Goal: Task Accomplishment & Management: Manage account settings

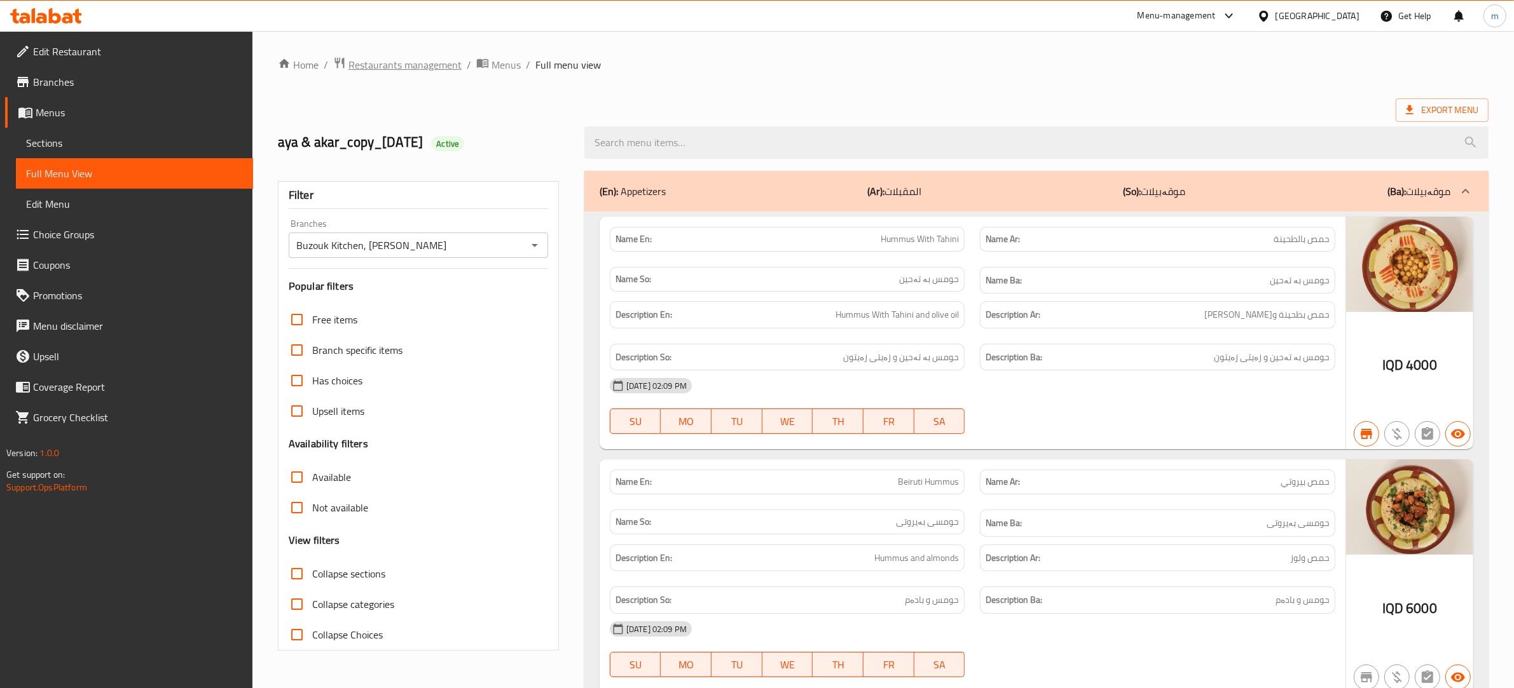
click at [432, 65] on span "Restaurants management" at bounding box center [404, 64] width 113 height 15
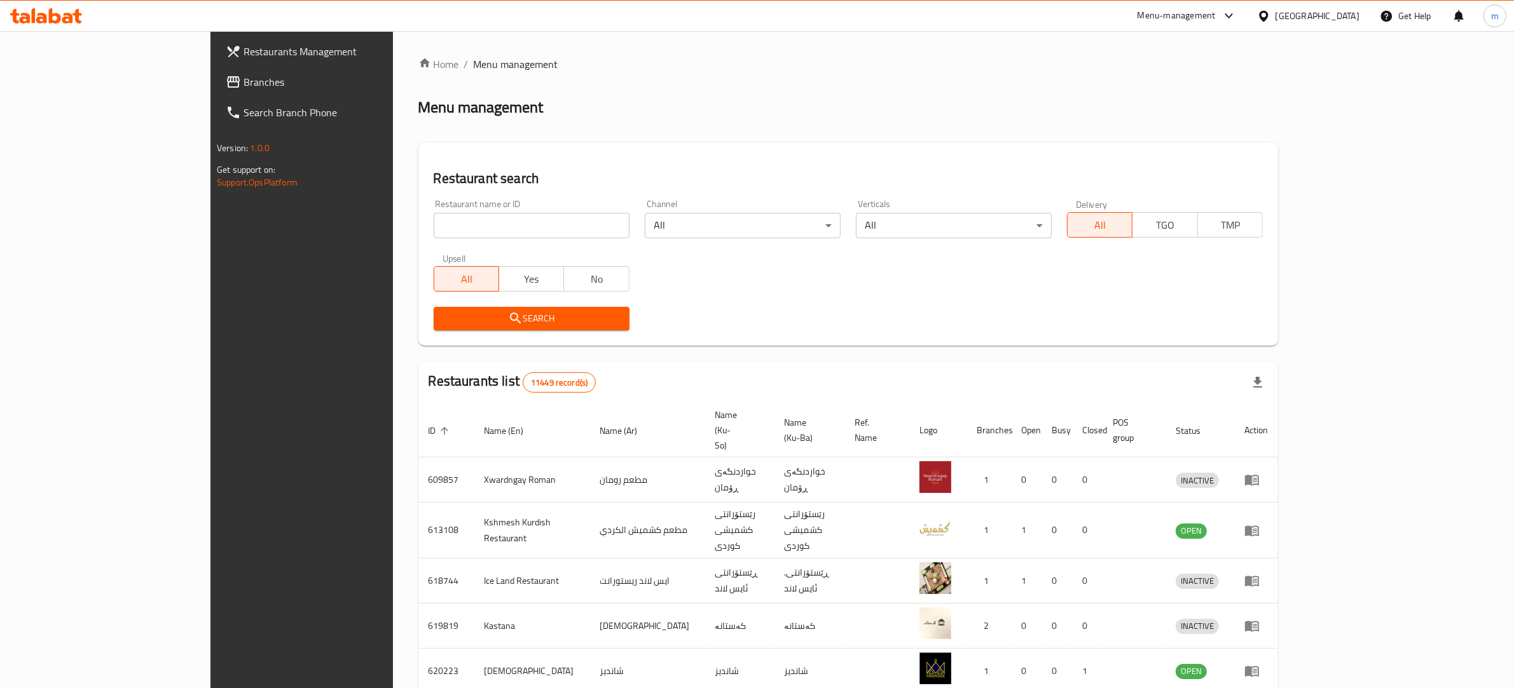
click at [243, 78] on span "Branches" at bounding box center [348, 81] width 210 height 15
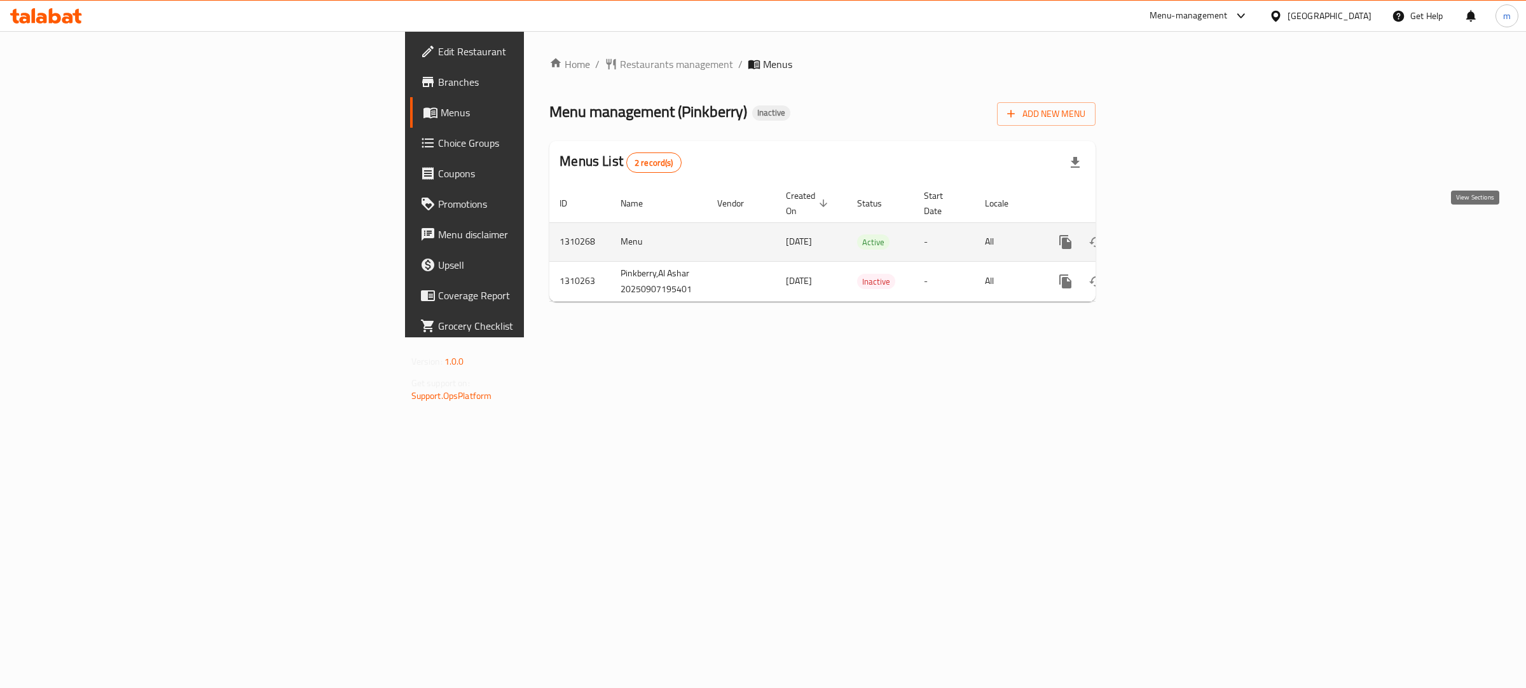
click at [1165, 235] on icon "enhanced table" at bounding box center [1156, 242] width 15 height 15
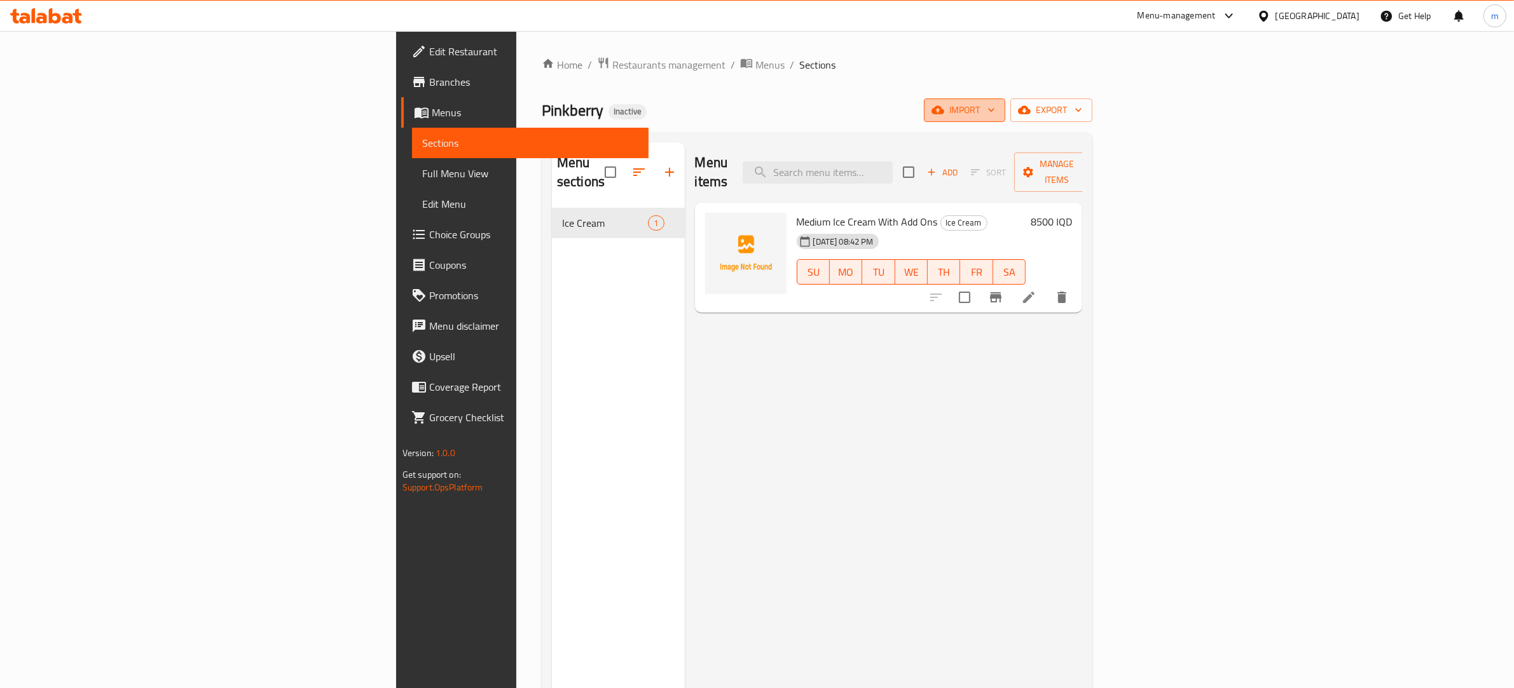
click at [995, 108] on span "import" at bounding box center [964, 110] width 61 height 16
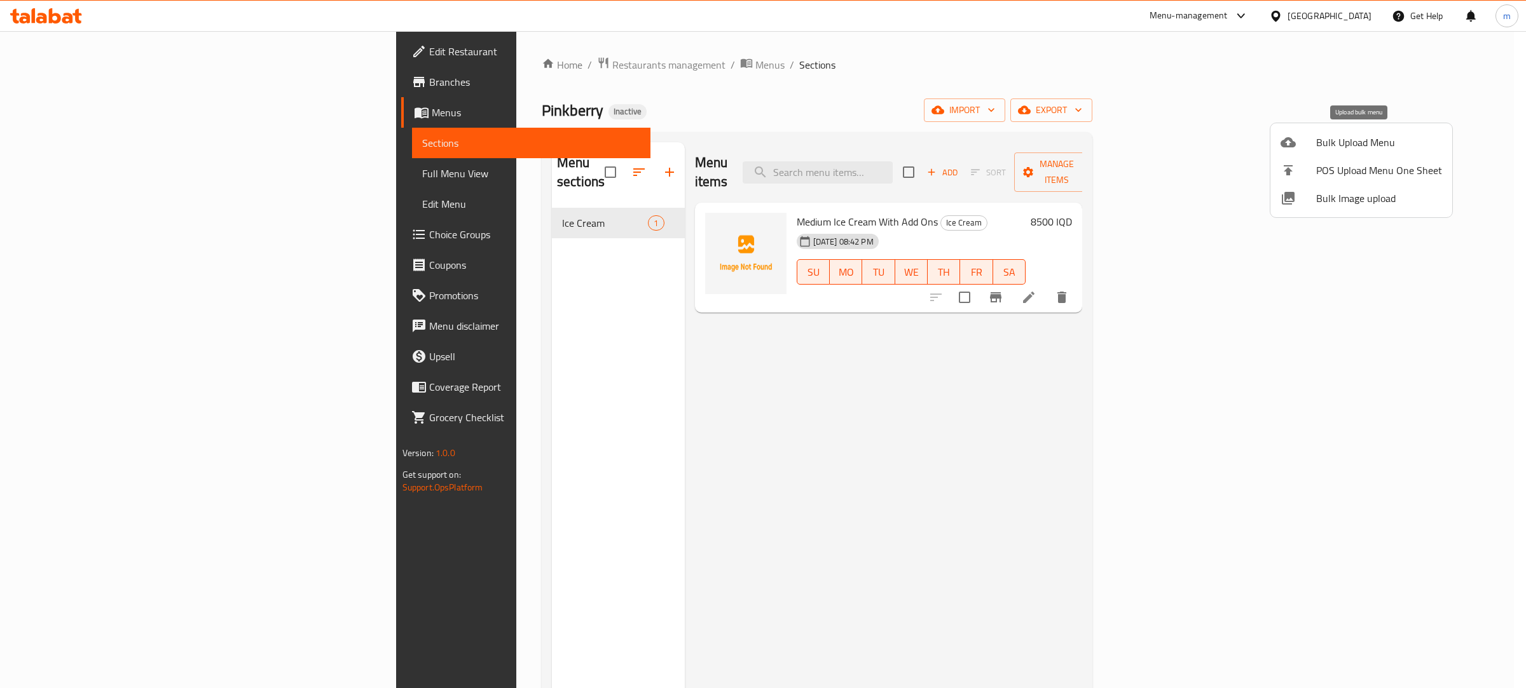
click at [1355, 140] on span "Bulk Upload Menu" at bounding box center [1379, 142] width 126 height 15
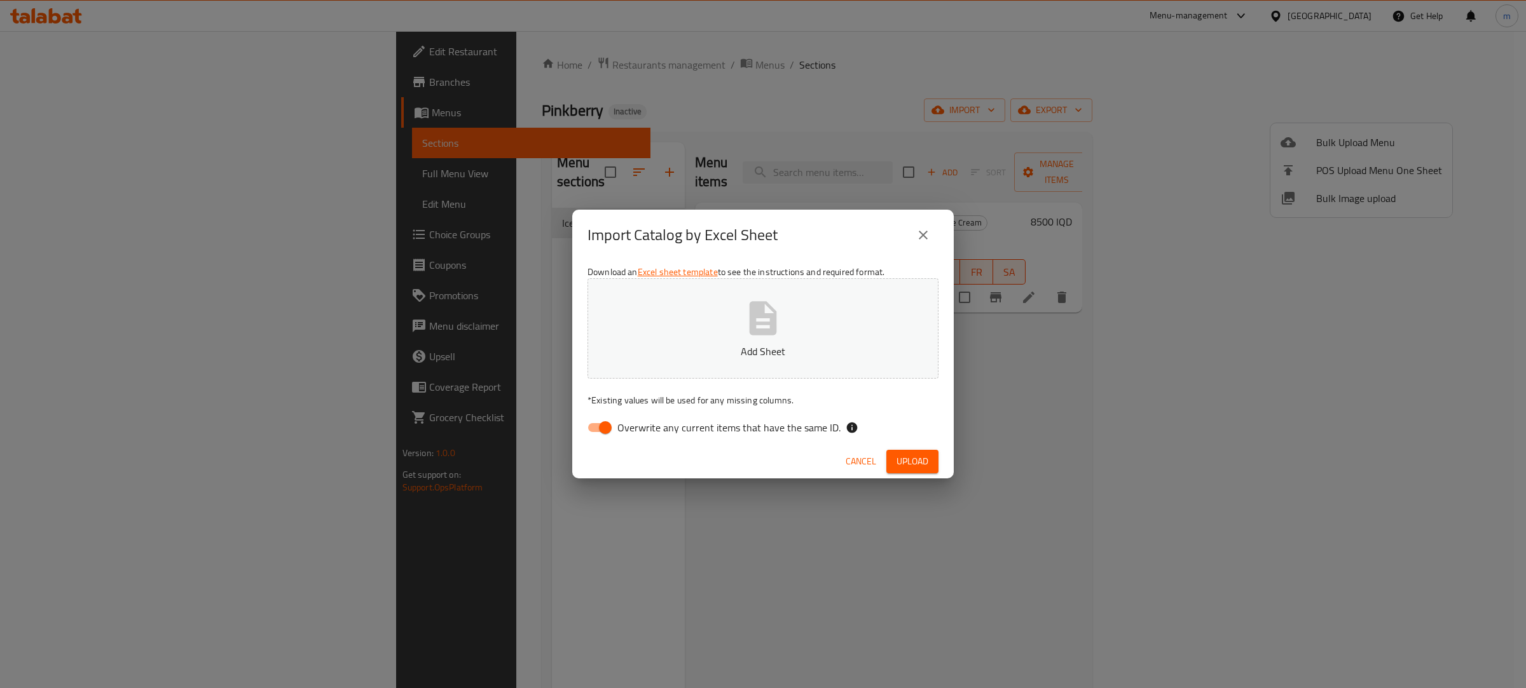
click at [601, 429] on input "Overwrite any current items that have the same ID." at bounding box center [605, 428] width 72 height 24
checkbox input "false"
click at [697, 339] on button "Add Sheet" at bounding box center [762, 328] width 351 height 100
click at [911, 466] on span "Upload" at bounding box center [912, 462] width 32 height 16
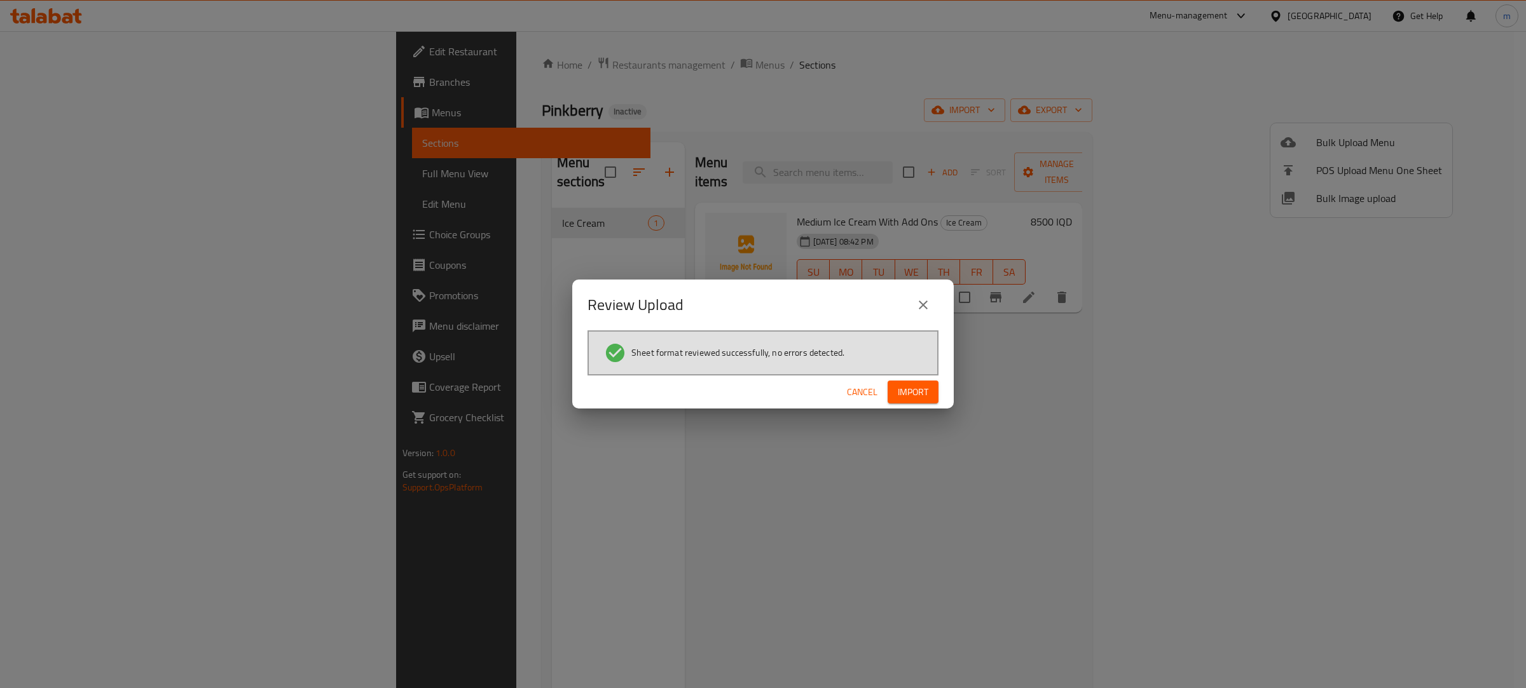
click at [901, 394] on span "Import" at bounding box center [913, 393] width 31 height 16
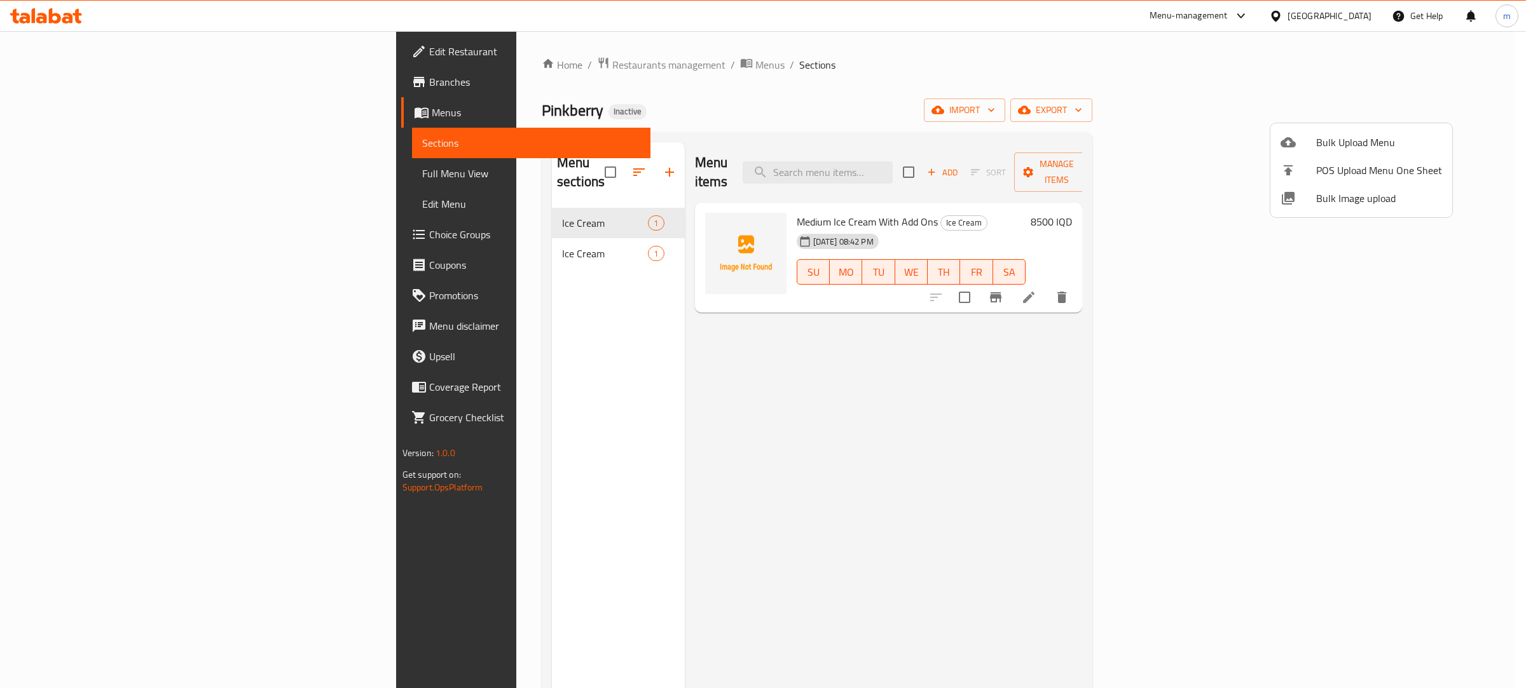
click at [572, 165] on div at bounding box center [763, 344] width 1526 height 688
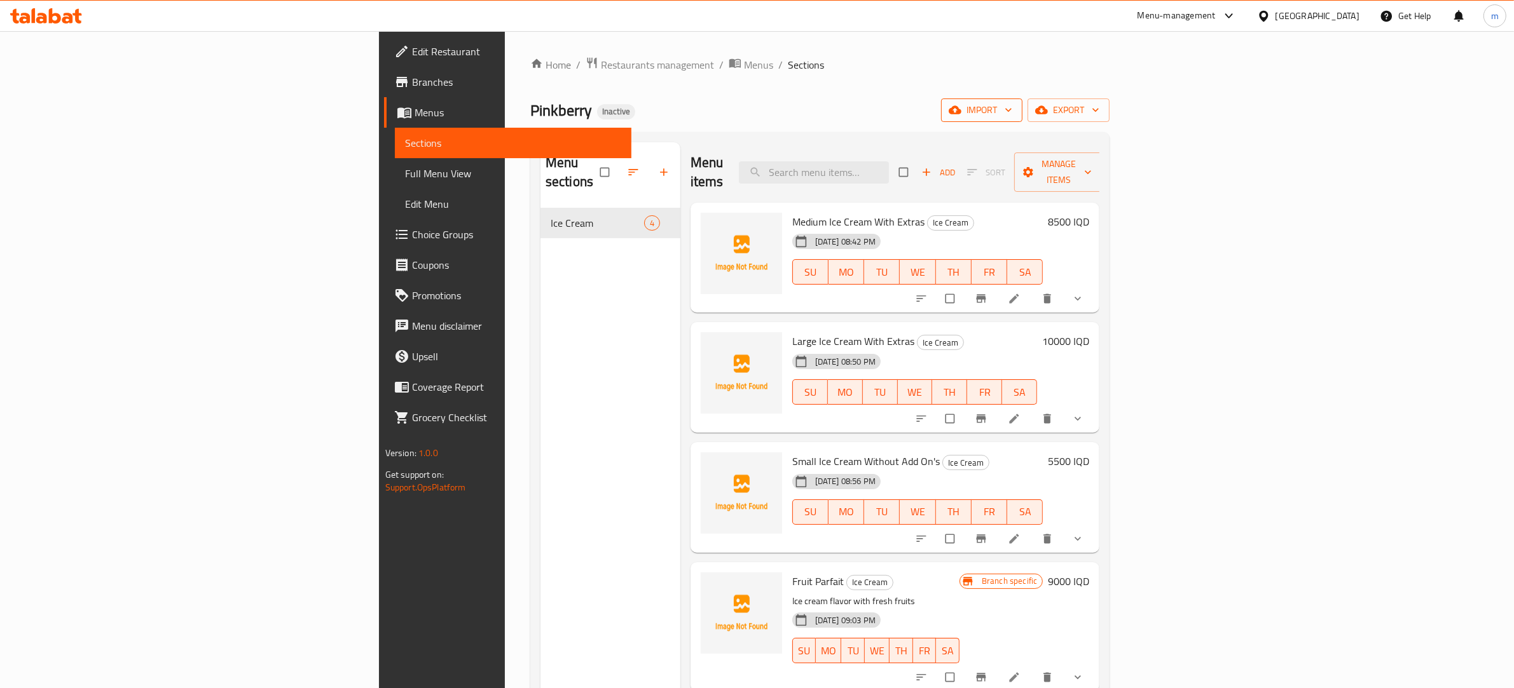
click at [1015, 106] on icon "button" at bounding box center [1008, 110] width 13 height 13
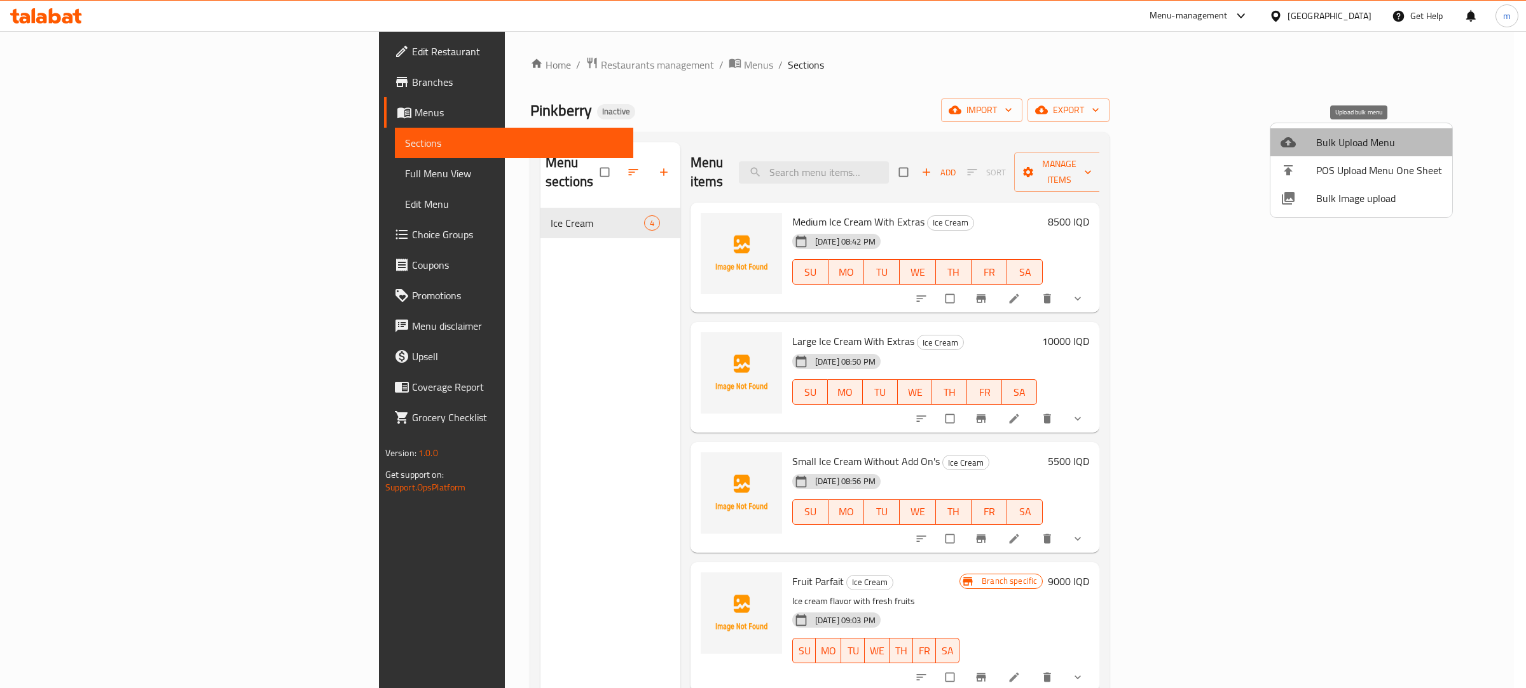
click at [1364, 147] on span "Bulk Upload Menu" at bounding box center [1379, 142] width 126 height 15
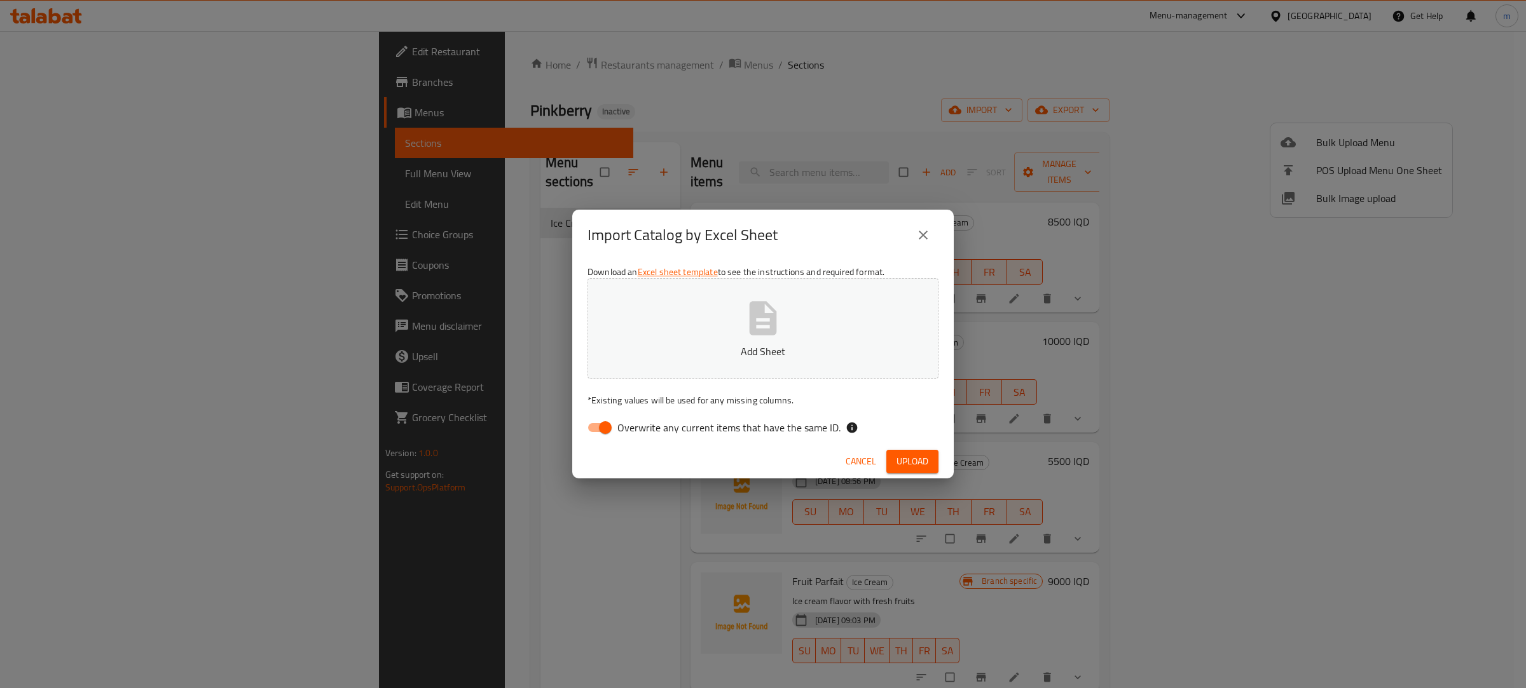
click at [599, 427] on input "Overwrite any current items that have the same ID." at bounding box center [605, 428] width 72 height 24
checkbox input "false"
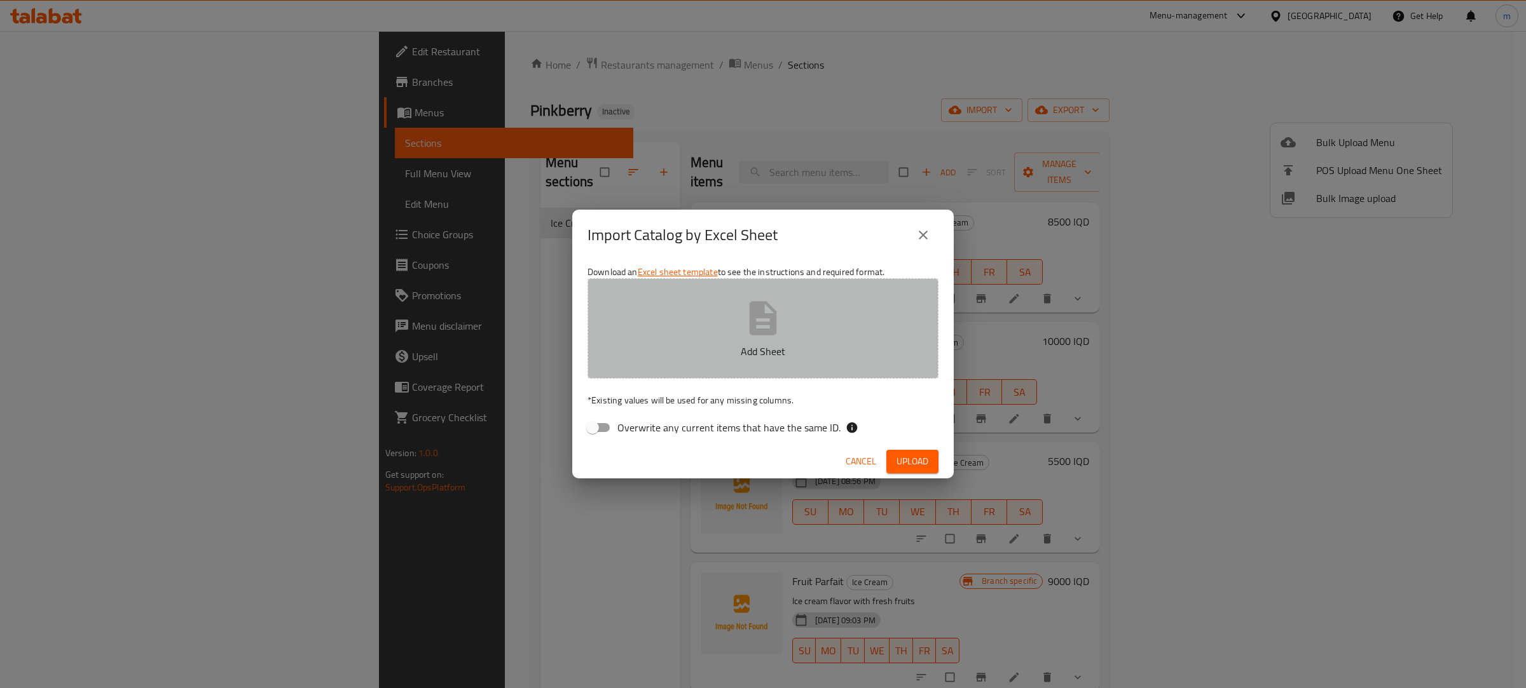
click at [702, 361] on button "Add Sheet" at bounding box center [762, 328] width 351 height 100
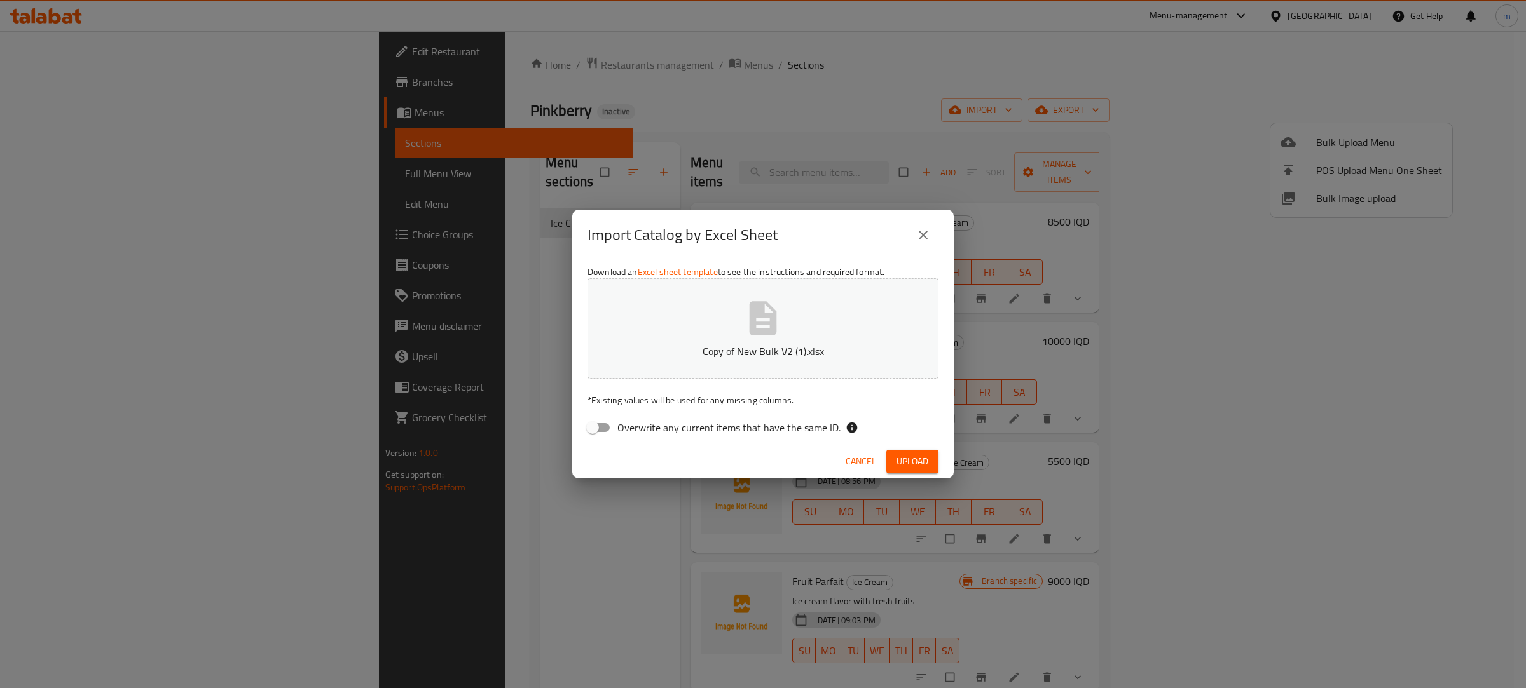
click at [931, 465] on button "Upload" at bounding box center [912, 462] width 52 height 24
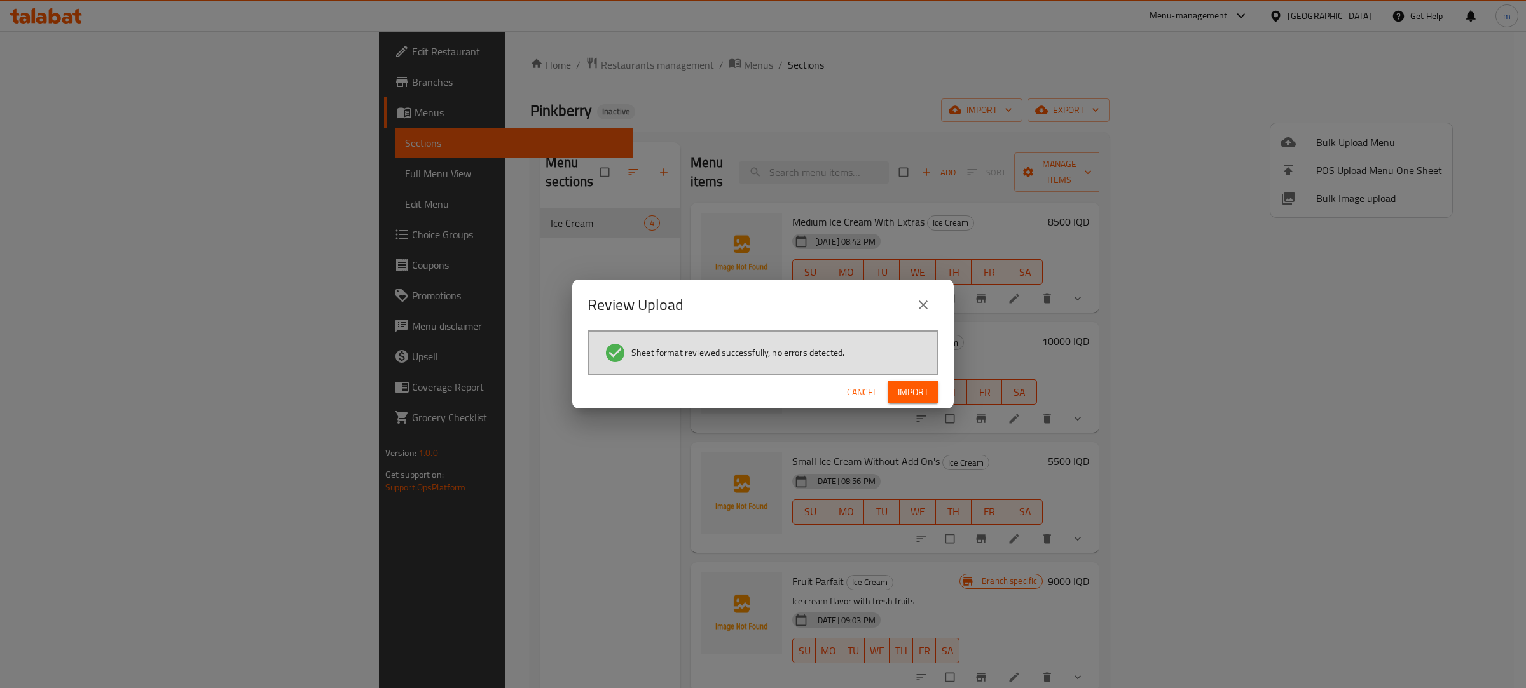
click at [924, 376] on div "Cancel Import" at bounding box center [762, 393] width 381 height 34
click at [920, 390] on span "Import" at bounding box center [913, 393] width 31 height 16
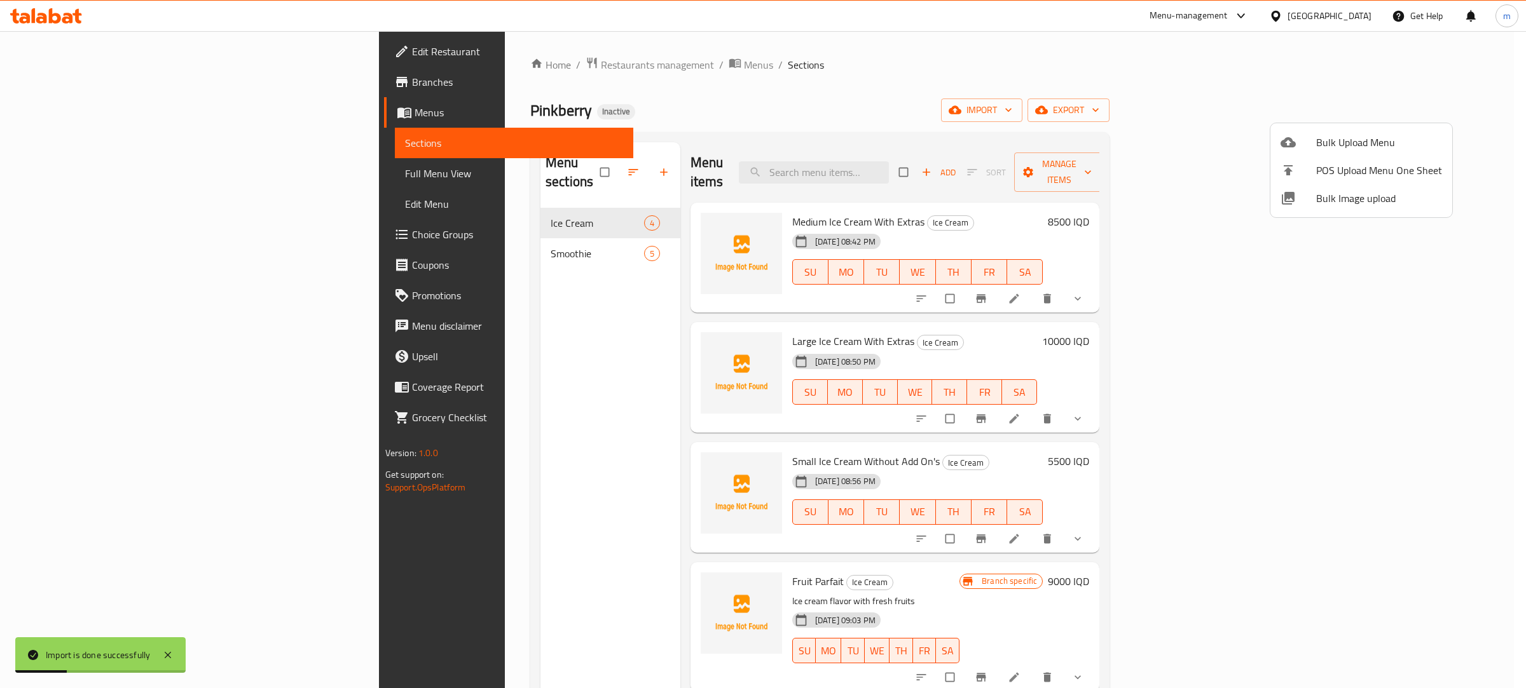
click at [401, 236] on div at bounding box center [763, 344] width 1526 height 688
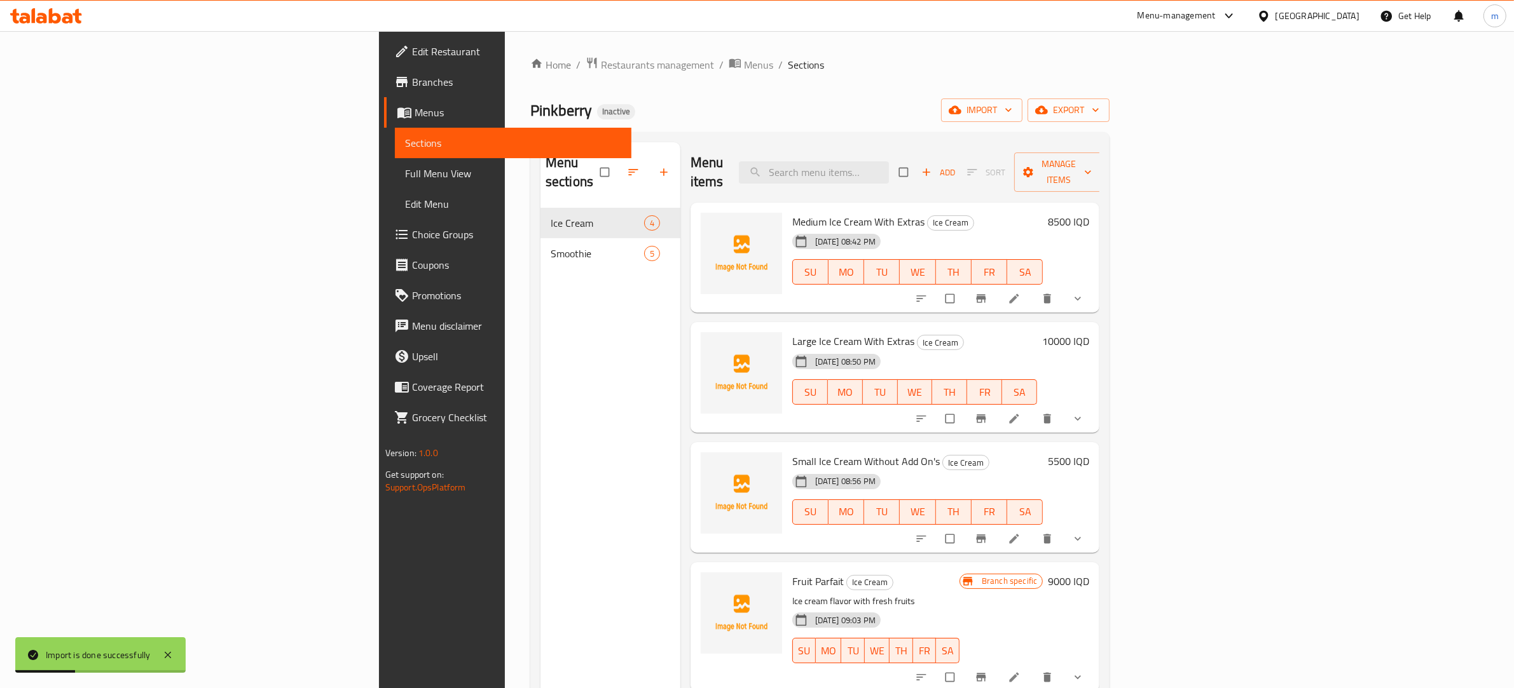
click at [551, 246] on span "Smoothie" at bounding box center [597, 253] width 93 height 15
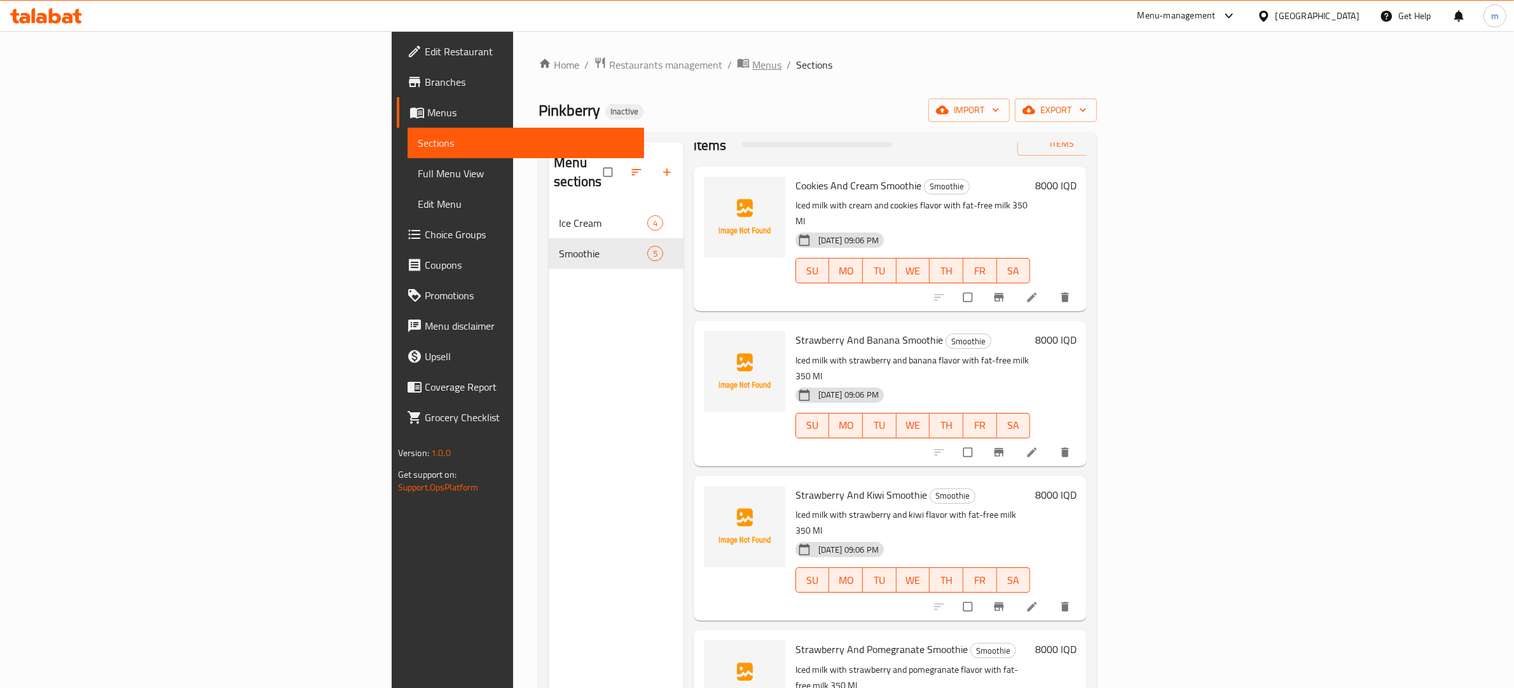
click at [752, 58] on span "Menus" at bounding box center [766, 64] width 29 height 15
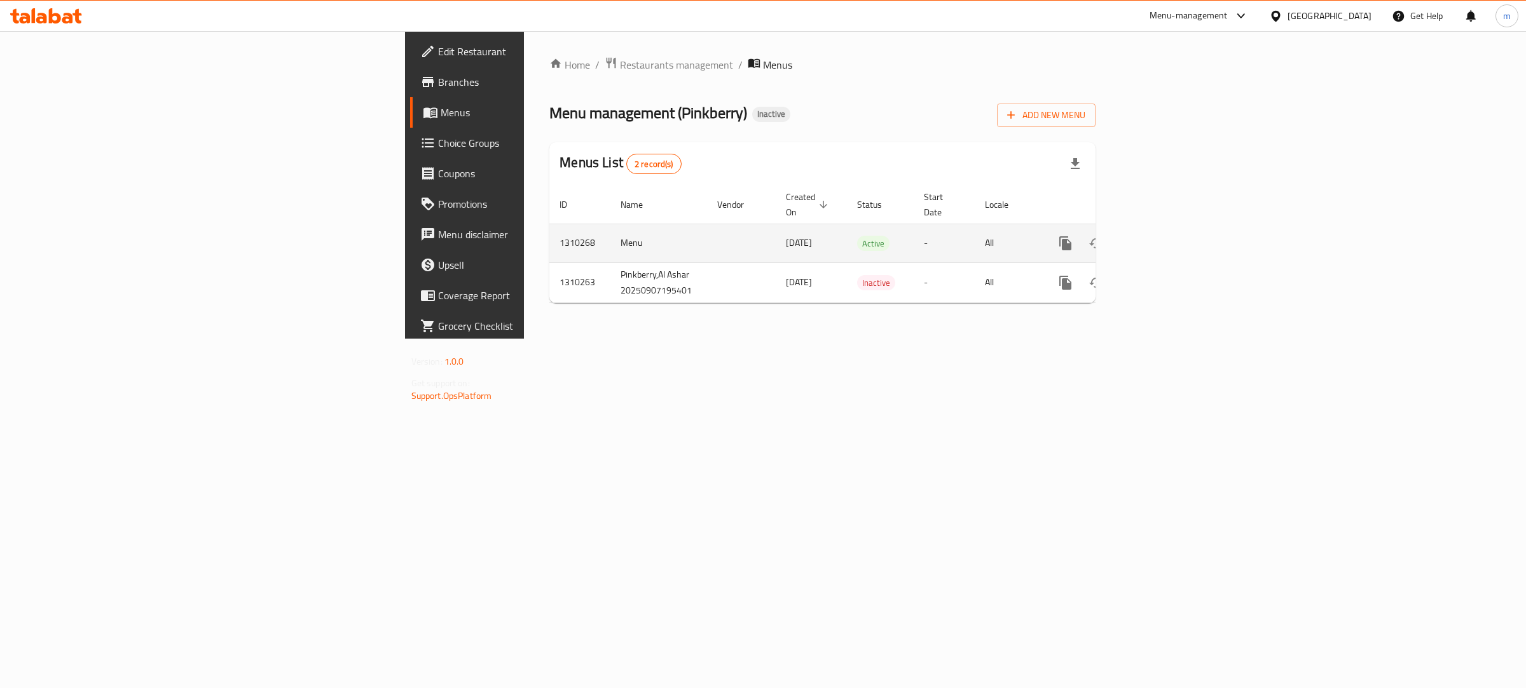
click at [1165, 236] on icon "enhanced table" at bounding box center [1156, 243] width 15 height 15
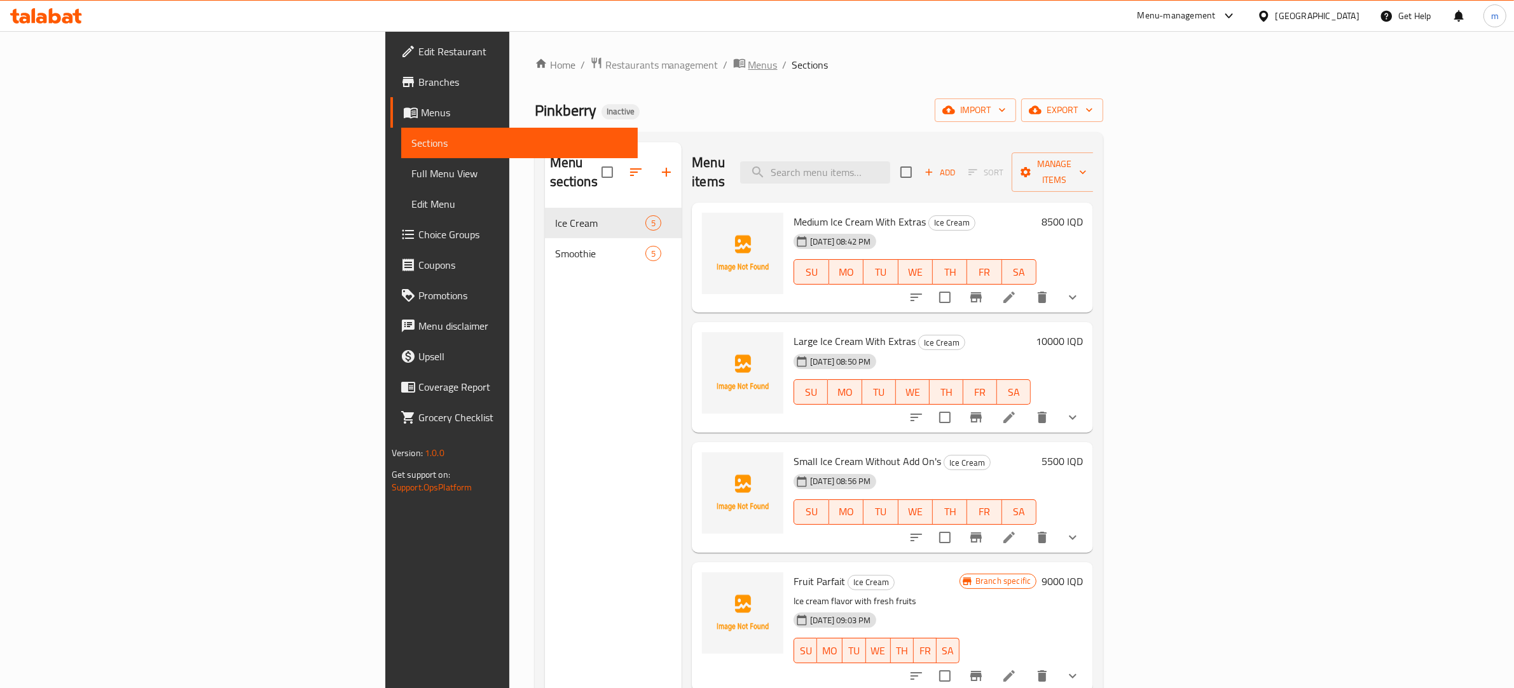
click at [748, 72] on span "Menus" at bounding box center [762, 64] width 29 height 15
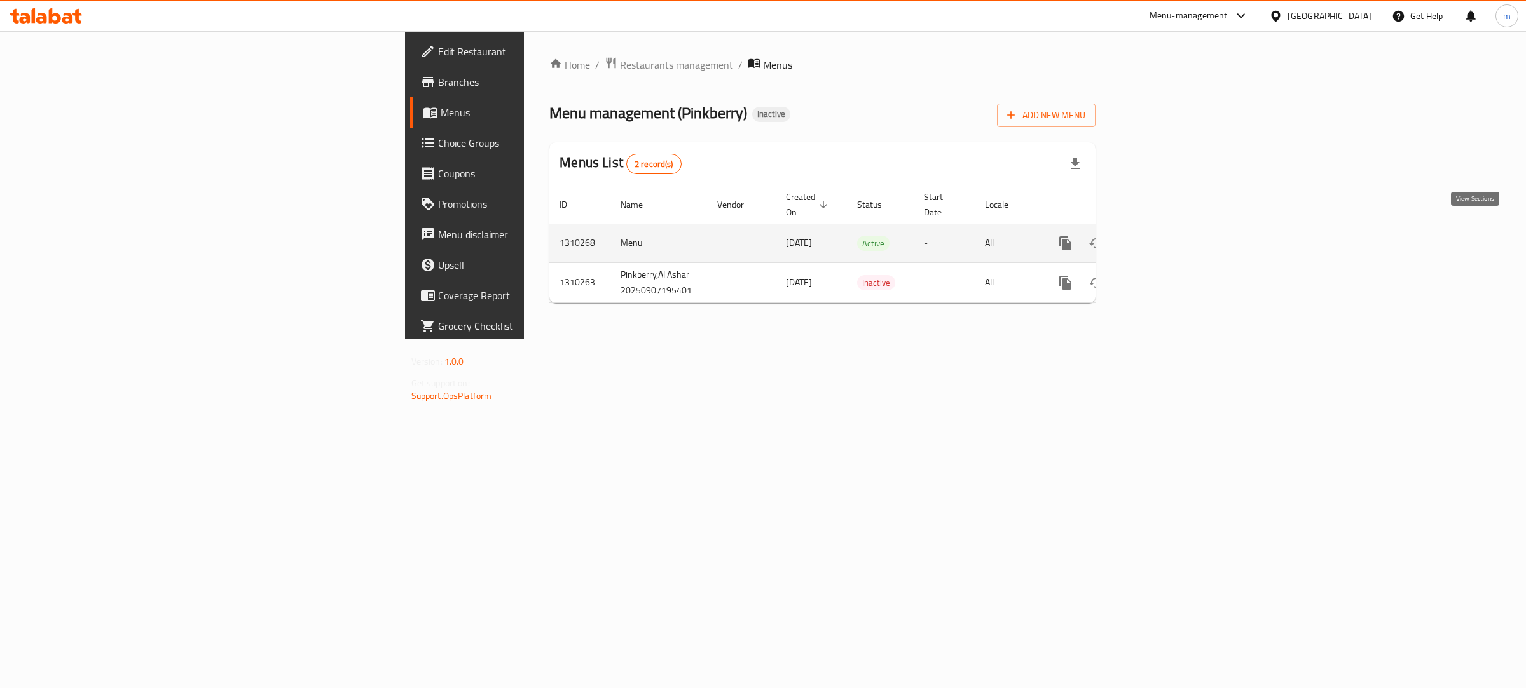
click at [1165, 236] on icon "enhanced table" at bounding box center [1156, 243] width 15 height 15
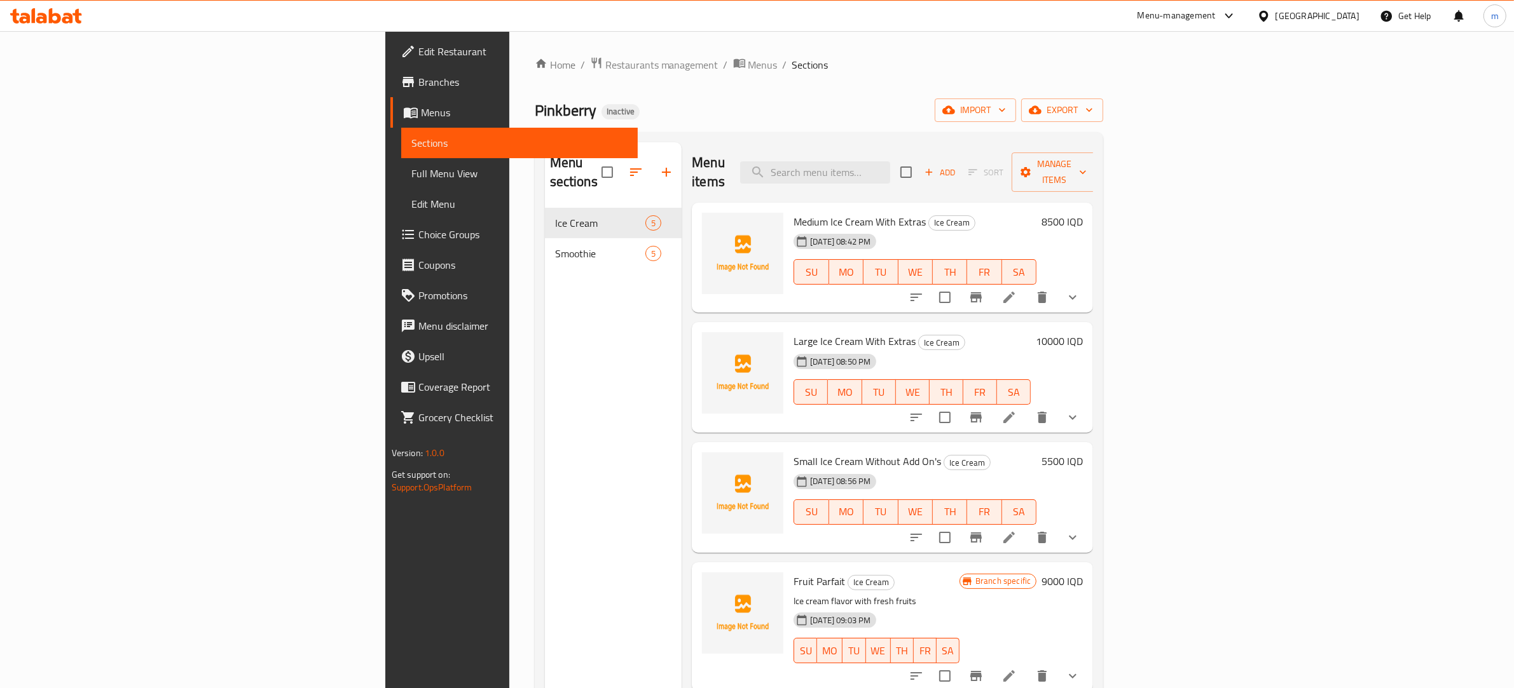
click at [411, 178] on span "Full Menu View" at bounding box center [519, 173] width 217 height 15
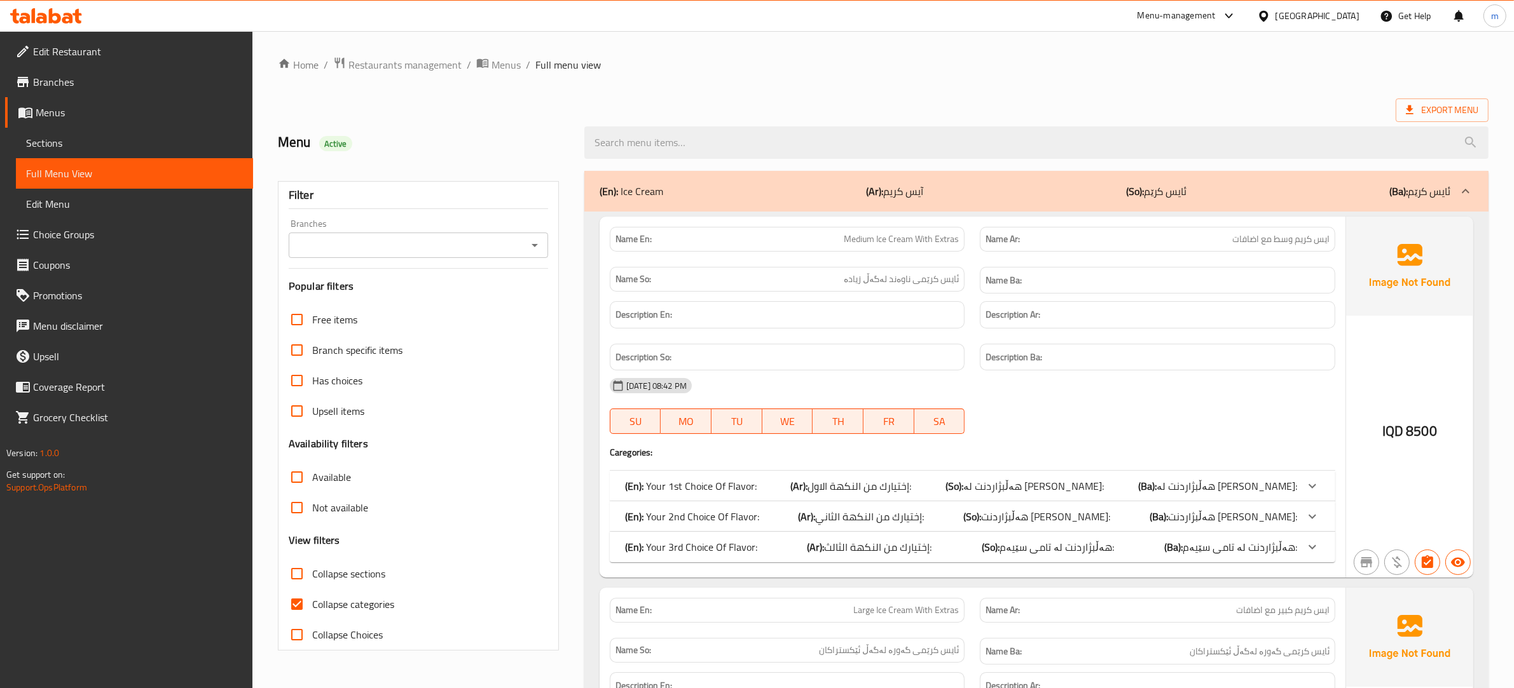
click at [535, 247] on icon "Open" at bounding box center [534, 245] width 6 height 3
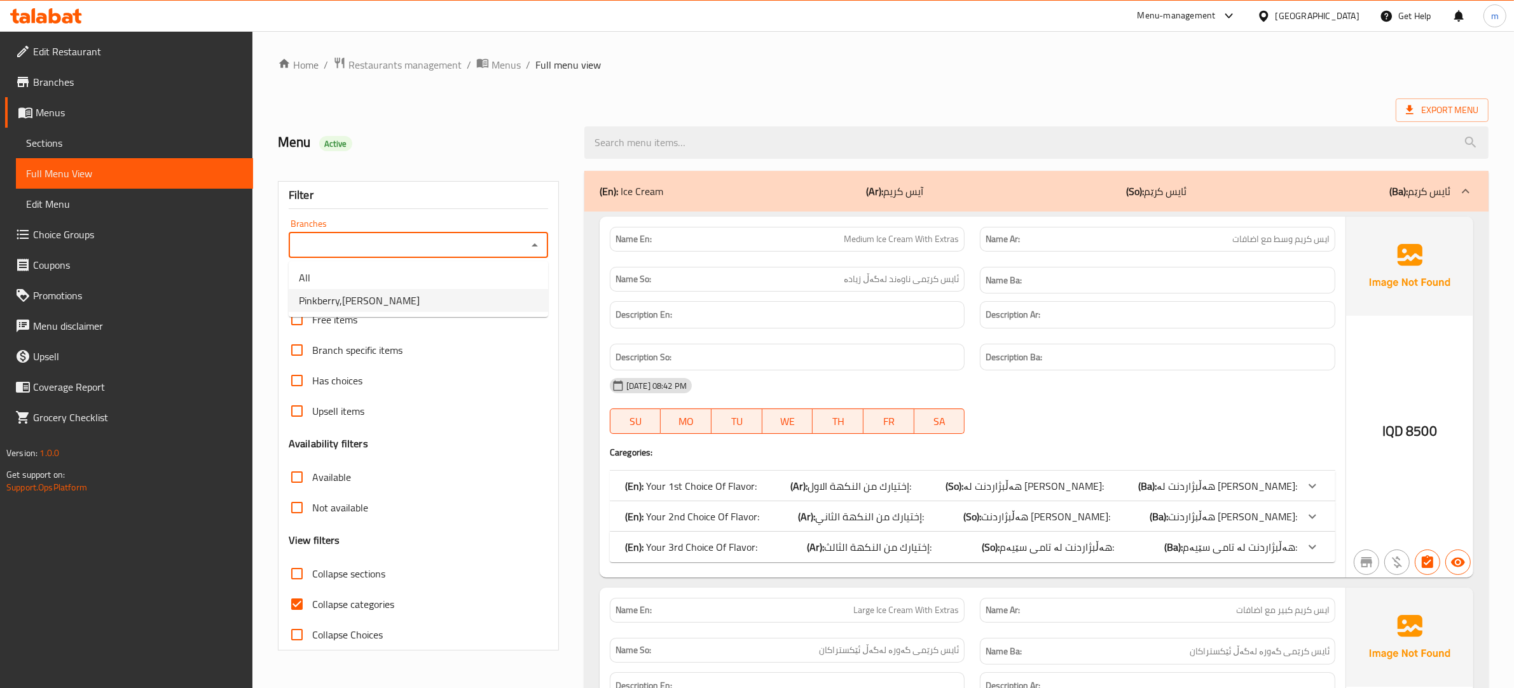
click at [406, 303] on li "Pinkberry,[PERSON_NAME]" at bounding box center [418, 300] width 259 height 23
type input "Pinkberry,[PERSON_NAME]"
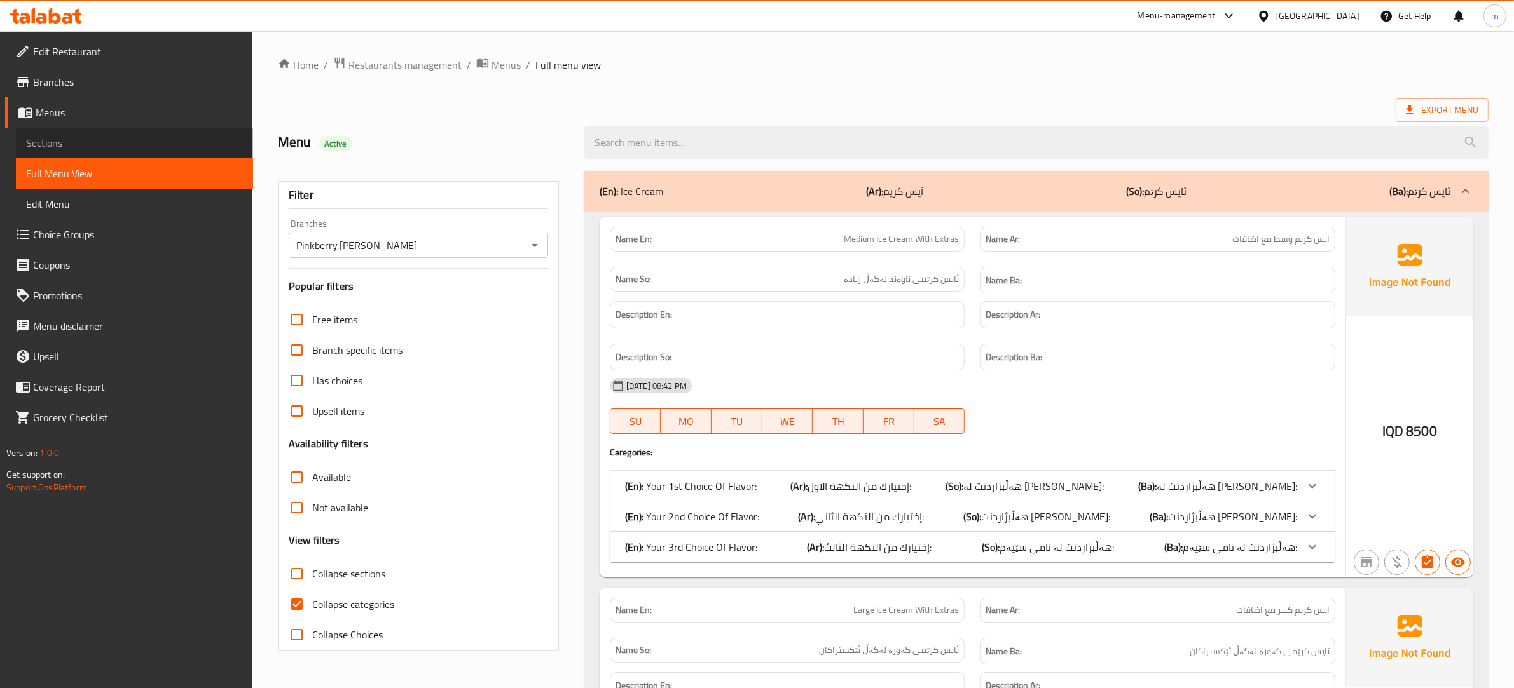
click at [65, 151] on link "Sections" at bounding box center [134, 143] width 237 height 31
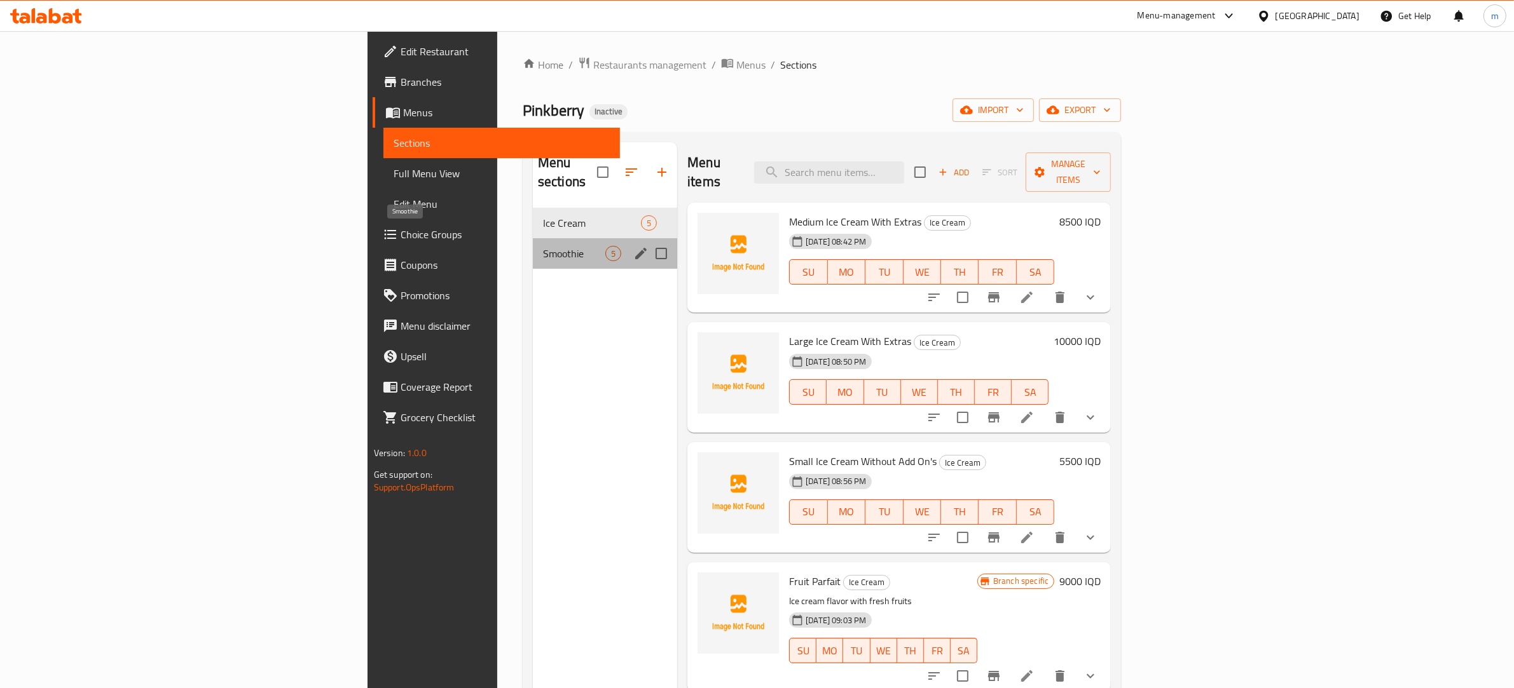
click at [543, 246] on span "Smoothie" at bounding box center [574, 253] width 62 height 15
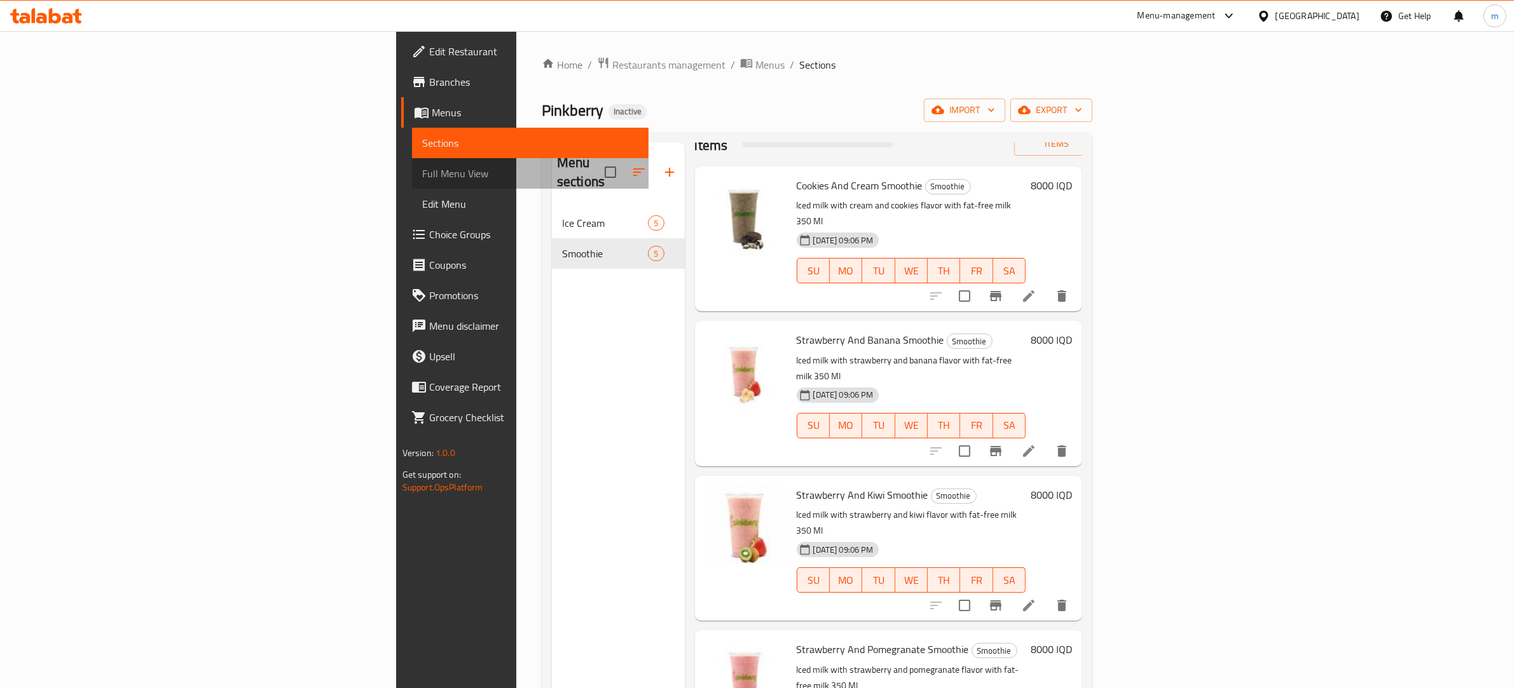
click at [422, 174] on span "Full Menu View" at bounding box center [530, 173] width 217 height 15
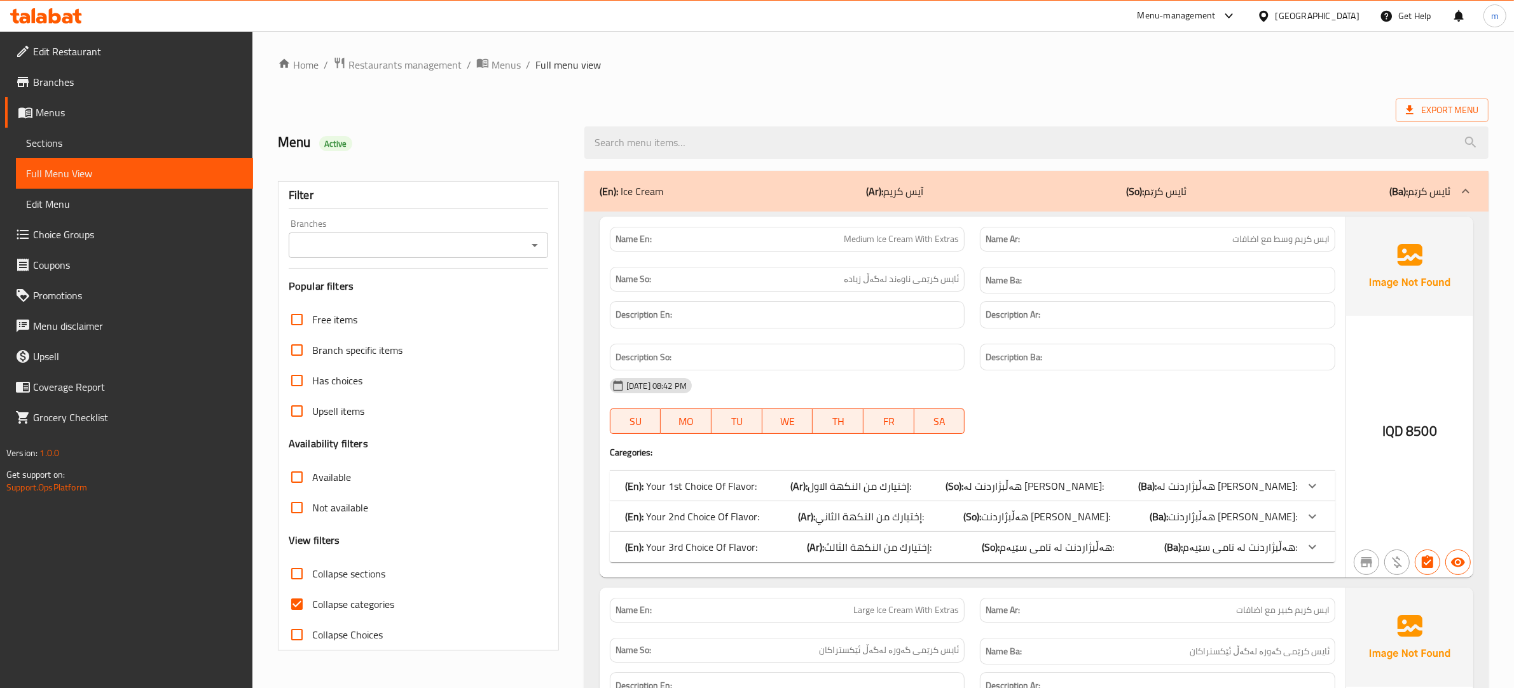
click at [535, 246] on icon "Open" at bounding box center [534, 245] width 6 height 3
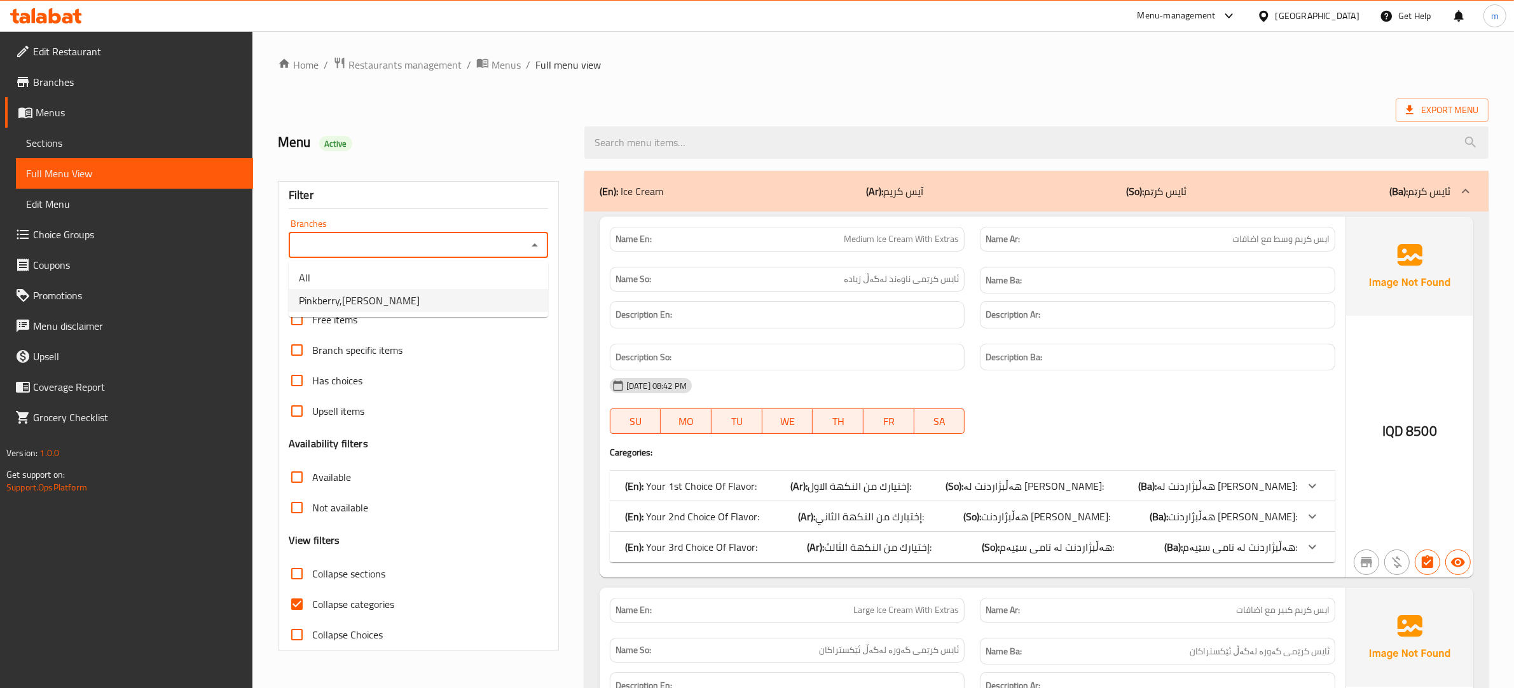
click at [383, 293] on li "Pinkberry,[PERSON_NAME]" at bounding box center [418, 300] width 259 height 23
type input "Pinkberry,[PERSON_NAME]"
click at [294, 599] on input "Collapse categories" at bounding box center [297, 604] width 31 height 31
checkbox input "false"
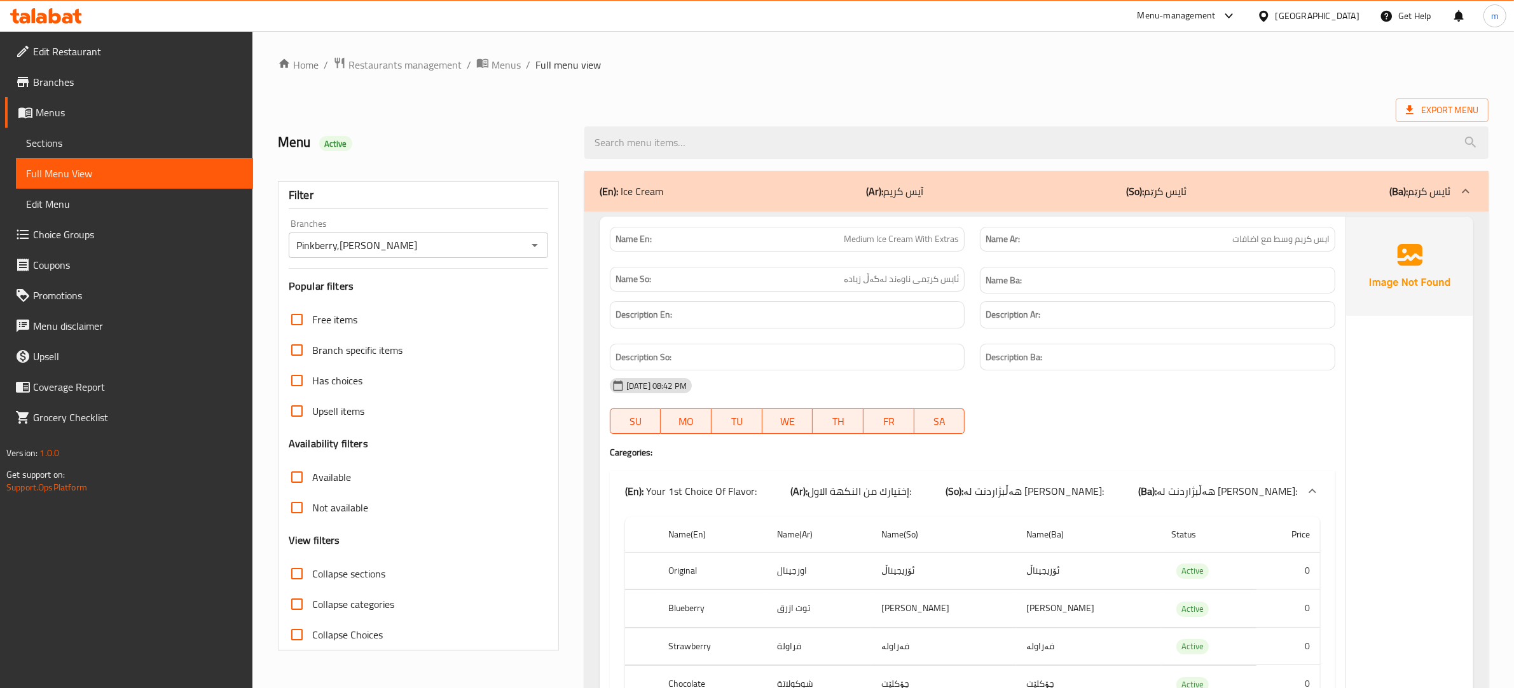
click at [691, 191] on div "(En): Ice Cream (Ar): آيس كريم (So): ئایس کرێم (Ba): ئایس کرێم" at bounding box center [1024, 191] width 851 height 15
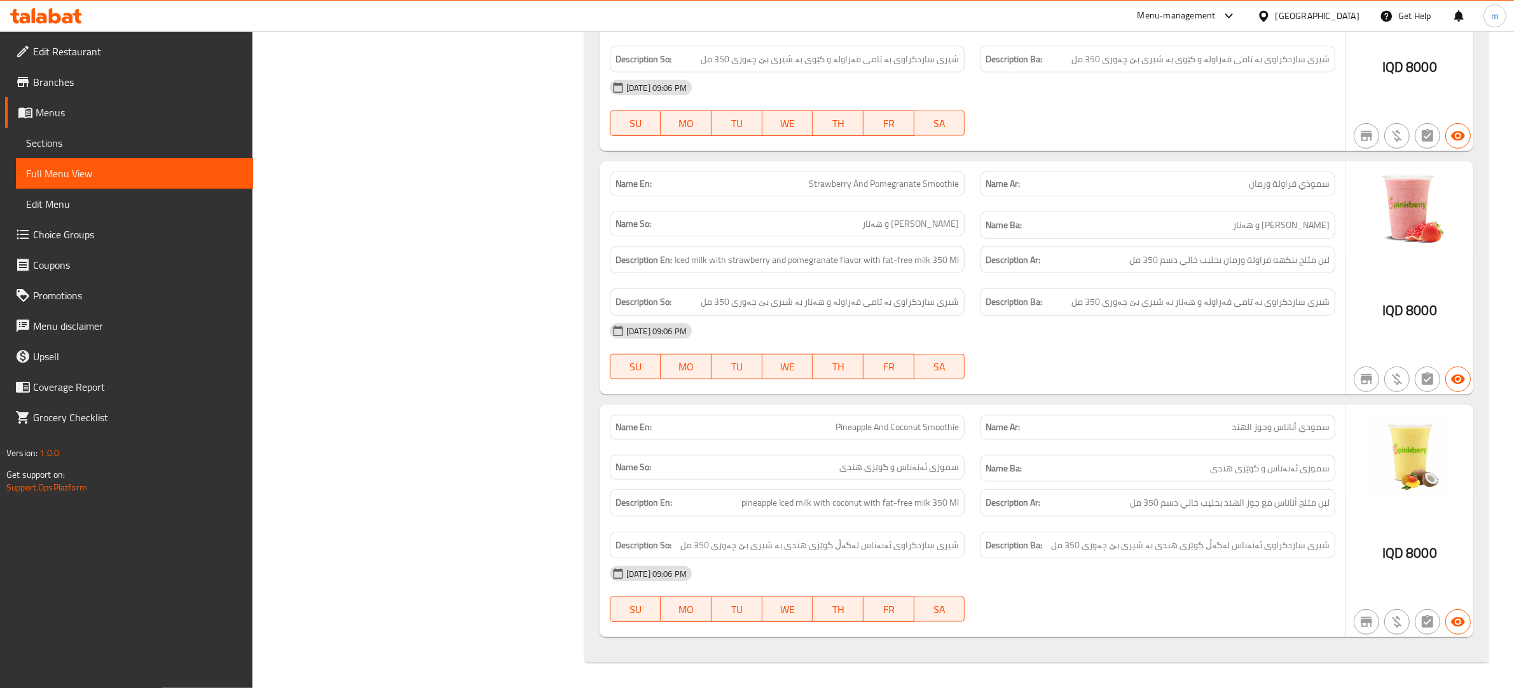
scroll to position [831, 0]
click at [86, 125] on link "Menus" at bounding box center [129, 112] width 248 height 31
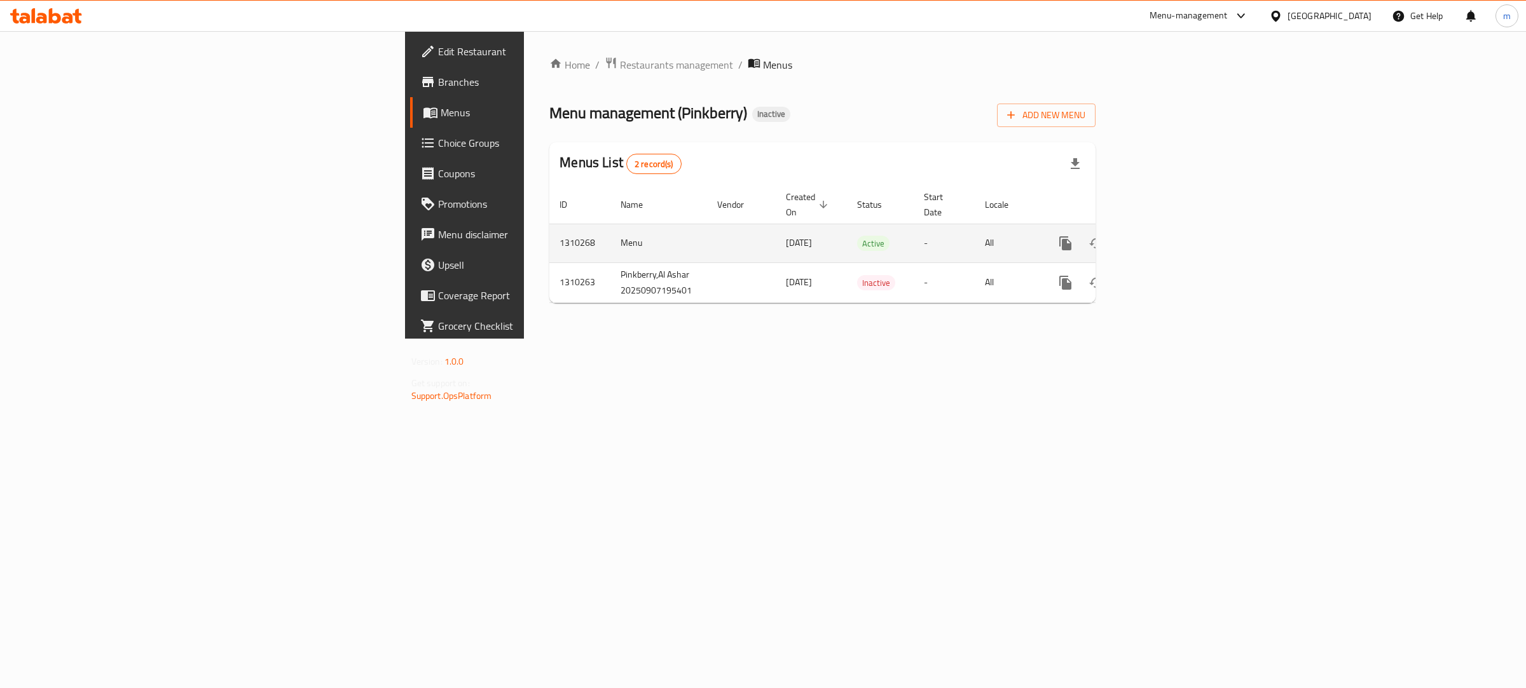
click at [1163, 238] on icon "enhanced table" at bounding box center [1156, 243] width 11 height 11
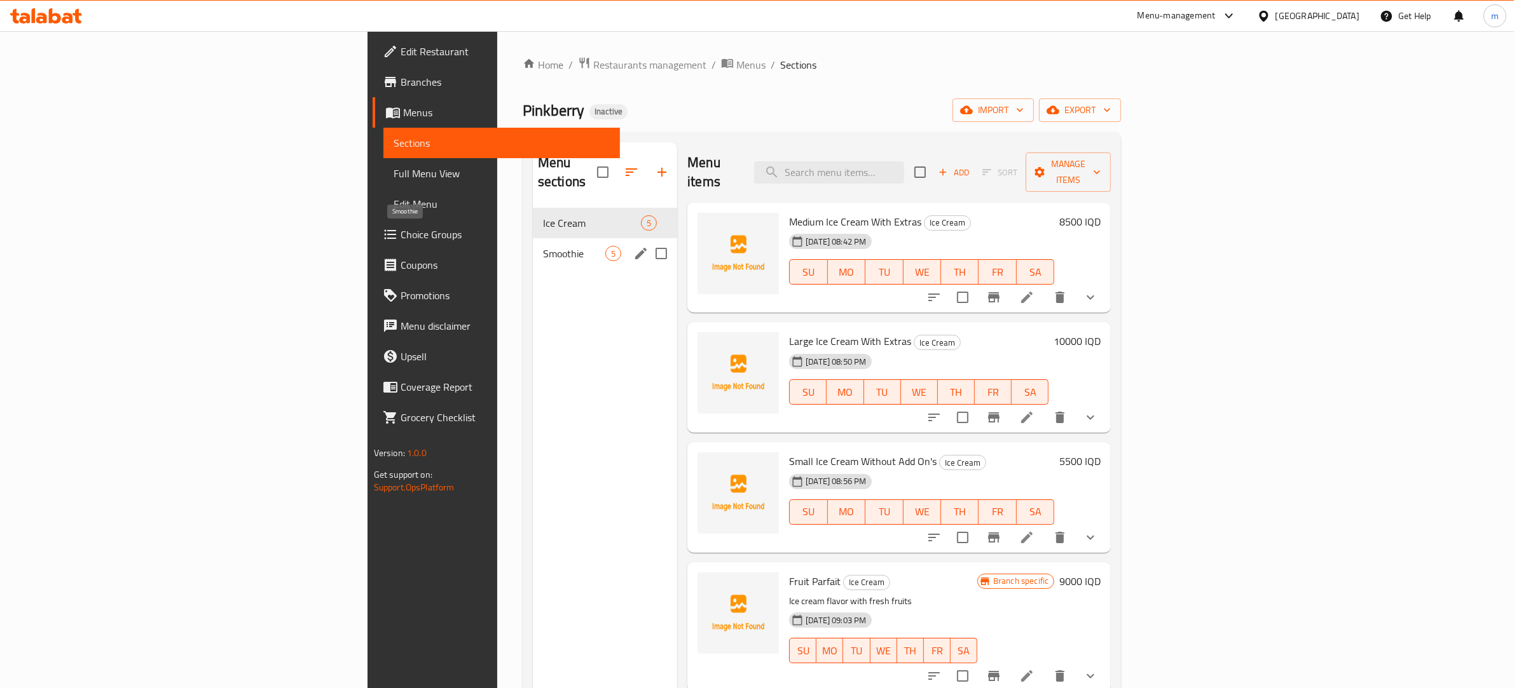
click at [543, 246] on span "Smoothie" at bounding box center [574, 253] width 62 height 15
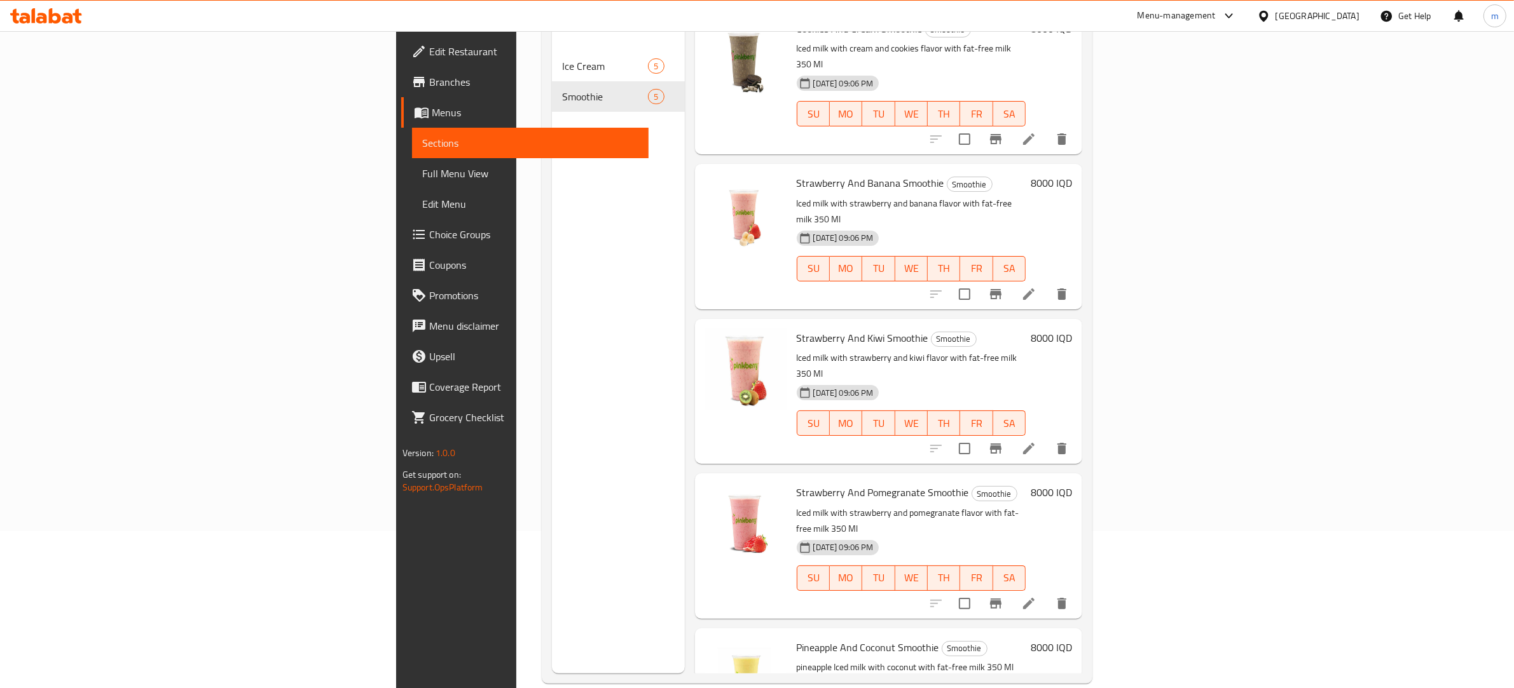
scroll to position [179, 0]
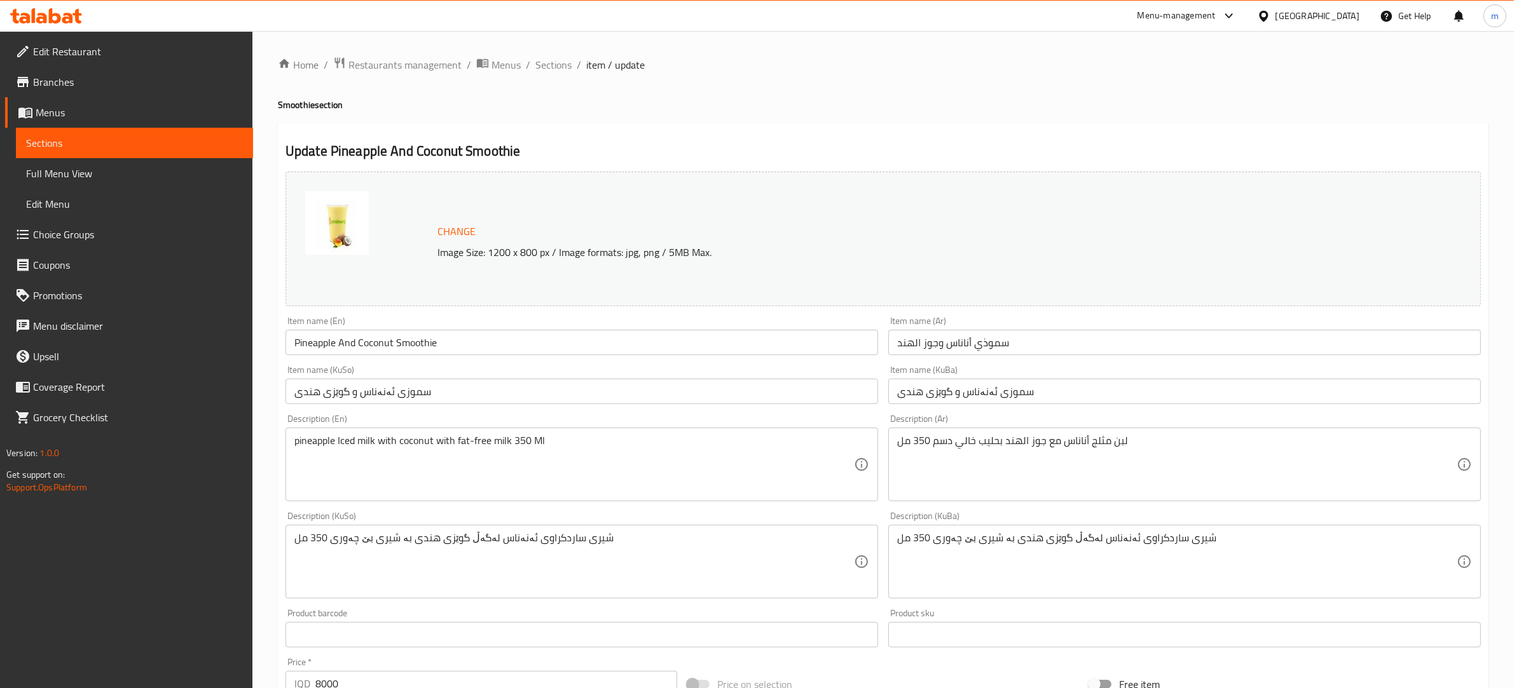
click at [380, 337] on input "Pineapple And Coconut Smoothie" at bounding box center [581, 342] width 592 height 25
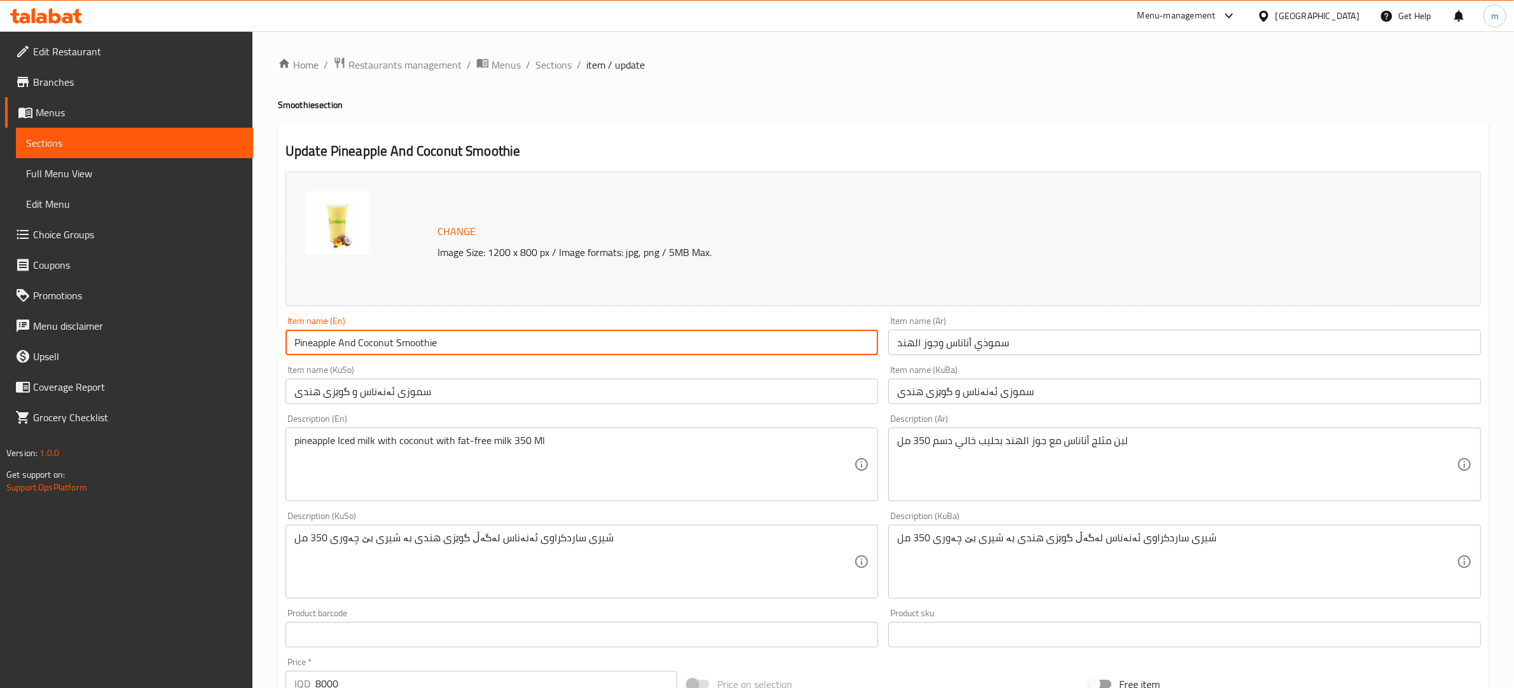
click at [380, 337] on input "Pineapple And Coconut Smoothie" at bounding box center [581, 342] width 592 height 25
click at [976, 350] on input "سموذي أناناس وجوز الهند" at bounding box center [1184, 342] width 592 height 25
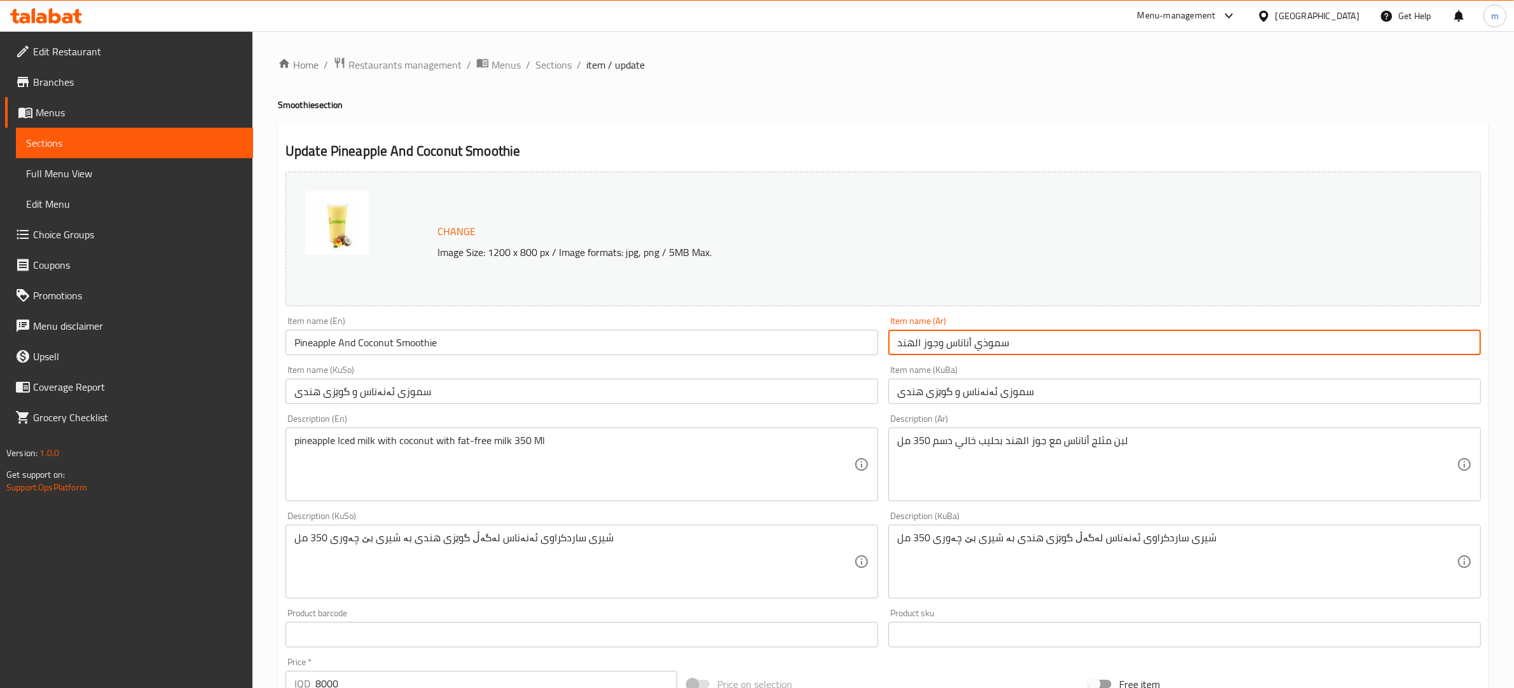
click at [976, 350] on input "سموذي أناناس وجوز الهند" at bounding box center [1184, 342] width 592 height 25
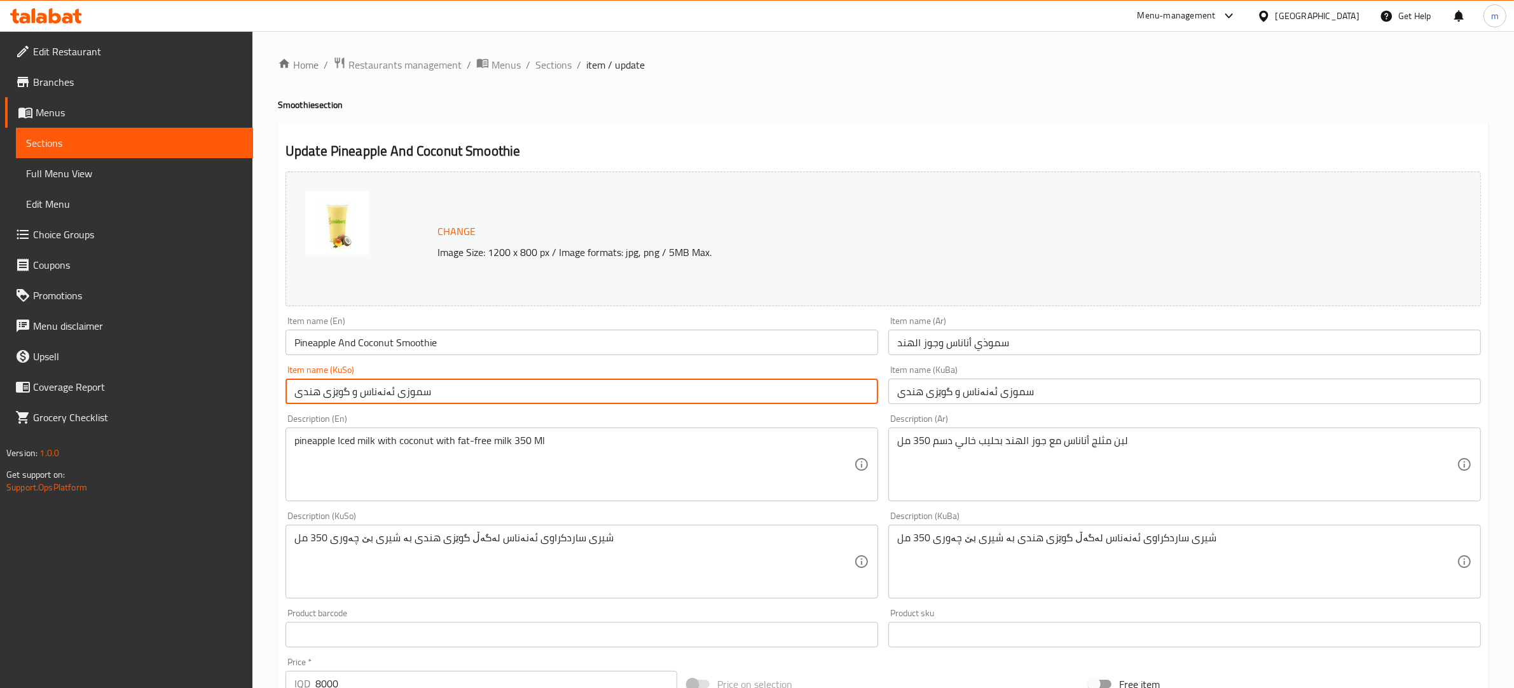
click at [343, 392] on input "سموزی ئەنەناس و گوێزی هندی" at bounding box center [581, 391] width 592 height 25
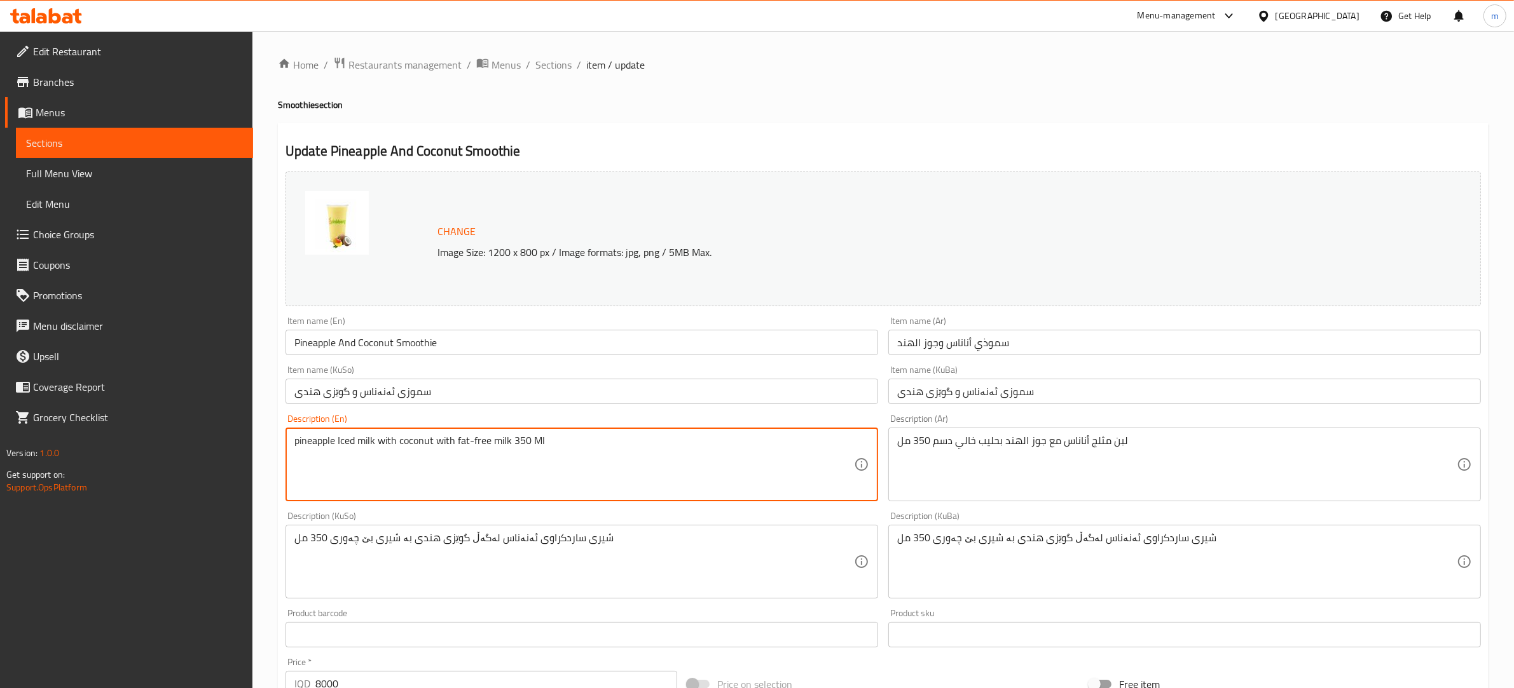
click at [338, 443] on textarea "pineapple Iced milk with coconut with fat-free milk 350 Ml" at bounding box center [573, 465] width 559 height 60
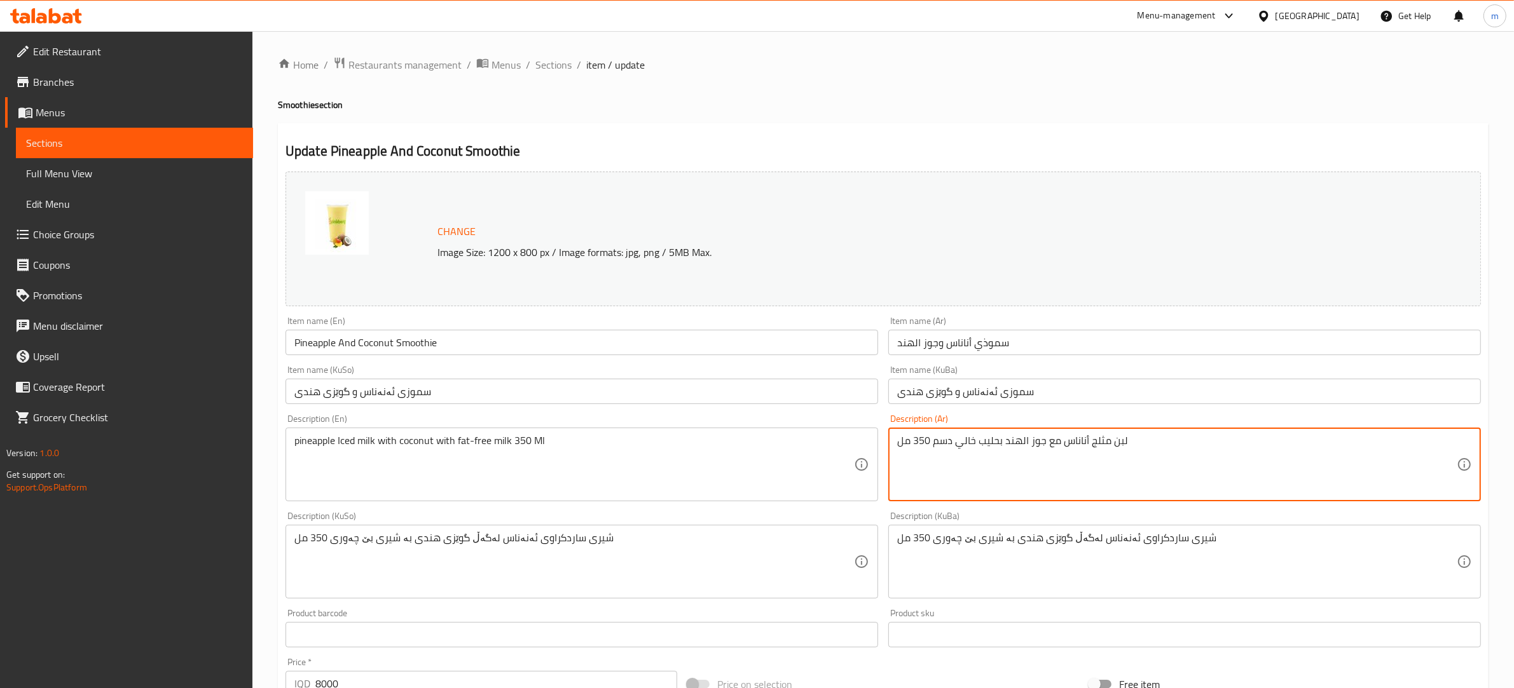
click at [969, 450] on textarea "لبن مثلج أناناس مع جوز الهند بحليب خالي دسم 350 مل" at bounding box center [1176, 465] width 559 height 60
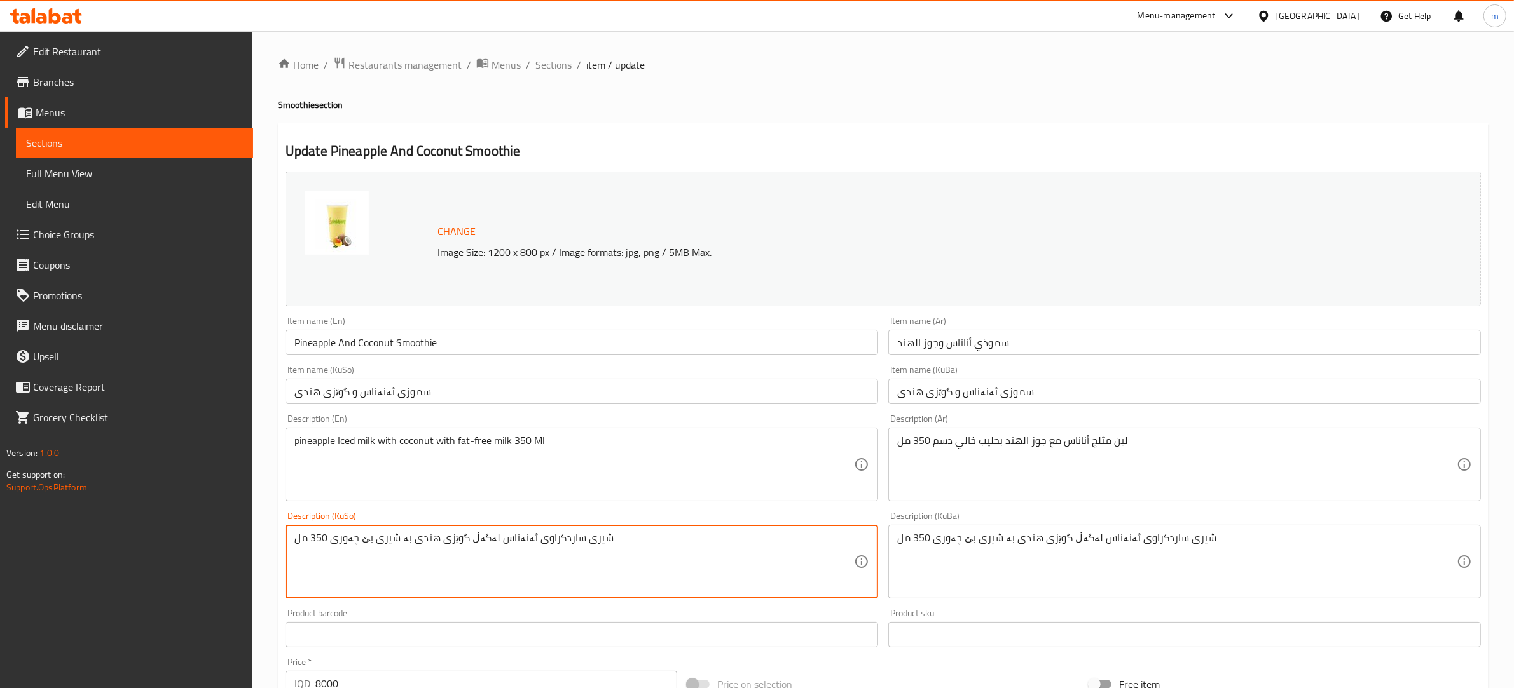
click at [424, 552] on textarea "شیری ساردکراوی ئەنەناس لەگەڵ گوێزی هندی بە شیری بێ چەوری 350 مل" at bounding box center [573, 562] width 559 height 60
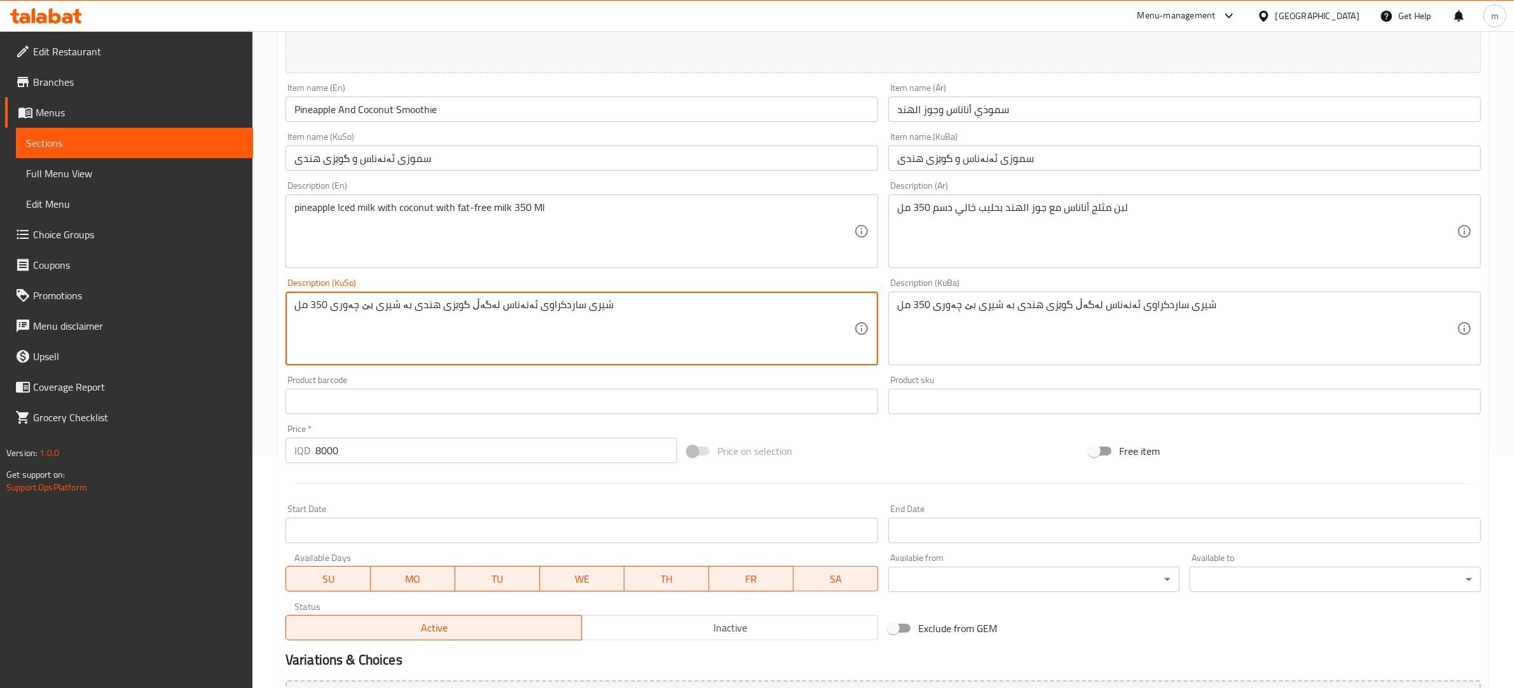
scroll to position [373, 0]
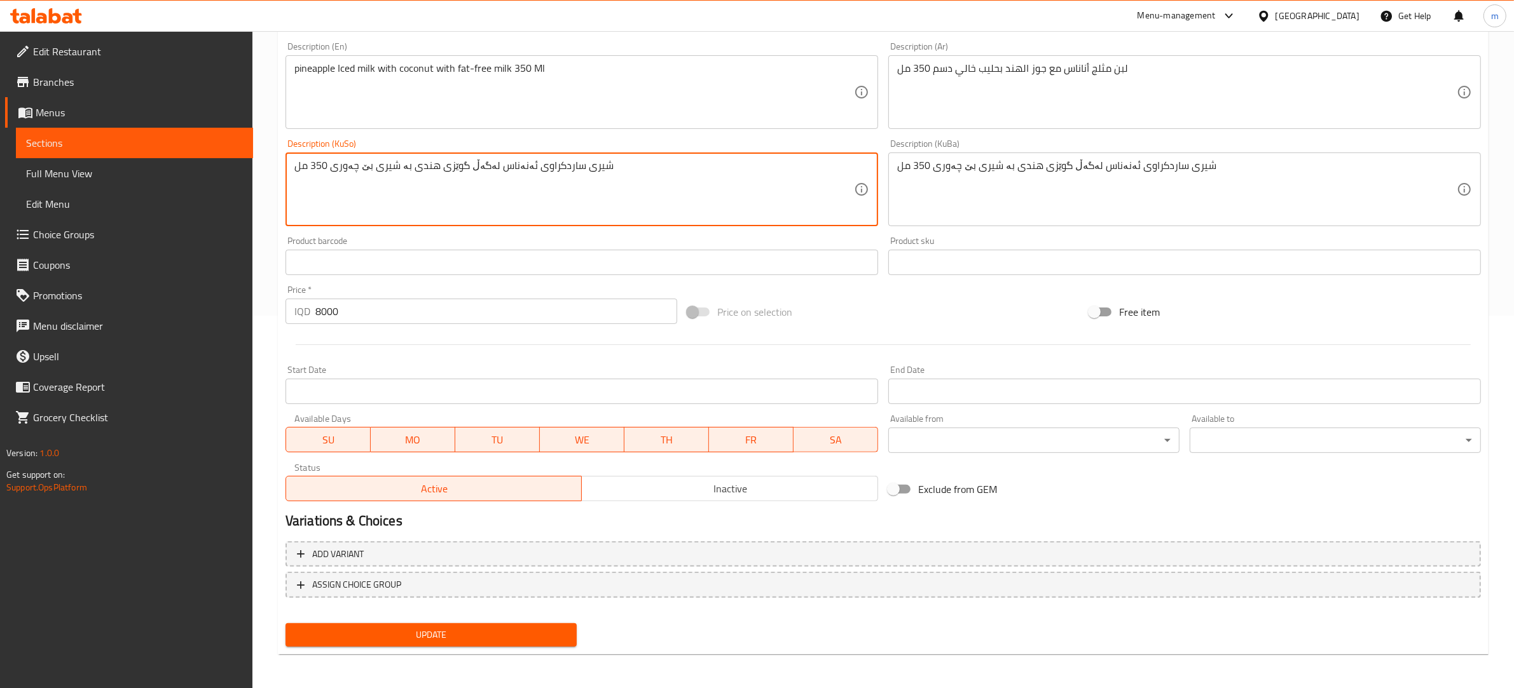
click at [329, 313] on input "8000" at bounding box center [496, 311] width 362 height 25
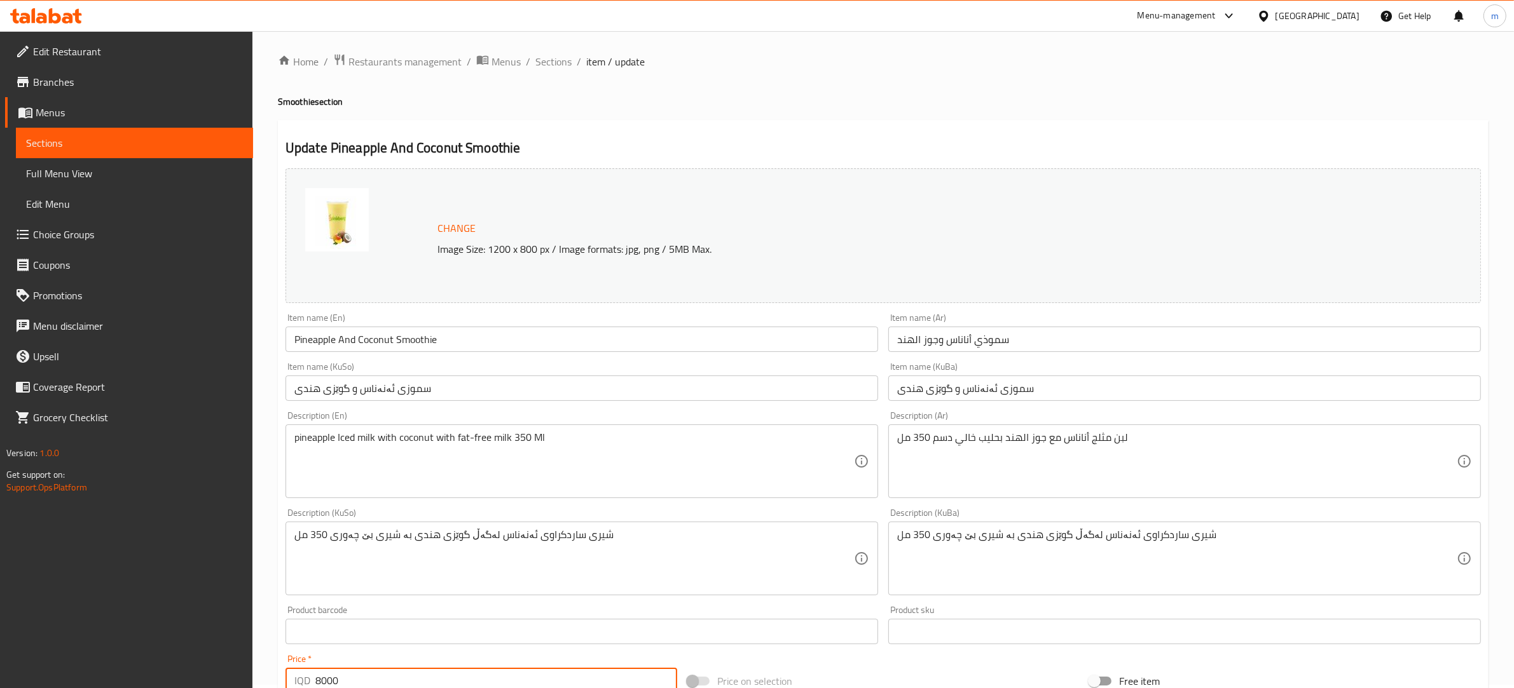
scroll to position [0, 0]
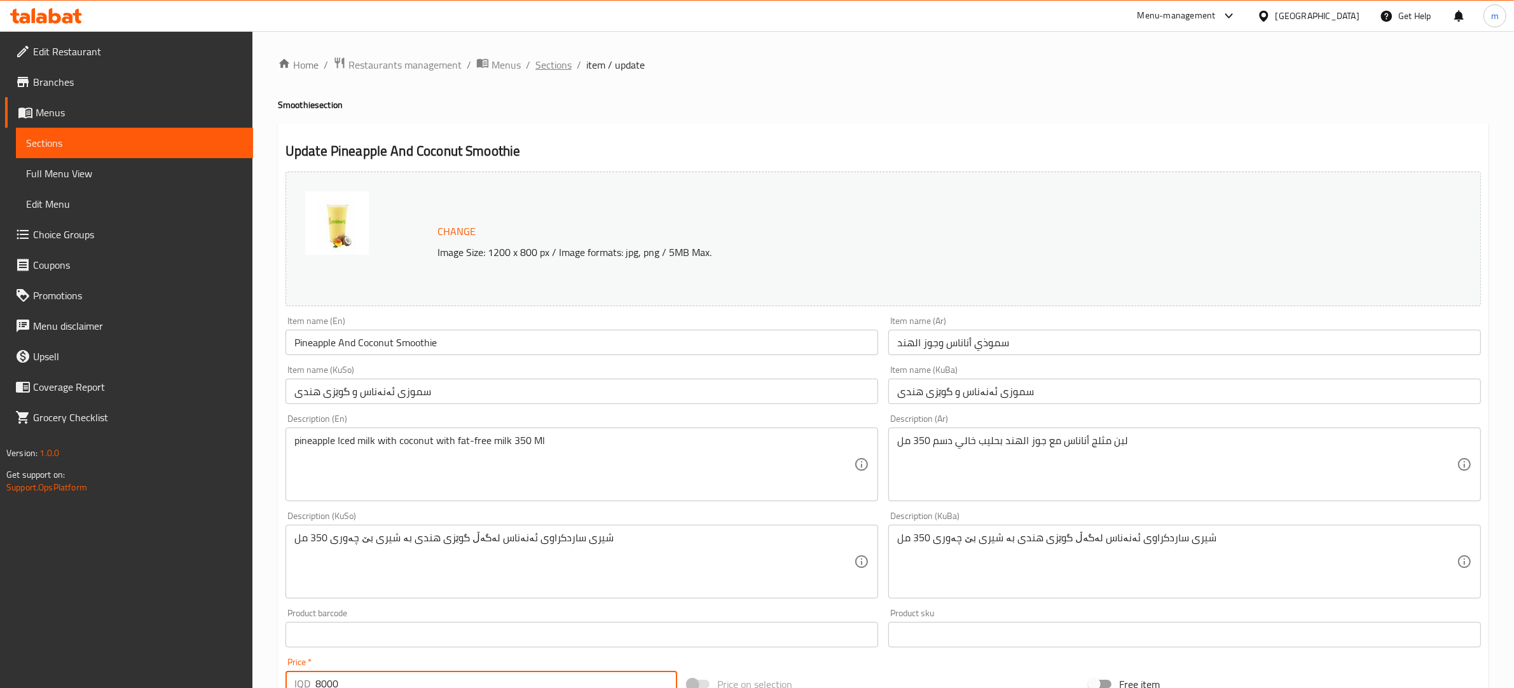
click at [545, 65] on span "Sections" at bounding box center [553, 64] width 36 height 15
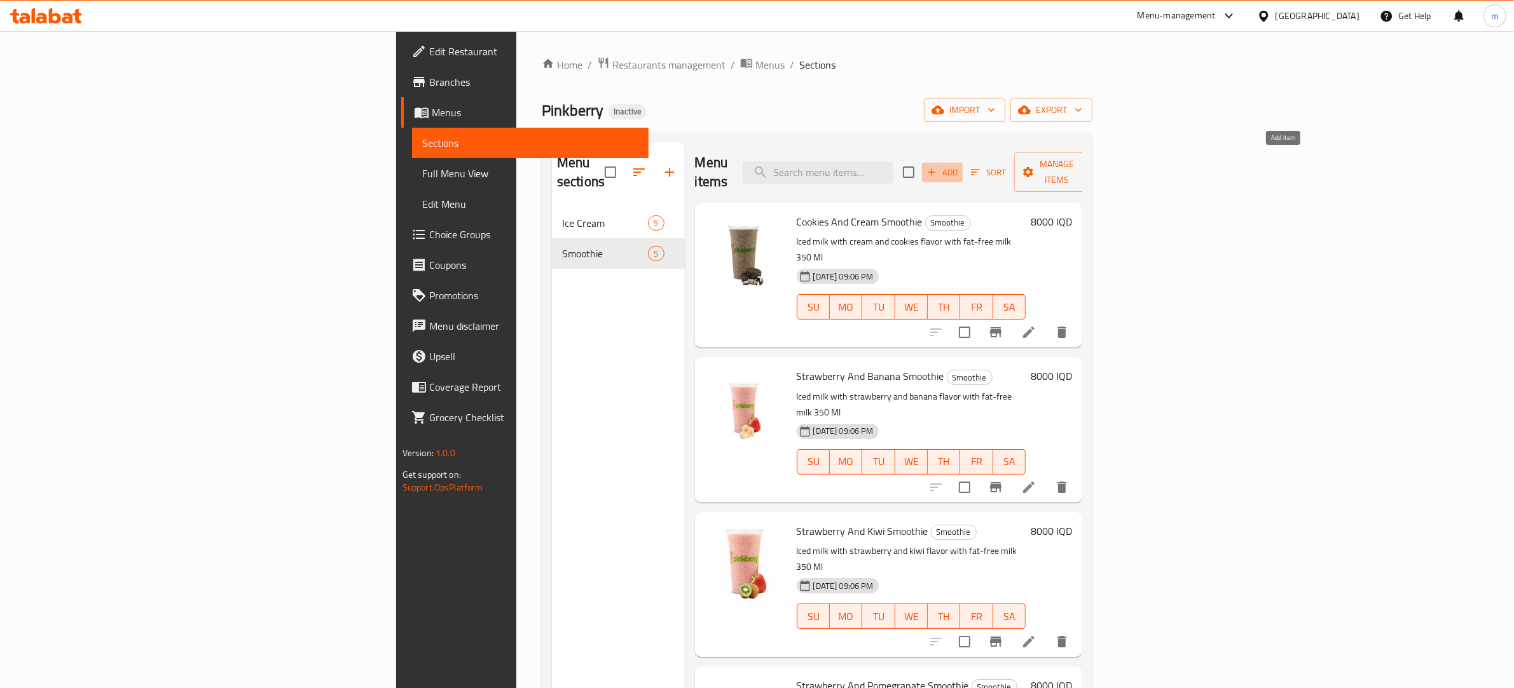
click at [959, 165] on span "Add" at bounding box center [942, 172] width 34 height 15
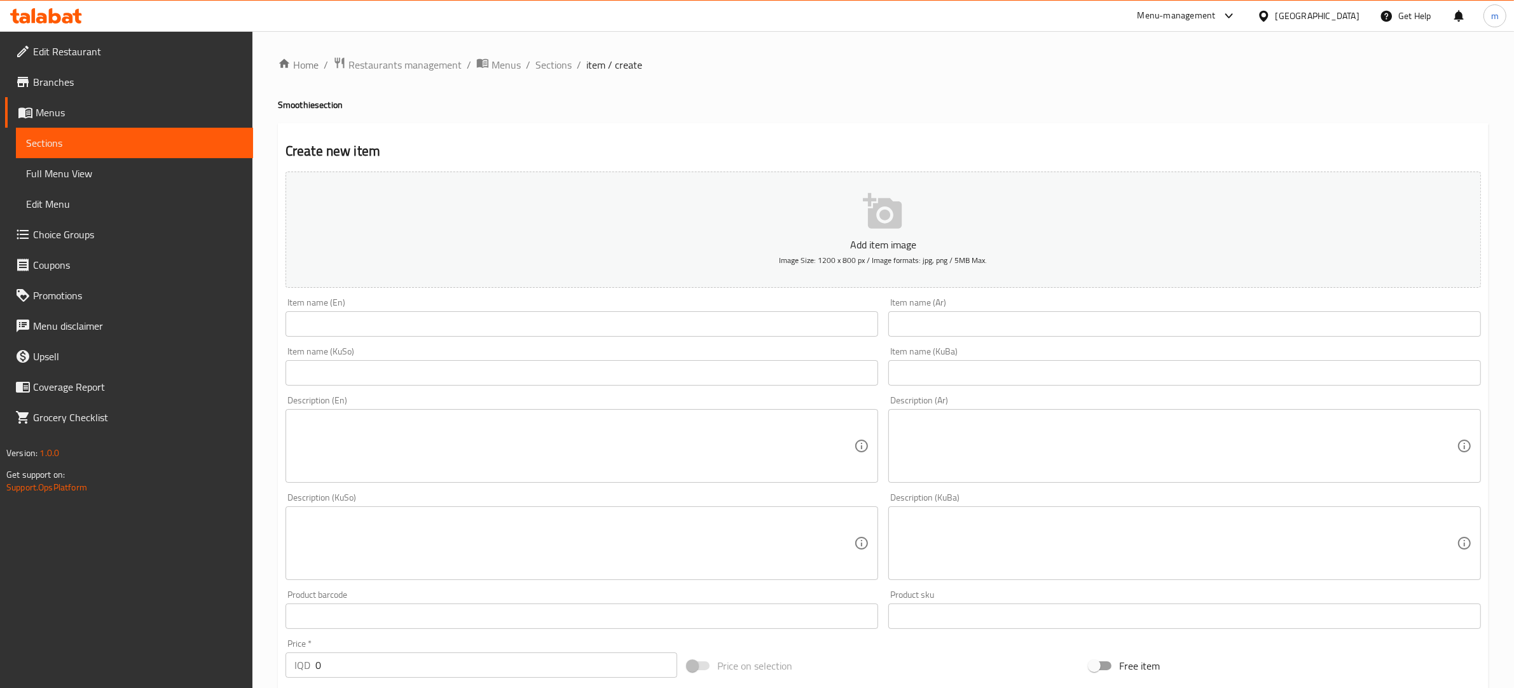
click at [732, 322] on input "text" at bounding box center [581, 324] width 592 height 25
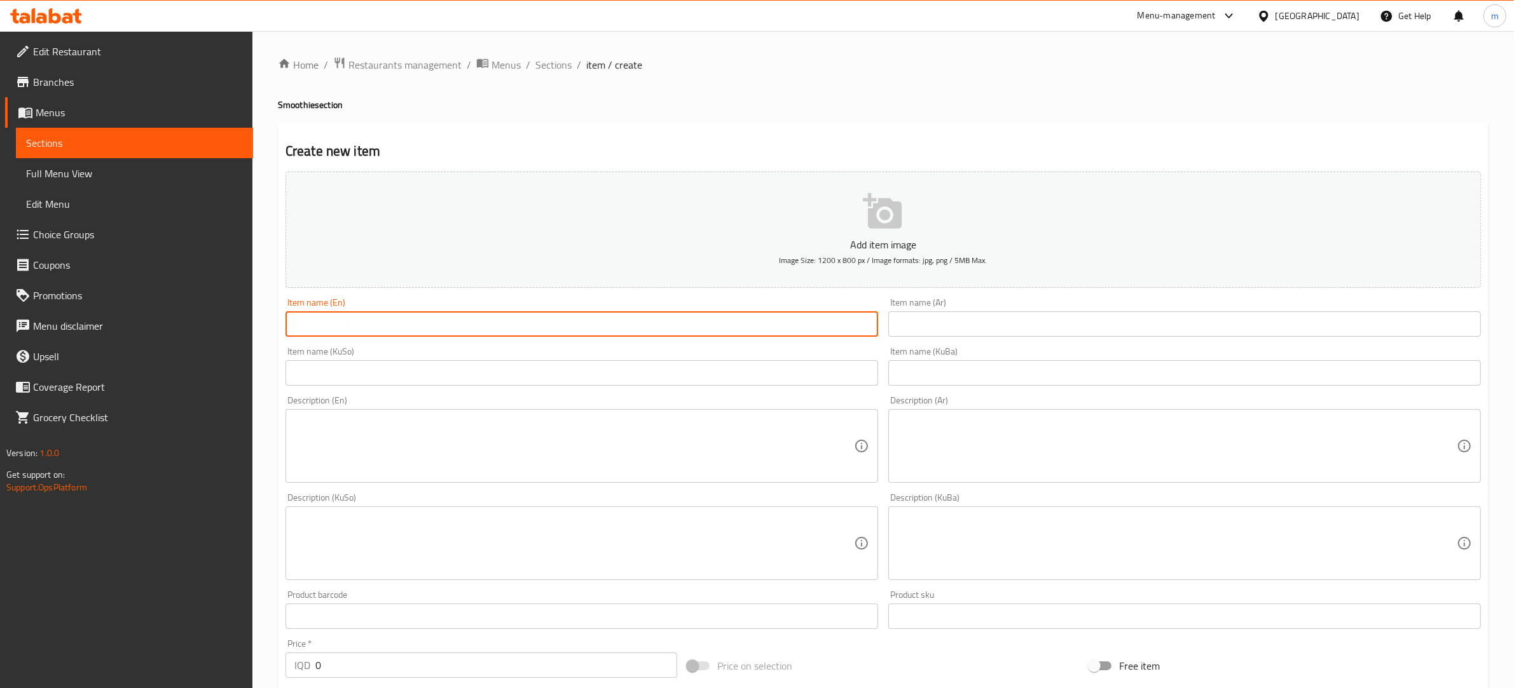
paste input "Pineapple And Coconut Smoothie"
type input "Pineapple And Coconut Smoothie"
click at [978, 325] on input "text" at bounding box center [1184, 324] width 592 height 25
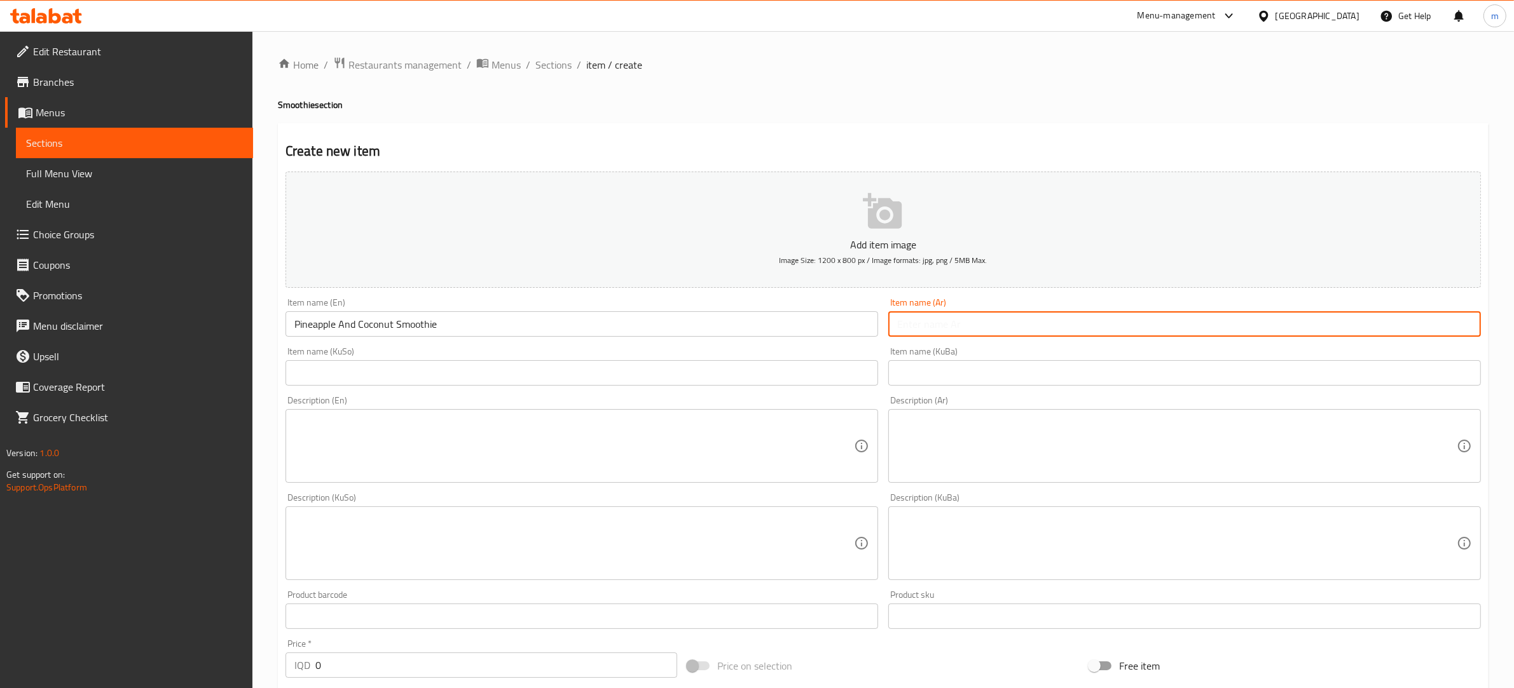
paste input "سموذي أناناس وجوز الهند"
type input "سموذي أناناس وجوز الهند"
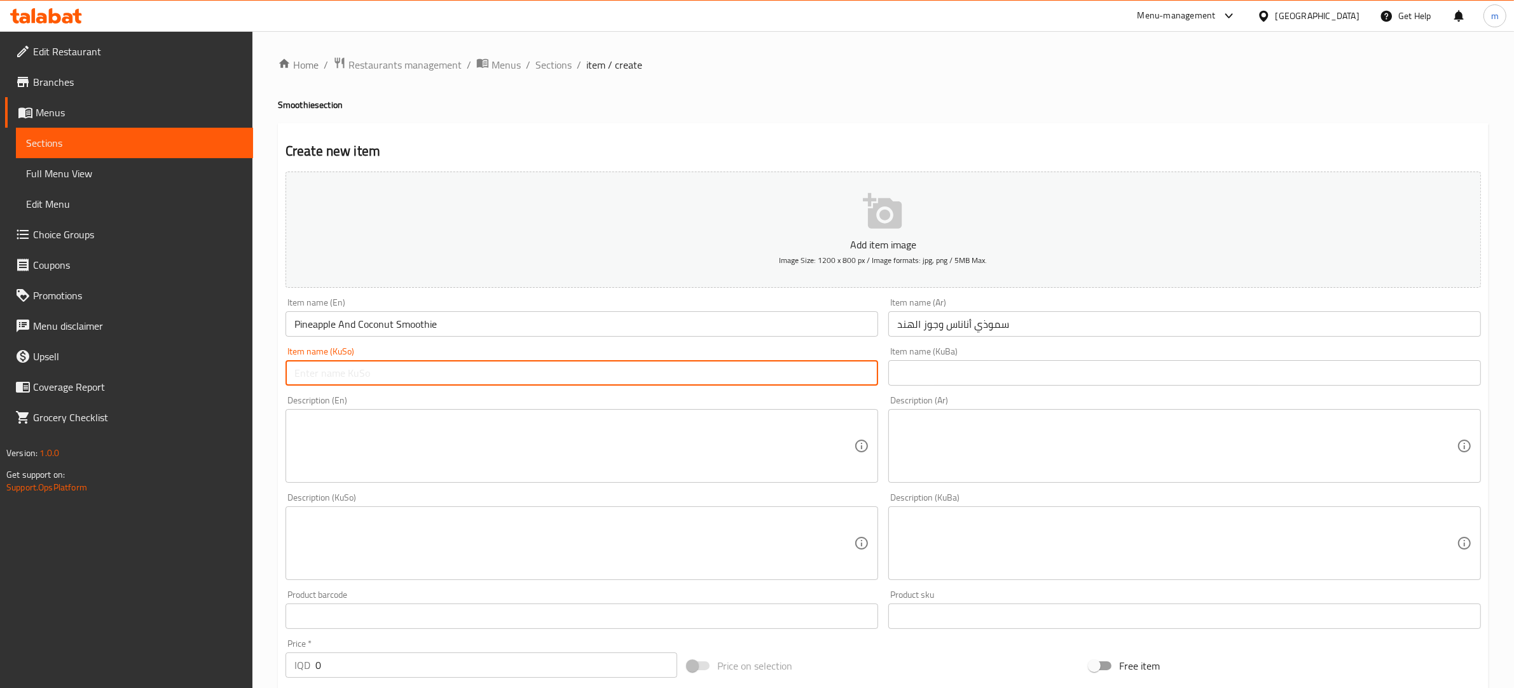
click at [633, 382] on input "text" at bounding box center [581, 372] width 592 height 25
paste input "سموزی ئەنەناس و گوێزی هندی"
type input "سموزی ئەنەناس و گوێزی هندی"
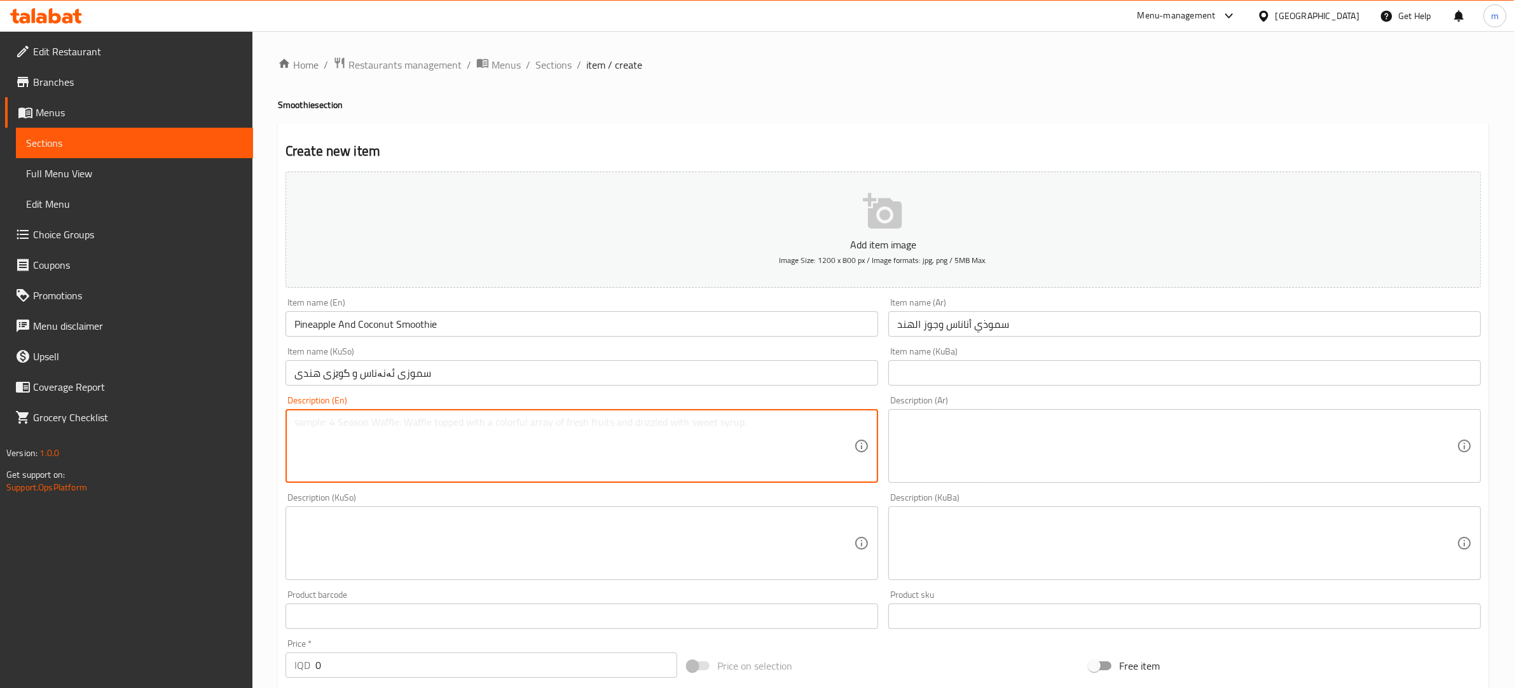
click at [374, 439] on textarea at bounding box center [573, 446] width 559 height 60
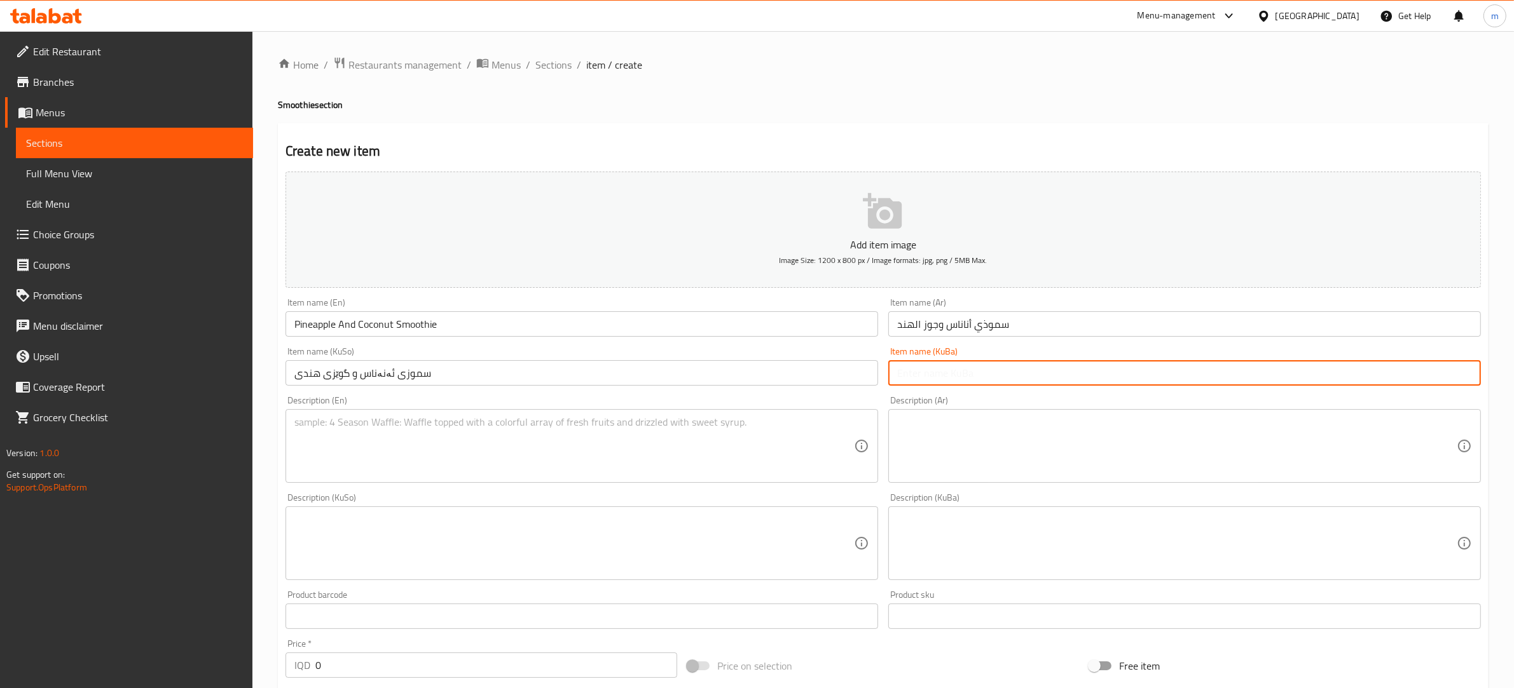
click at [962, 376] on input "text" at bounding box center [1184, 372] width 592 height 25
paste input "سموزی ئەنەناس و گوێزی هندی"
type input "سموزی ئەنەناس و گوێزی هندی"
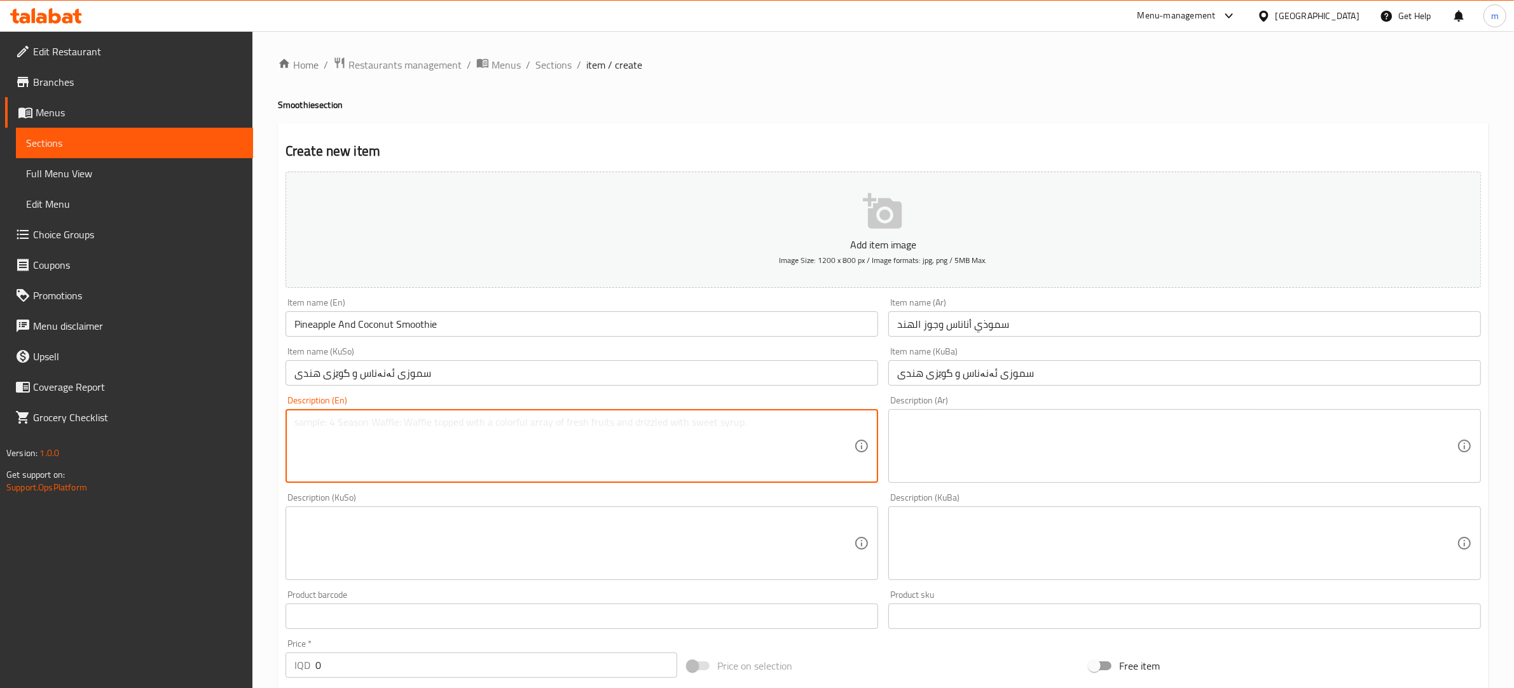
click at [659, 442] on textarea at bounding box center [573, 446] width 559 height 60
paste textarea "pineapple Iced milk with coconut with fat-free milk 350 Ml"
type textarea "pineapple Iced milk with coconut with fat-free milk 350 Ml"
click at [1028, 441] on textarea at bounding box center [1176, 446] width 559 height 60
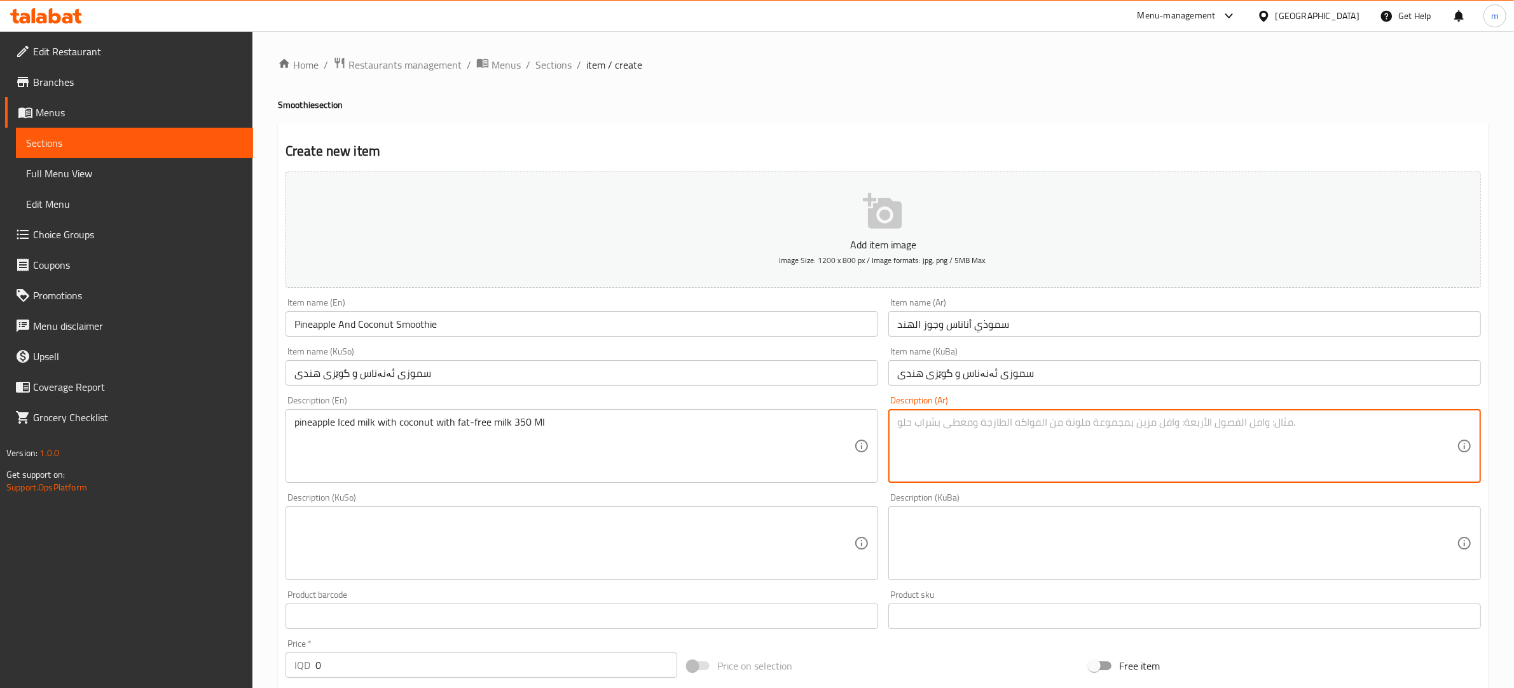
paste textarea "لبن مثلج أناناس مع جوز الهند بحليب خالي دسم 350 مل"
type textarea "لبن مثلج أناناس مع جوز الهند بحليب خالي دسم 350 مل"
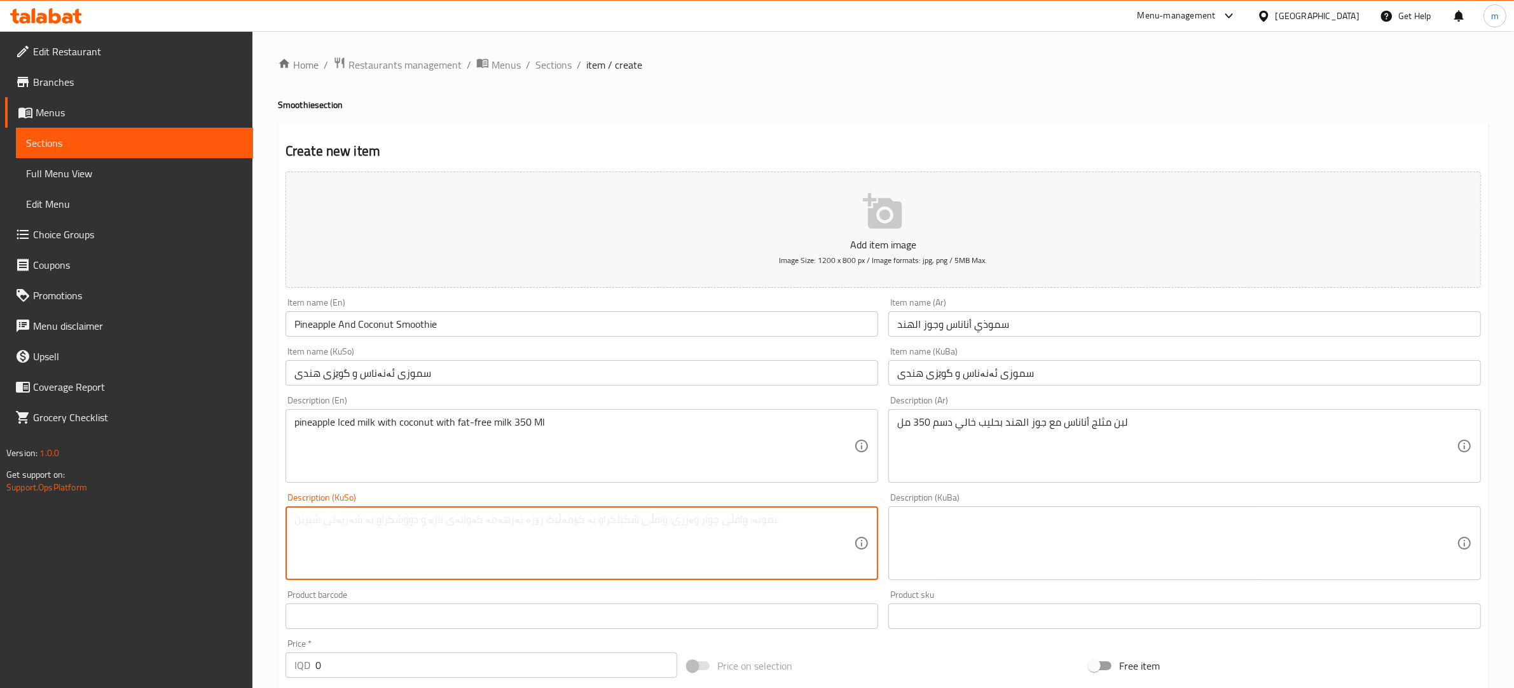
click at [567, 549] on textarea at bounding box center [573, 544] width 559 height 60
paste textarea "شیری ساردکراوی ئەنەناس لەگەڵ گوێزی هندی بە شیری بێ چەوری 350 مل"
type textarea "شیری ساردکراوی ئەنەناس لەگەڵ گوێزی هندی بە شیری بێ چەوری 350 مل"
click at [941, 528] on textarea at bounding box center [1176, 544] width 559 height 60
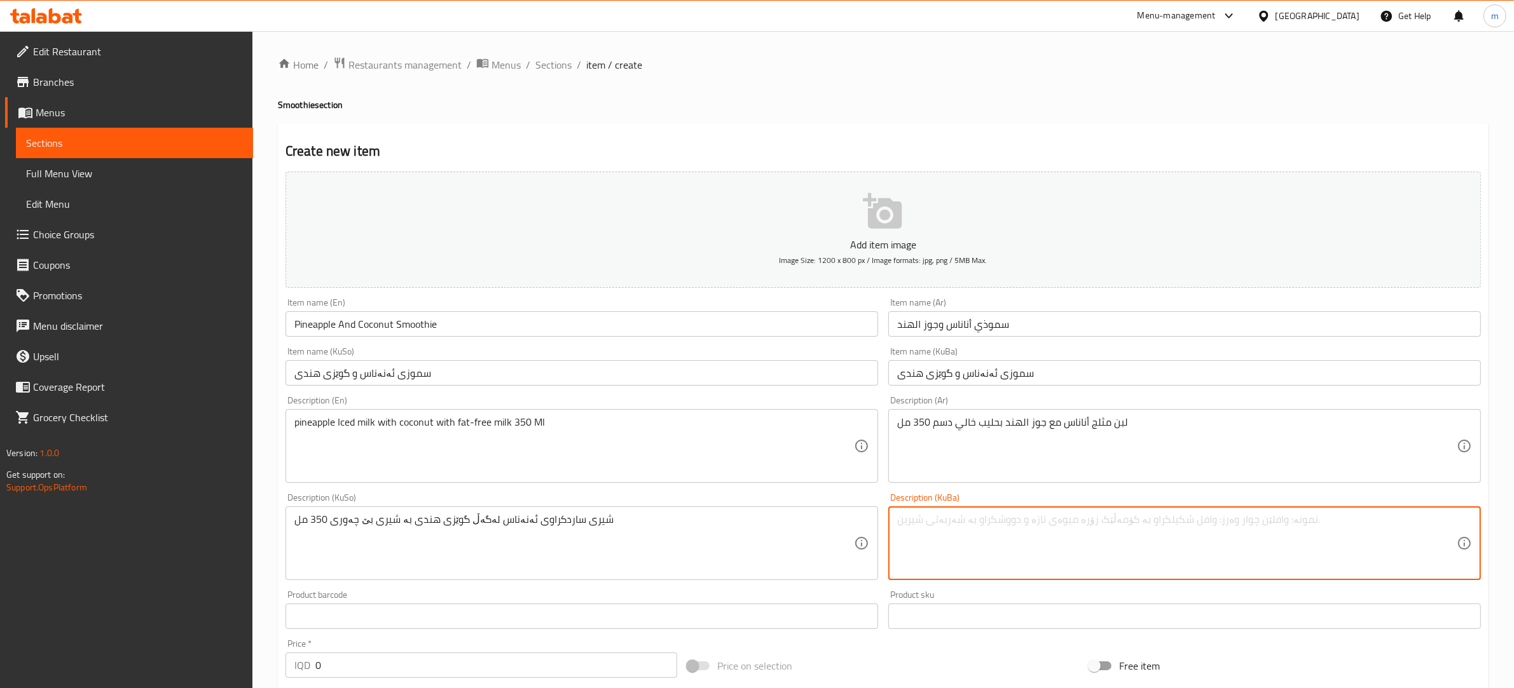
paste textarea "شیری ساردکراوی ئەنەناس لەگەڵ گوێزی هندی بە شیری بێ چەوری 350 مل"
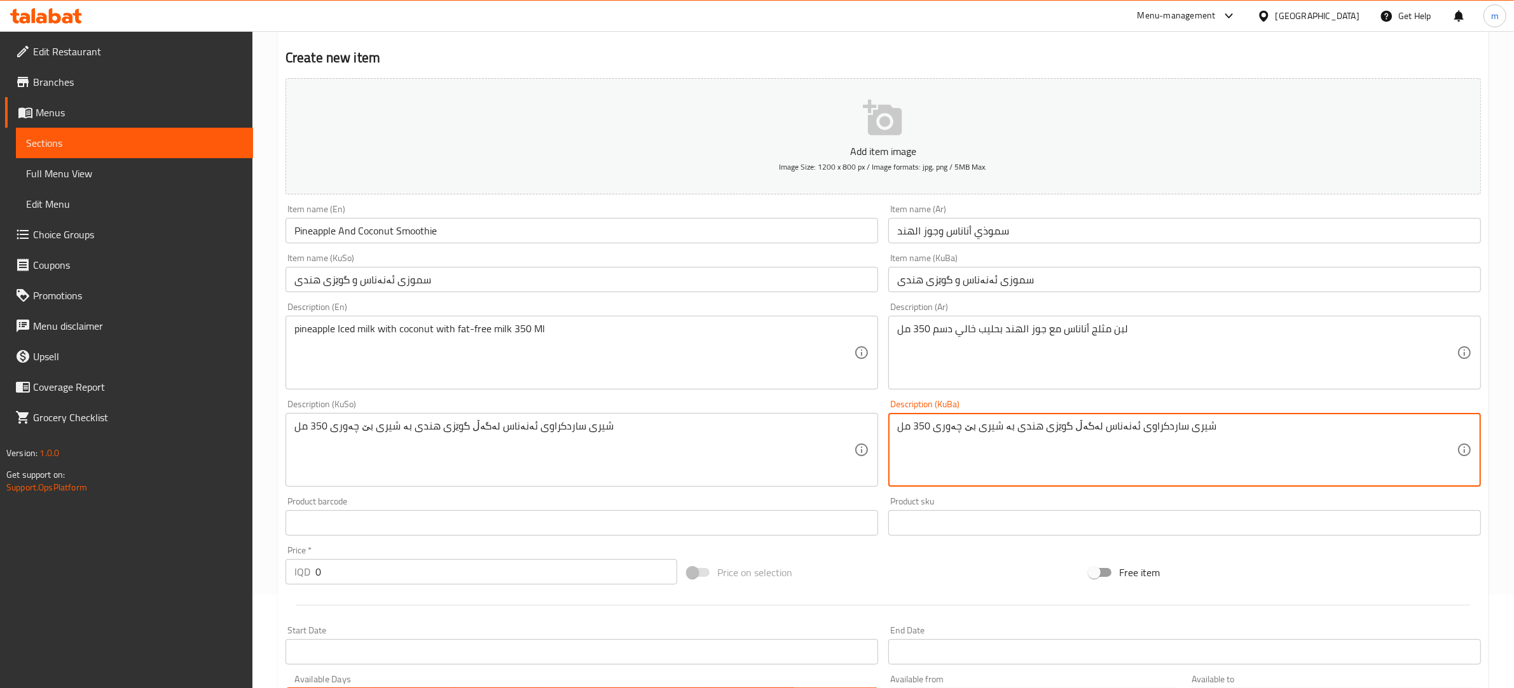
scroll to position [132, 0]
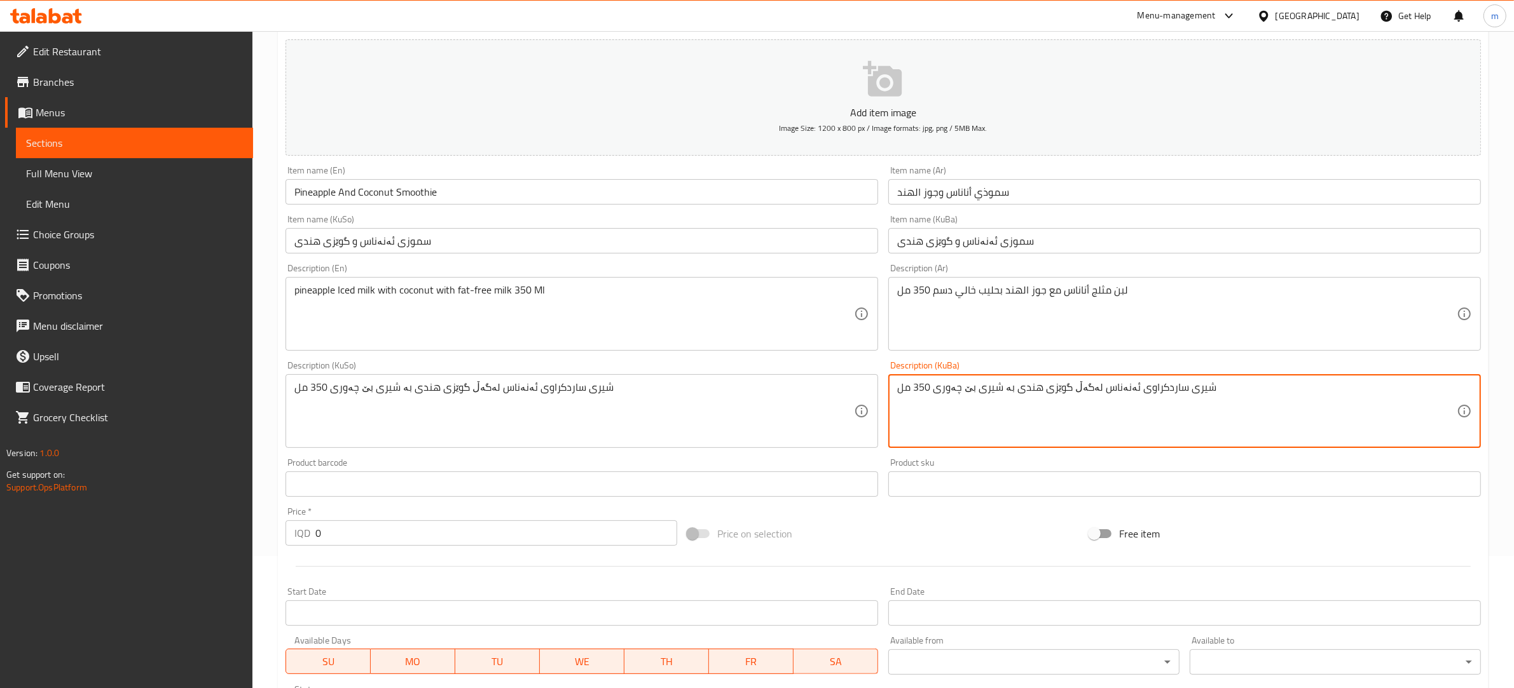
type textarea "شیری ساردکراوی ئەنەناس لەگەڵ گوێزی هندی بە شیری بێ چەوری 350 مل"
click at [414, 523] on input "0" at bounding box center [496, 533] width 362 height 25
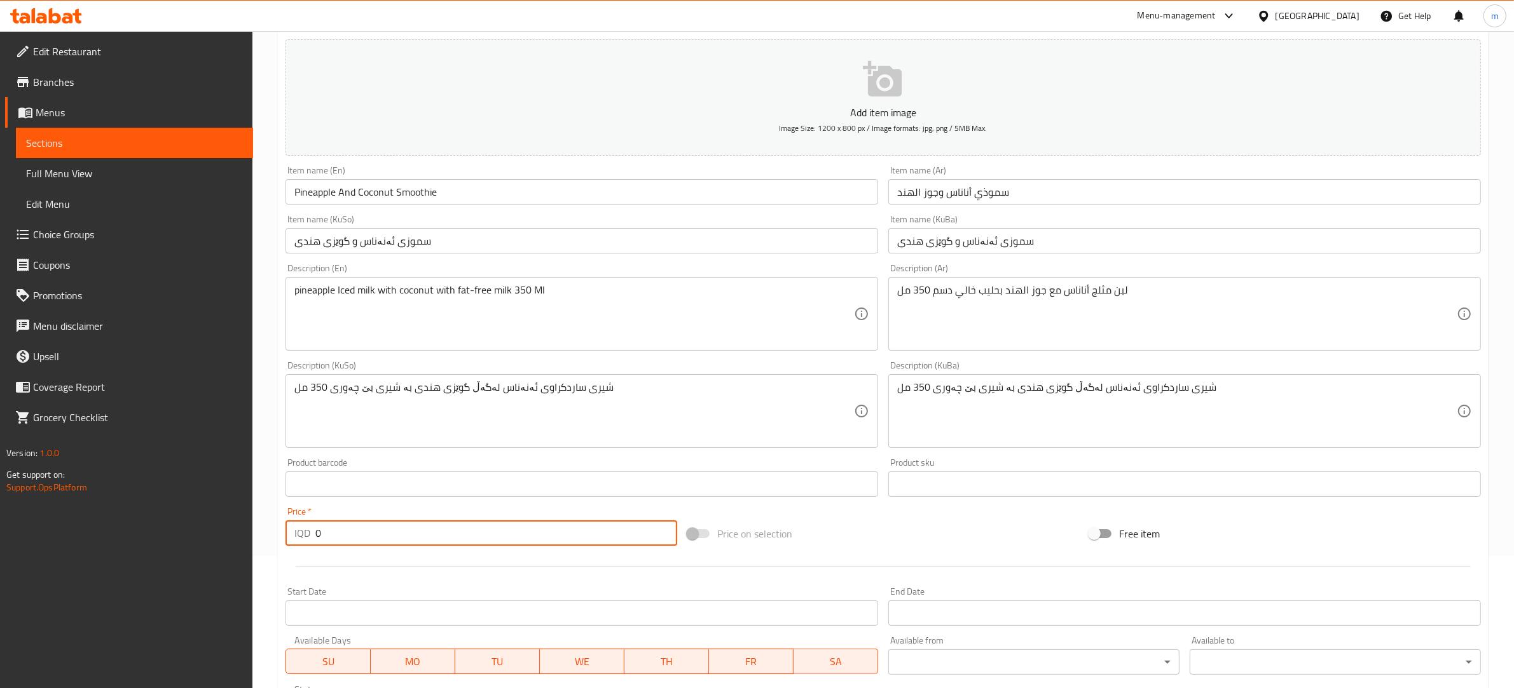
click at [414, 523] on input "0" at bounding box center [496, 533] width 362 height 25
paste input "800"
type input "8000"
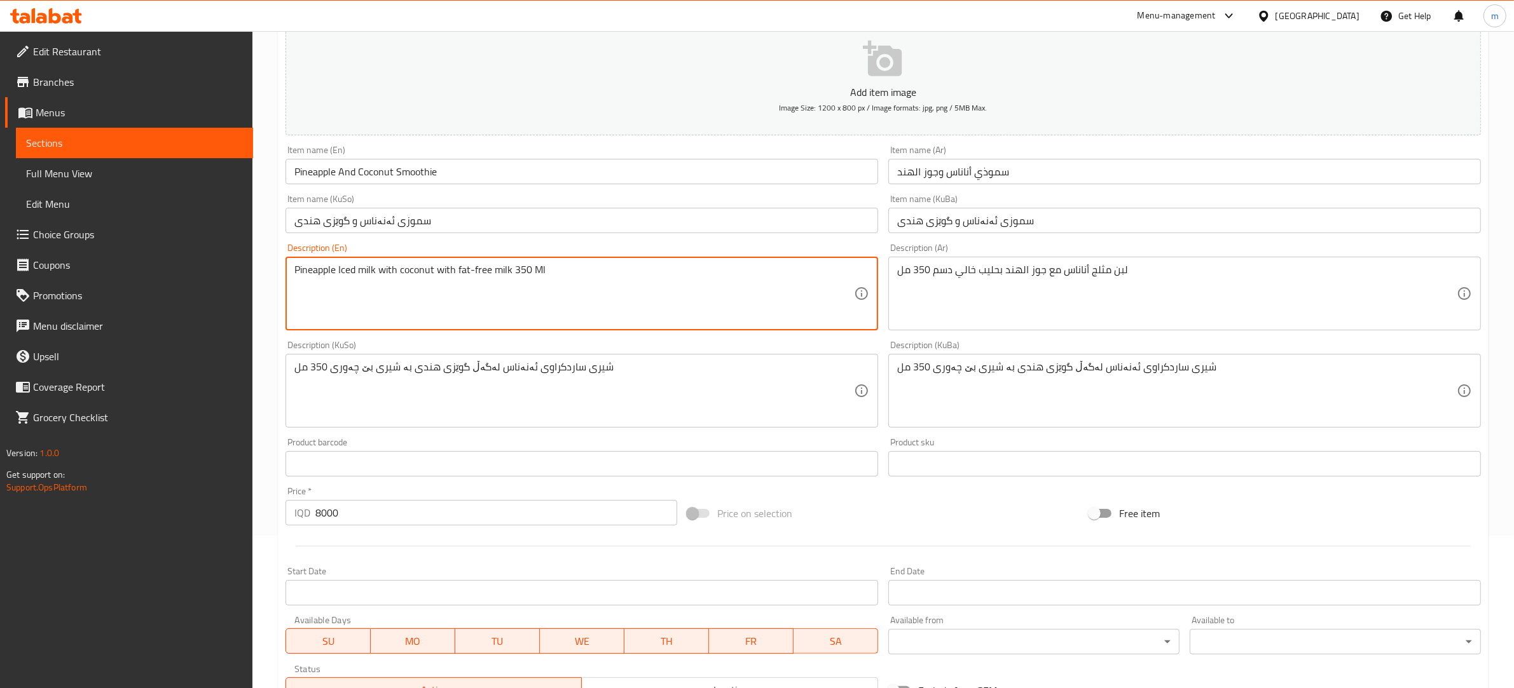
scroll to position [353, 0]
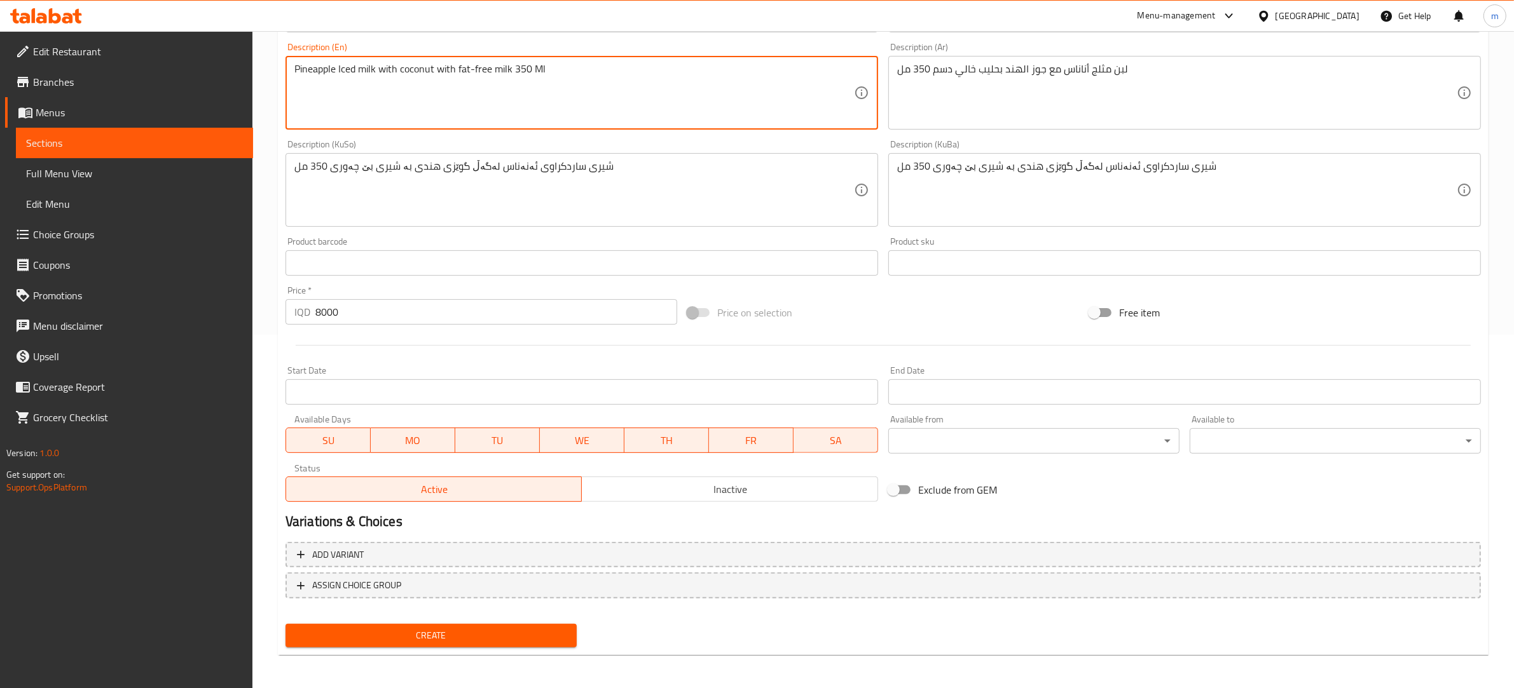
type textarea "Pineapple Iced milk with coconut with fat-free milk 350 Ml"
click at [481, 640] on span "Create" at bounding box center [431, 636] width 271 height 16
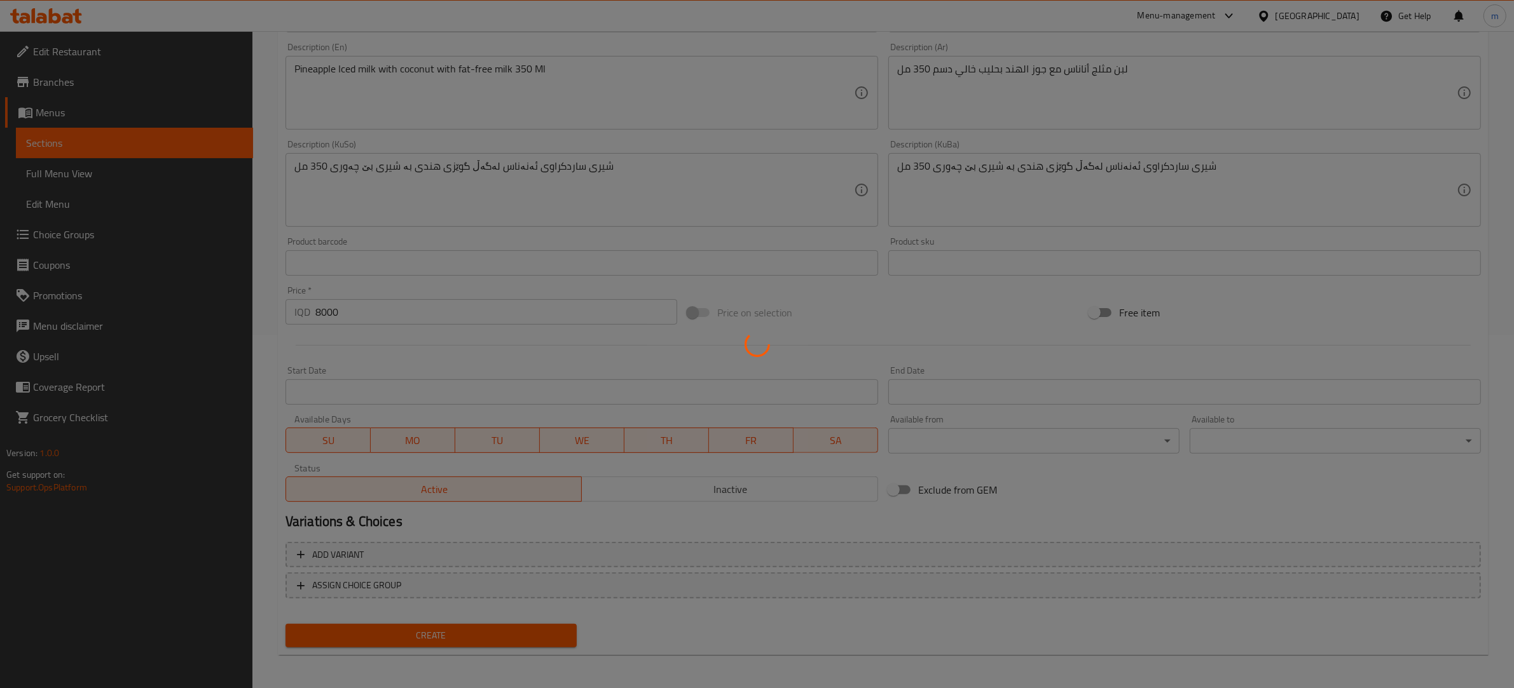
scroll to position [148, 0]
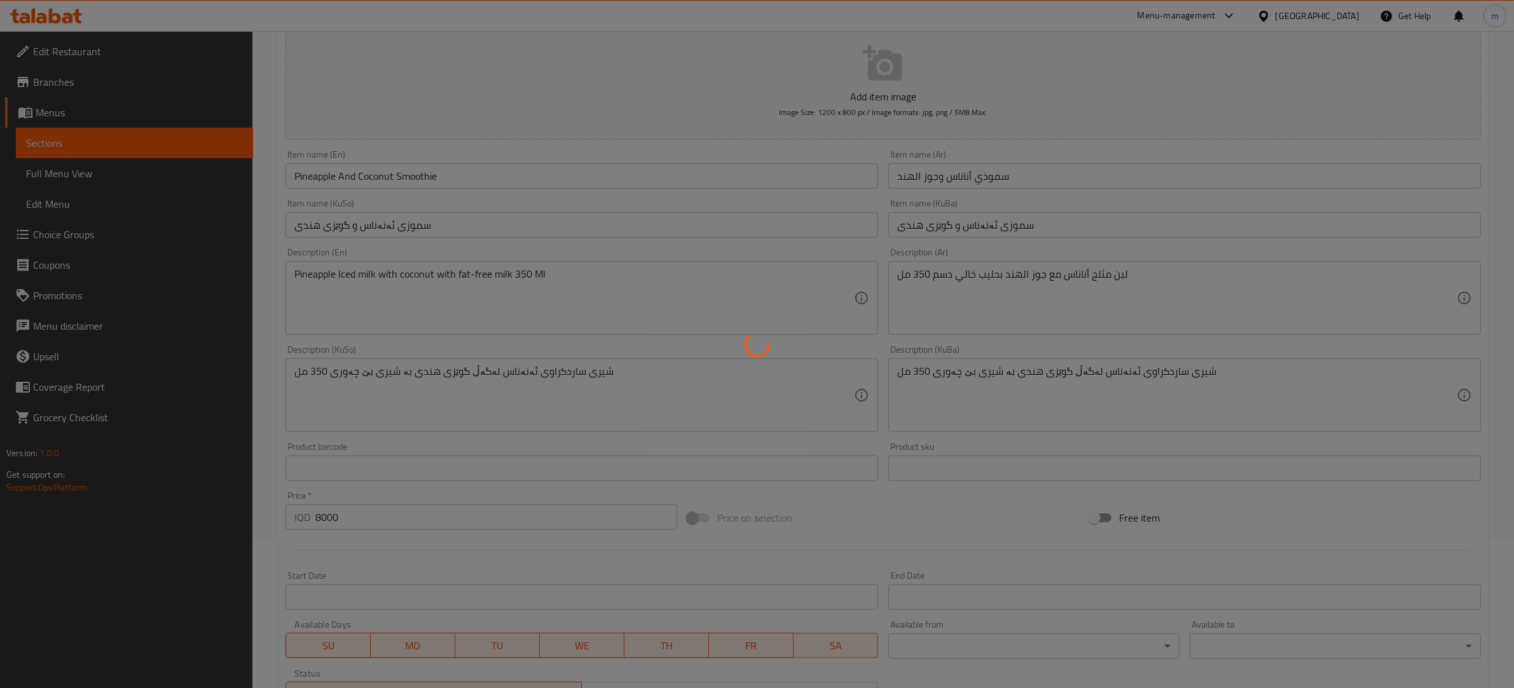
type input "0"
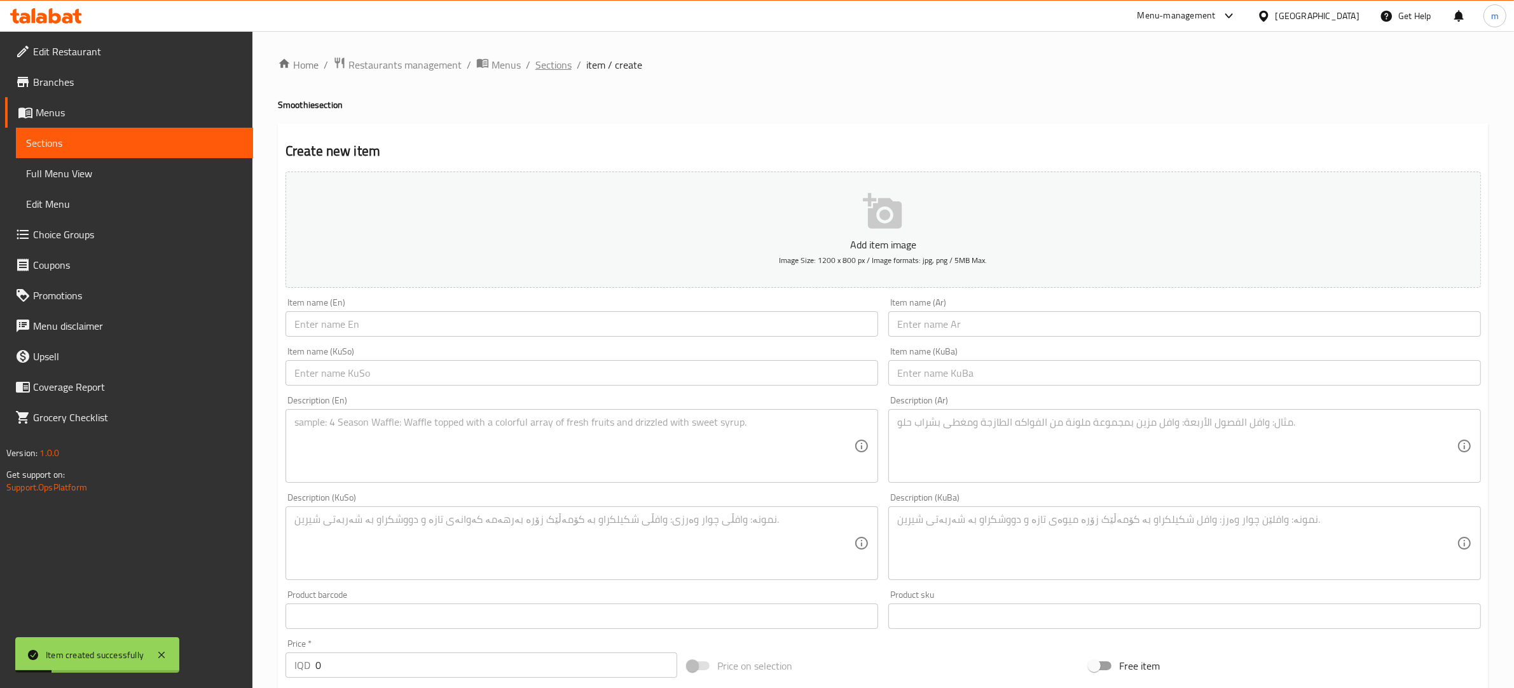
click at [561, 60] on span "Sections" at bounding box center [553, 64] width 36 height 15
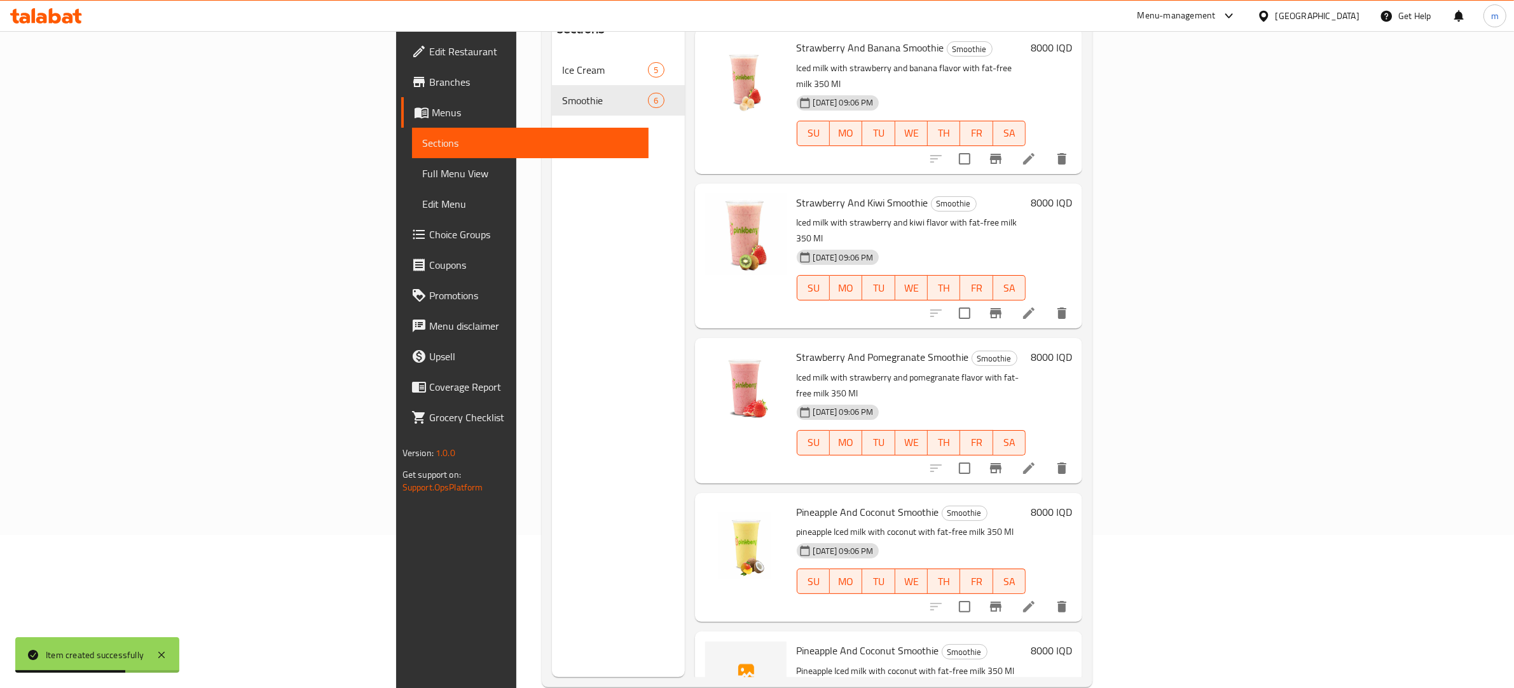
scroll to position [179, 0]
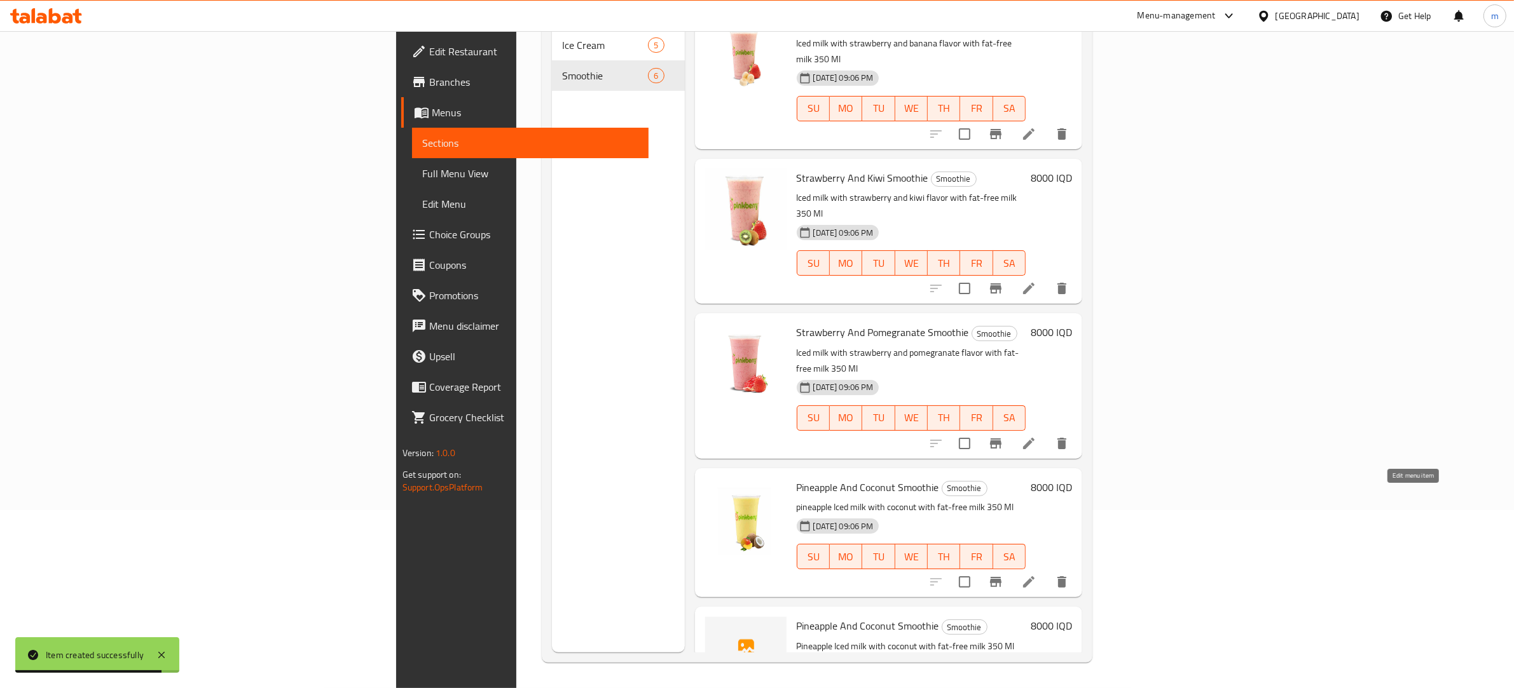
click at [1036, 575] on icon at bounding box center [1028, 582] width 15 height 15
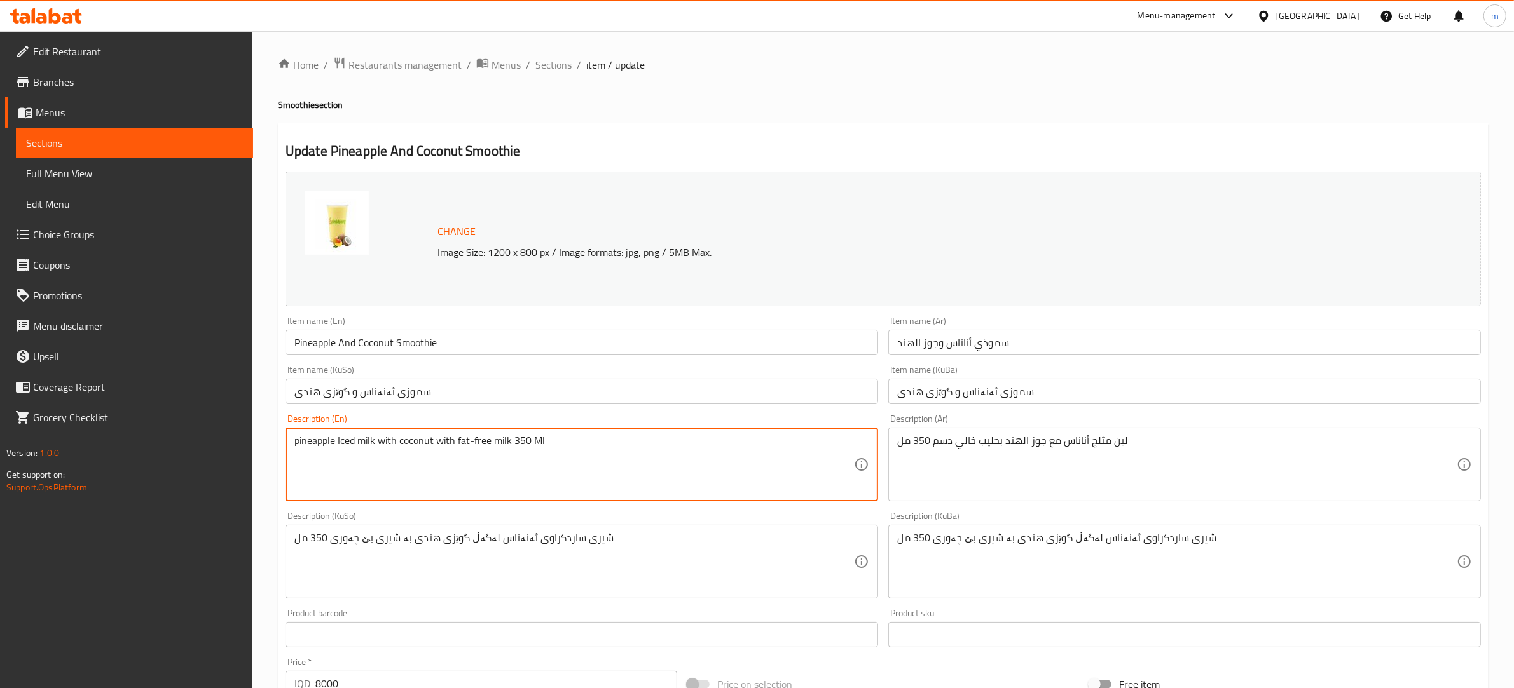
click at [339, 445] on textarea "pineapple Iced milk with coconut with fat-free milk 350 Ml" at bounding box center [573, 465] width 559 height 60
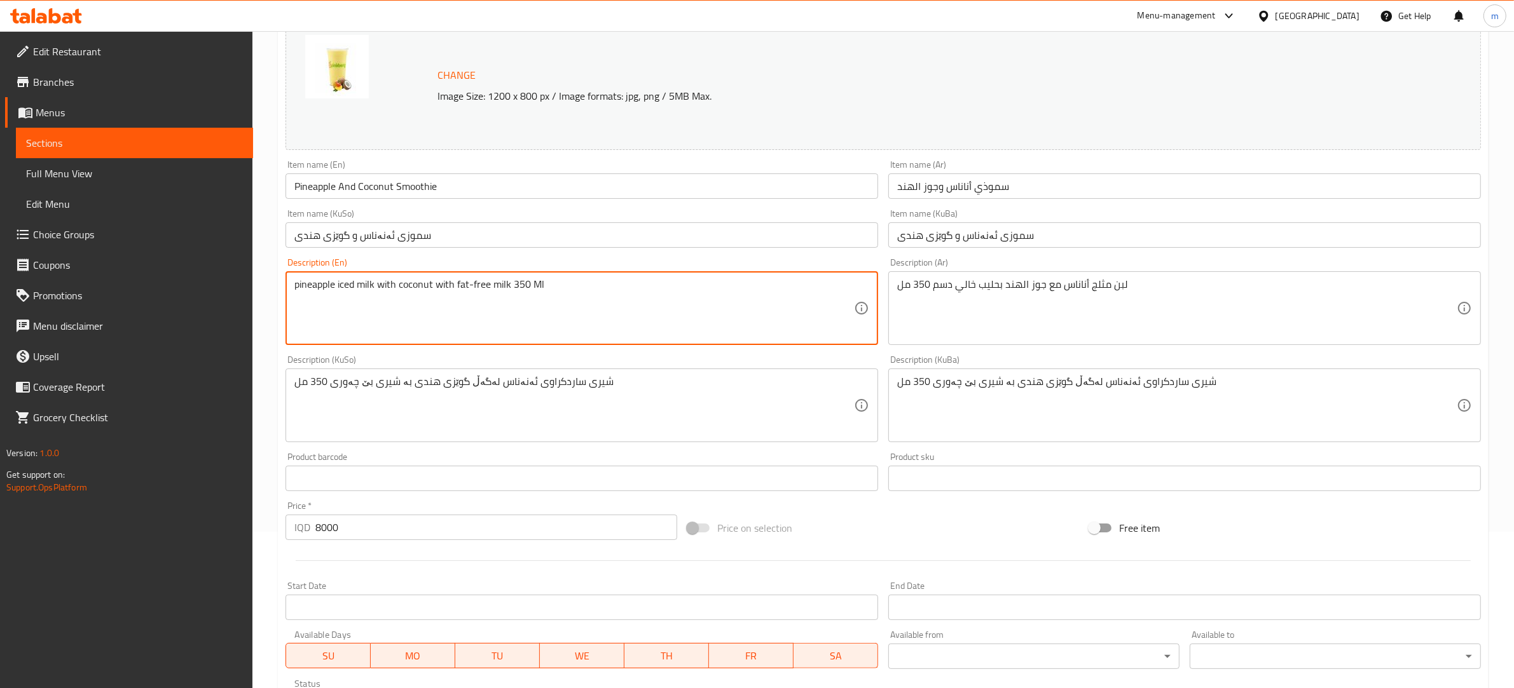
scroll to position [373, 0]
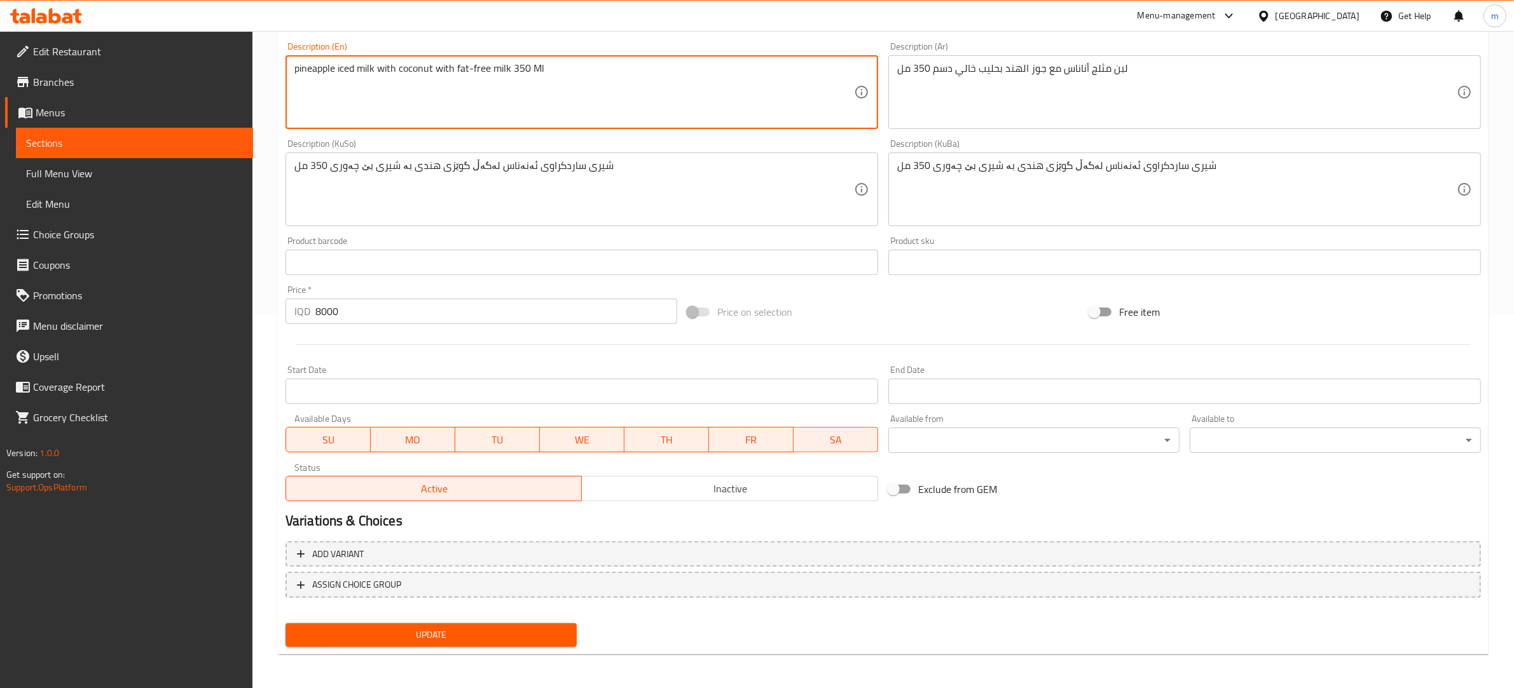
type textarea "pineapple iced milk with coconut with fat-free milk 350 Ml"
click at [423, 649] on div "Update" at bounding box center [430, 636] width 301 height 34
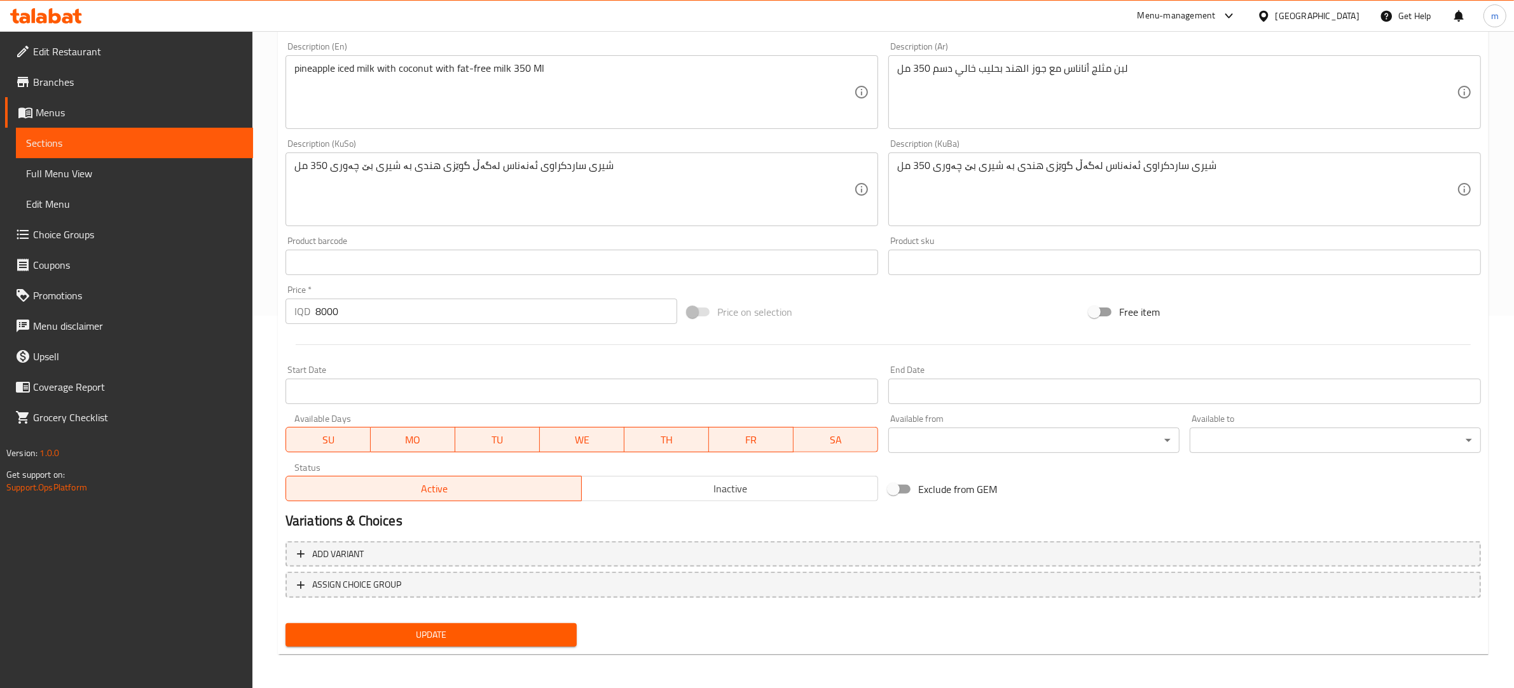
click at [421, 641] on span "Update" at bounding box center [431, 635] width 271 height 16
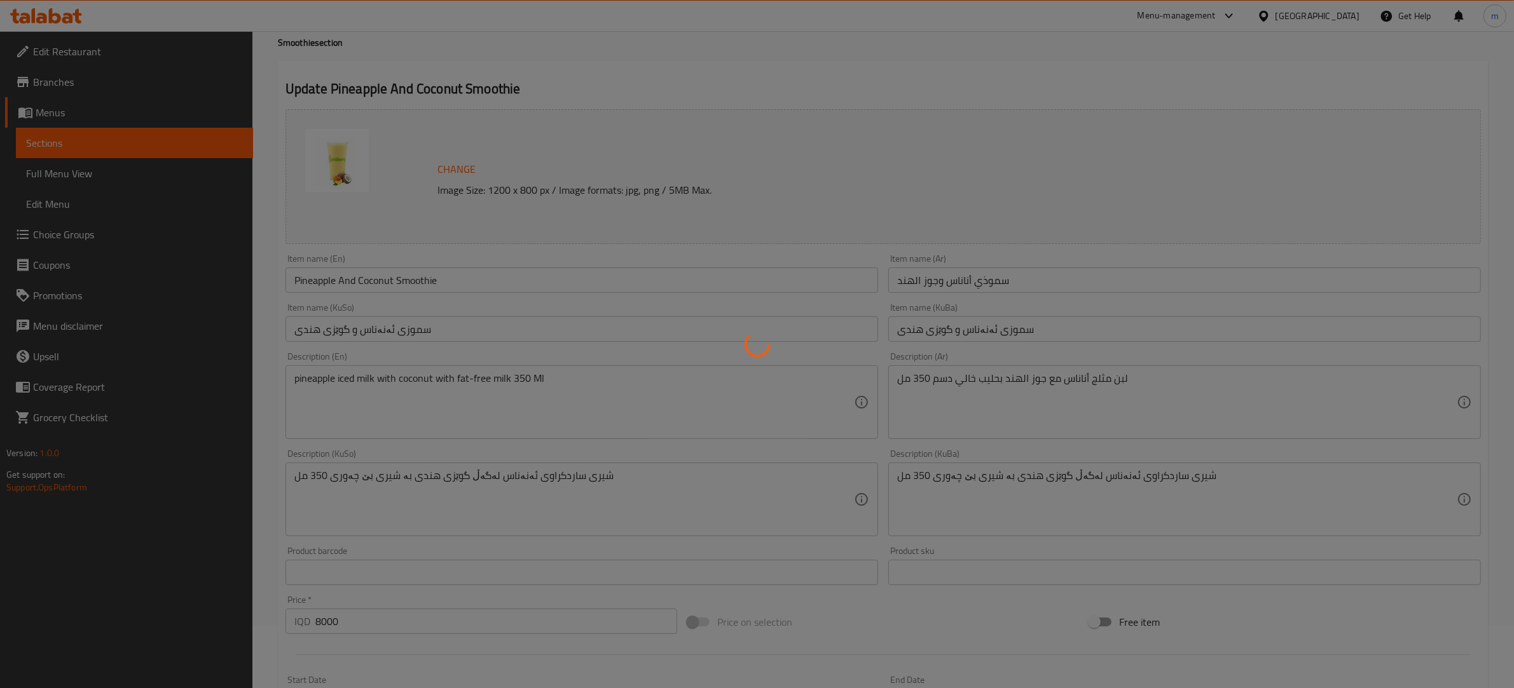
scroll to position [0, 0]
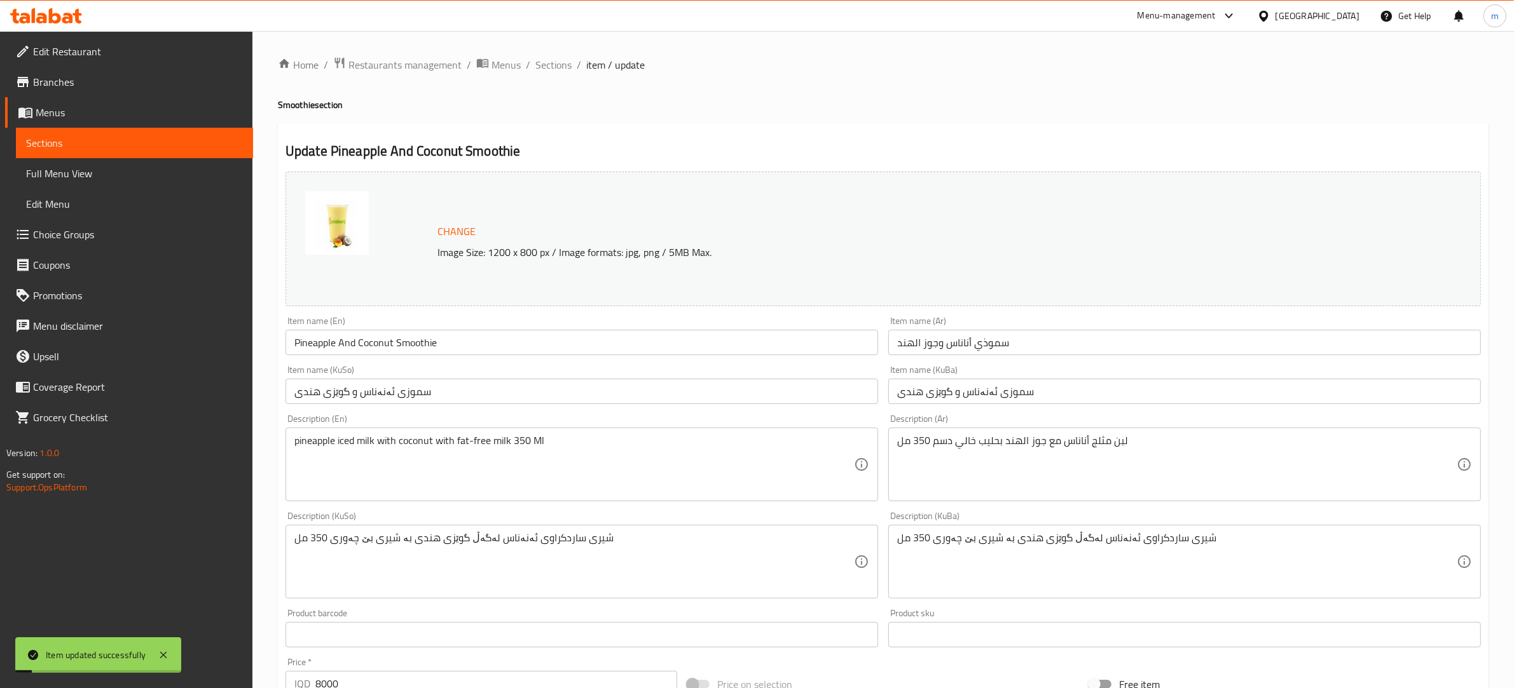
click at [70, 175] on span "Full Menu View" at bounding box center [134, 173] width 217 height 15
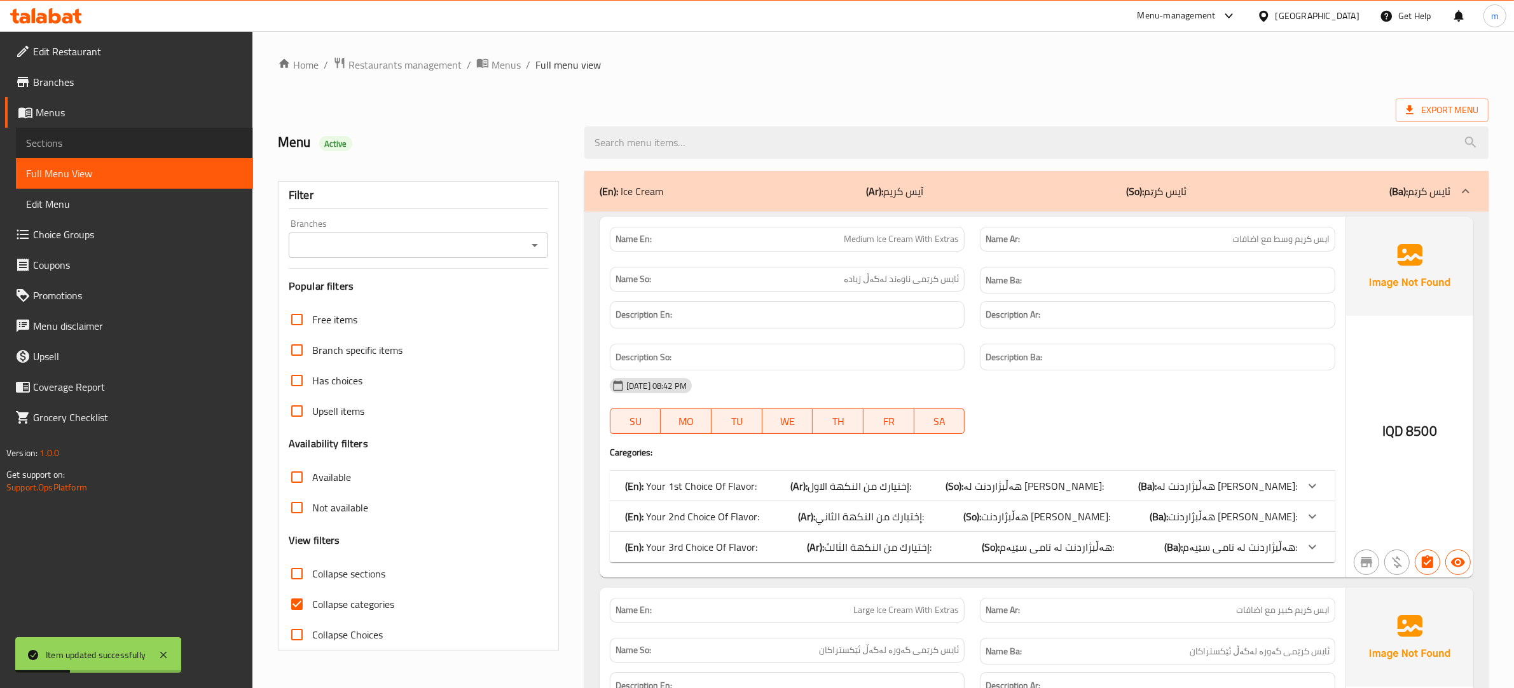
click at [60, 138] on span "Sections" at bounding box center [134, 142] width 217 height 15
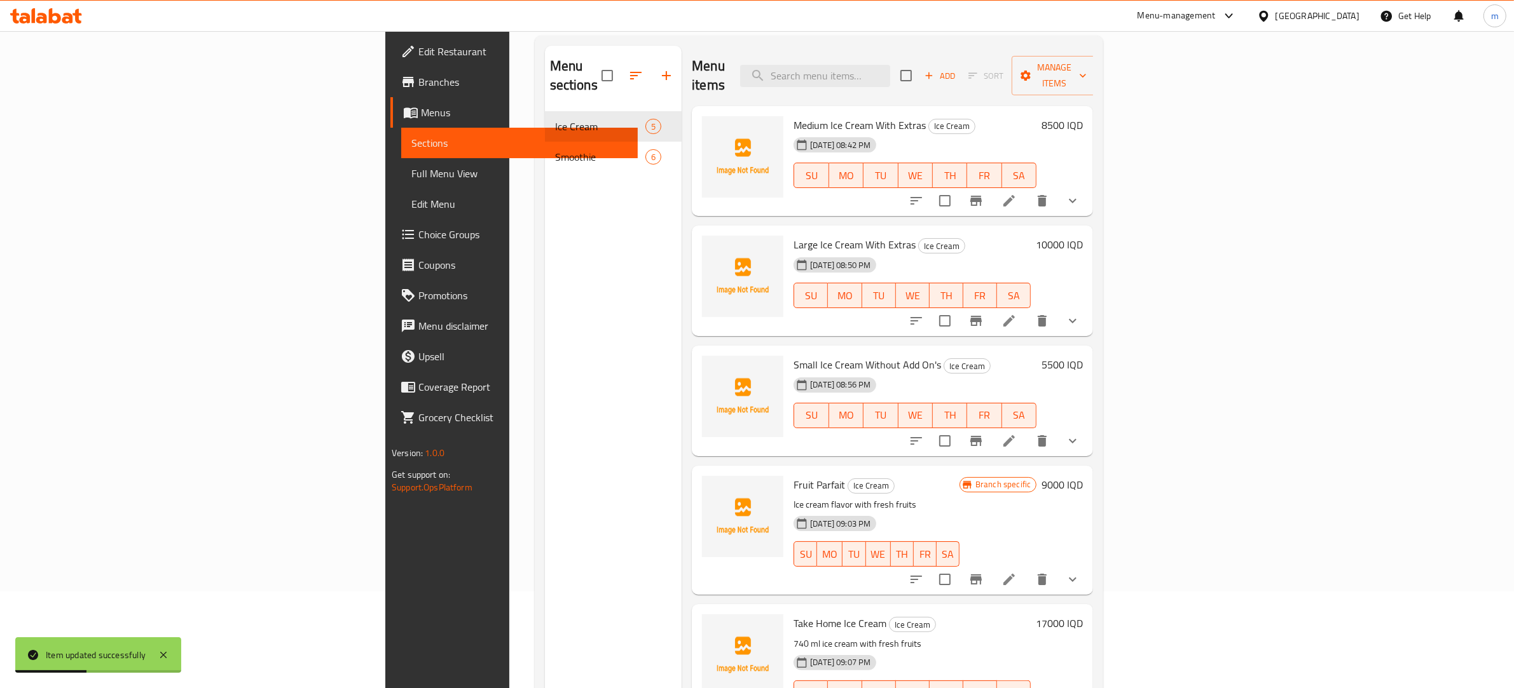
scroll to position [179, 0]
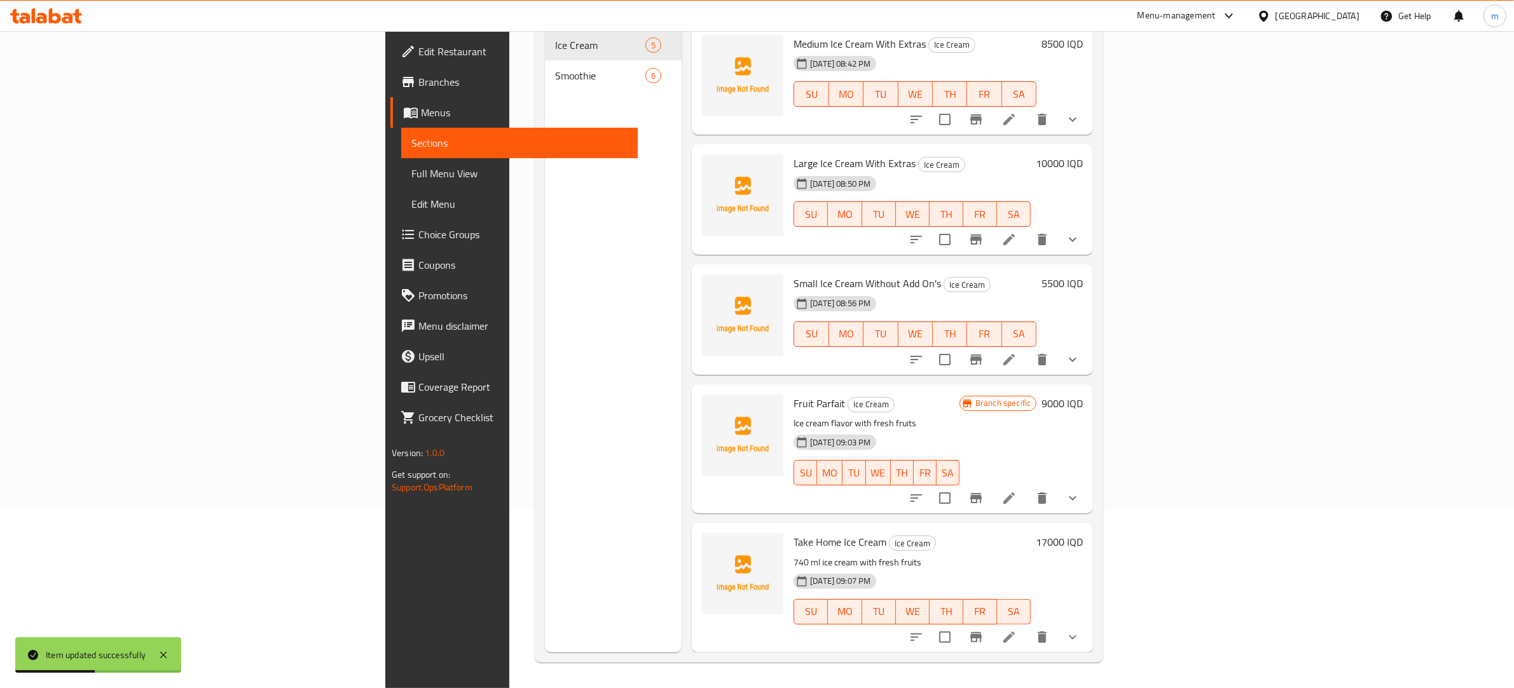
click at [555, 68] on span "Smoothie" at bounding box center [600, 75] width 91 height 15
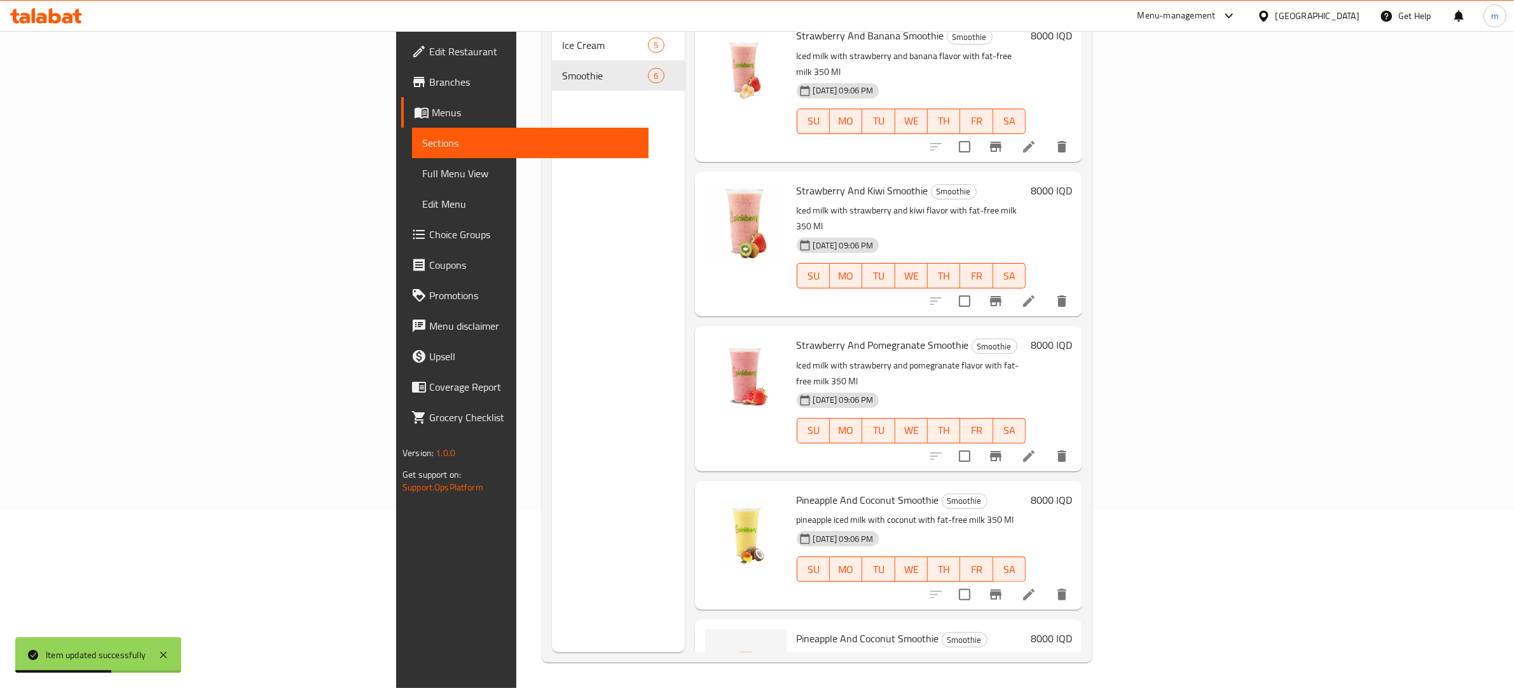
scroll to position [175, 0]
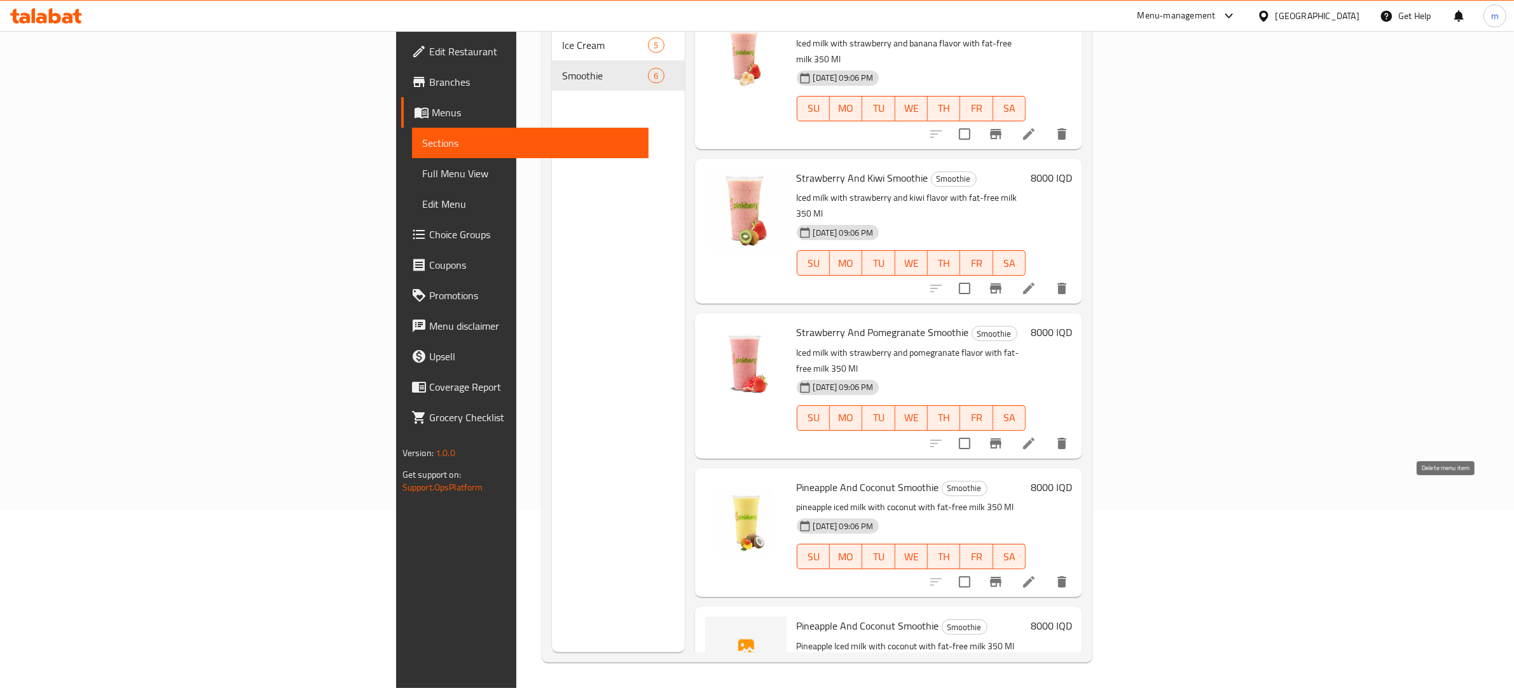
click at [1066, 577] on icon "delete" at bounding box center [1061, 582] width 9 height 11
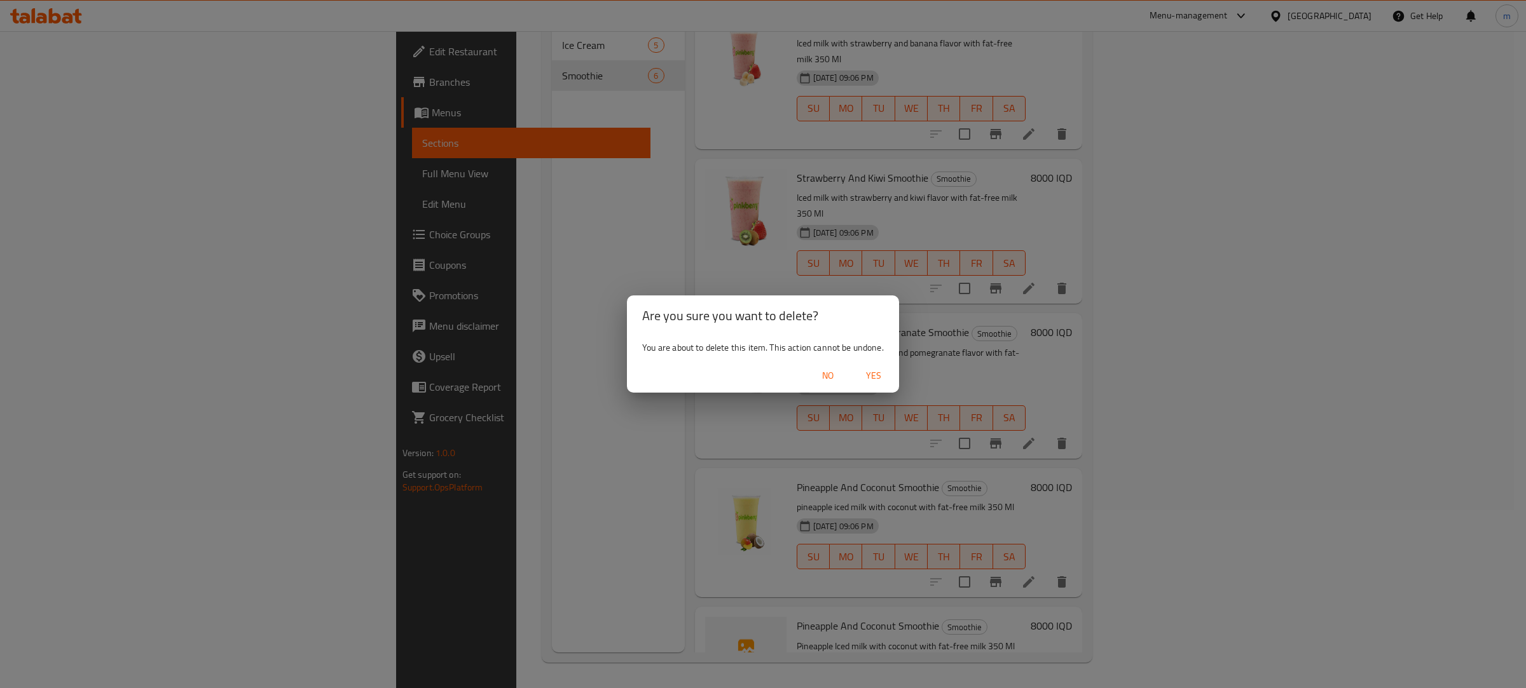
click at [878, 373] on span "Yes" at bounding box center [873, 376] width 31 height 16
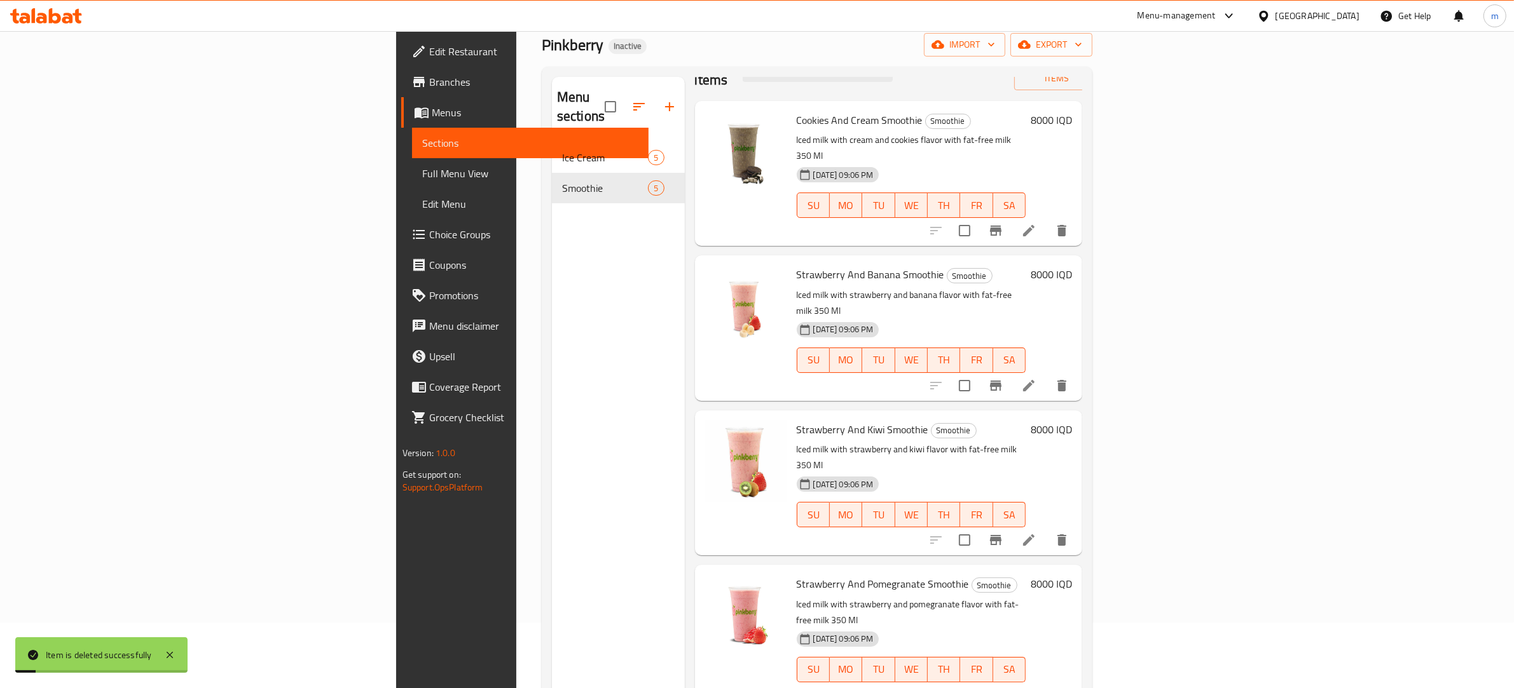
scroll to position [0, 0]
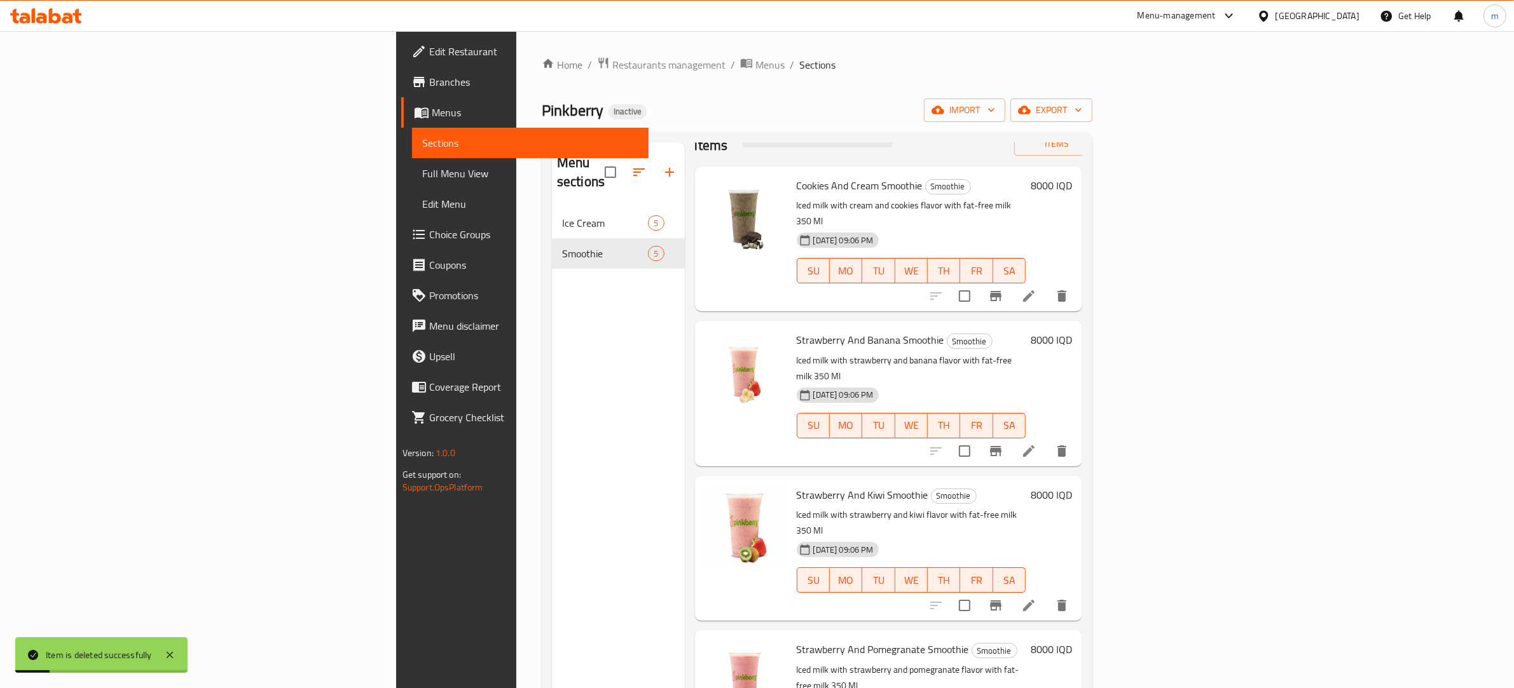
click at [412, 163] on link "Full Menu View" at bounding box center [530, 173] width 237 height 31
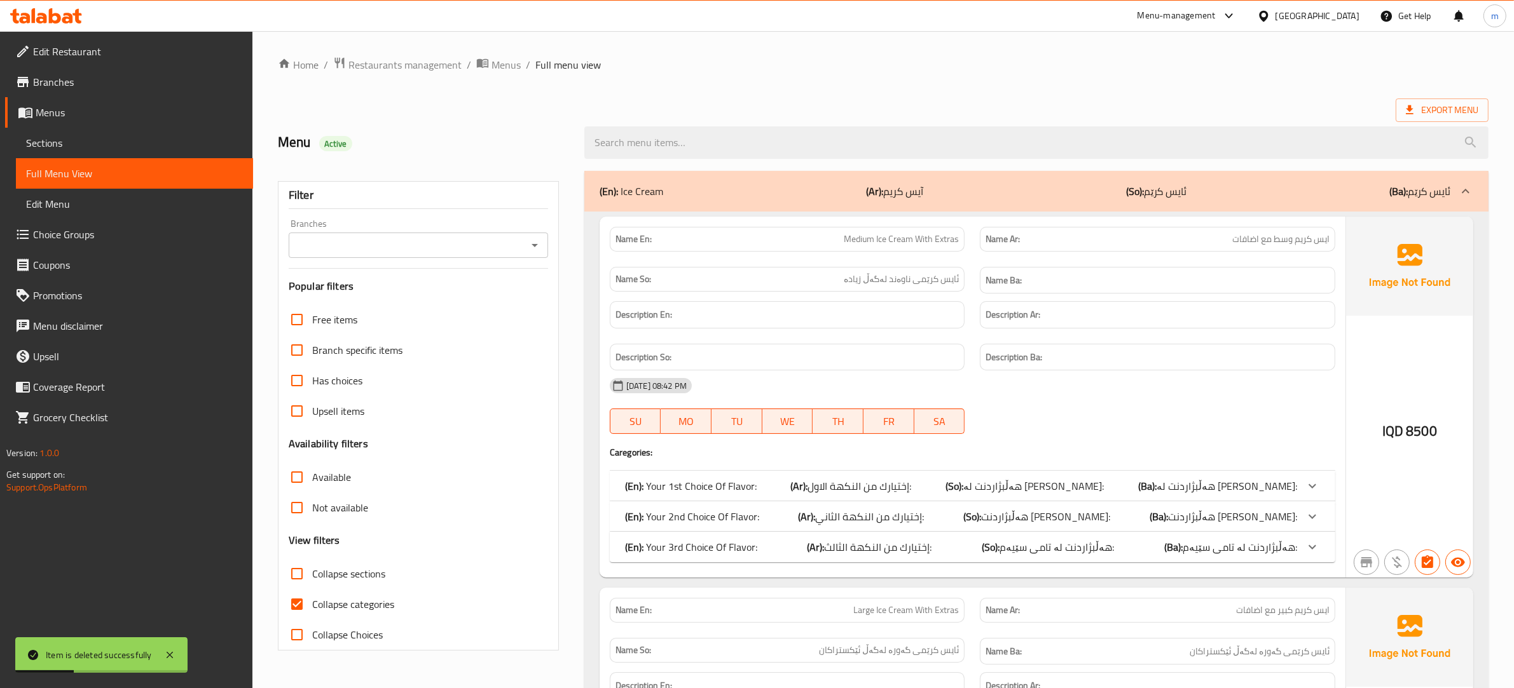
click at [530, 243] on icon "Open" at bounding box center [534, 245] width 15 height 15
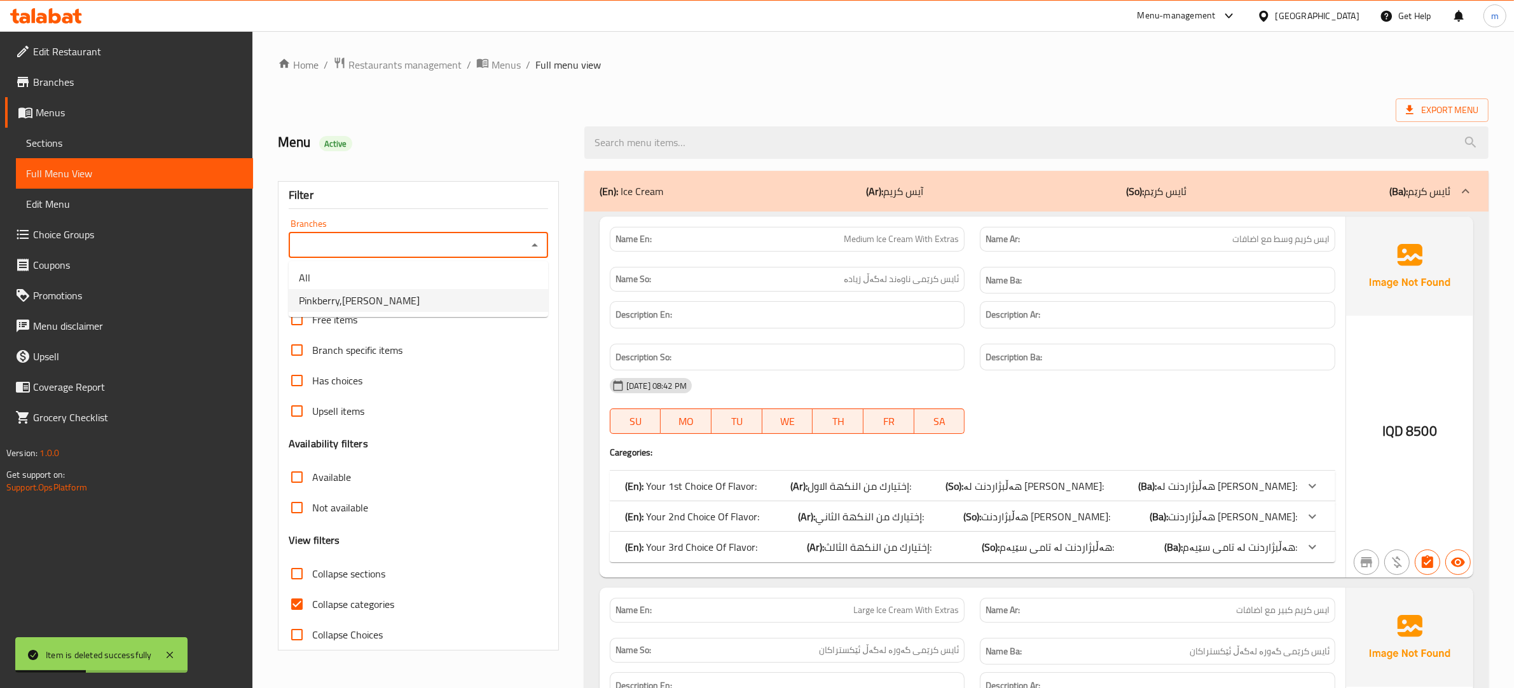
click at [425, 300] on li "Pinkberry,[PERSON_NAME]" at bounding box center [418, 300] width 259 height 23
type input "Pinkberry,[PERSON_NAME]"
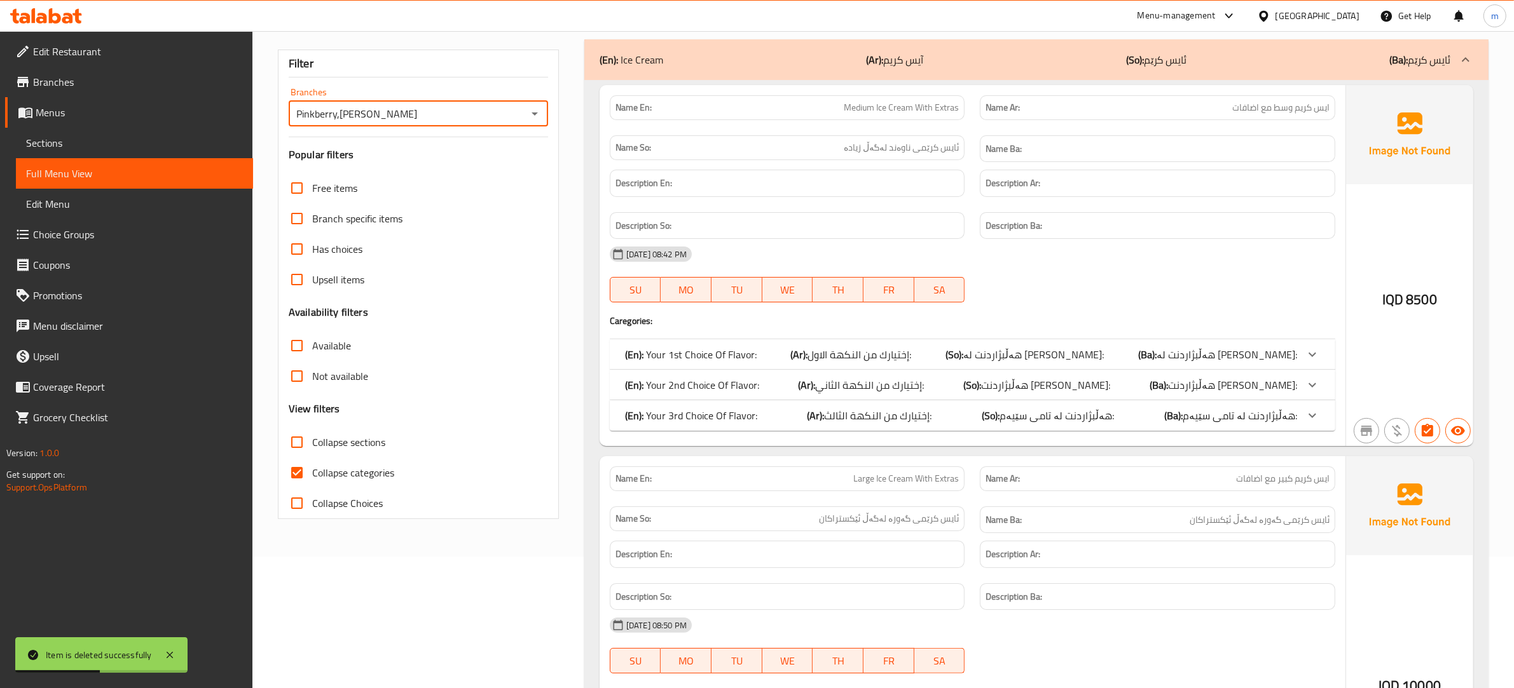
scroll to position [132, 0]
click at [297, 472] on input "Collapse categories" at bounding box center [297, 472] width 31 height 31
checkbox input "false"
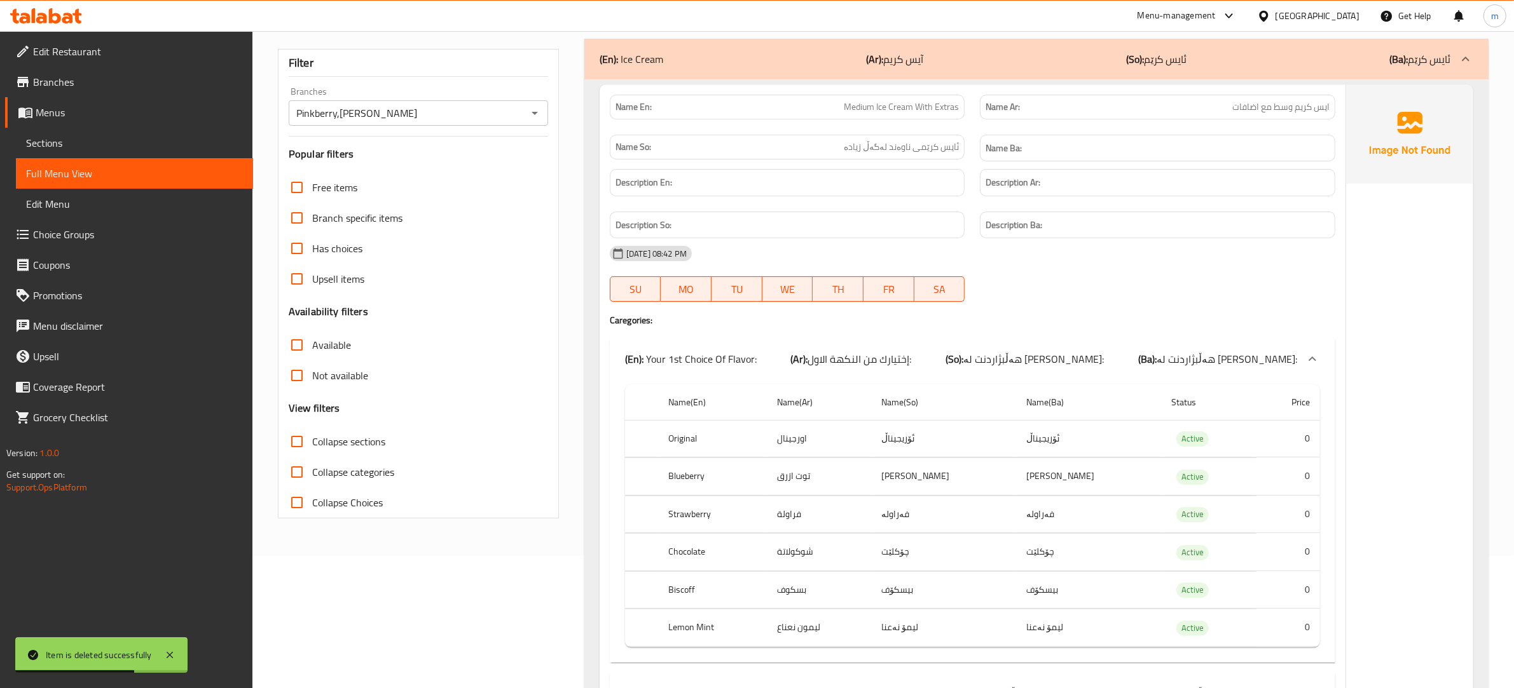
scroll to position [0, 0]
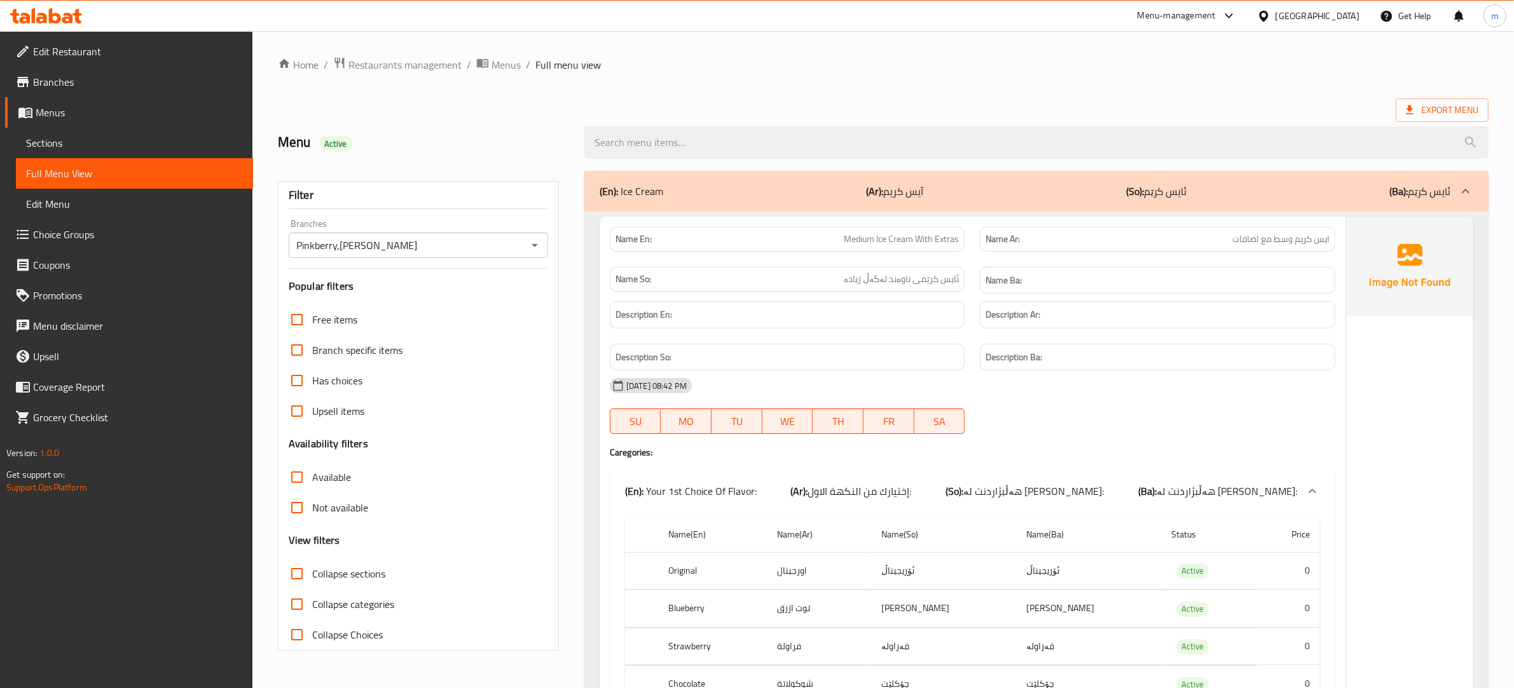
click at [694, 202] on div "(En): Ice Cream (Ar): آيس كريم (So): ئایس کرێم (Ba): ئایس کرێم" at bounding box center [1036, 191] width 904 height 41
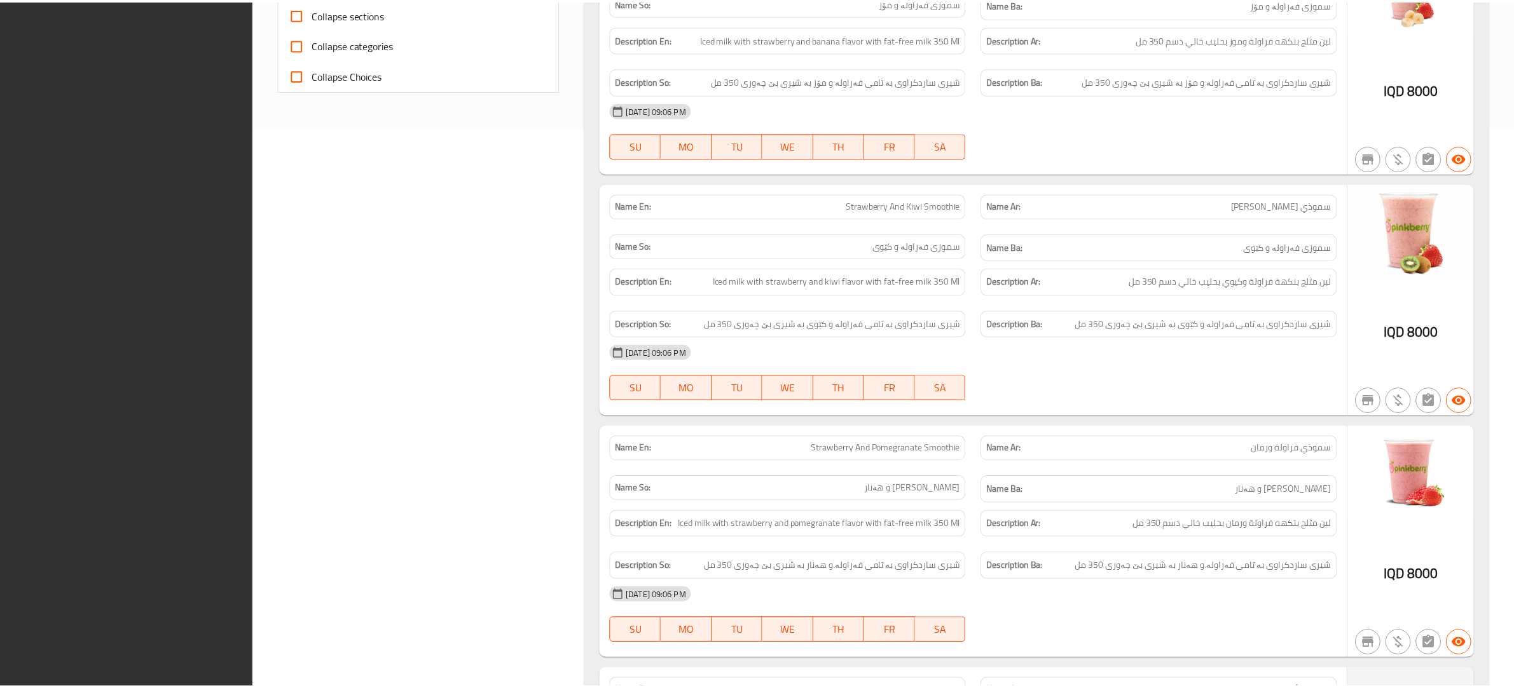
scroll to position [831, 0]
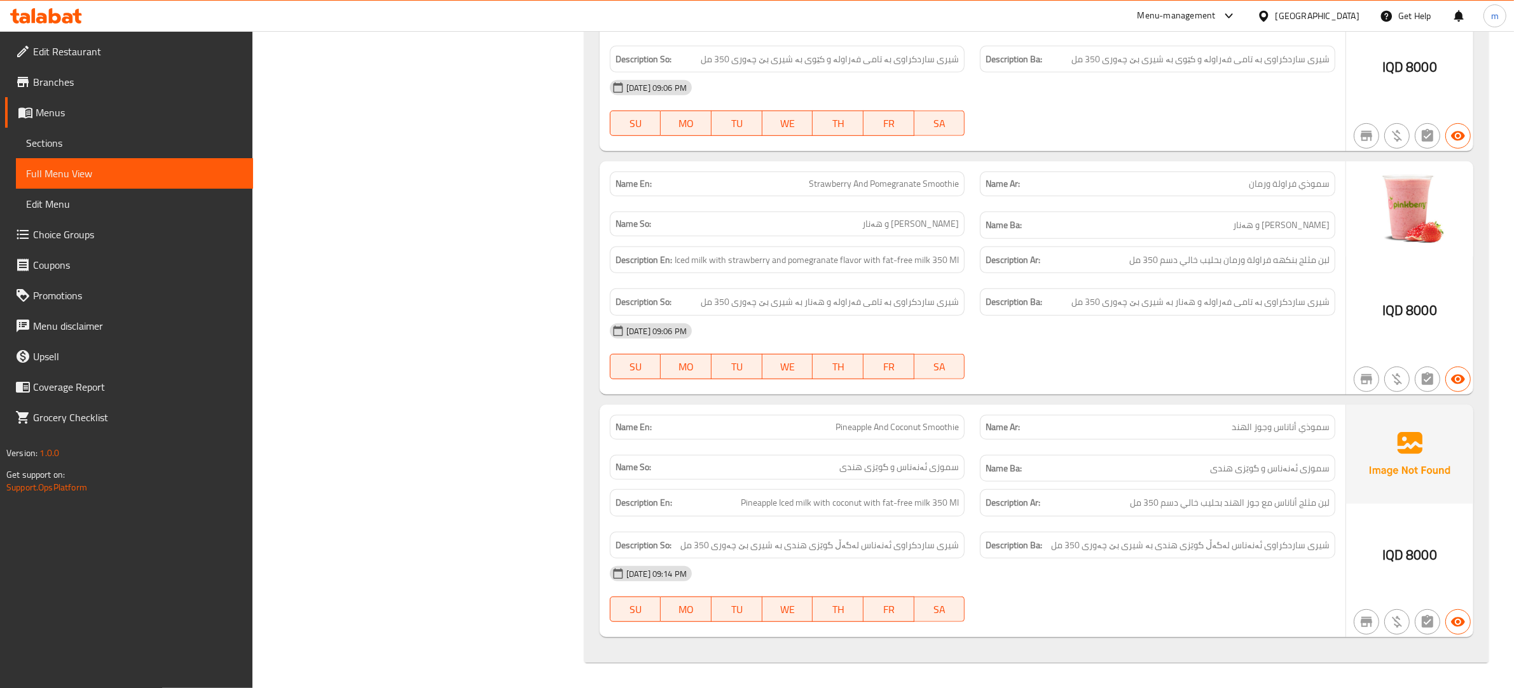
click at [862, 421] on span "Pineapple And Coconut Smoothie" at bounding box center [896, 427] width 123 height 13
copy span "Pineapple And Coconut Smoothie"
click at [1279, 421] on span "سموذي أناناس وجوز الهند" at bounding box center [1280, 427] width 98 height 13
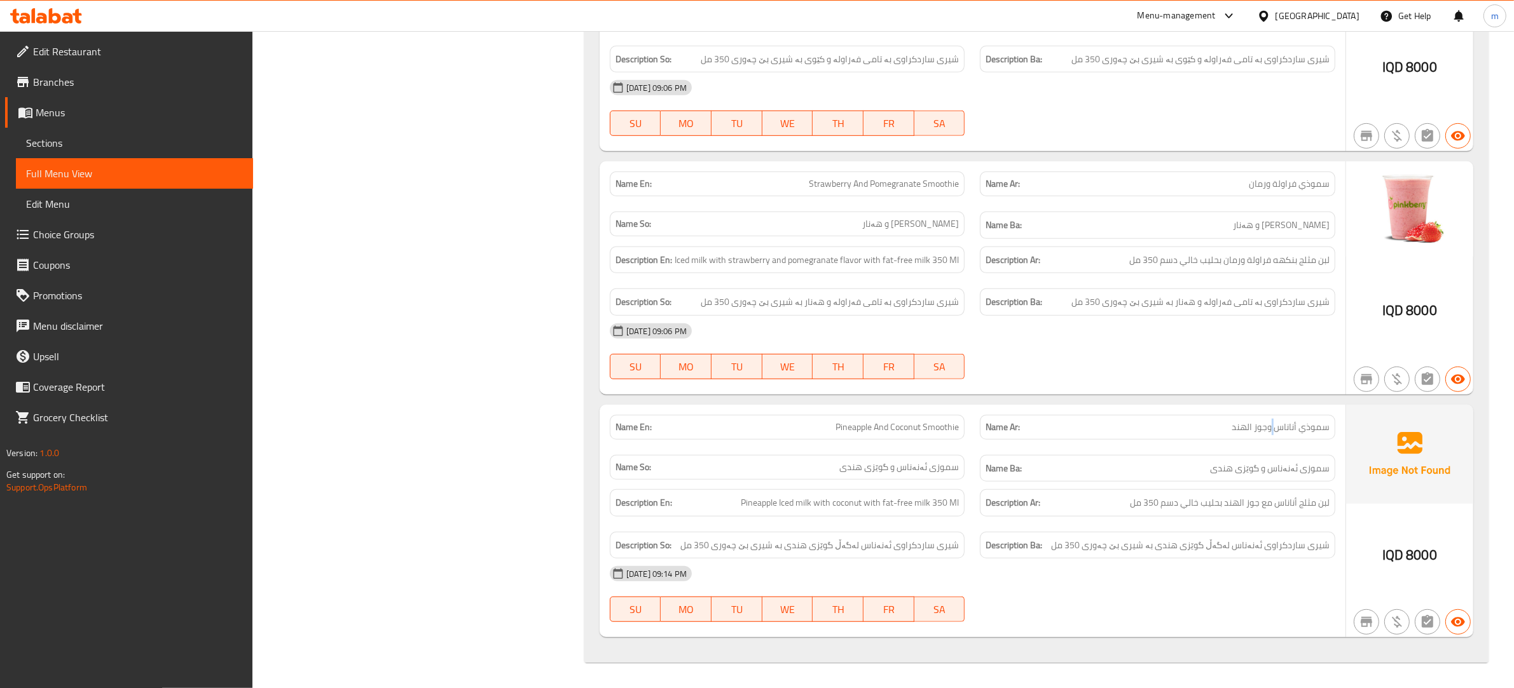
click at [1279, 421] on span "سموذي أناناس وجوز الهند" at bounding box center [1280, 427] width 98 height 13
copy span "سموذي أناناس وجوز الهند"
click at [71, 231] on span "Choice Groups" at bounding box center [138, 234] width 210 height 15
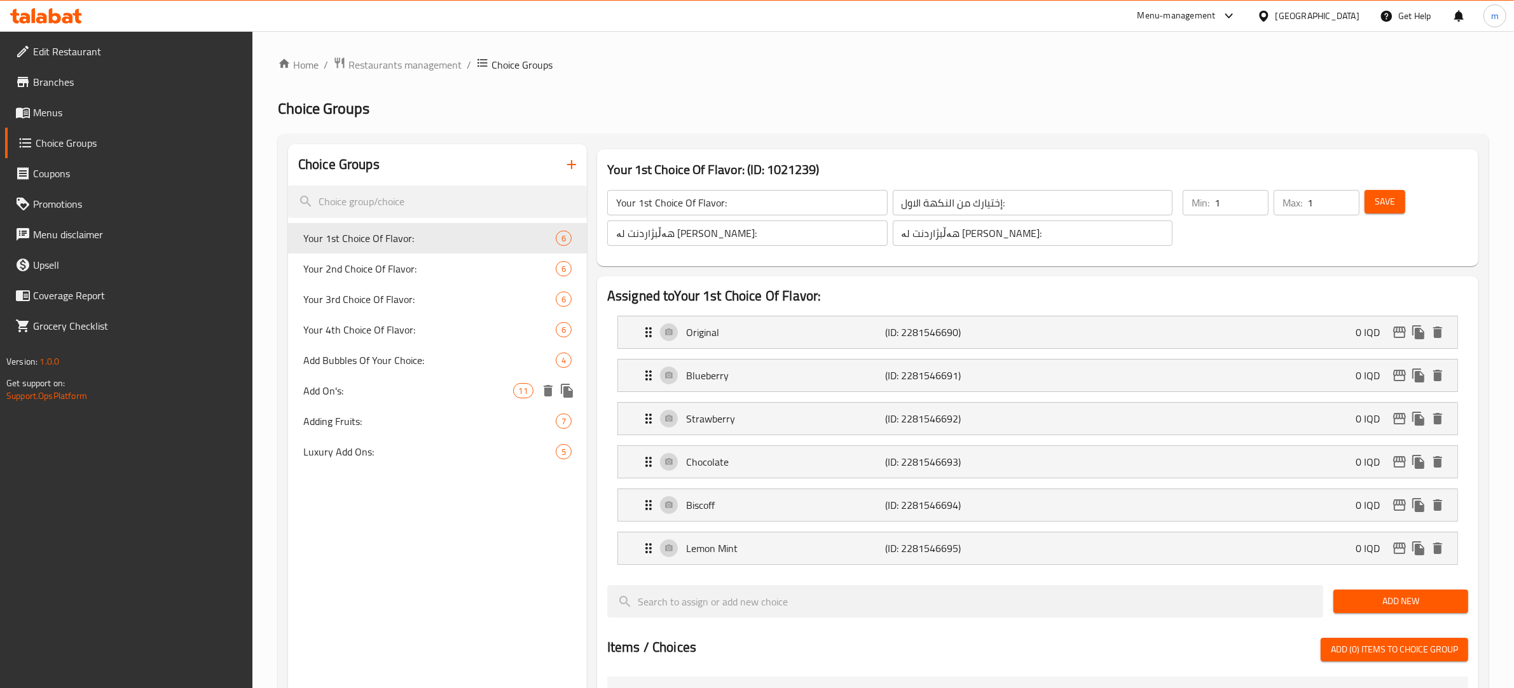
click at [388, 381] on div "Add On's: 11" at bounding box center [437, 391] width 299 height 31
type input "Add On's:"
type input "الإضافات:"
type input "زیادە:"
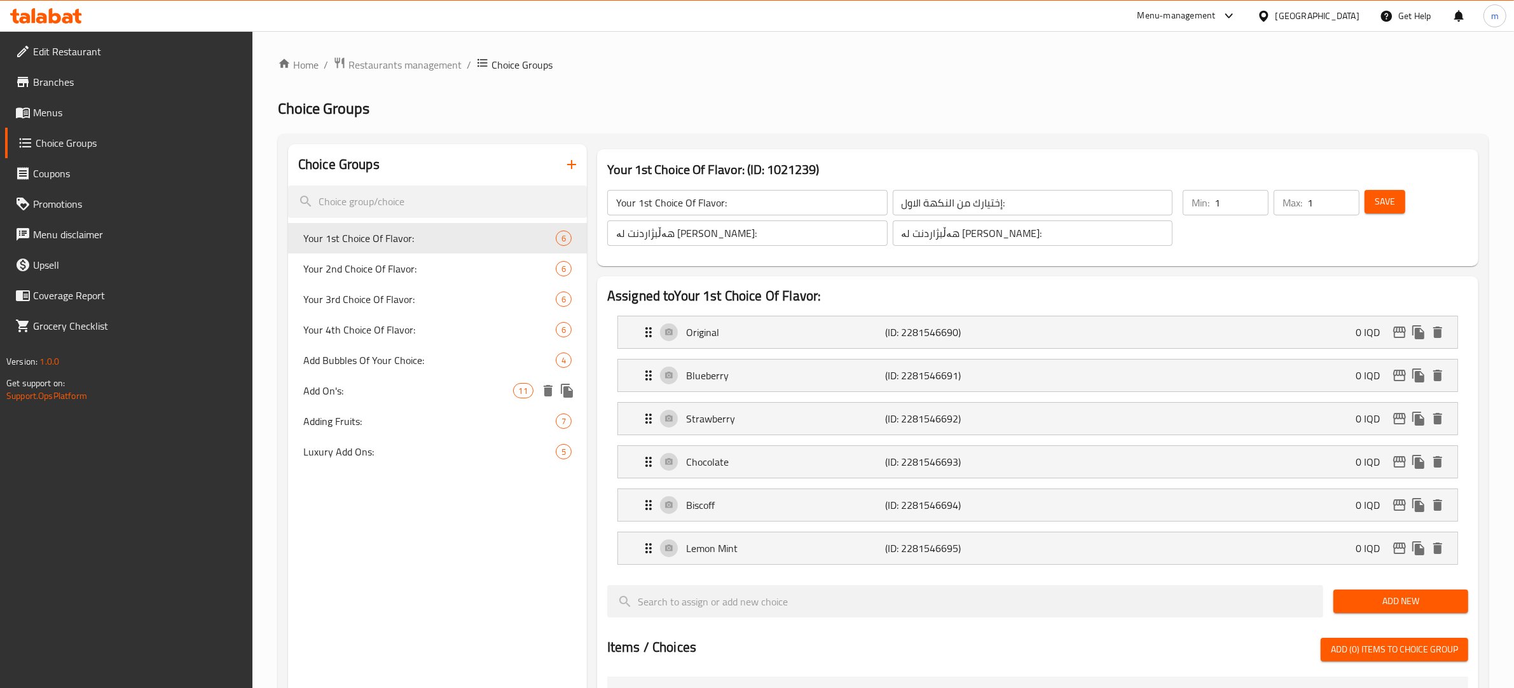
type input "0"
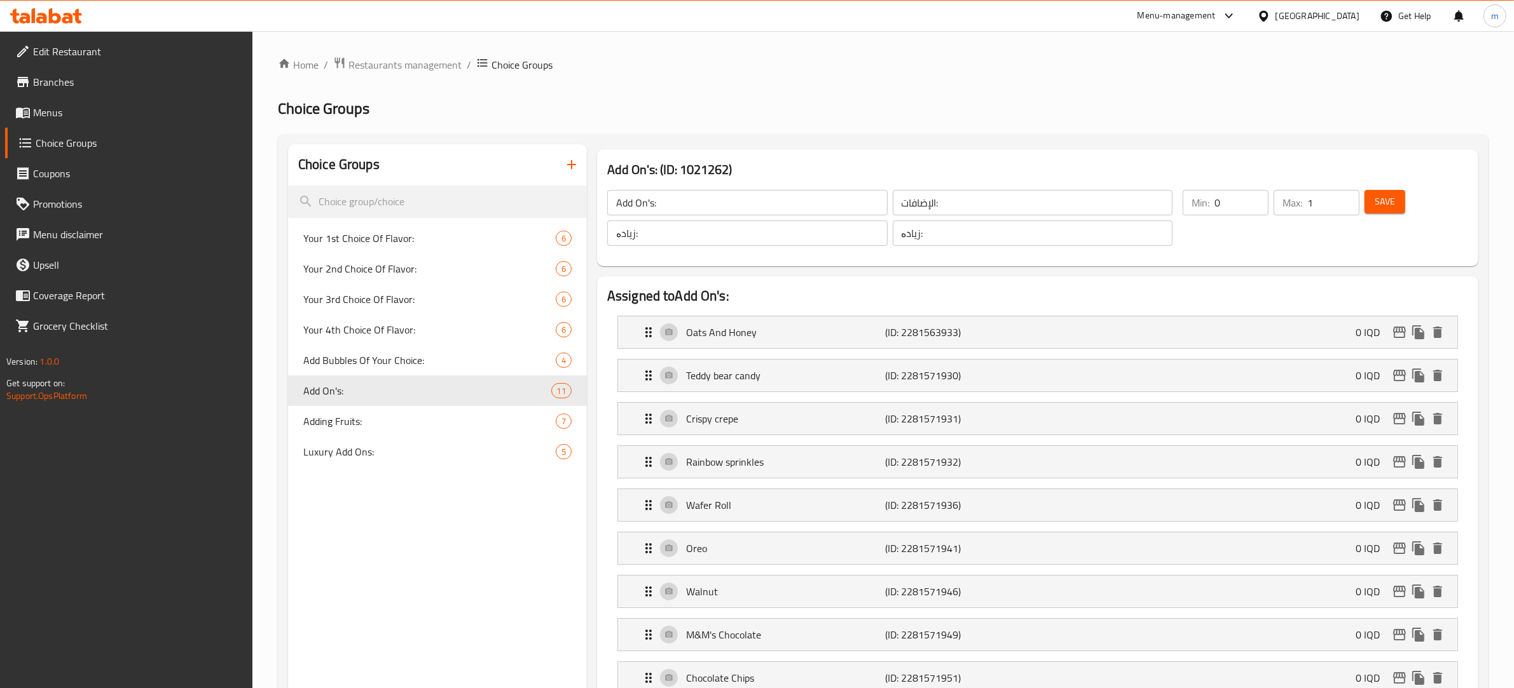
type input "1"
click at [1346, 209] on input "1" at bounding box center [1333, 202] width 52 height 25
click at [1381, 205] on span "Save" at bounding box center [1384, 202] width 20 height 16
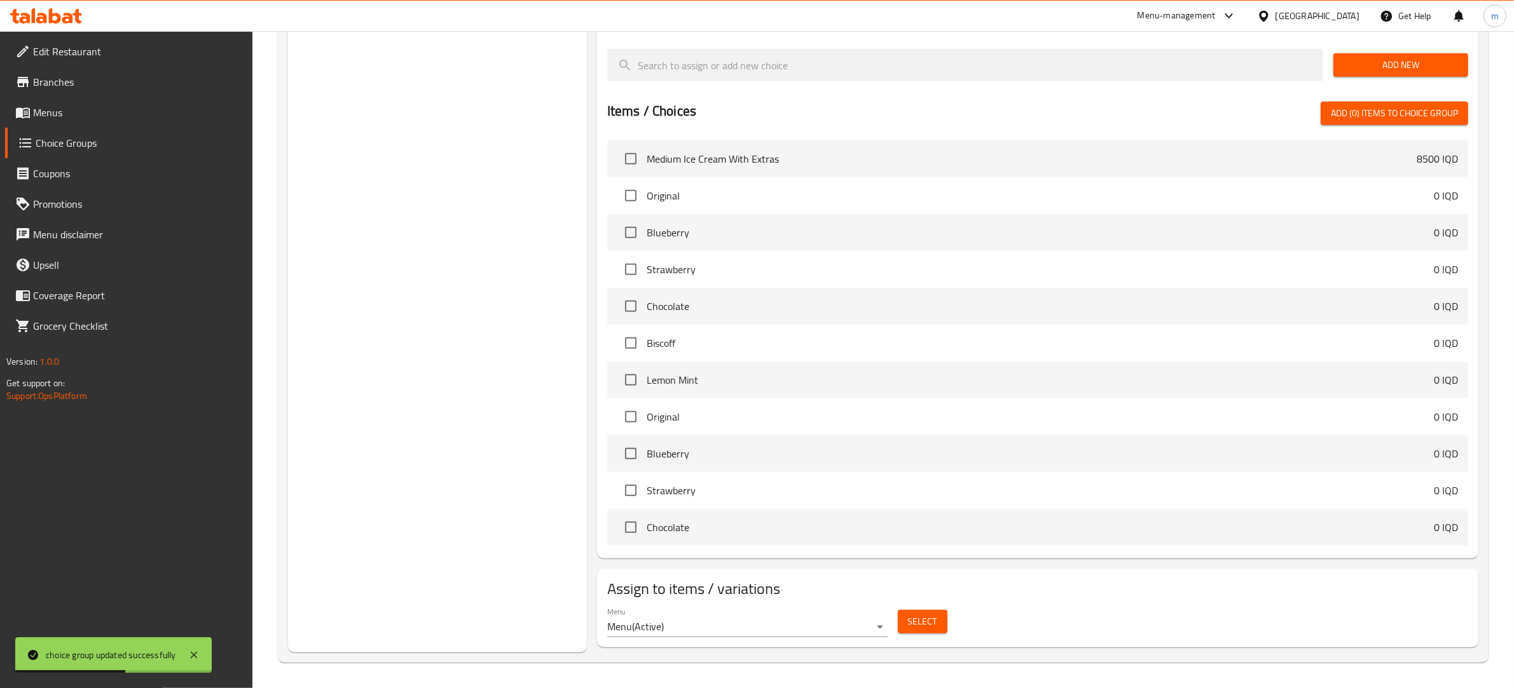
scroll to position [623, 0]
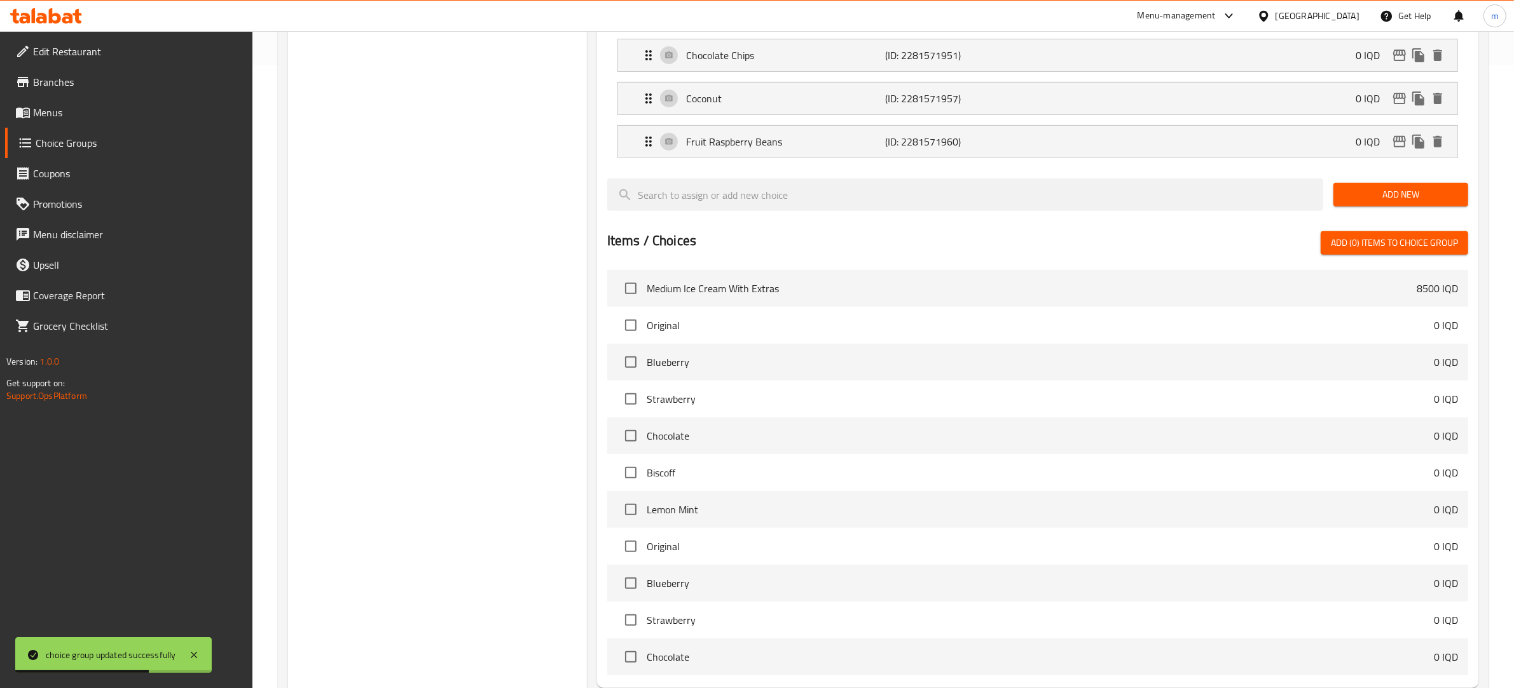
click at [1369, 196] on span "Add New" at bounding box center [1400, 195] width 114 height 16
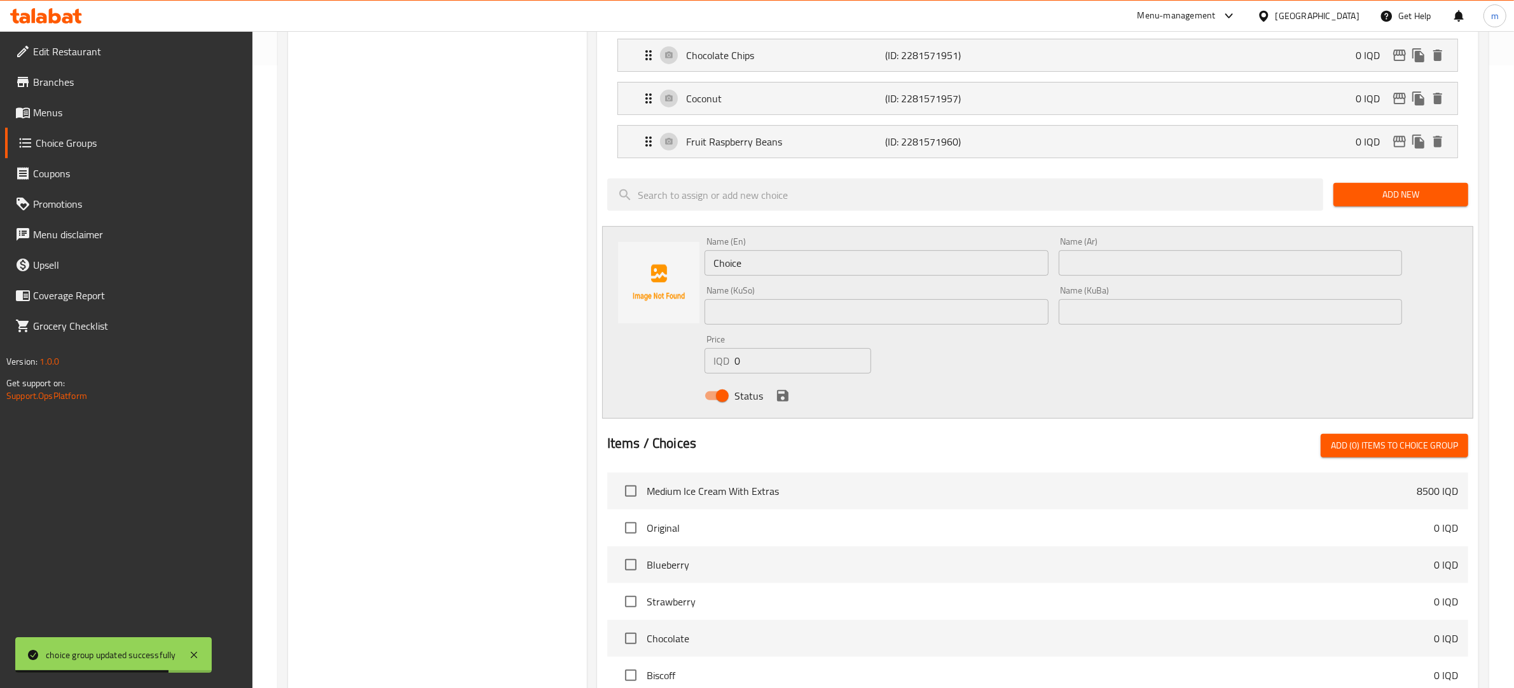
click at [755, 265] on input "Choice" at bounding box center [876, 262] width 344 height 25
paste input "Watermelon"
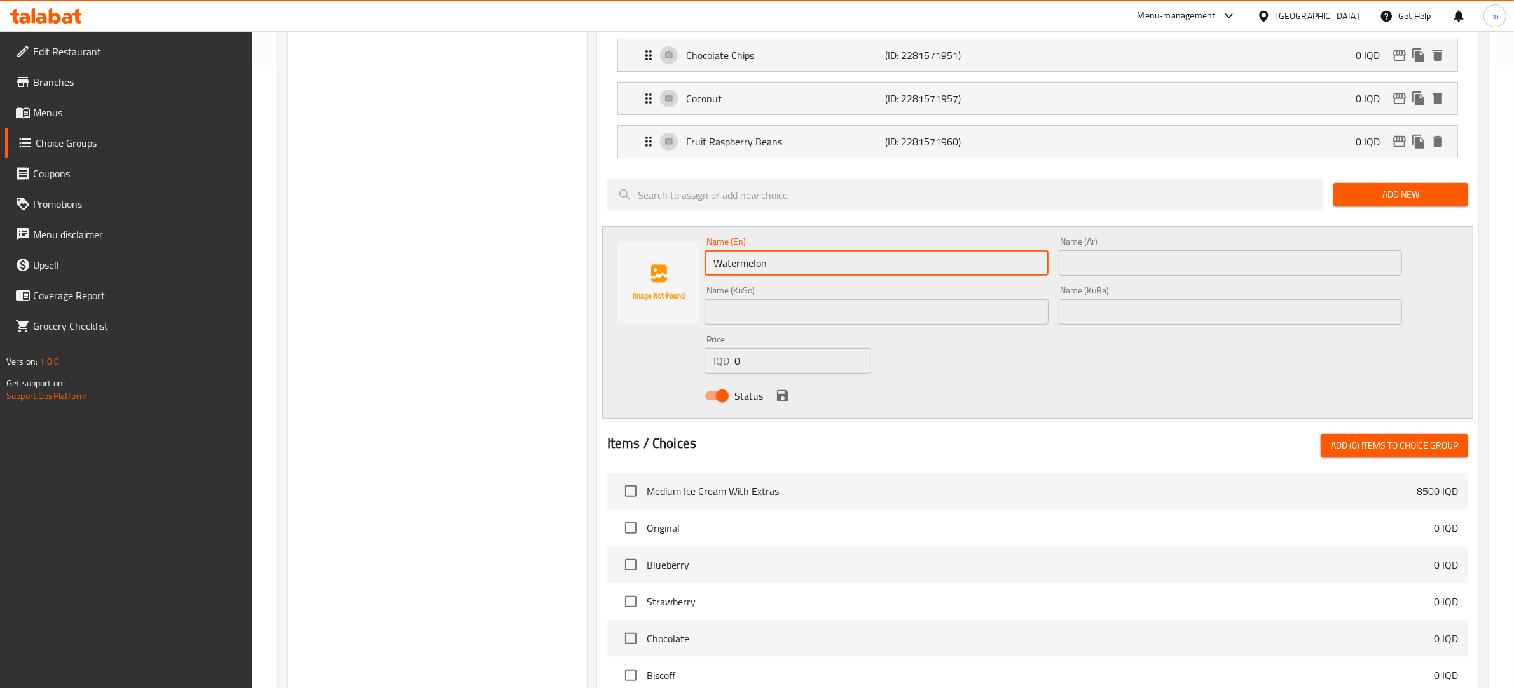
type input "Watermelon"
click at [1098, 242] on div "Name (Ar) Name (Ar)" at bounding box center [1230, 256] width 344 height 39
drag, startPoint x: 1094, startPoint y: 272, endPoint x: 1089, endPoint y: 277, distance: 6.8
click at [1094, 272] on input "text" at bounding box center [1230, 262] width 344 height 25
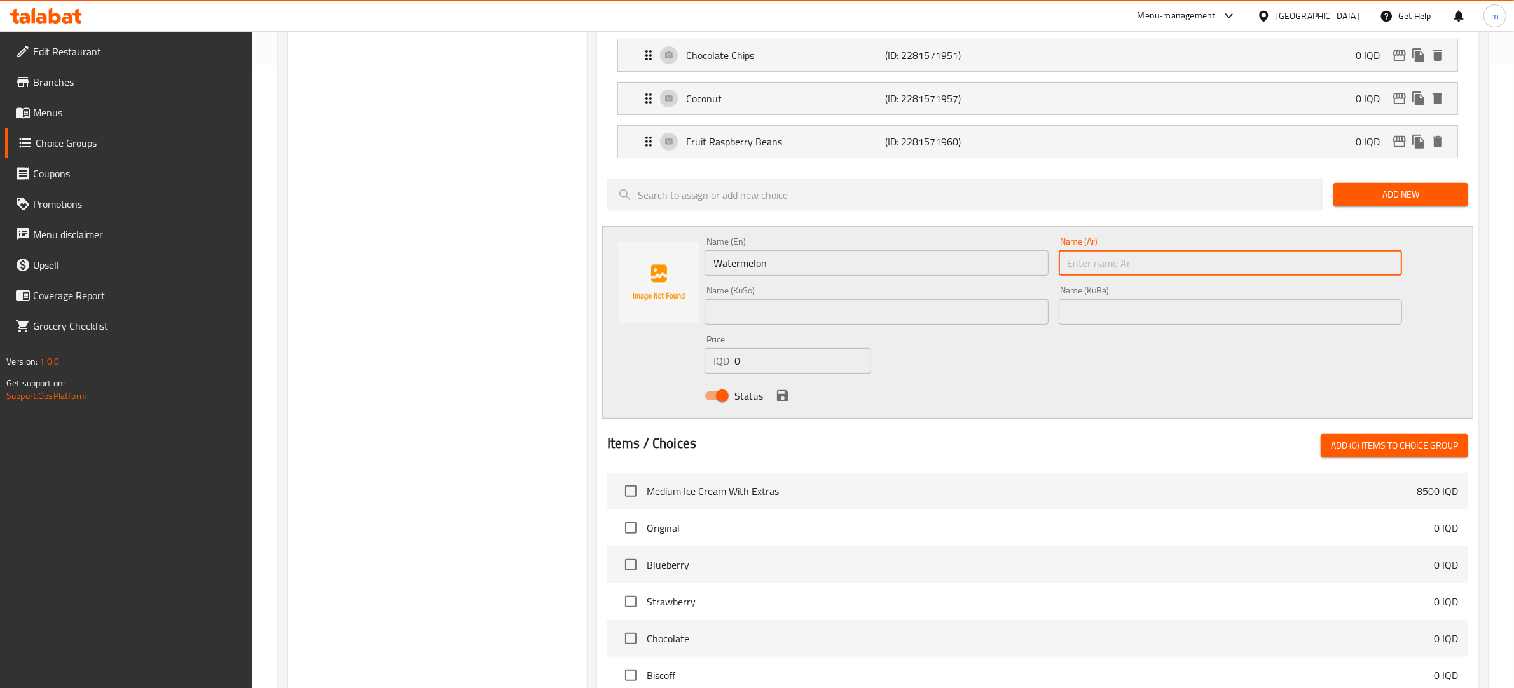
paste input "شووتی"
click at [1189, 264] on input "شووتی" at bounding box center [1230, 262] width 344 height 25
paste input "كي"
type input "ركي"
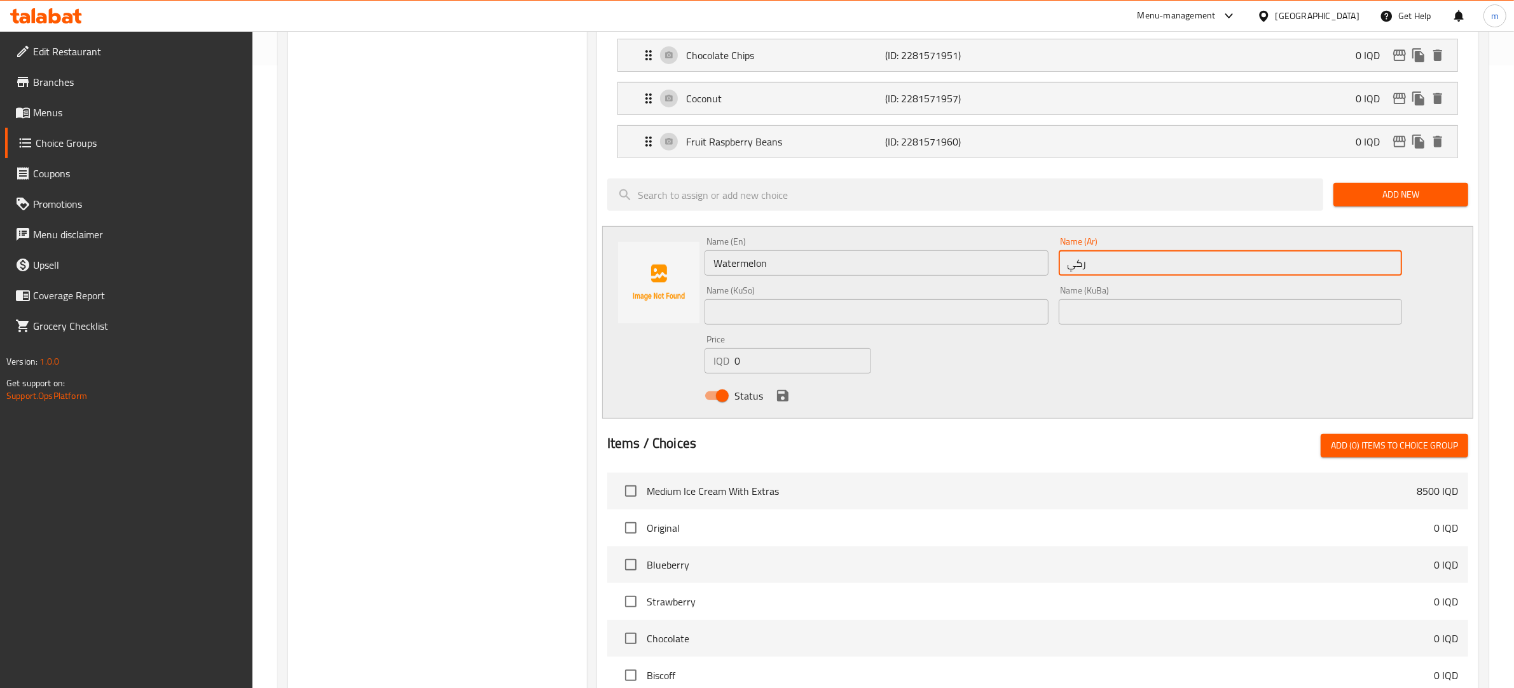
click at [886, 303] on input "text" at bounding box center [876, 311] width 344 height 25
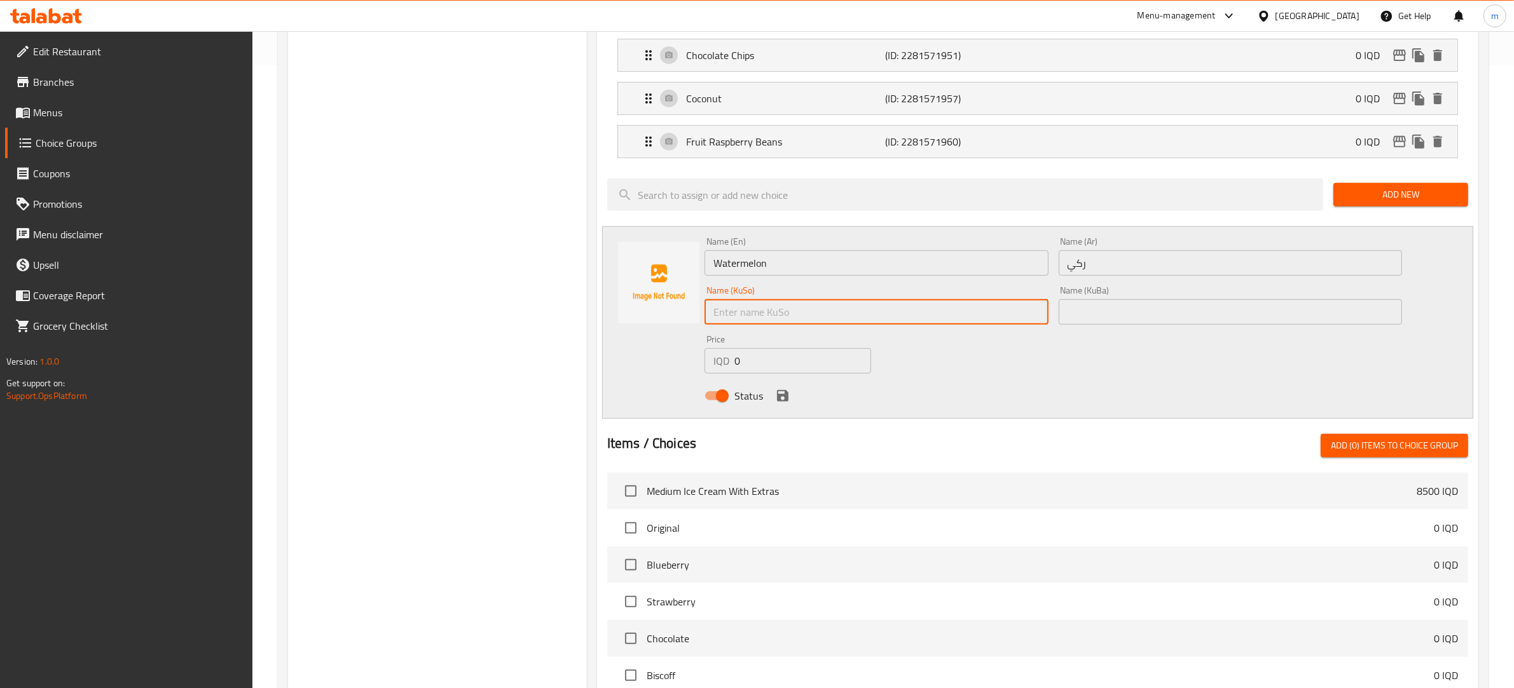
paste input "شووتی"
type input "شووتی"
click at [1111, 303] on div "Name (KuBa) Name (KuBa)" at bounding box center [1230, 305] width 344 height 39
click at [1106, 310] on input "text" at bounding box center [1230, 311] width 344 height 25
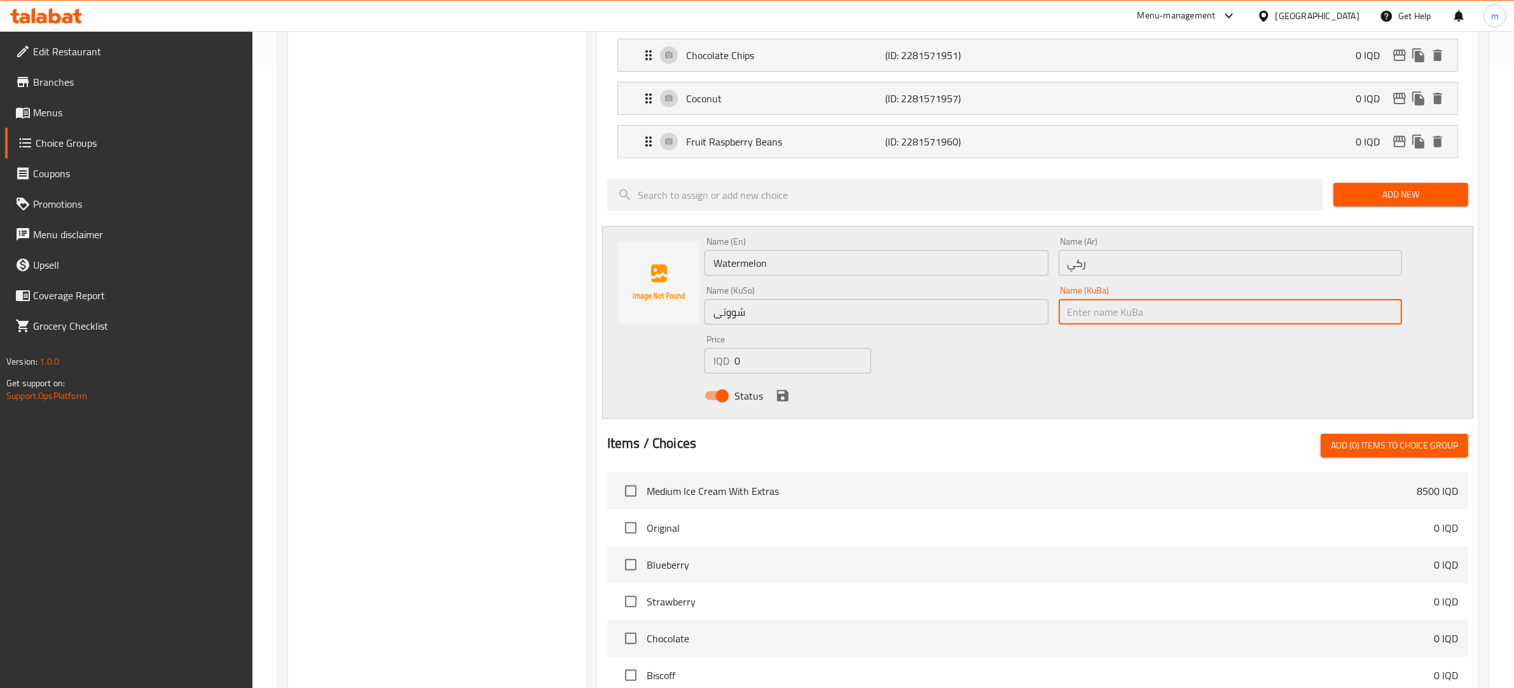
paste input "شووتی"
type input "شووتی"
click at [786, 395] on icon "save" at bounding box center [782, 395] width 11 height 11
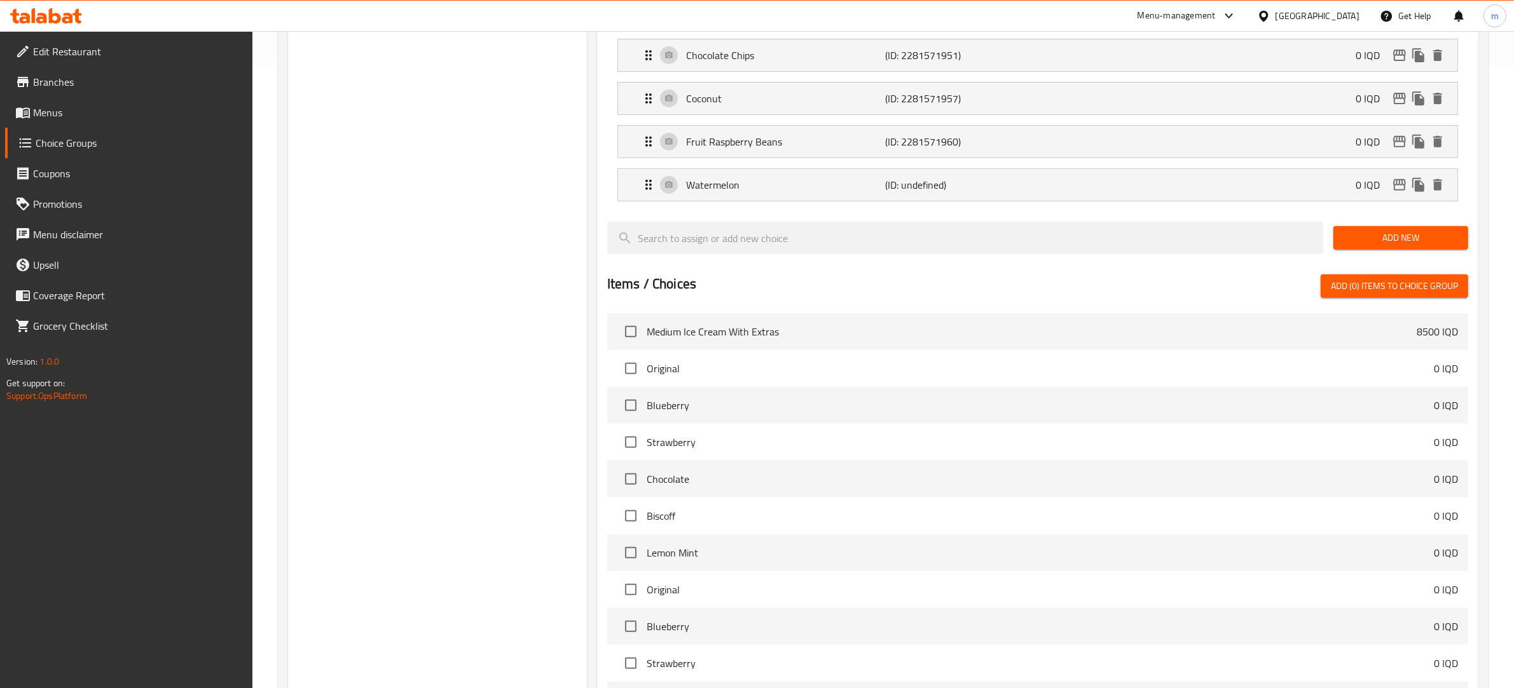
click at [1374, 233] on button "Add New" at bounding box center [1400, 238] width 135 height 24
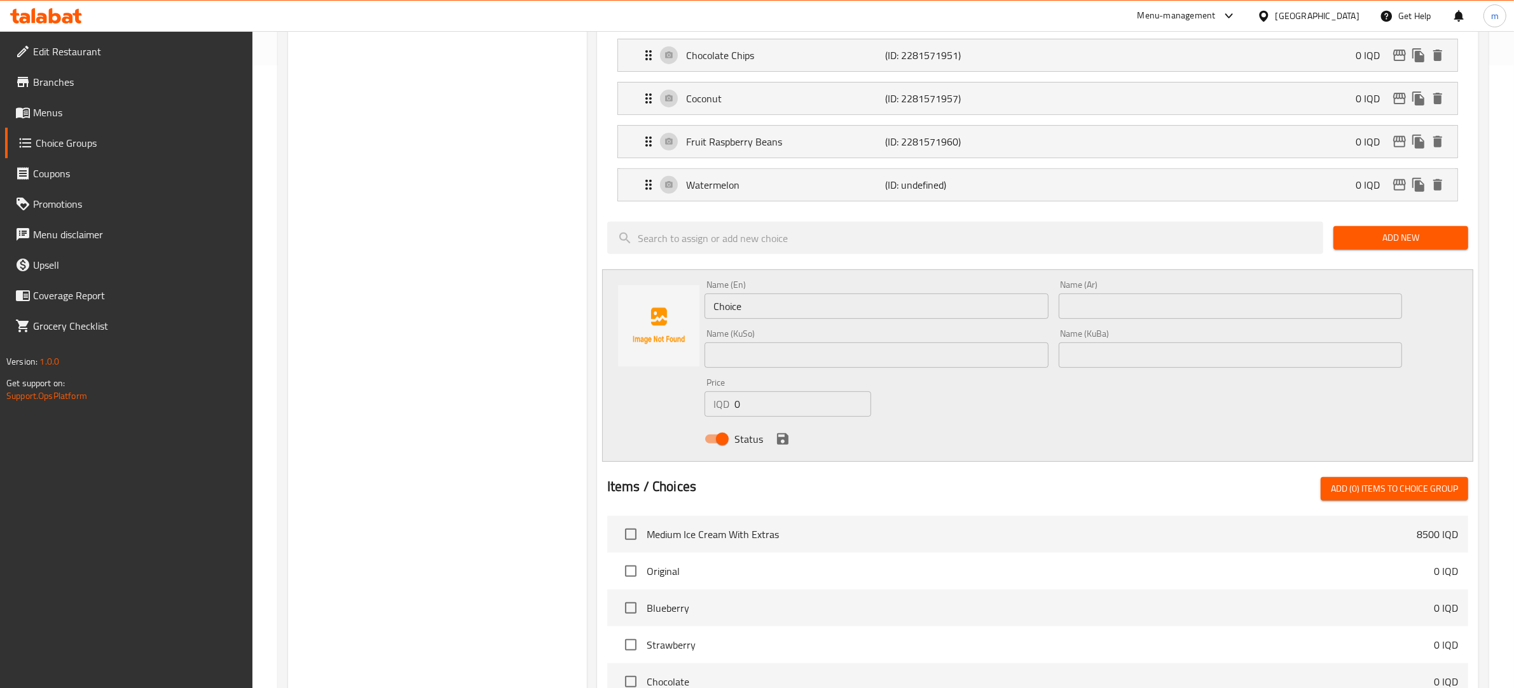
click at [1372, 243] on span "Add New" at bounding box center [1400, 238] width 114 height 16
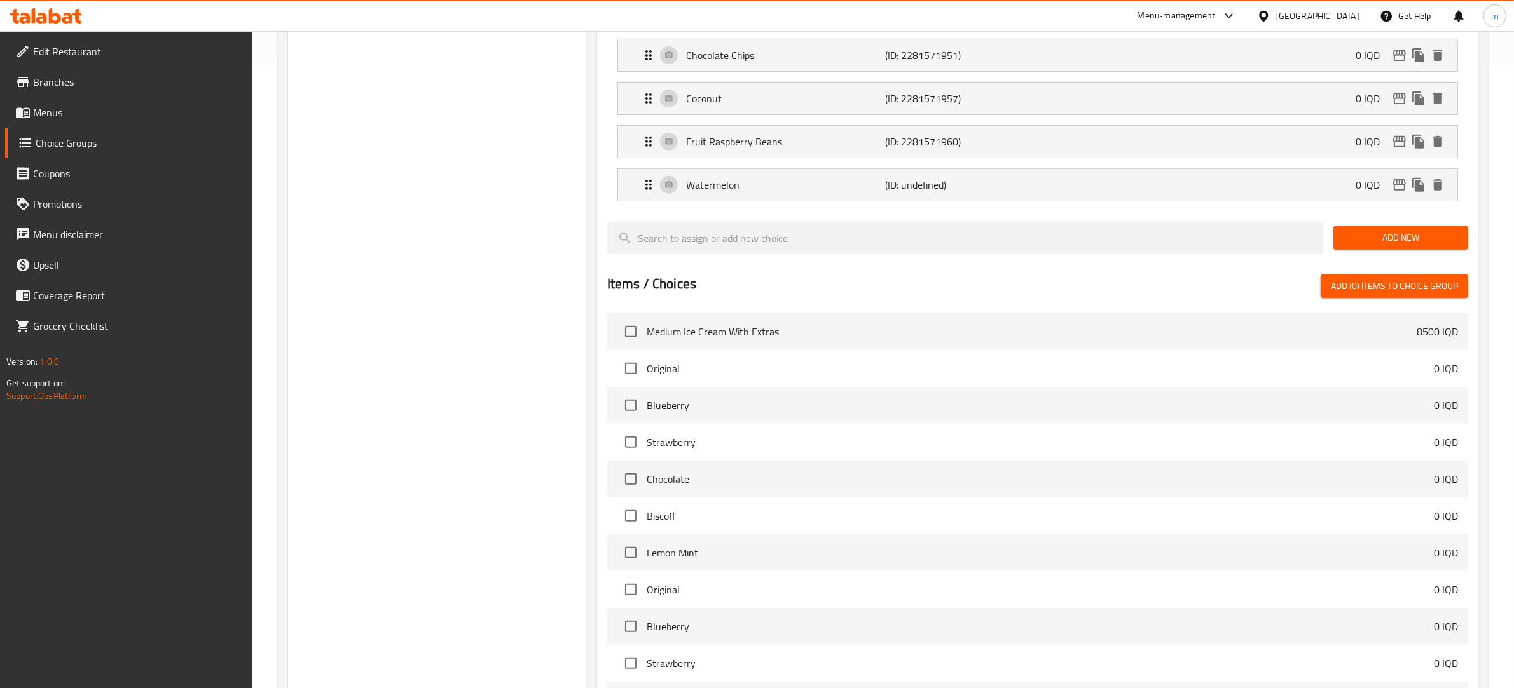
click at [1367, 237] on span "Add New" at bounding box center [1400, 238] width 114 height 16
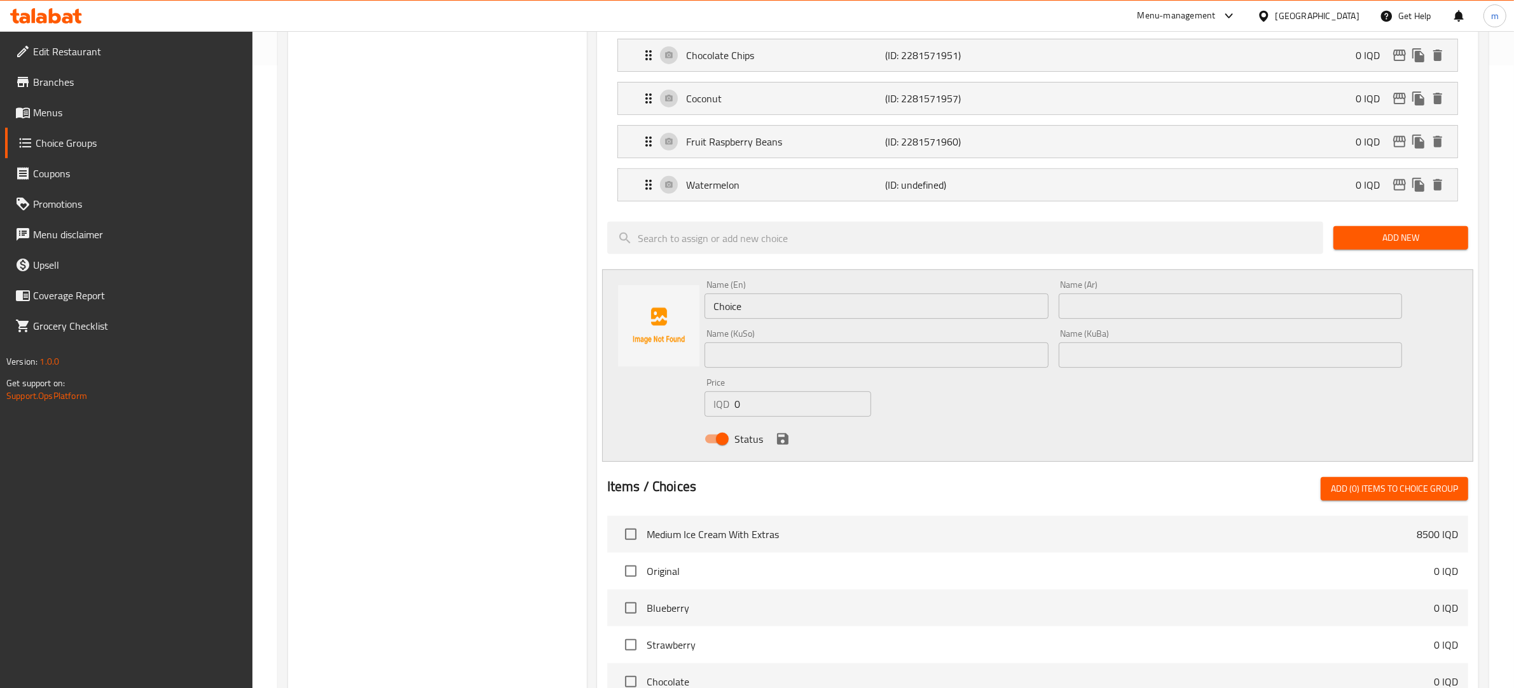
click at [801, 316] on input "Choice" at bounding box center [876, 306] width 344 height 25
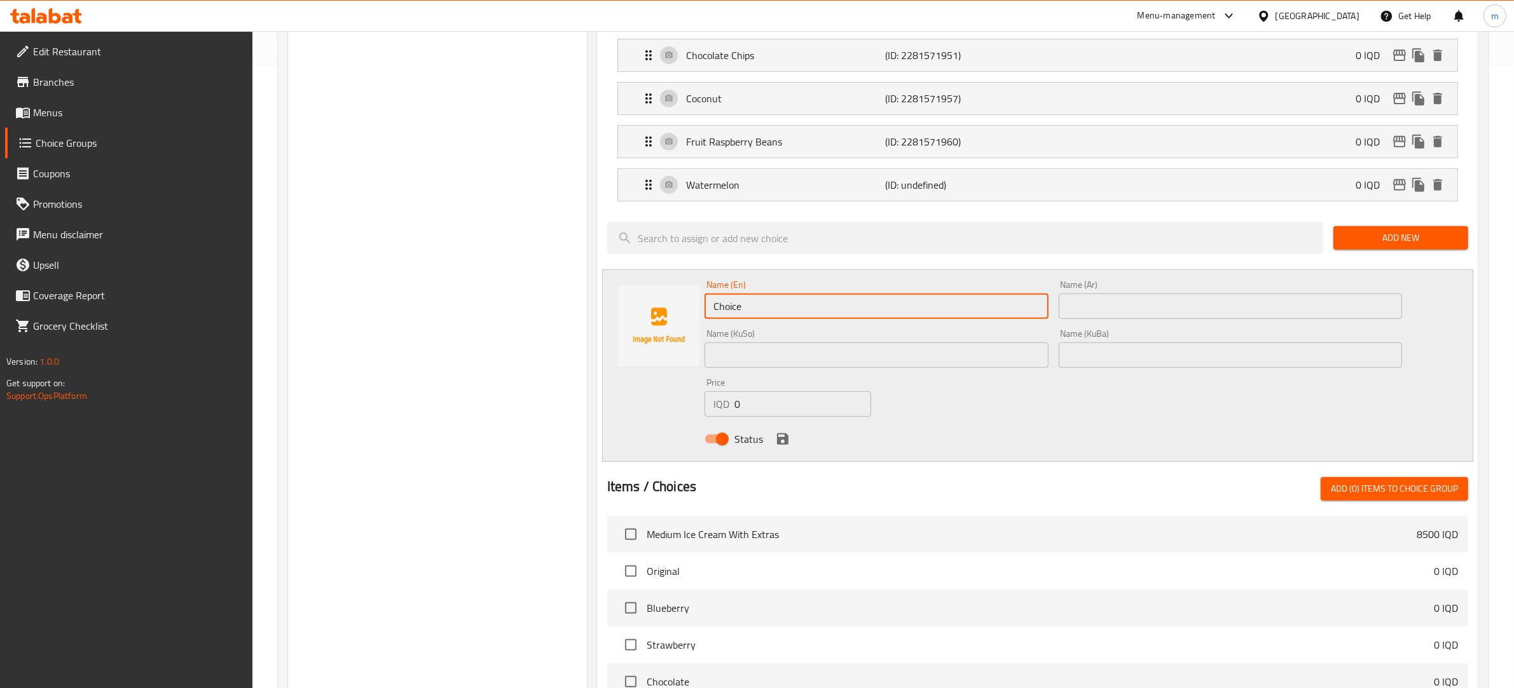
click at [801, 316] on input "Choice" at bounding box center [876, 306] width 344 height 25
paste input "Kiwi"
type input "Kiwi"
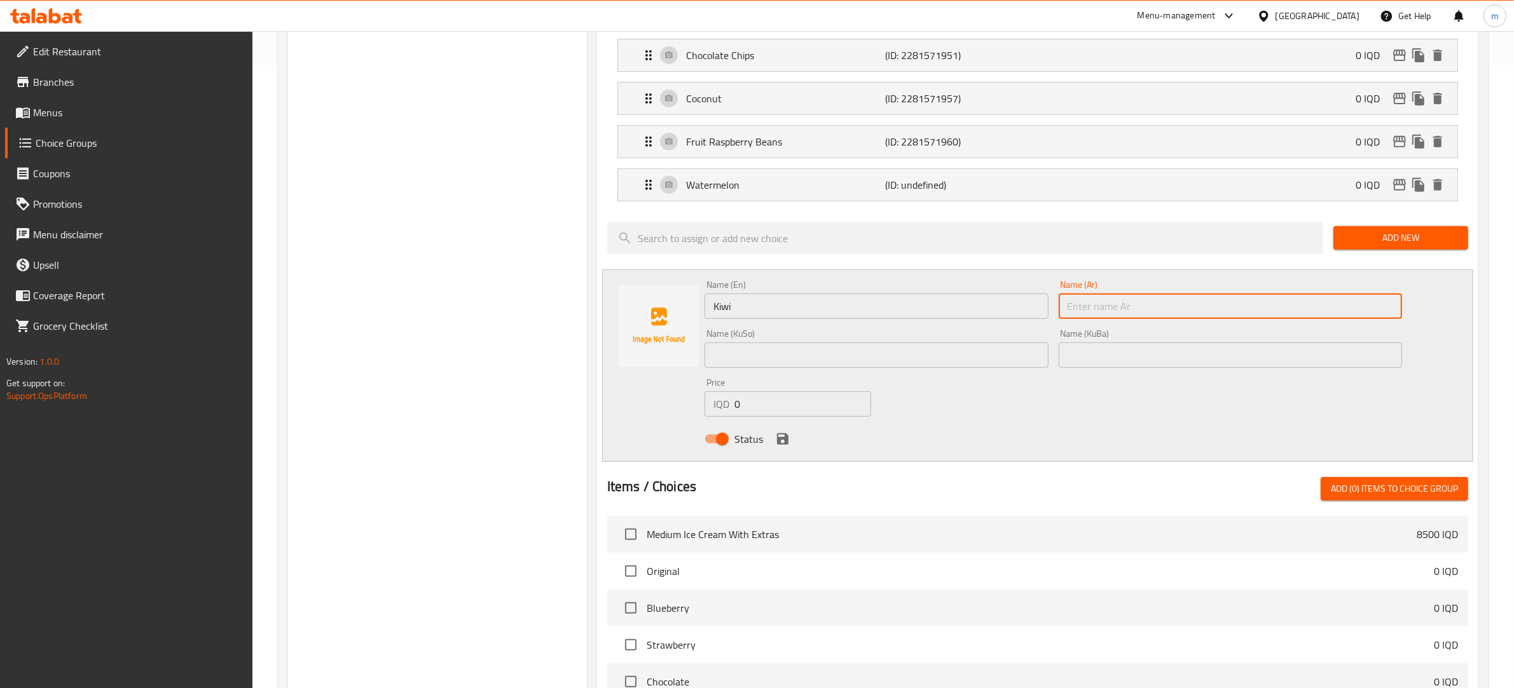
click at [1122, 298] on input "text" at bounding box center [1230, 306] width 344 height 25
paste input "كيوي"
type input "كيوي"
click at [924, 368] on input "text" at bounding box center [876, 355] width 344 height 25
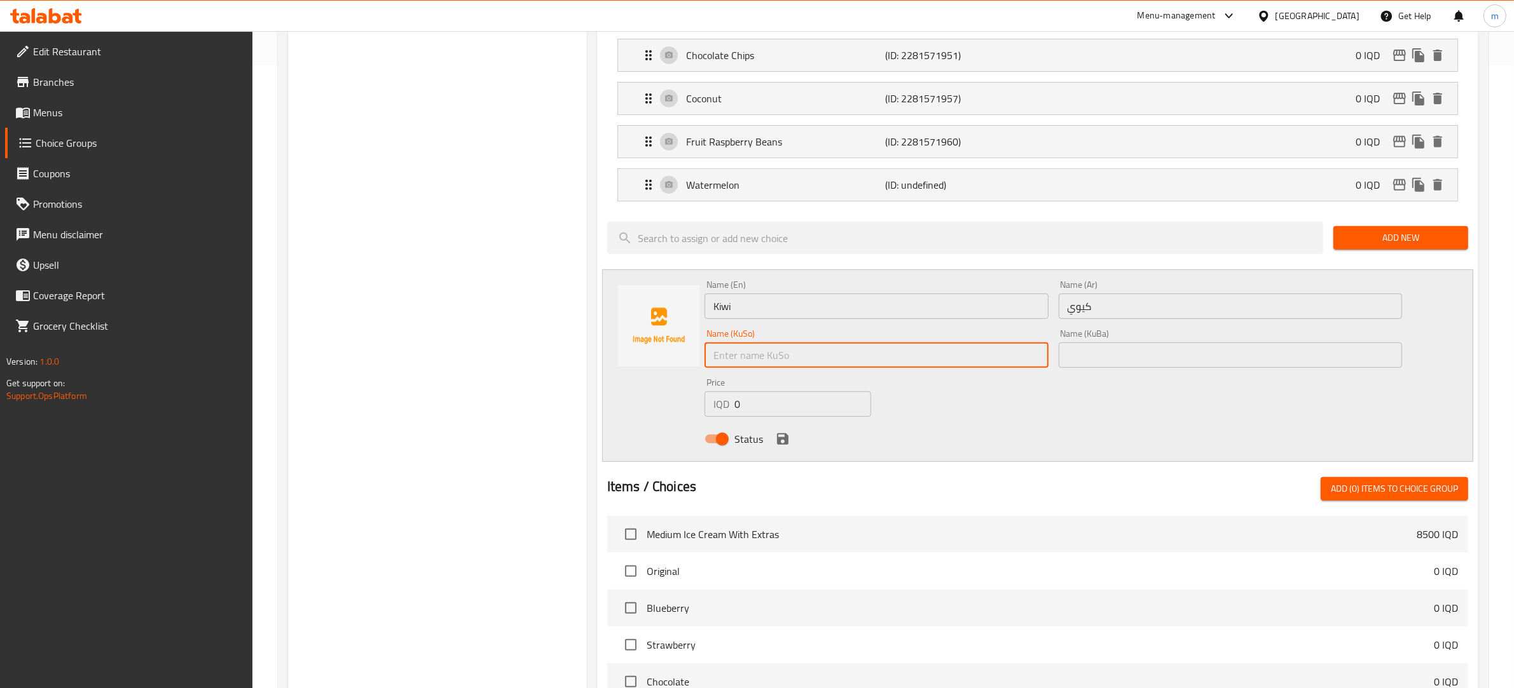
paste input "کێوی"
type input "کێوی"
click at [1130, 345] on div "Name (KuBa) Name (KuBa)" at bounding box center [1230, 348] width 344 height 39
click at [1125, 353] on input "text" at bounding box center [1230, 355] width 344 height 25
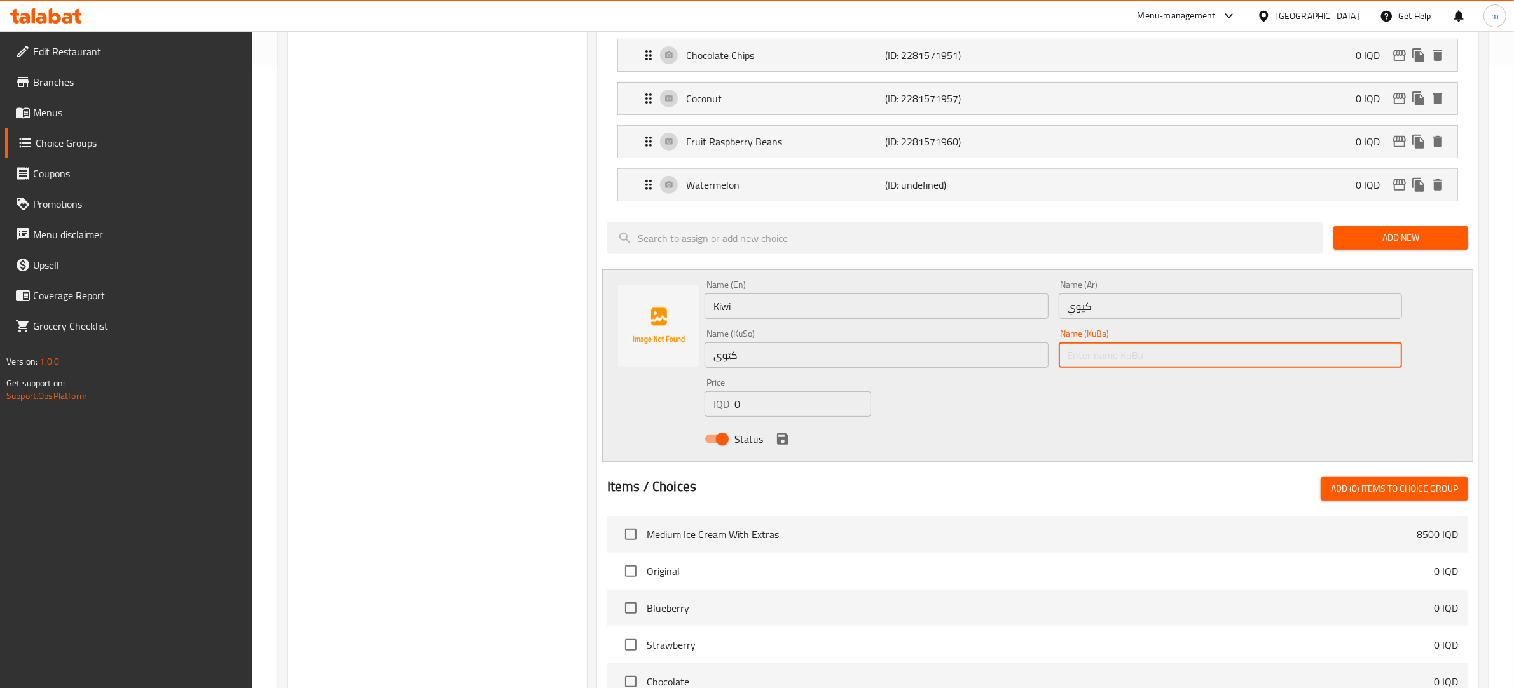
paste input "کێوی"
type input "کێوی"
click at [789, 435] on icon "save" at bounding box center [782, 439] width 15 height 15
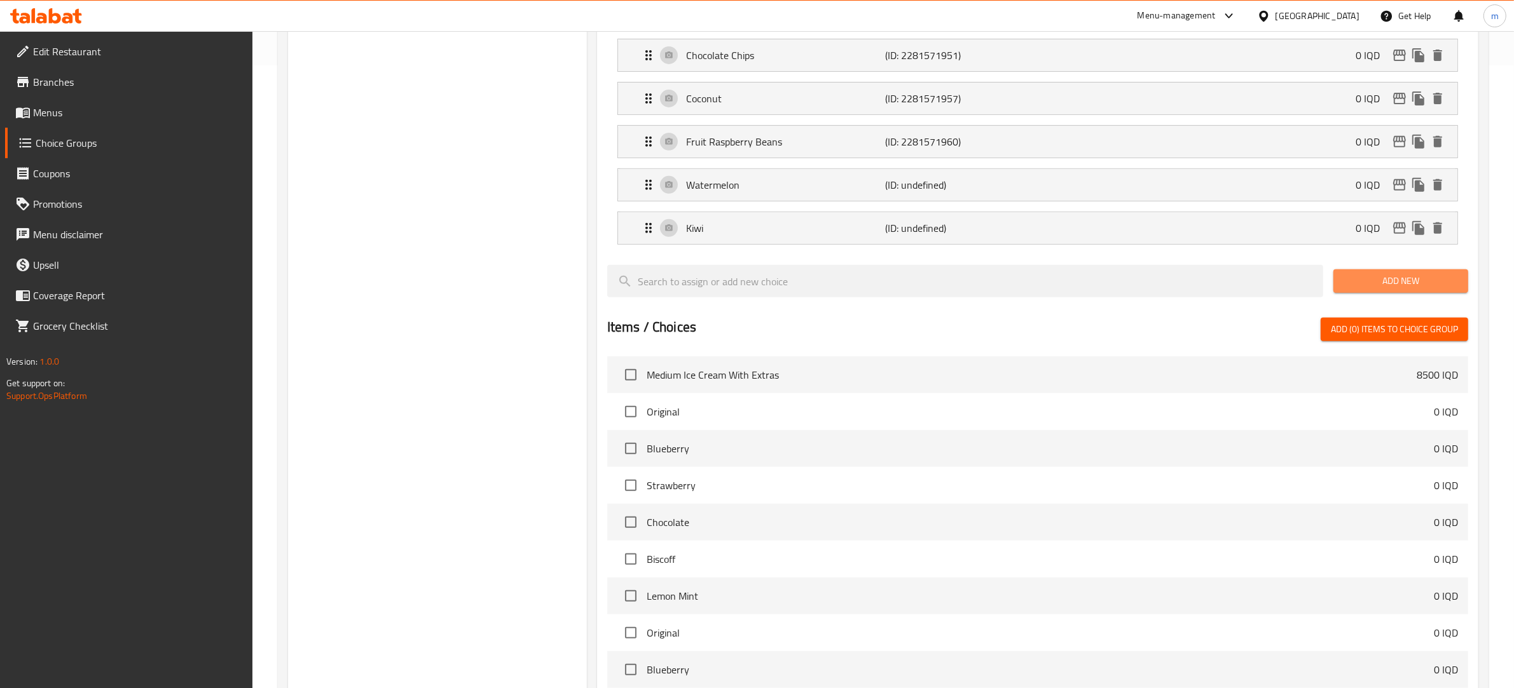
click at [1358, 288] on span "Add New" at bounding box center [1400, 281] width 114 height 16
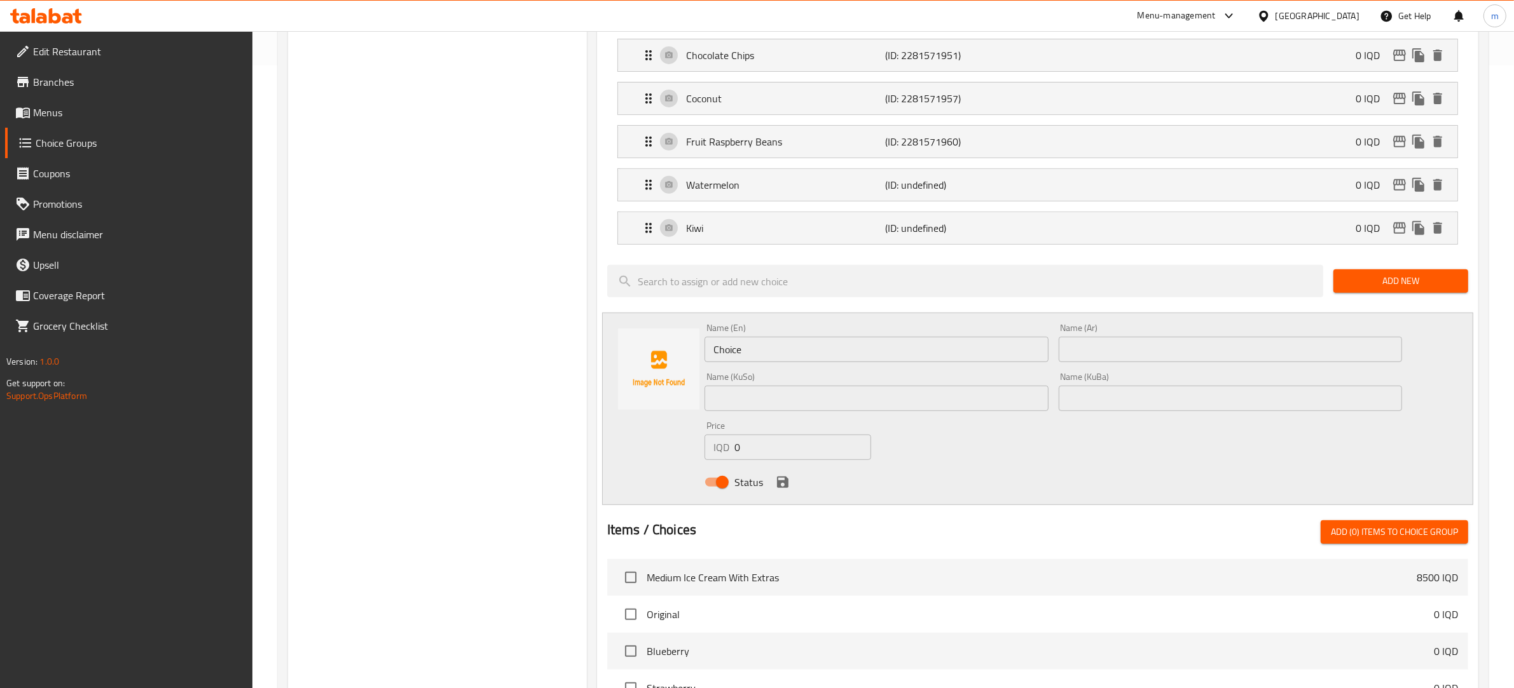
click at [764, 350] on input "Choice" at bounding box center [876, 349] width 344 height 25
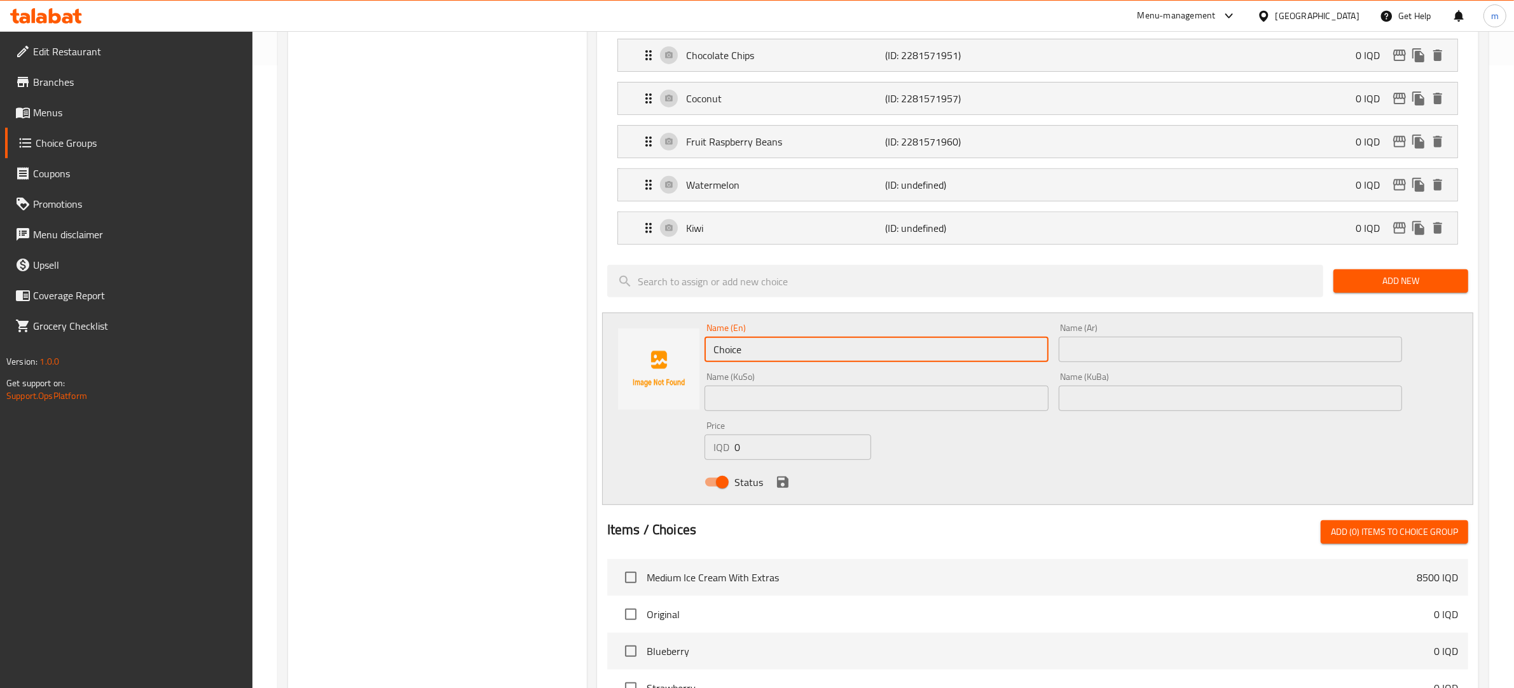
click at [764, 350] on input "Choice" at bounding box center [876, 349] width 344 height 25
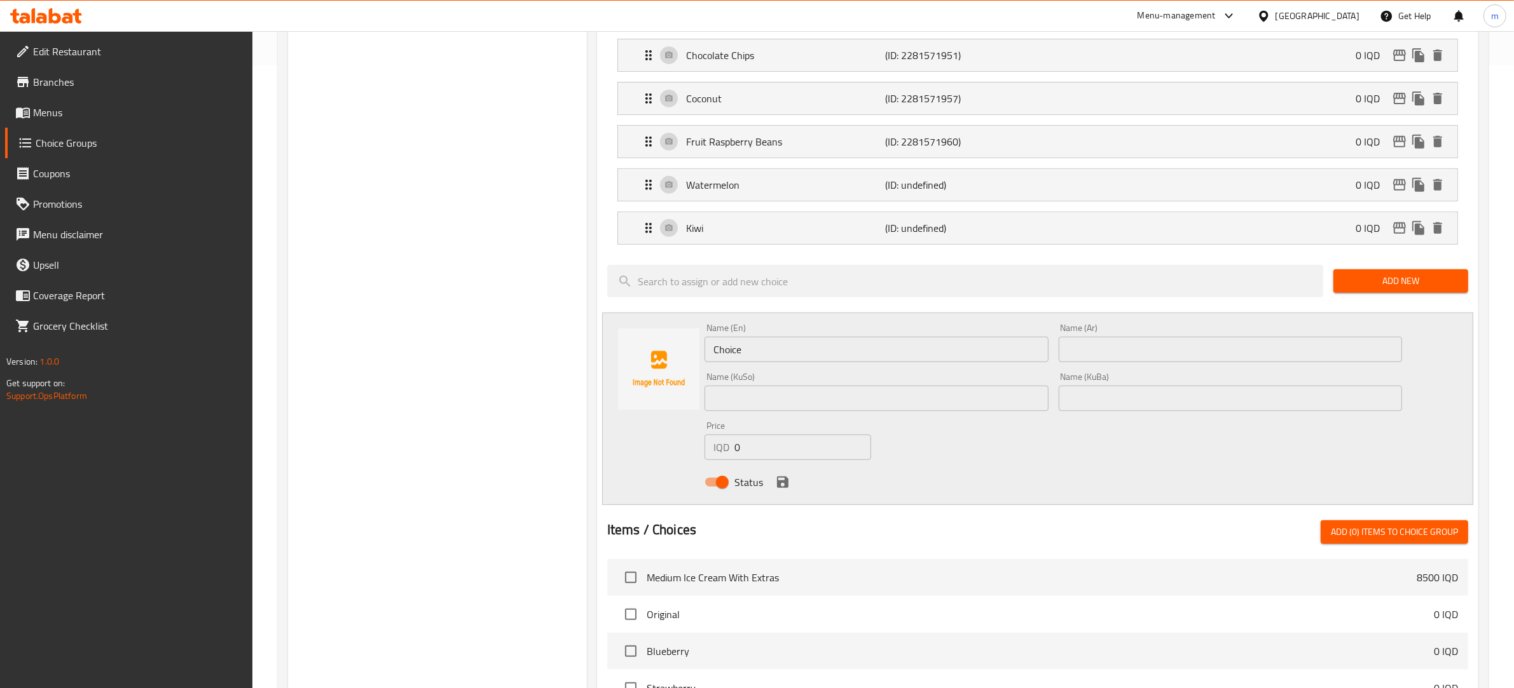
click at [755, 347] on input "Choice" at bounding box center [876, 349] width 344 height 25
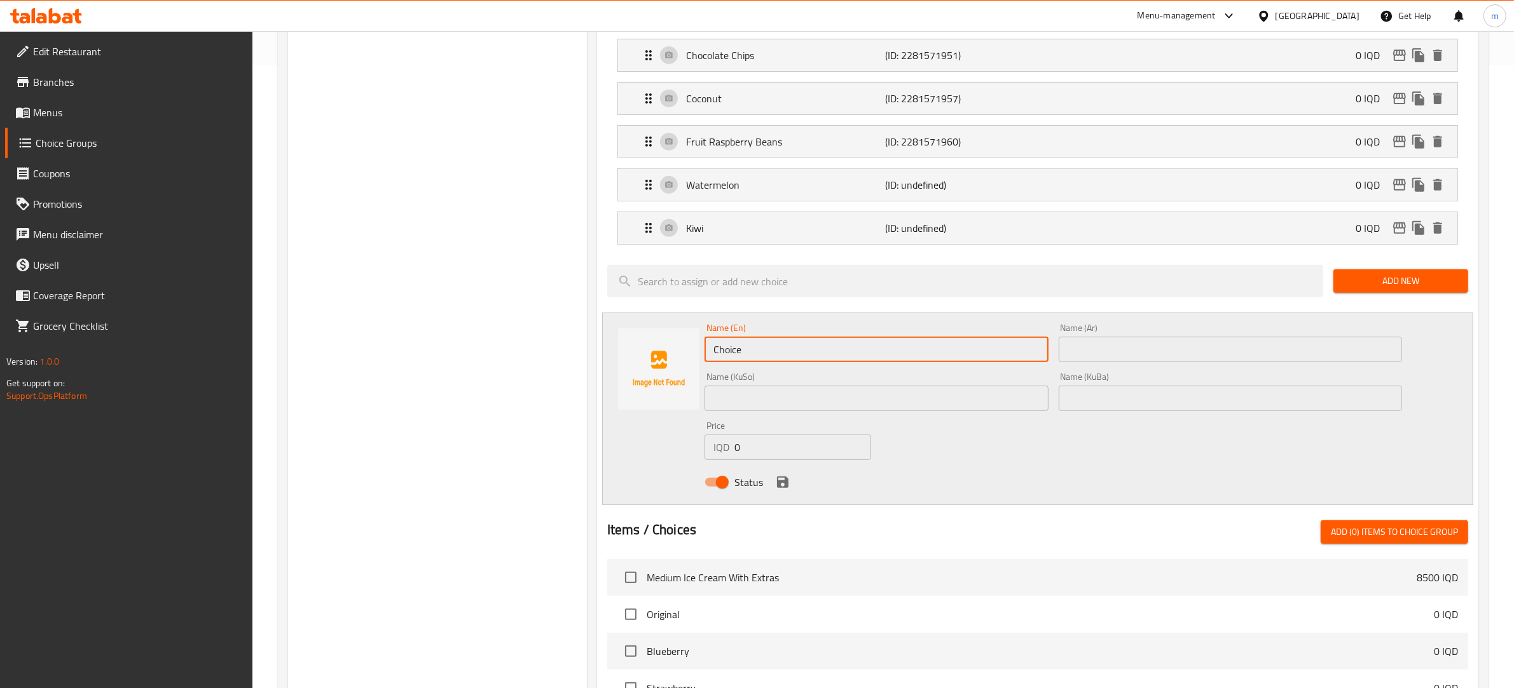
click at [755, 347] on input "Choice" at bounding box center [876, 349] width 344 height 25
paste input "Pineappl"
type input "Pineapple"
drag, startPoint x: 1095, startPoint y: 357, endPoint x: 1088, endPoint y: 363, distance: 9.0
click at [1095, 357] on input "text" at bounding box center [1230, 349] width 344 height 25
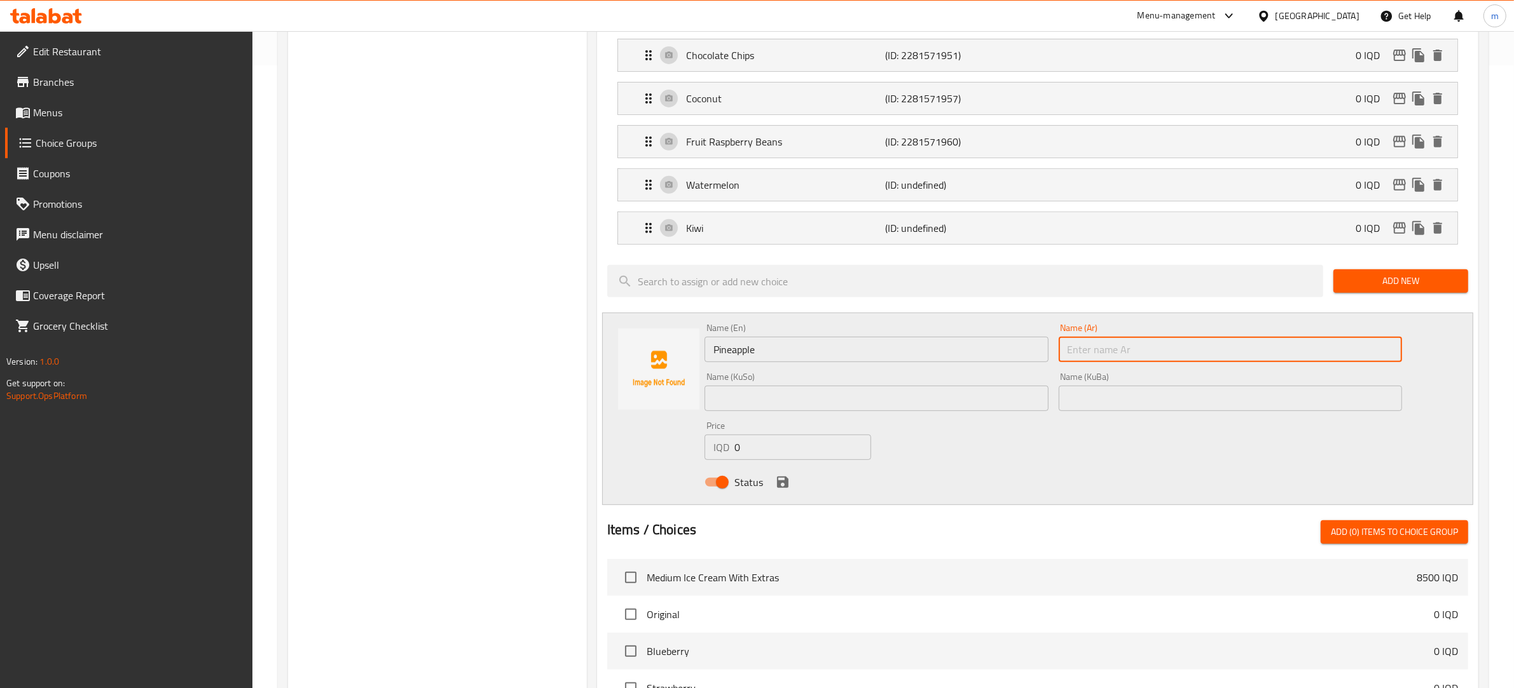
paste input "أناناس"
type input "أناناس"
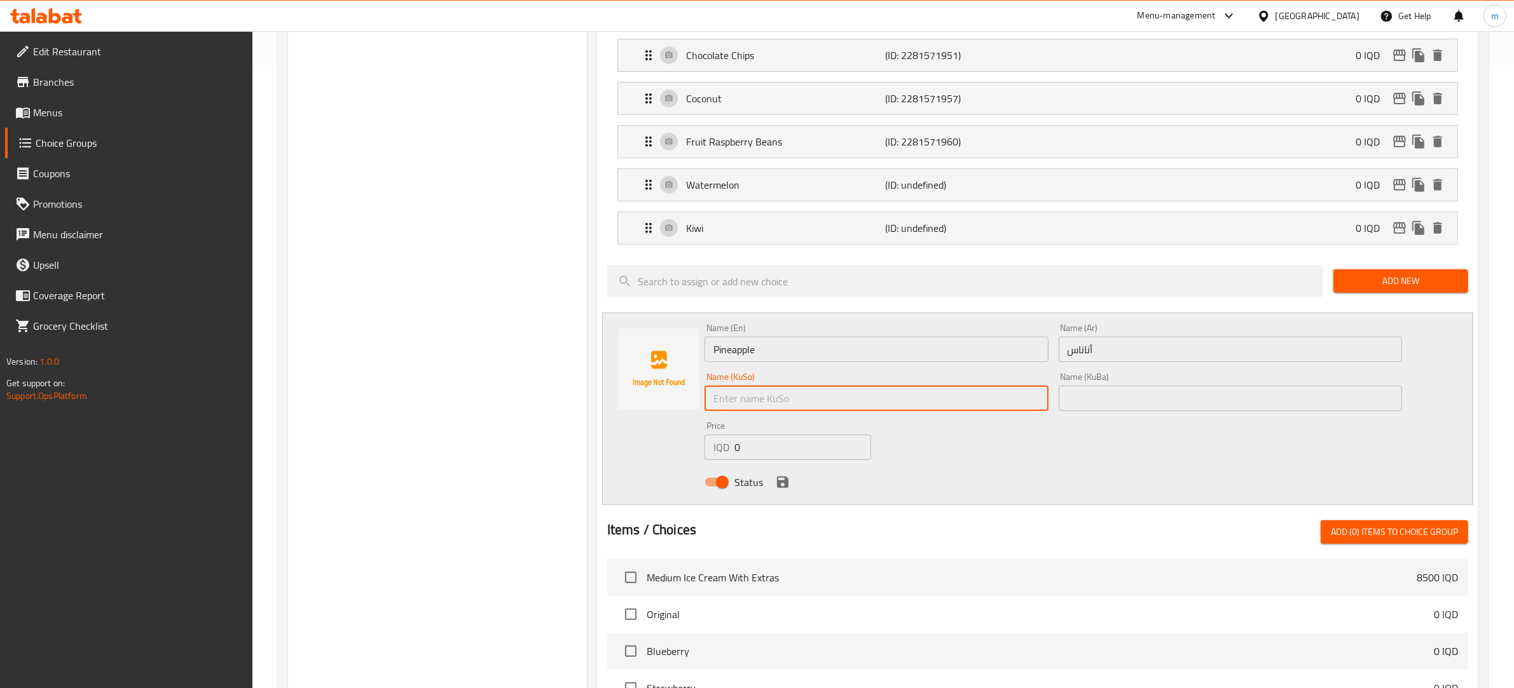
click at [882, 406] on input "text" at bounding box center [876, 398] width 344 height 25
paste input "ئەنەناس"
drag, startPoint x: 1021, startPoint y: 405, endPoint x: 1069, endPoint y: 402, distance: 48.4
click at [1022, 405] on input "ئەنەناس" at bounding box center [876, 398] width 344 height 25
type input "ئەنەناس"
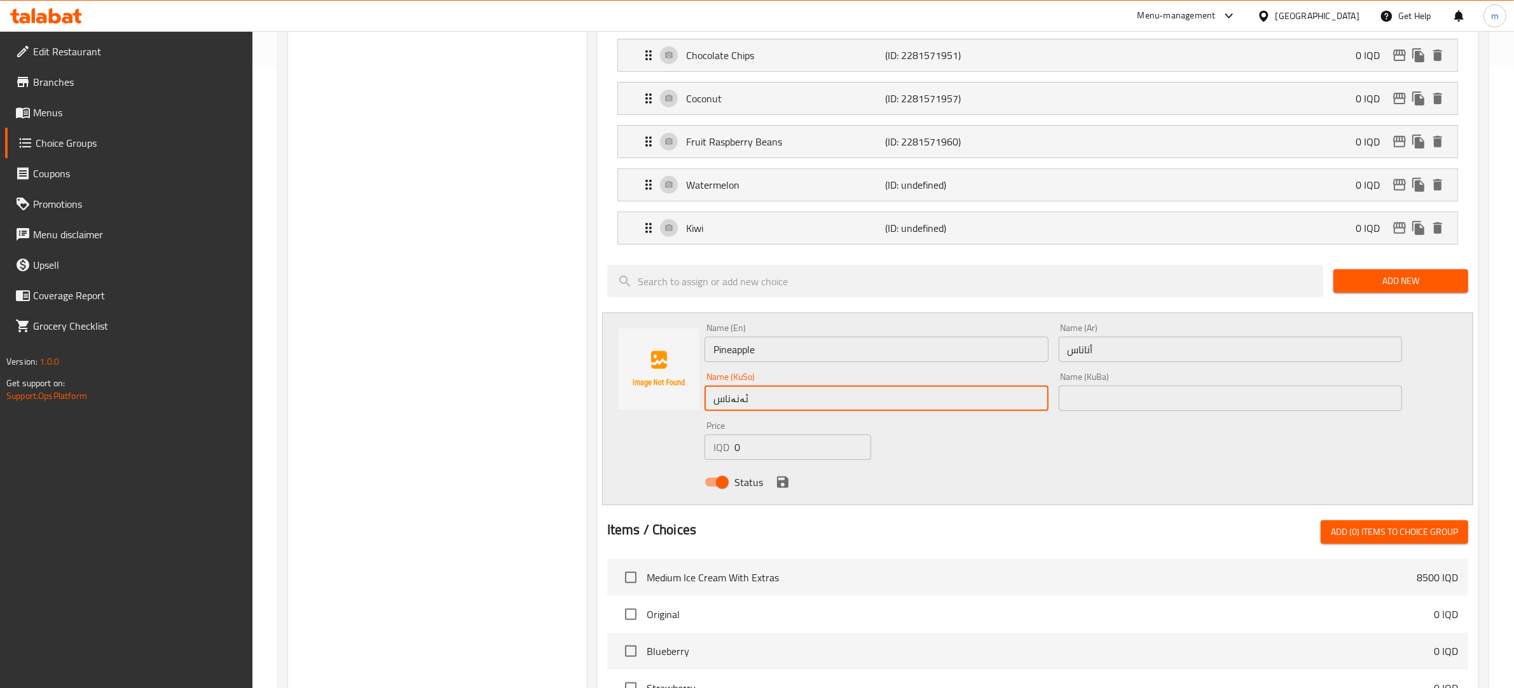
click at [1079, 401] on input "text" at bounding box center [1230, 398] width 344 height 25
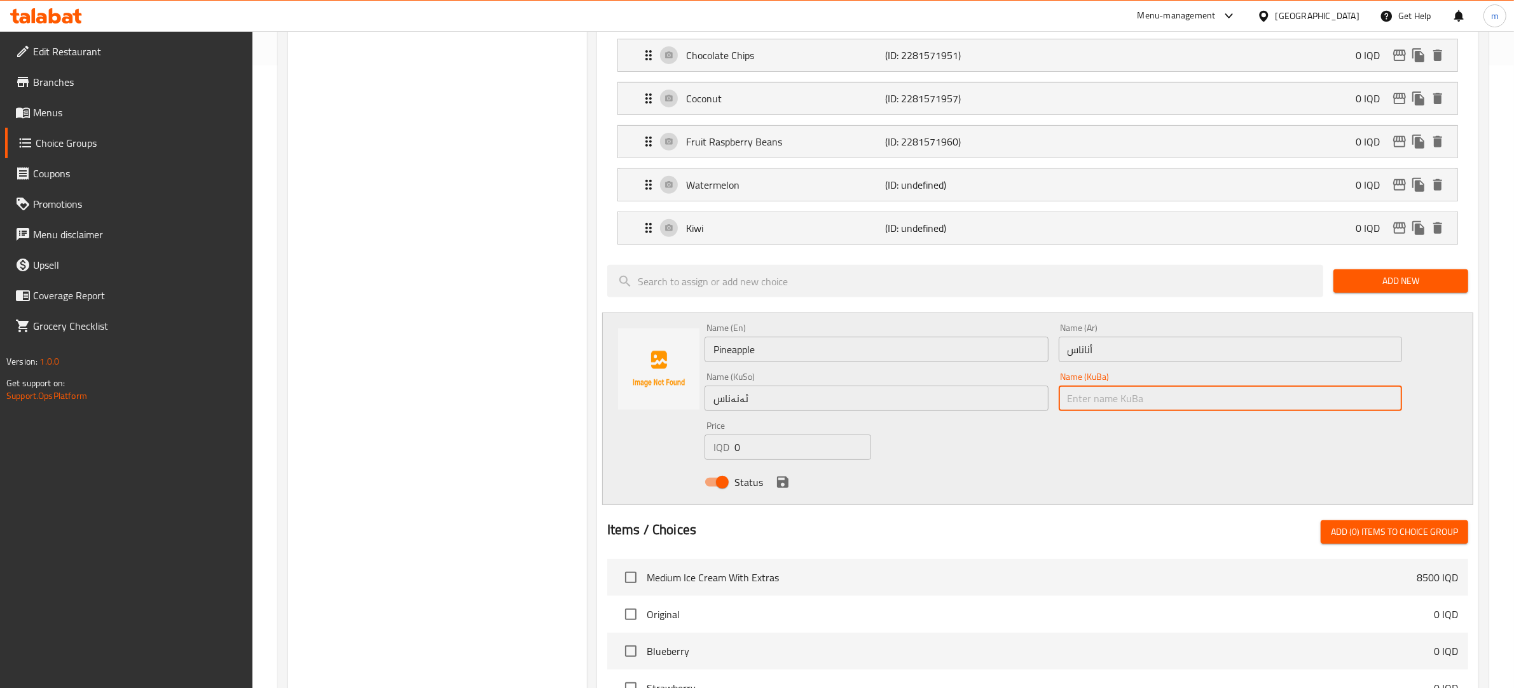
paste input "ئەنەناس"
type input "ئەنەناس"
click at [782, 490] on icon "save" at bounding box center [782, 482] width 15 height 15
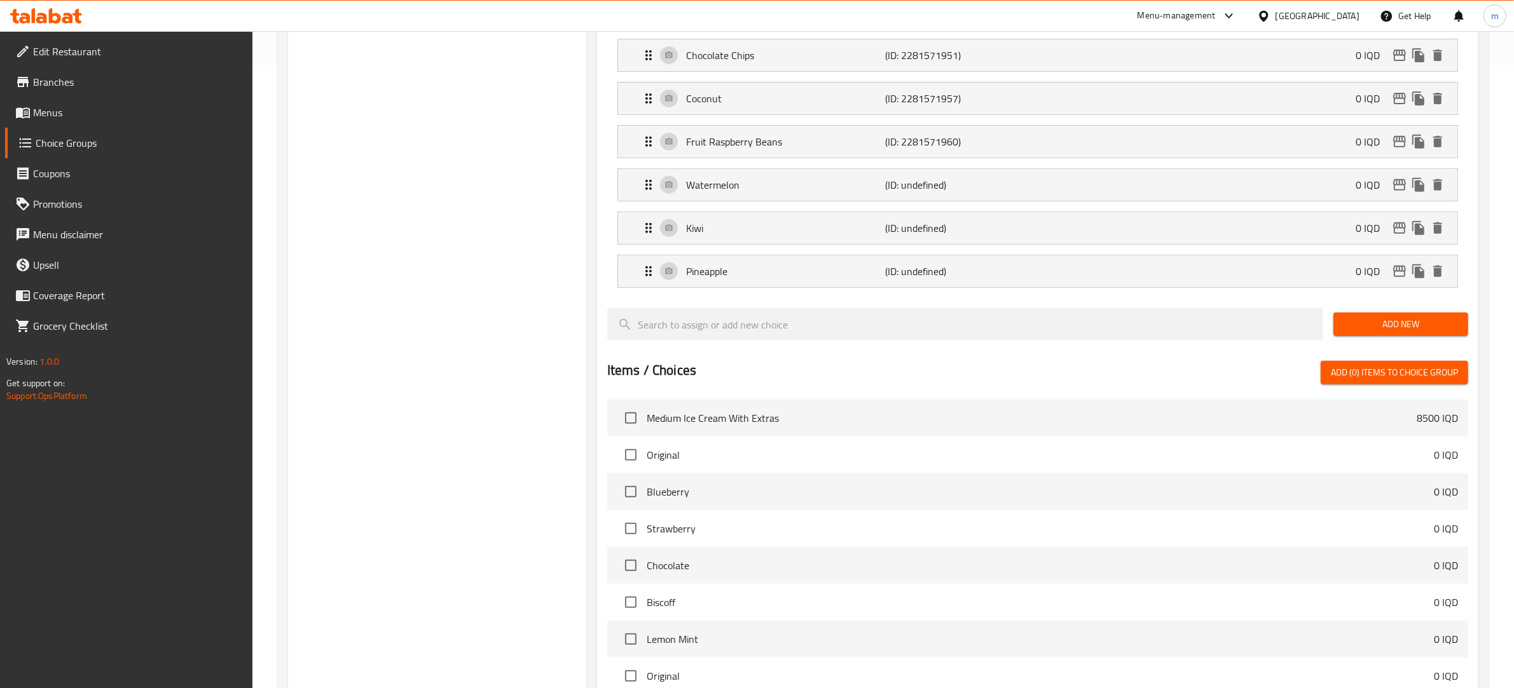
click at [1389, 332] on span "Add New" at bounding box center [1400, 325] width 114 height 16
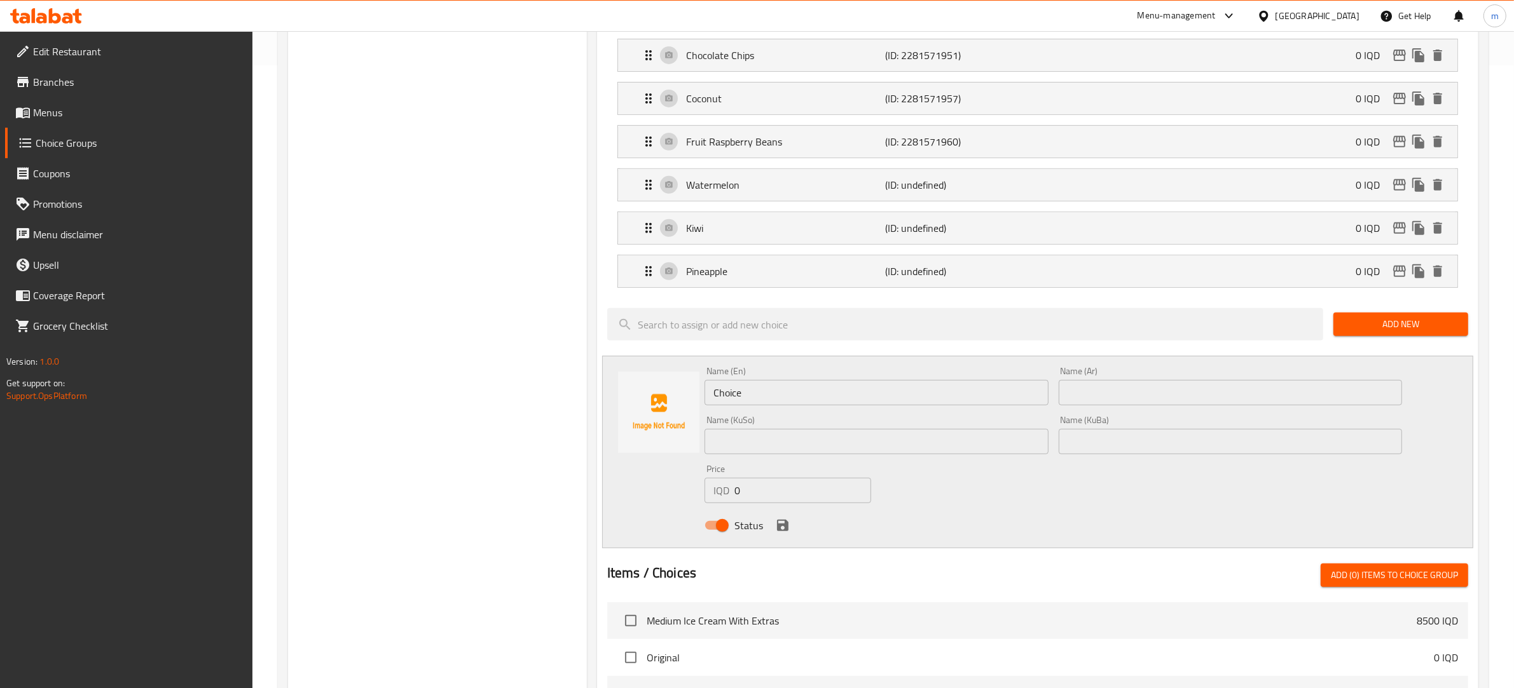
click at [733, 395] on input "Choice" at bounding box center [876, 392] width 344 height 25
paste input "Pomegranate Seeds"
type input "Pomegranate Seeds"
click at [1125, 397] on input "text" at bounding box center [1230, 392] width 344 height 25
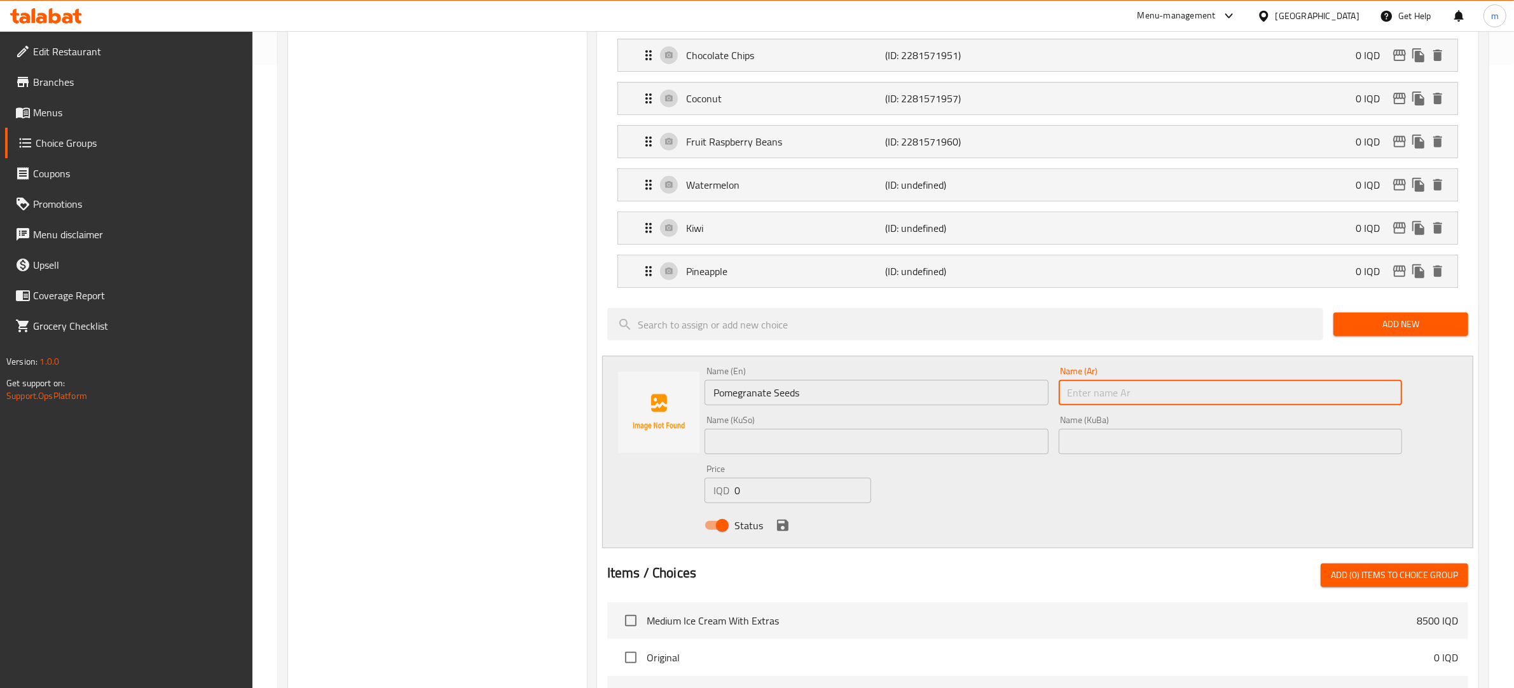
paste input "حبات رمان"
type input "حبات رمان"
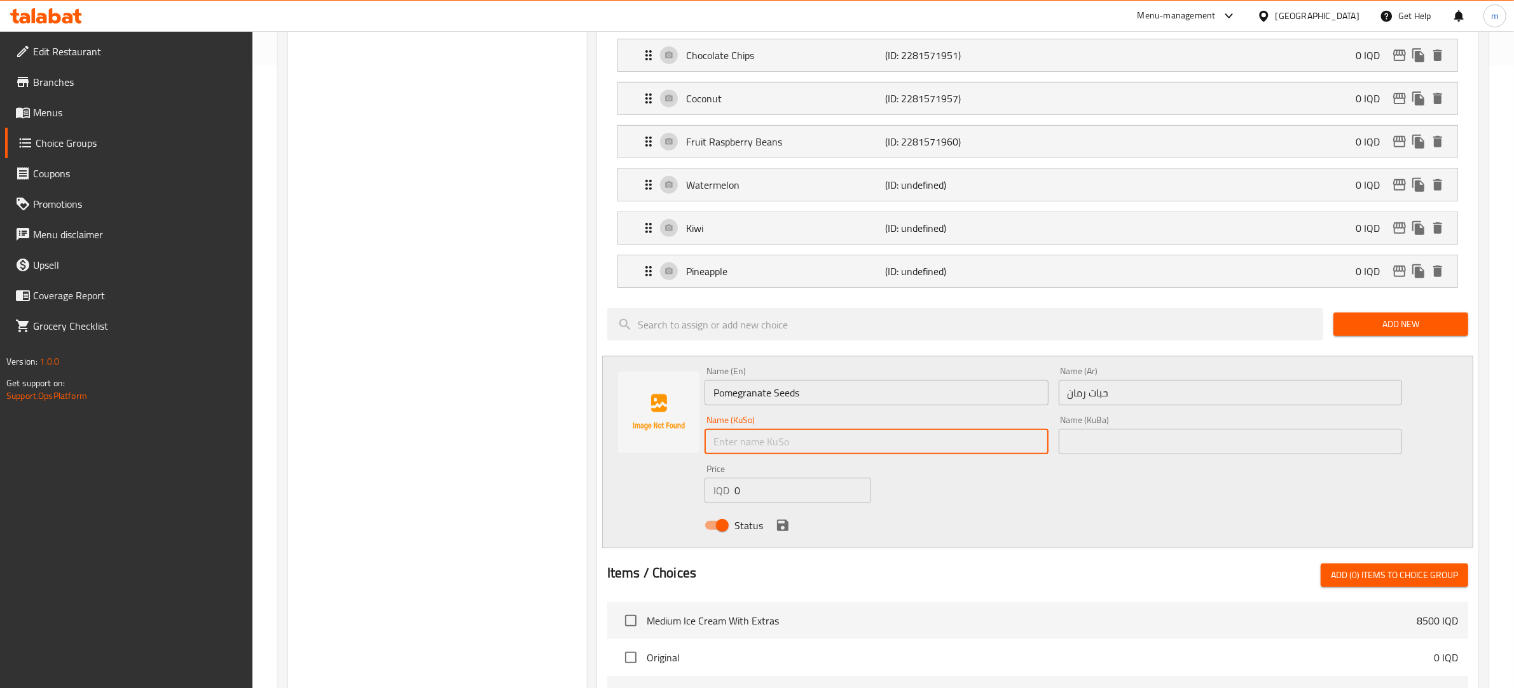
drag, startPoint x: 863, startPoint y: 448, endPoint x: 856, endPoint y: 450, distance: 6.6
click at [863, 448] on input "text" at bounding box center [876, 441] width 344 height 25
paste input "دەنکی هەنار"
type input "دەنکی هەنار"
click at [1089, 453] on input "text" at bounding box center [1230, 441] width 344 height 25
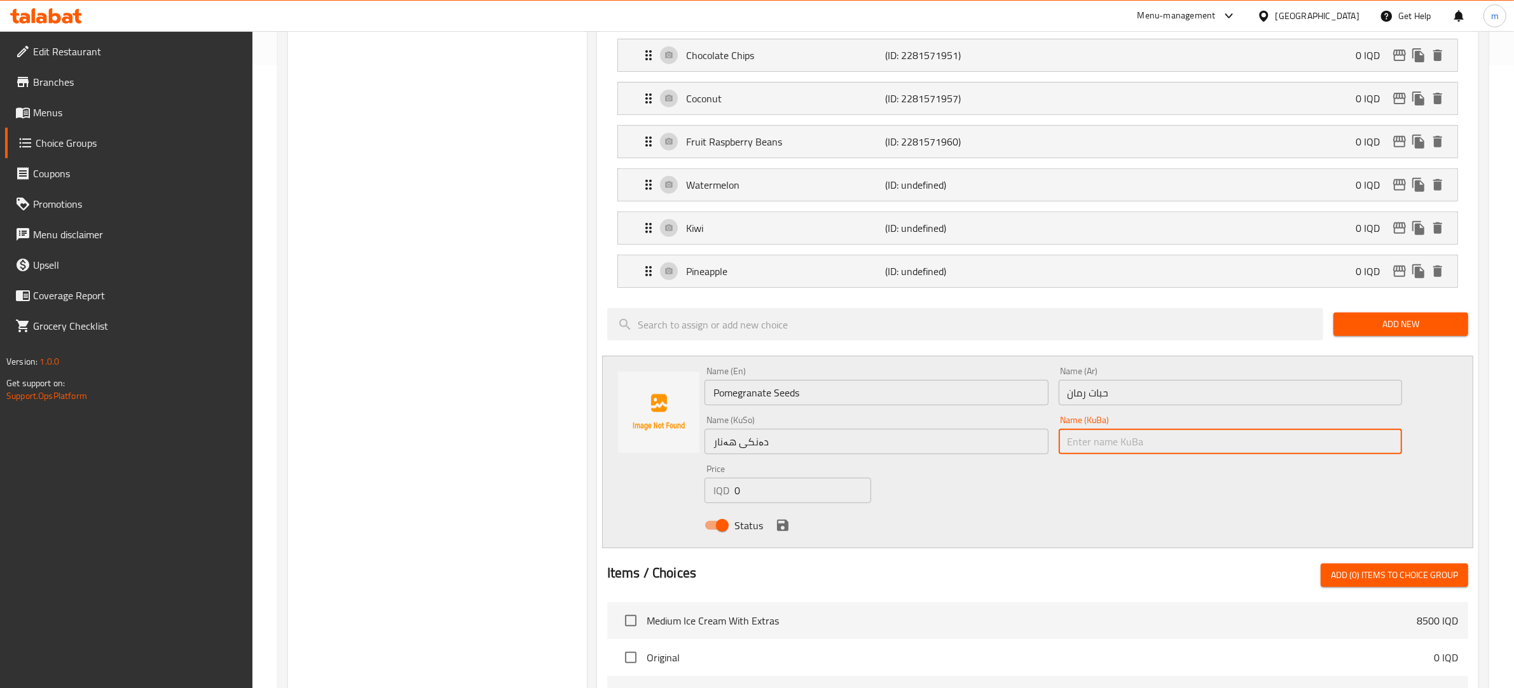
paste input "دەنکی هەنار"
type input "دەنکی هەنار"
click at [780, 530] on icon "save" at bounding box center [782, 525] width 11 height 11
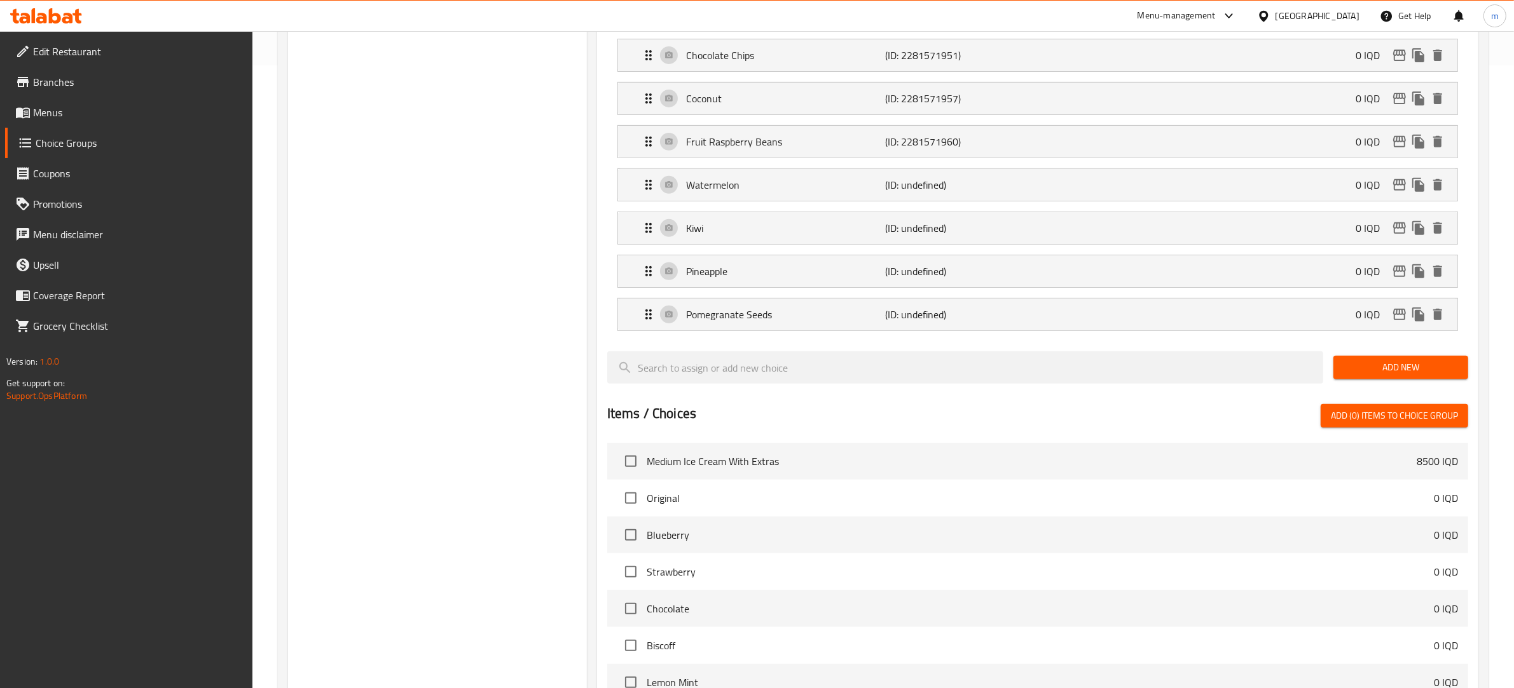
click at [1374, 373] on span "Add New" at bounding box center [1400, 368] width 114 height 16
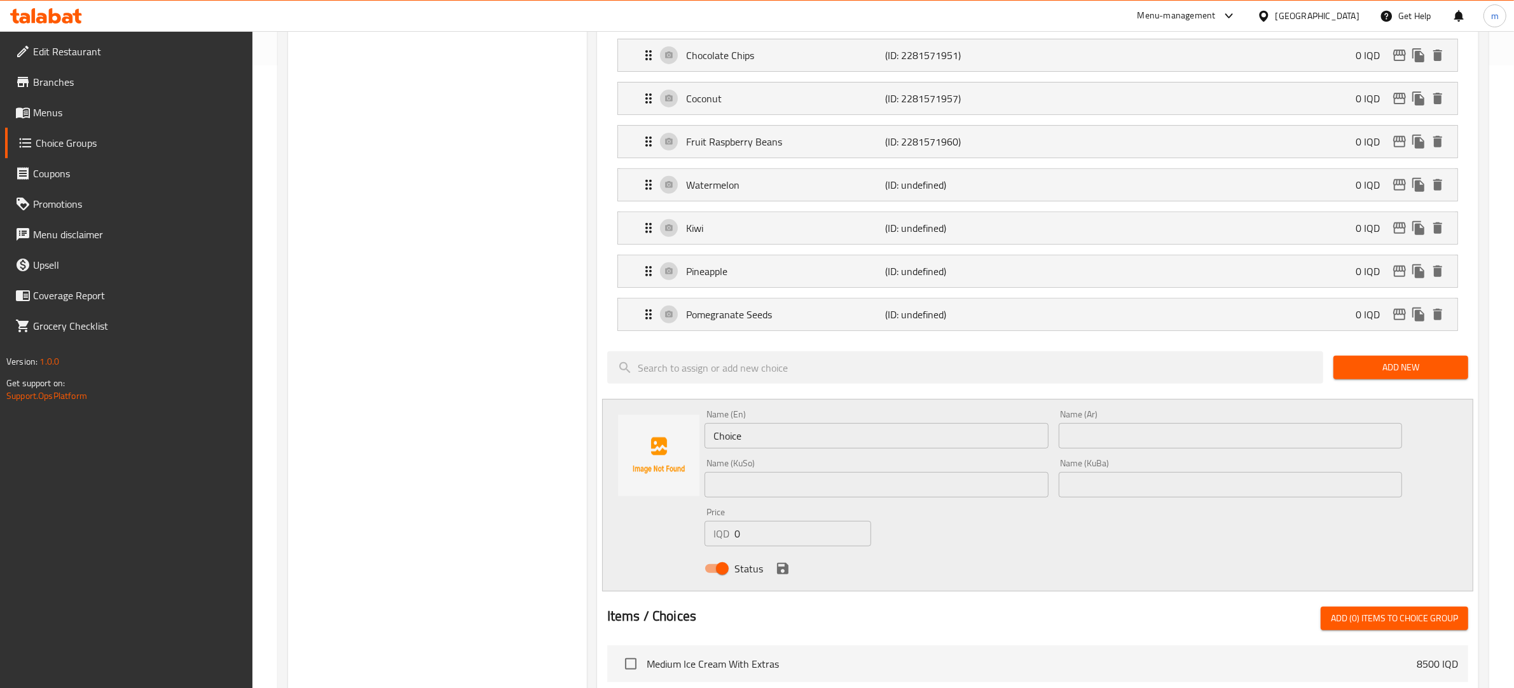
click at [752, 432] on input "Choice" at bounding box center [876, 435] width 344 height 25
paste input "Banana"
type input "Banana"
click at [1086, 441] on input "text" at bounding box center [1230, 435] width 344 height 25
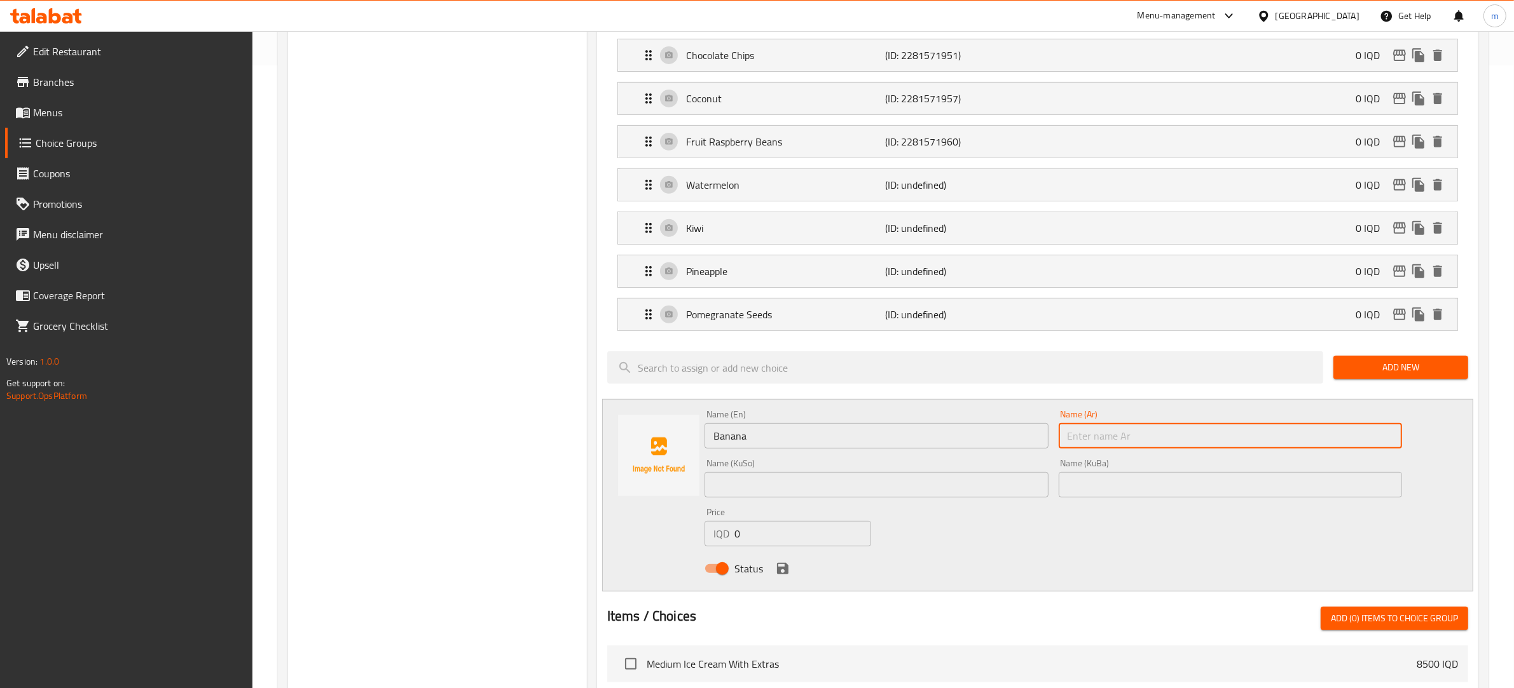
paste input "موز"
type input "موز"
click at [818, 472] on div "Name (KuSo) Name ([PERSON_NAME])" at bounding box center [876, 478] width 344 height 39
click at [814, 481] on input "text" at bounding box center [876, 484] width 344 height 25
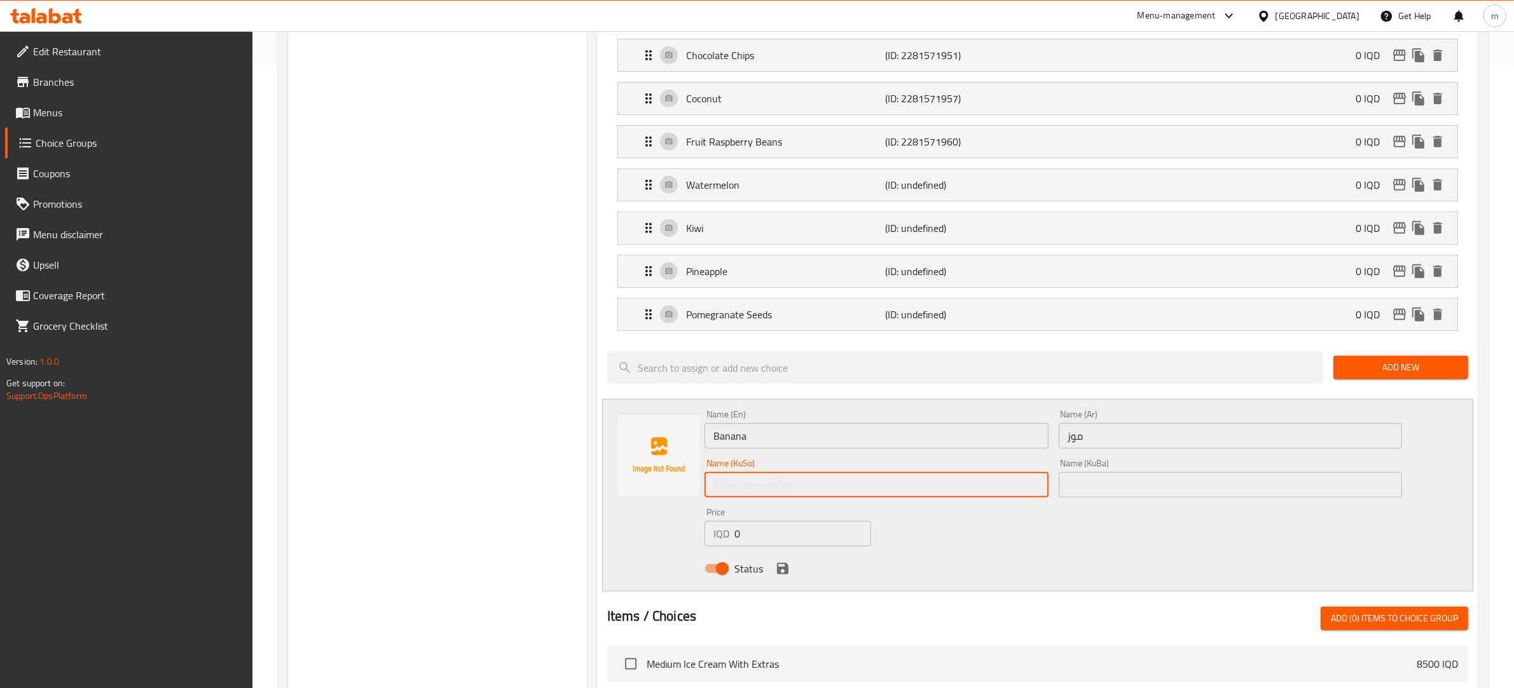
paste input "موز"
click at [737, 494] on input "موز" at bounding box center [876, 484] width 344 height 25
click at [738, 491] on input "موز" at bounding box center [876, 484] width 344 height 25
paste input "ۆ"
type input "مۆز"
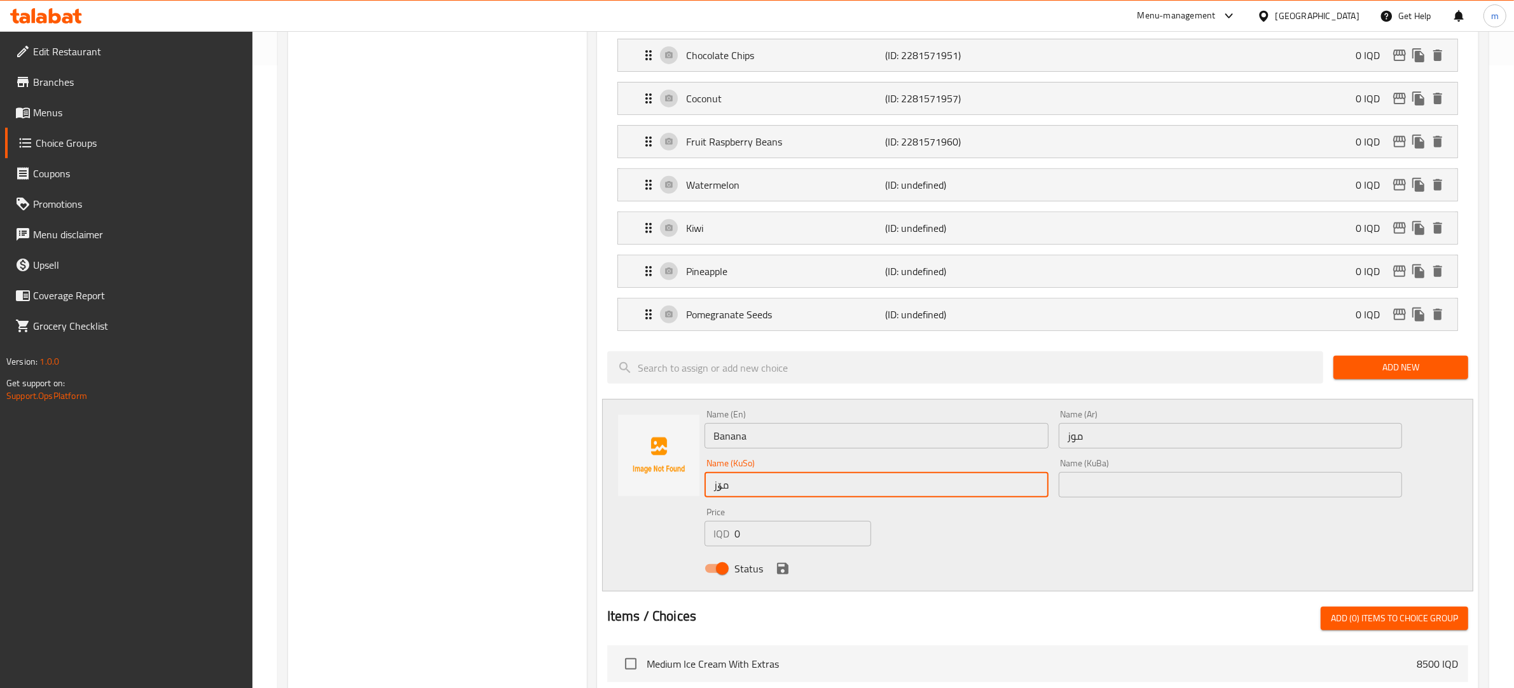
click at [1143, 497] on input "text" at bounding box center [1230, 484] width 344 height 25
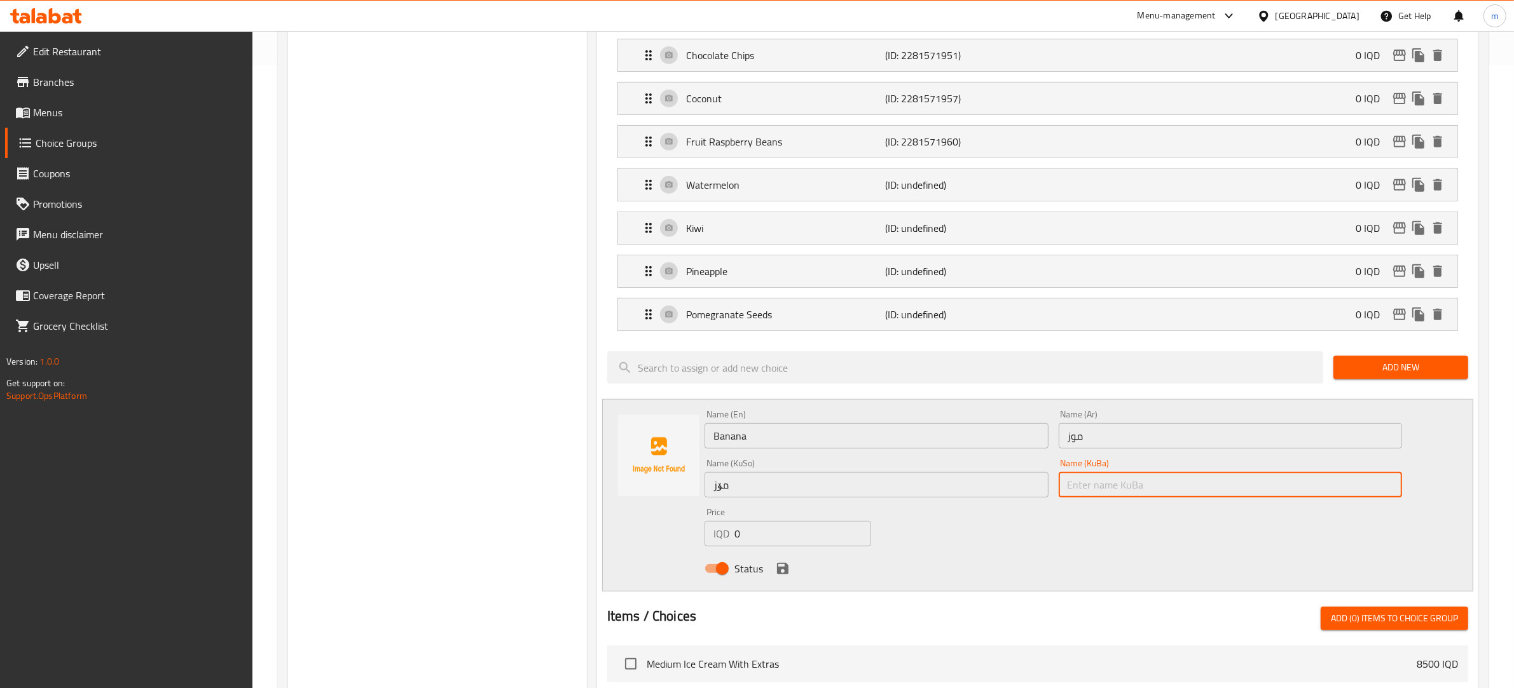
paste input "مۆز"
type input "مۆز"
drag, startPoint x: 783, startPoint y: 572, endPoint x: 853, endPoint y: 516, distance: 90.0
click at [783, 572] on icon "save" at bounding box center [782, 568] width 11 height 11
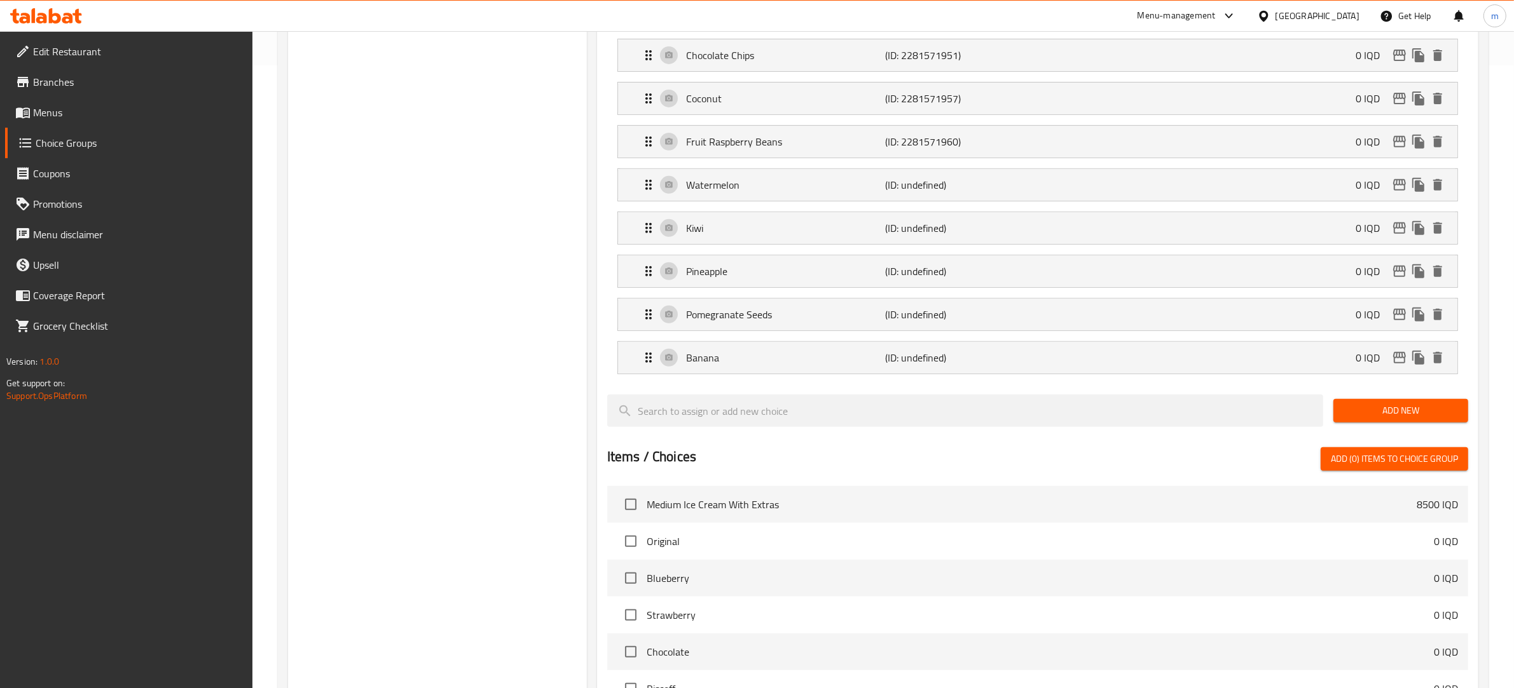
click at [1381, 419] on span "Add New" at bounding box center [1400, 411] width 114 height 16
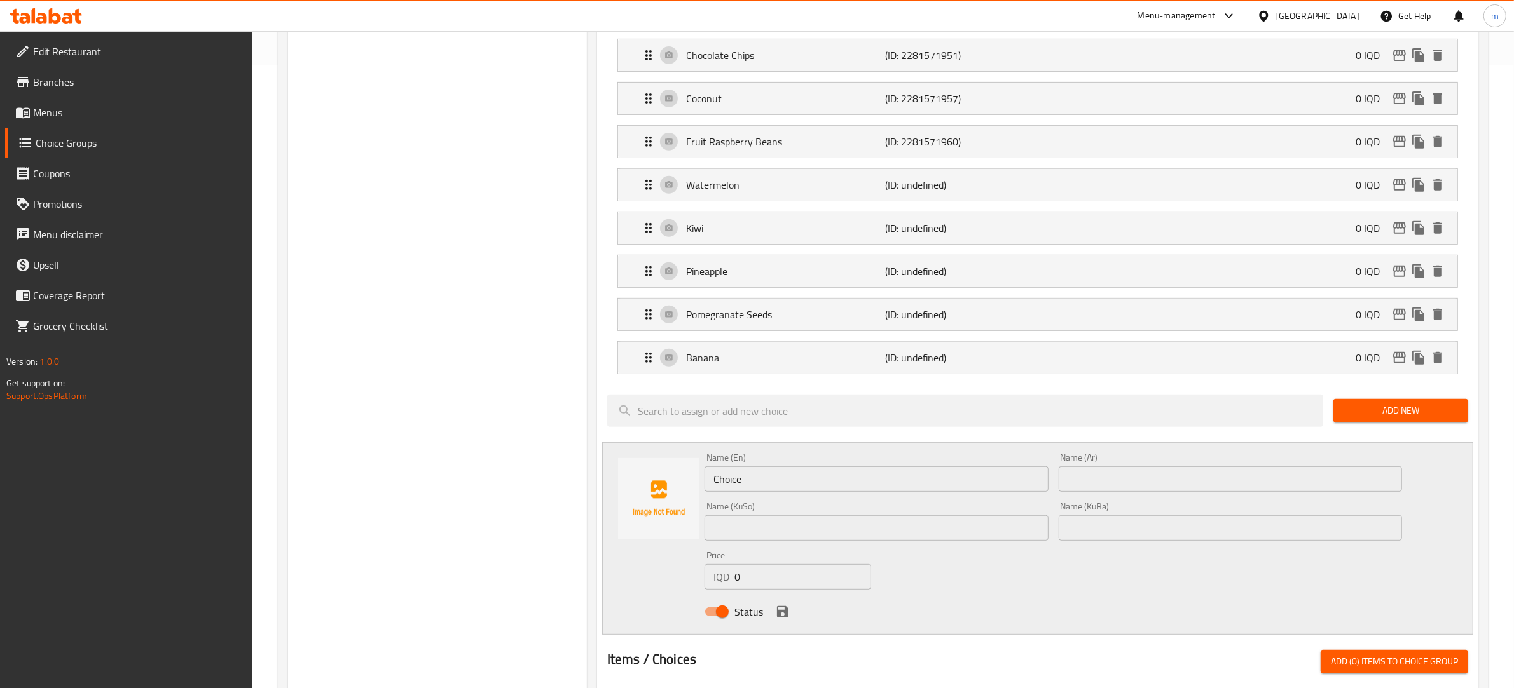
click at [758, 490] on input "Choice" at bounding box center [876, 479] width 344 height 25
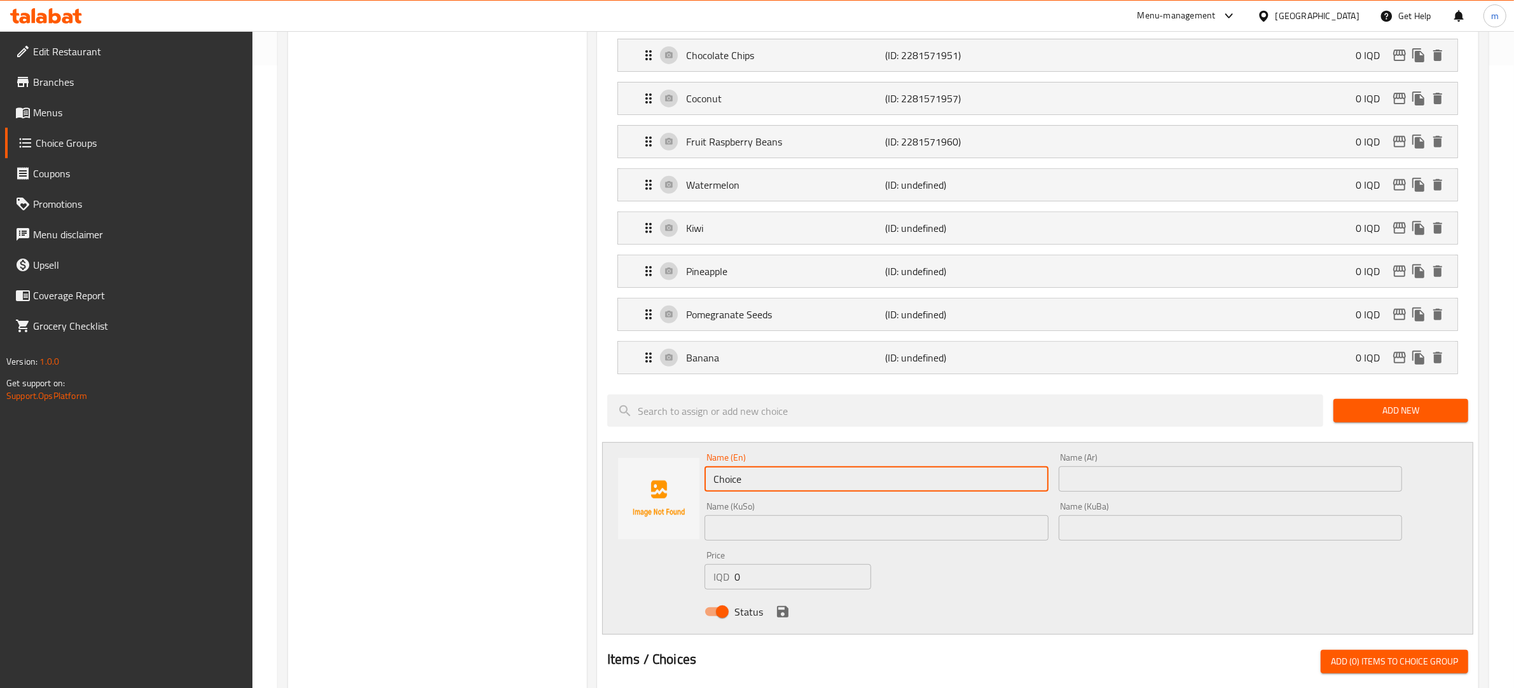
click at [758, 490] on input "Choice" at bounding box center [876, 479] width 344 height 25
paste input "Orang"
type input "Orange"
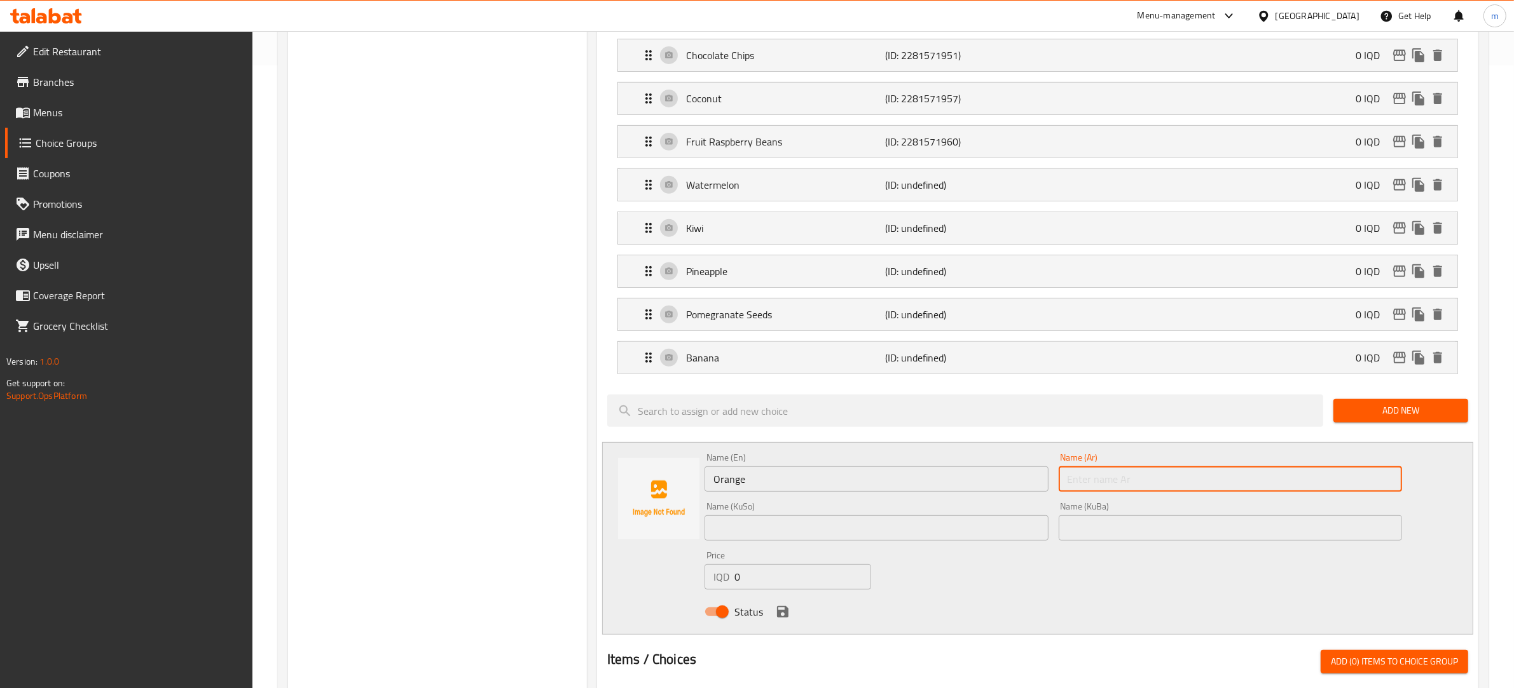
click at [1120, 484] on input "text" at bounding box center [1230, 479] width 344 height 25
paste input "برتقال"
type input "برتقال"
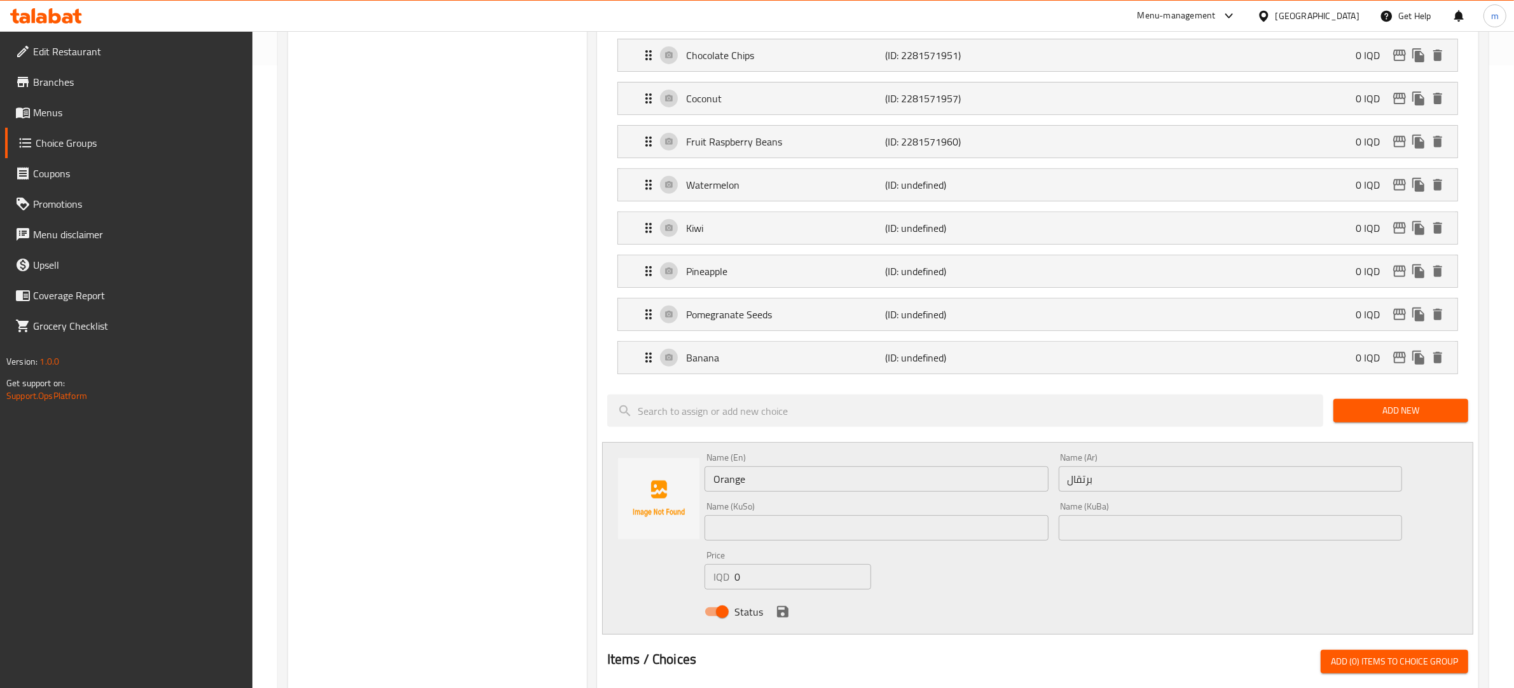
drag, startPoint x: 825, startPoint y: 550, endPoint x: 820, endPoint y: 531, distance: 19.7
click at [825, 546] on div "Name (KuSo) Name ([PERSON_NAME])" at bounding box center [876, 521] width 354 height 49
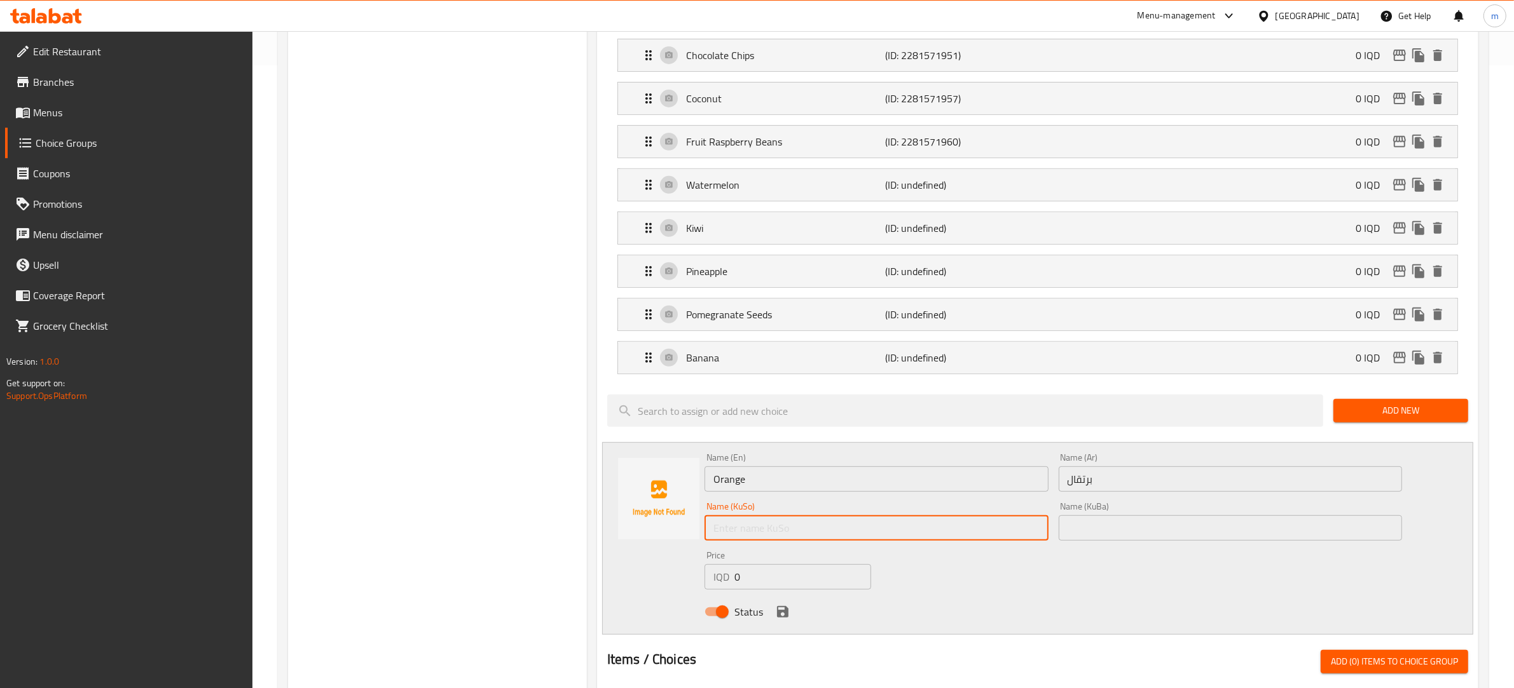
click at [820, 531] on input "text" at bounding box center [876, 528] width 344 height 25
paste input "پڕتەقاڵ"
type input "پڕتەقاڵ"
click at [1104, 526] on input "text" at bounding box center [1230, 528] width 344 height 25
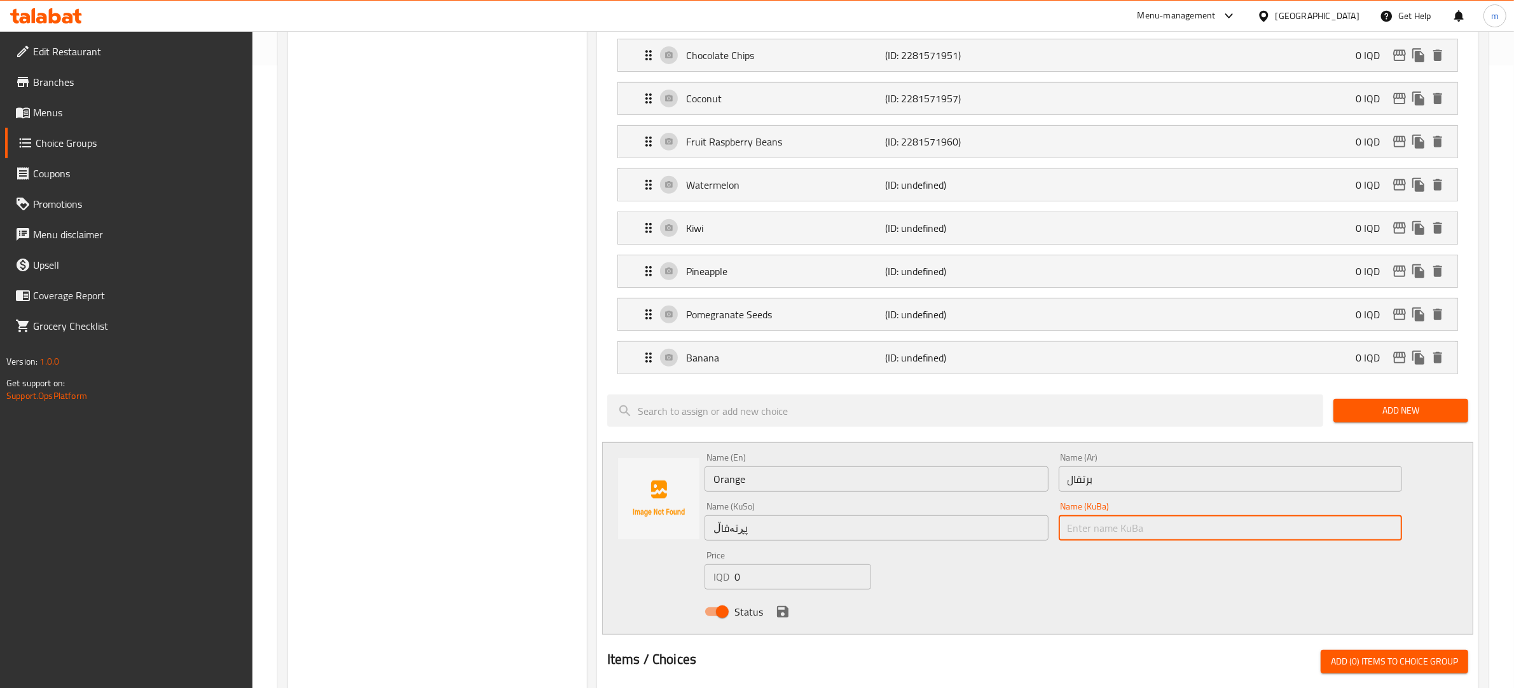
paste input "پڕتەقاڵ"
type input "پڕتەقاڵ"
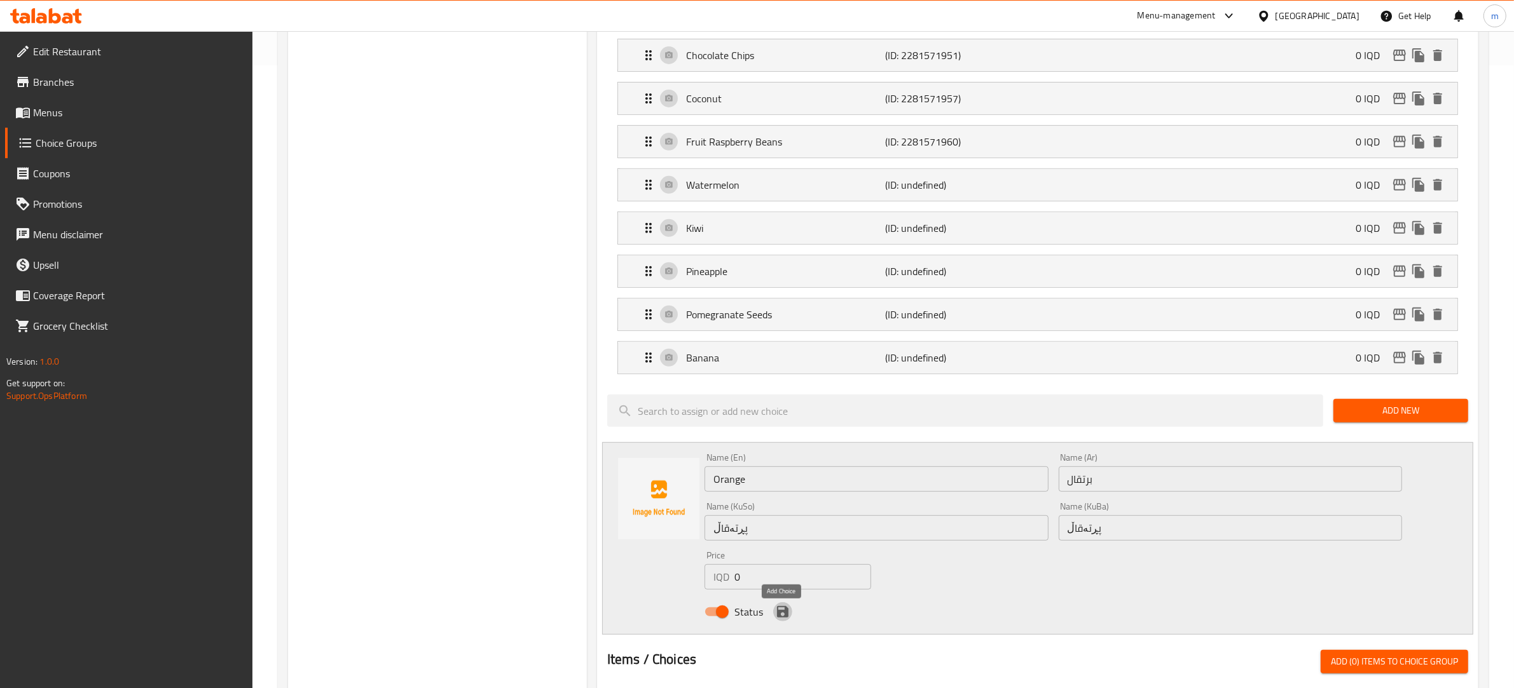
drag, startPoint x: 783, startPoint y: 618, endPoint x: 817, endPoint y: 599, distance: 39.0
click at [783, 620] on icon "save" at bounding box center [782, 612] width 15 height 15
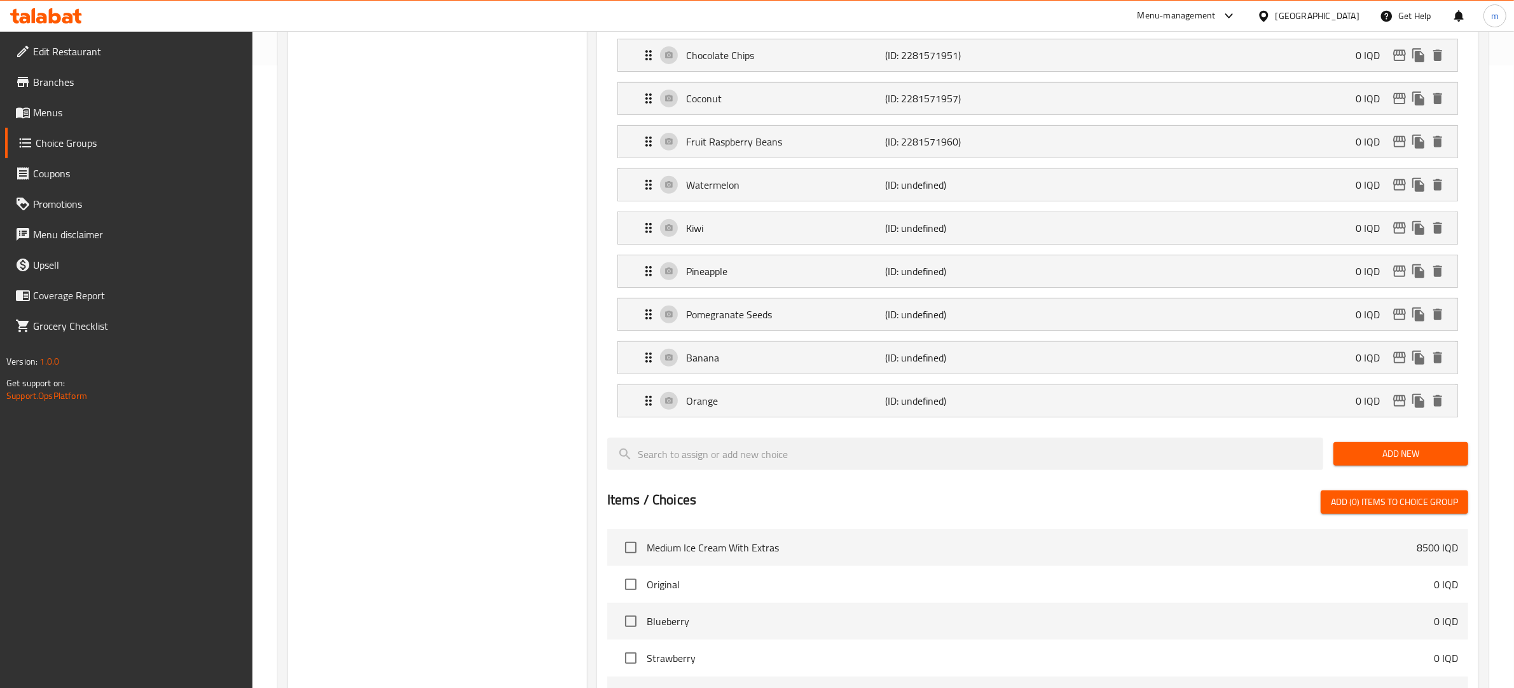
click at [1376, 459] on span "Add New" at bounding box center [1400, 454] width 114 height 16
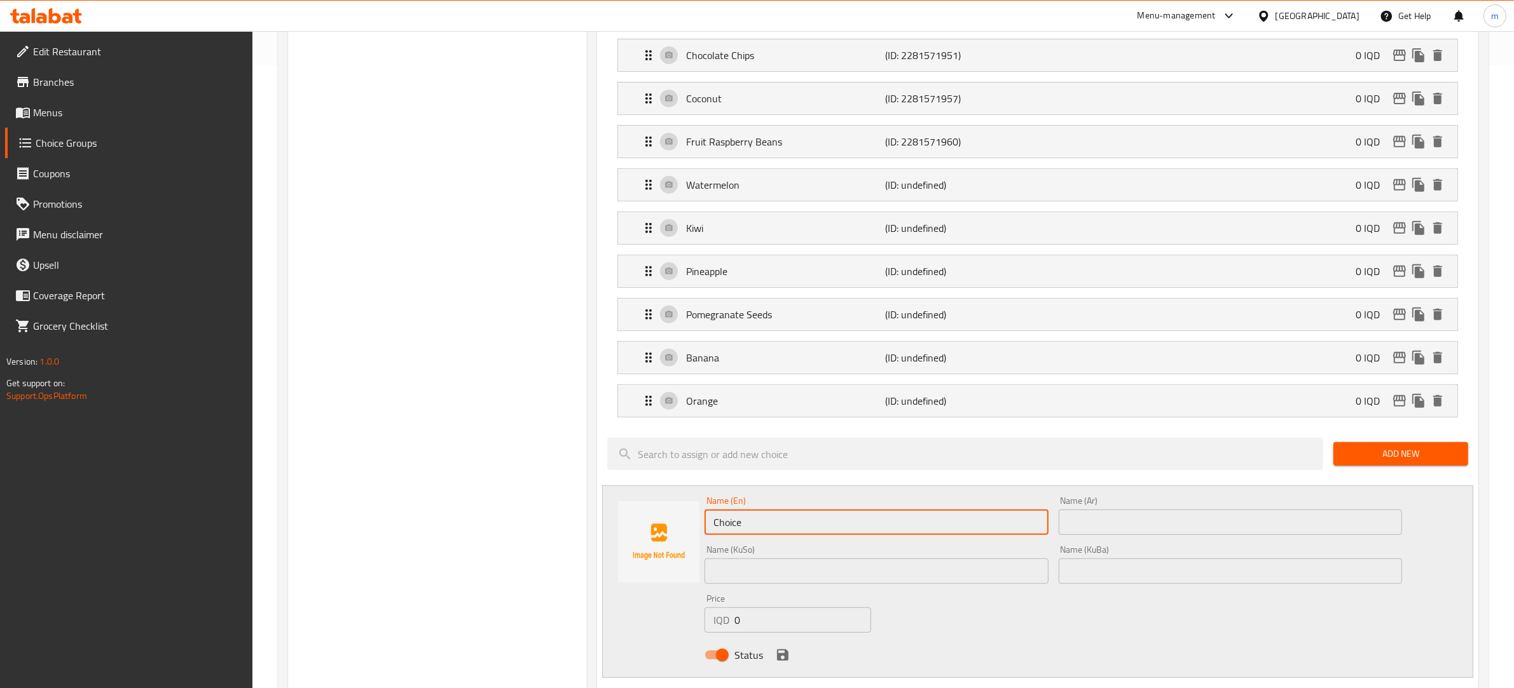
click at [786, 533] on input "Choice" at bounding box center [876, 522] width 344 height 25
paste input "Mango Bubbles"
type input "Mango Bubbles"
click at [1095, 523] on input "text" at bounding box center [1230, 522] width 344 height 25
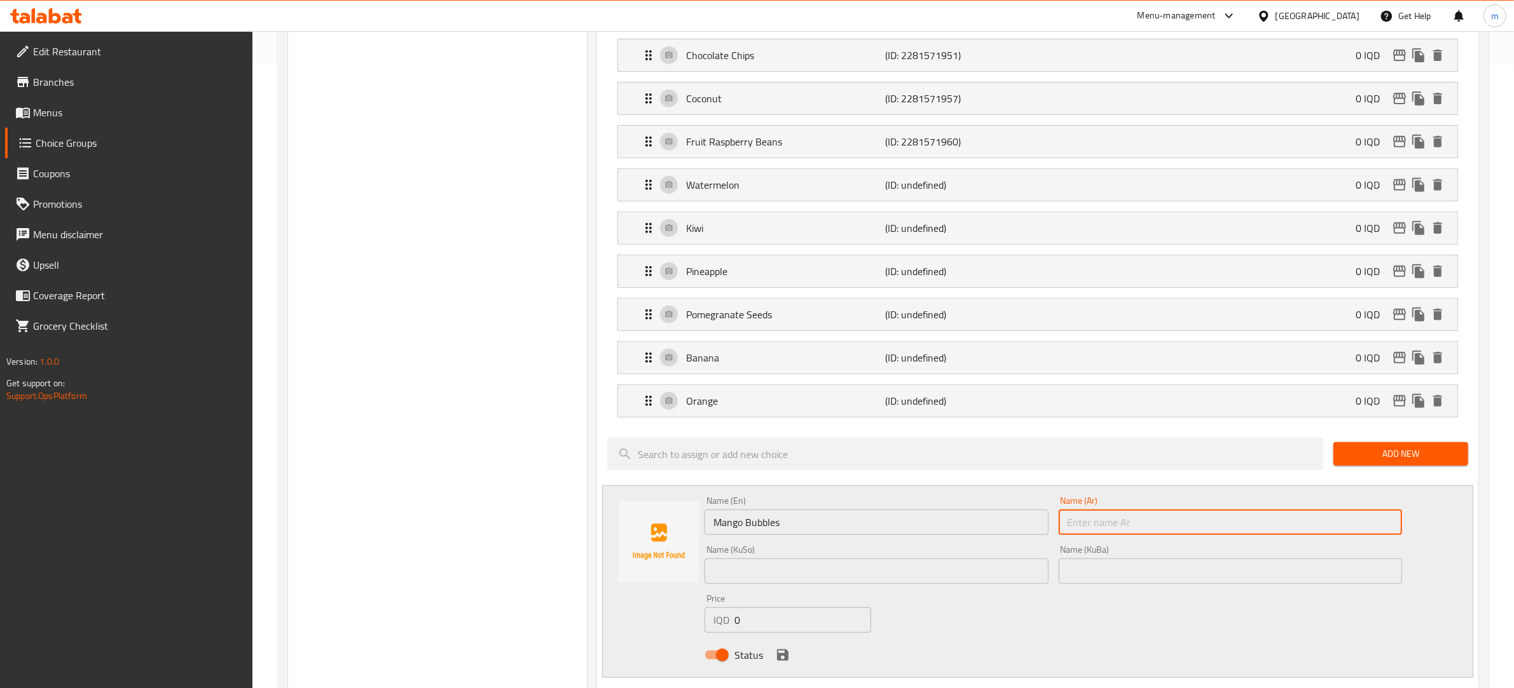
paste input "[PERSON_NAME]"
type input "[PERSON_NAME]"
click at [839, 589] on div "Name (KuSo) Name ([PERSON_NAME])" at bounding box center [876, 564] width 354 height 49
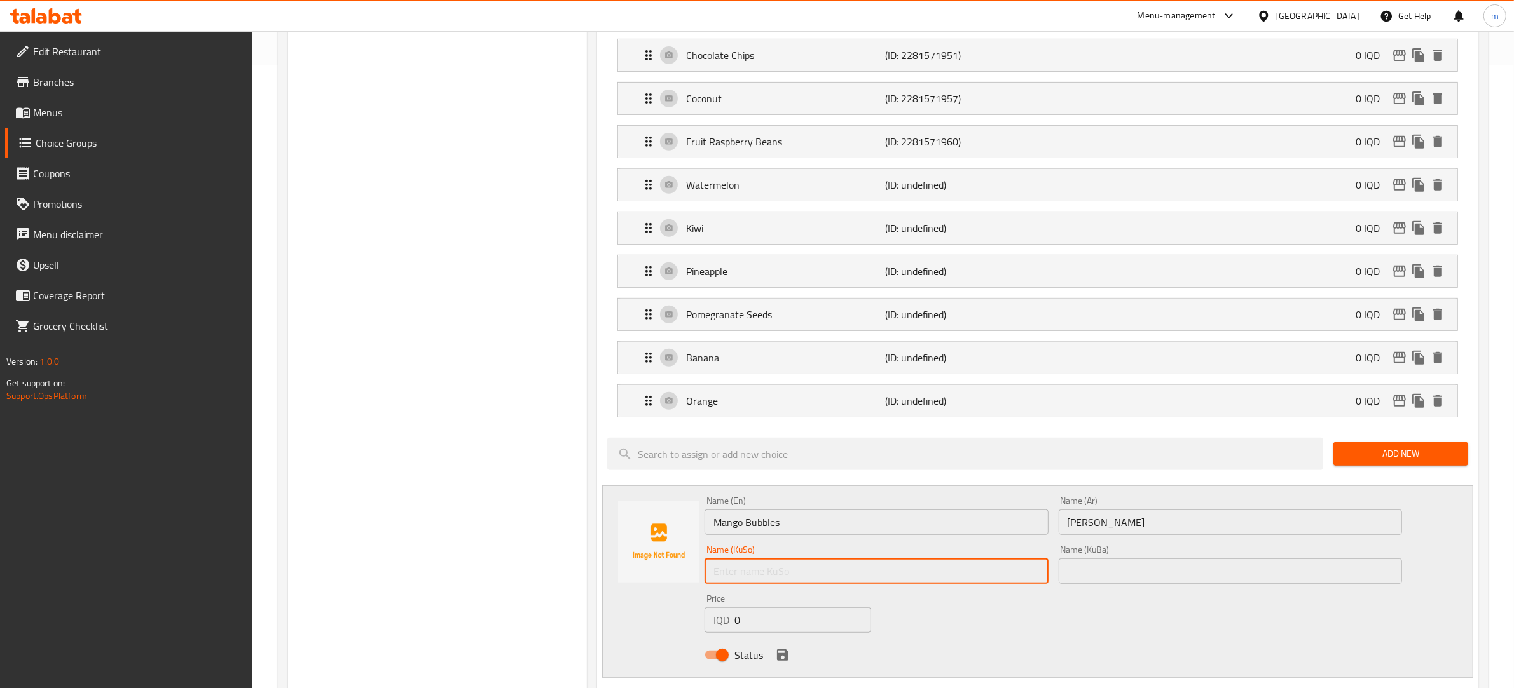
click at [838, 583] on input "text" at bounding box center [876, 571] width 344 height 25
paste input "بابڵزی مانگۆ"
type input "بابڵزی مانگۆ"
click at [1097, 563] on div "Name (KuBa) Name (KuBa)" at bounding box center [1230, 564] width 344 height 39
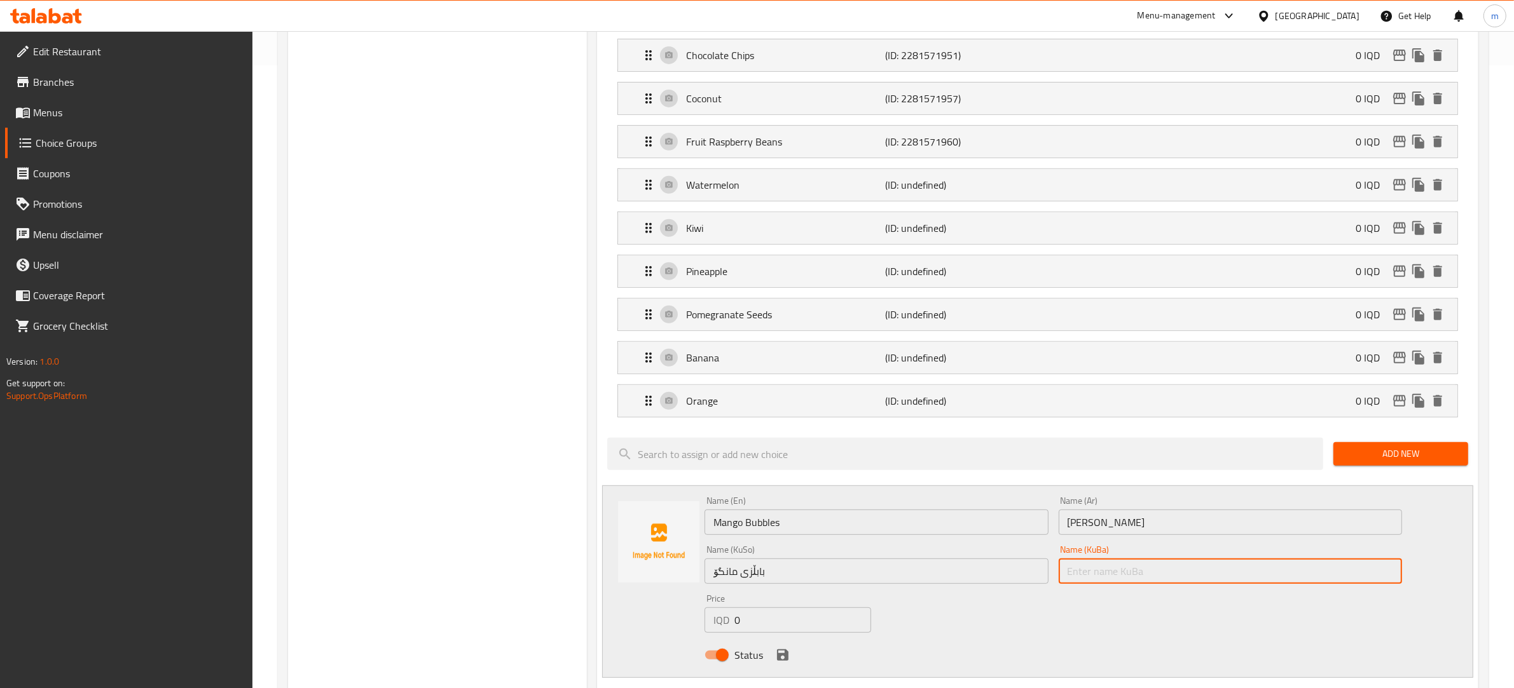
click at [1097, 572] on input "text" at bounding box center [1230, 571] width 344 height 25
paste input "بابڵزی مانگۆ"
type input "بابڵزی مانگۆ"
click at [781, 655] on icon "save" at bounding box center [782, 655] width 15 height 15
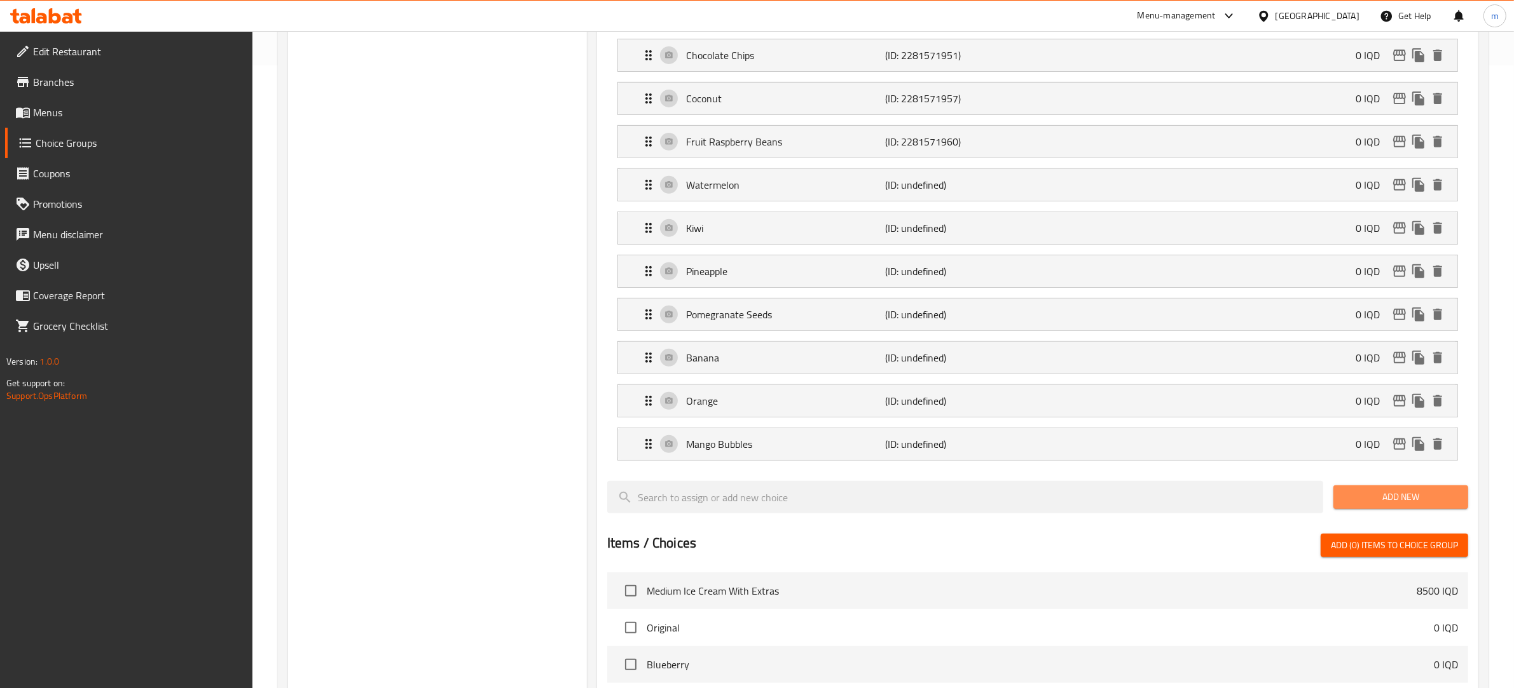
click at [1370, 505] on span "Add New" at bounding box center [1400, 498] width 114 height 16
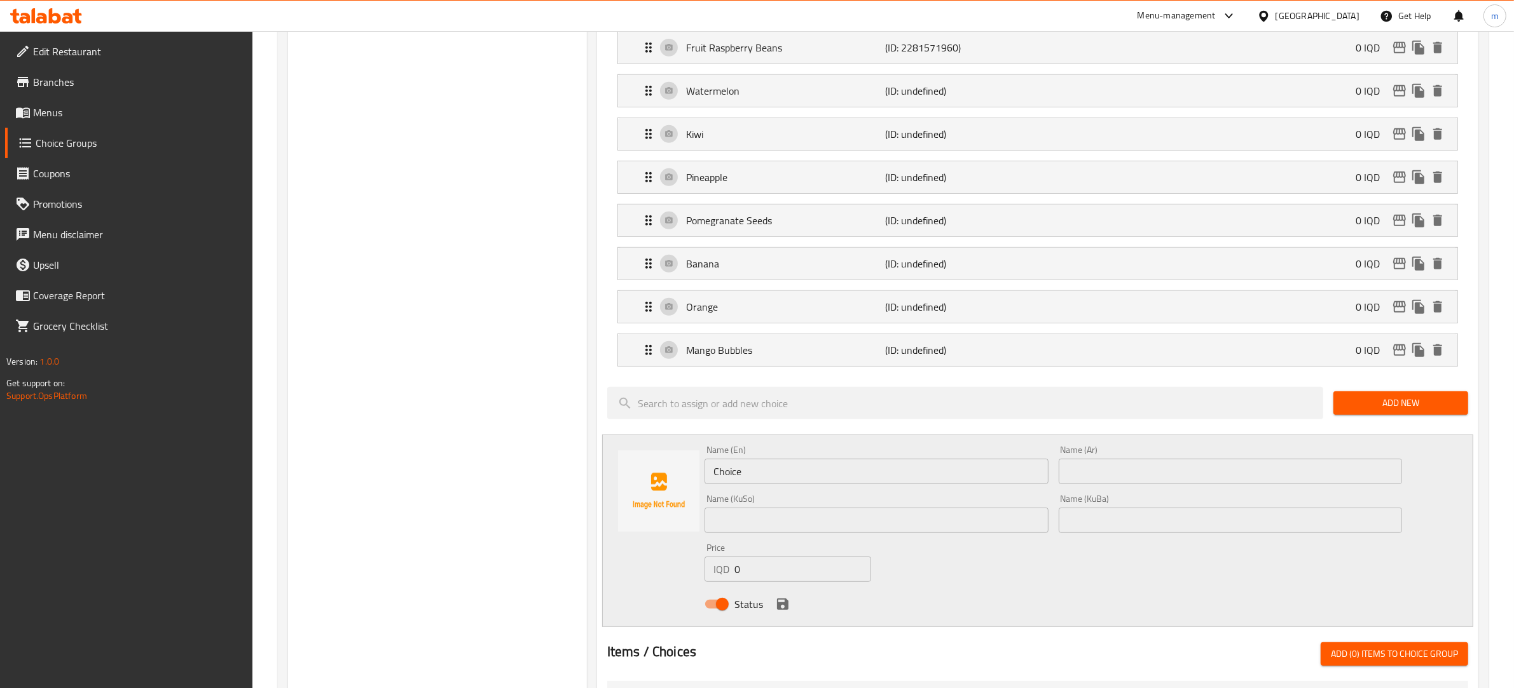
scroll to position [755, 0]
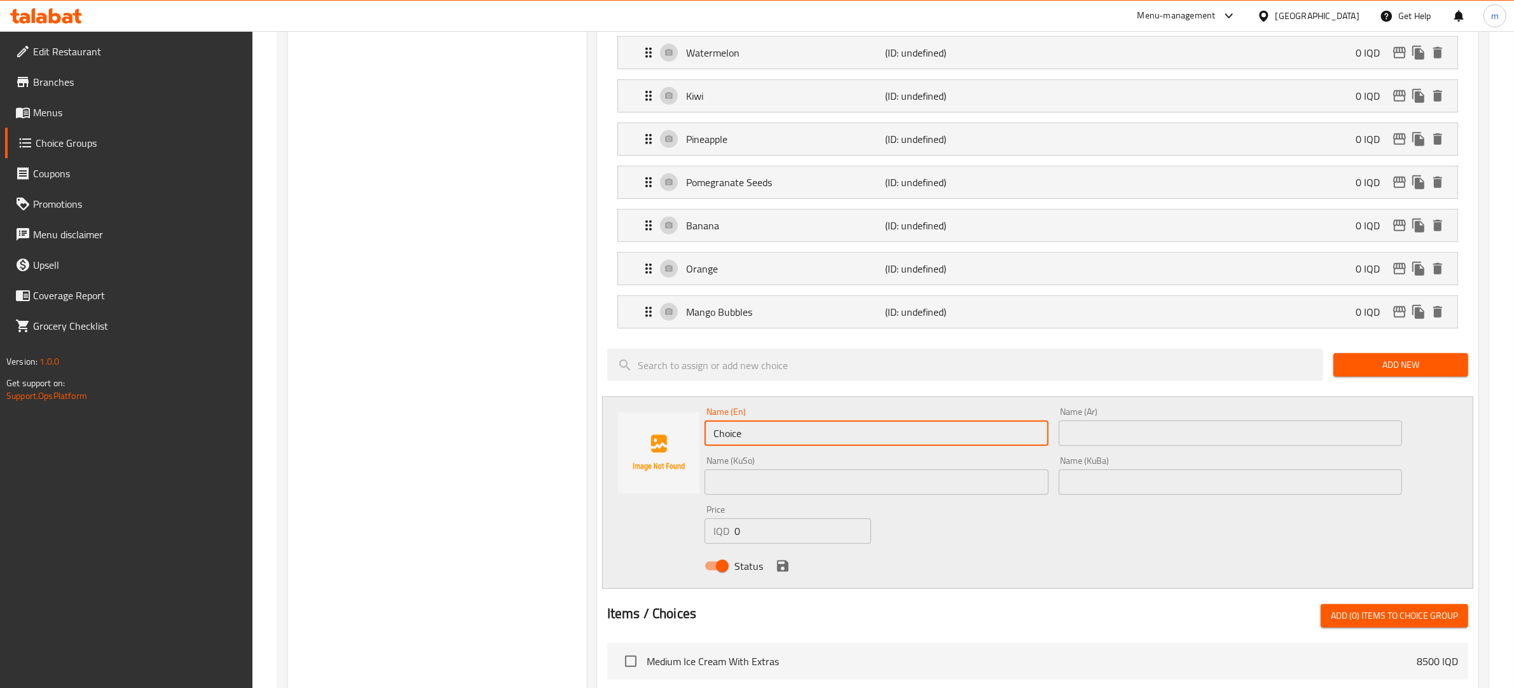
click at [769, 441] on input "Choice" at bounding box center [876, 433] width 344 height 25
paste input "aramel Bubbles"
type input "Caramel Bubbles"
click at [1076, 446] on input "text" at bounding box center [1230, 433] width 344 height 25
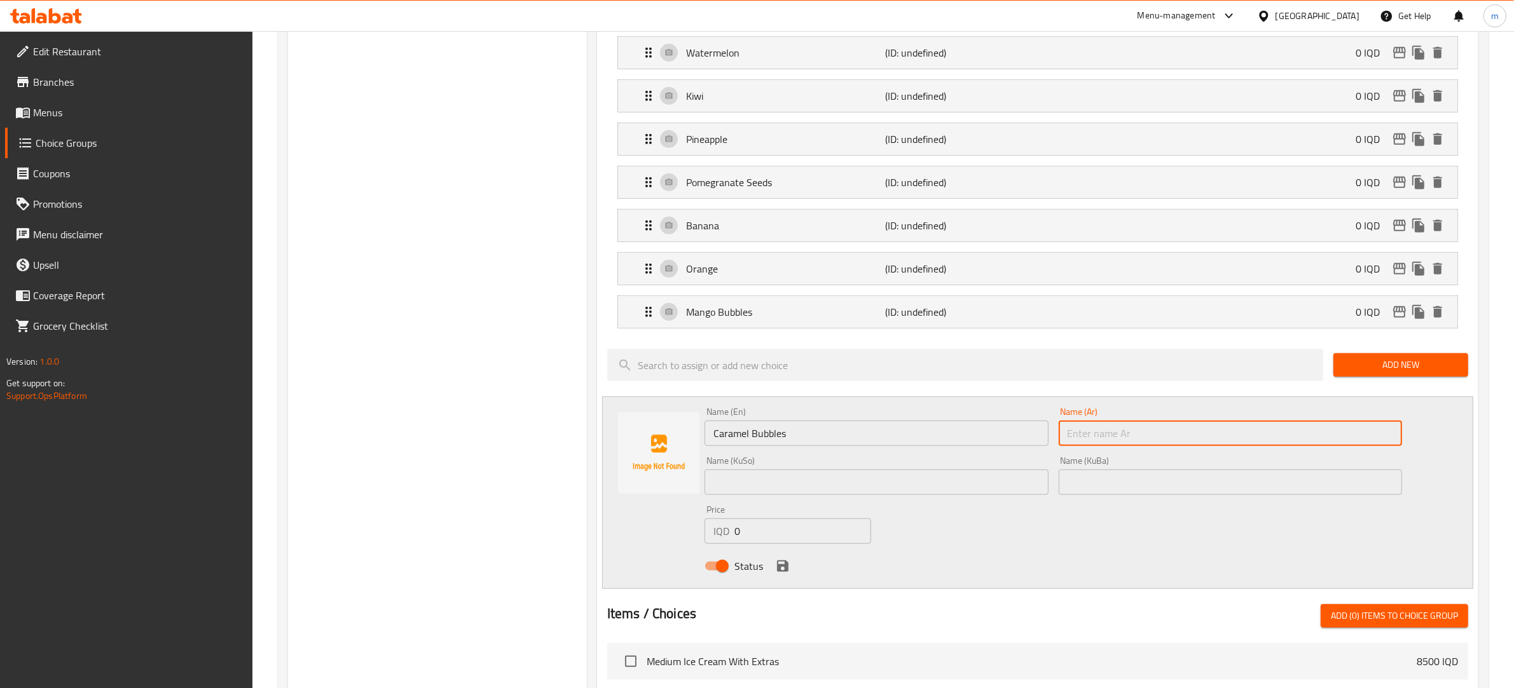
paste input "[PERSON_NAME]"
type input "[PERSON_NAME]"
click at [903, 482] on input "text" at bounding box center [876, 482] width 344 height 25
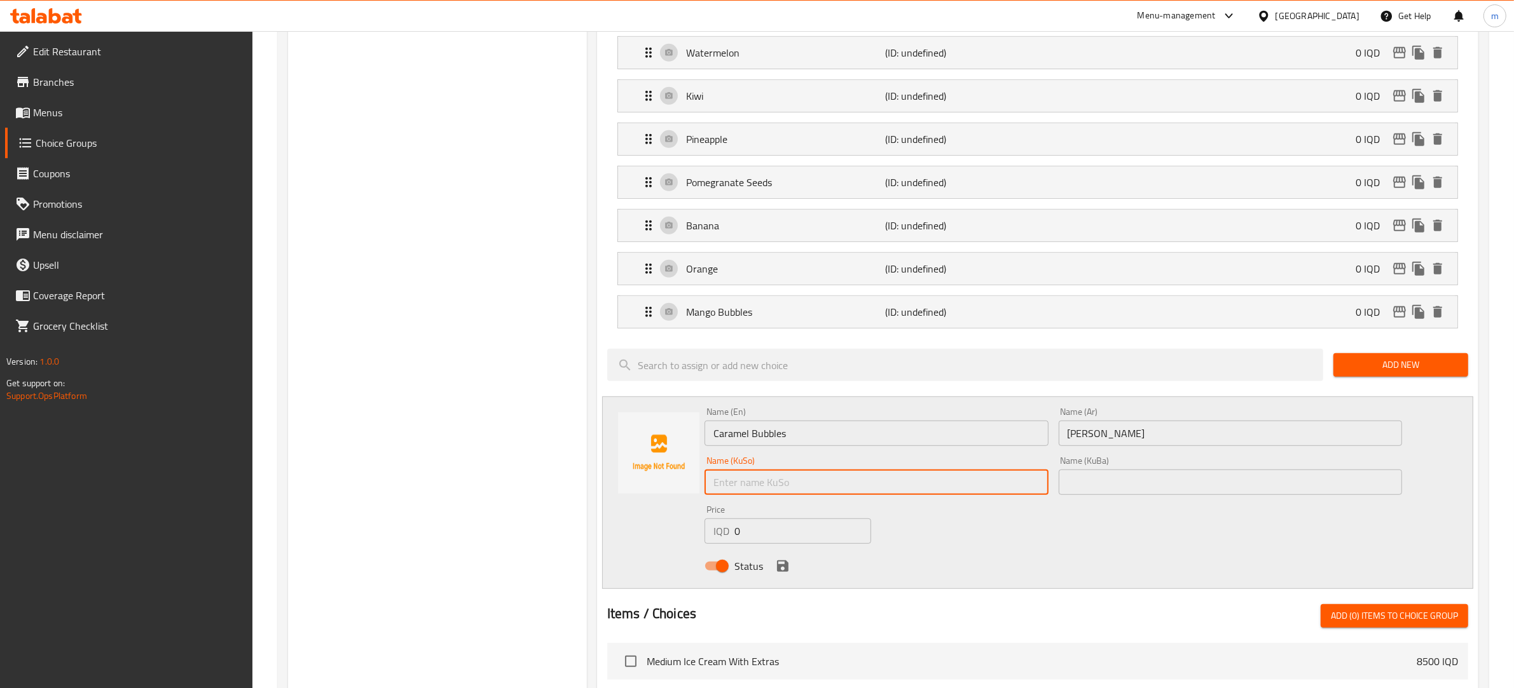
paste input "بابڵزی کەرامێل"
type input "بابڵزی کەرامێل"
click at [1107, 485] on input "text" at bounding box center [1230, 482] width 344 height 25
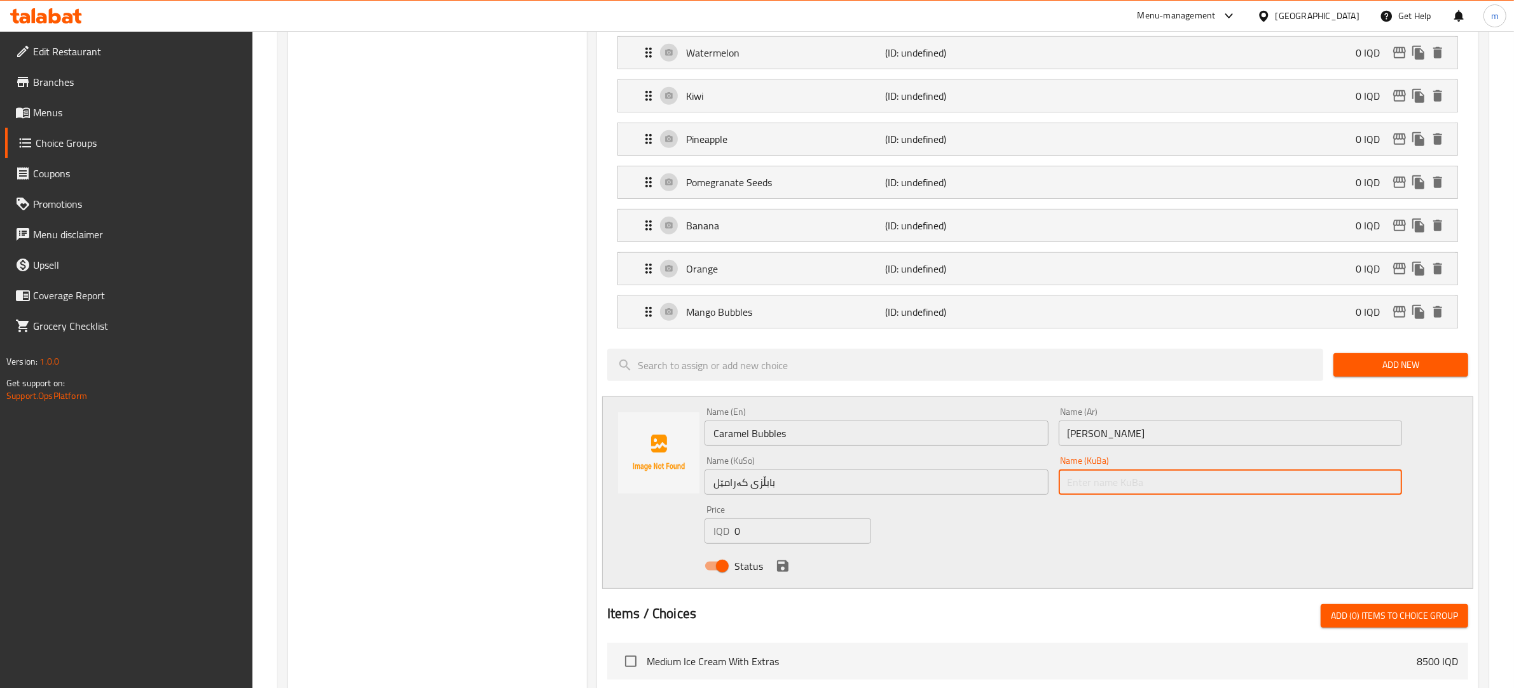
paste input "بابڵزی کەرامێل"
type input "بابڵزی کەرامێل"
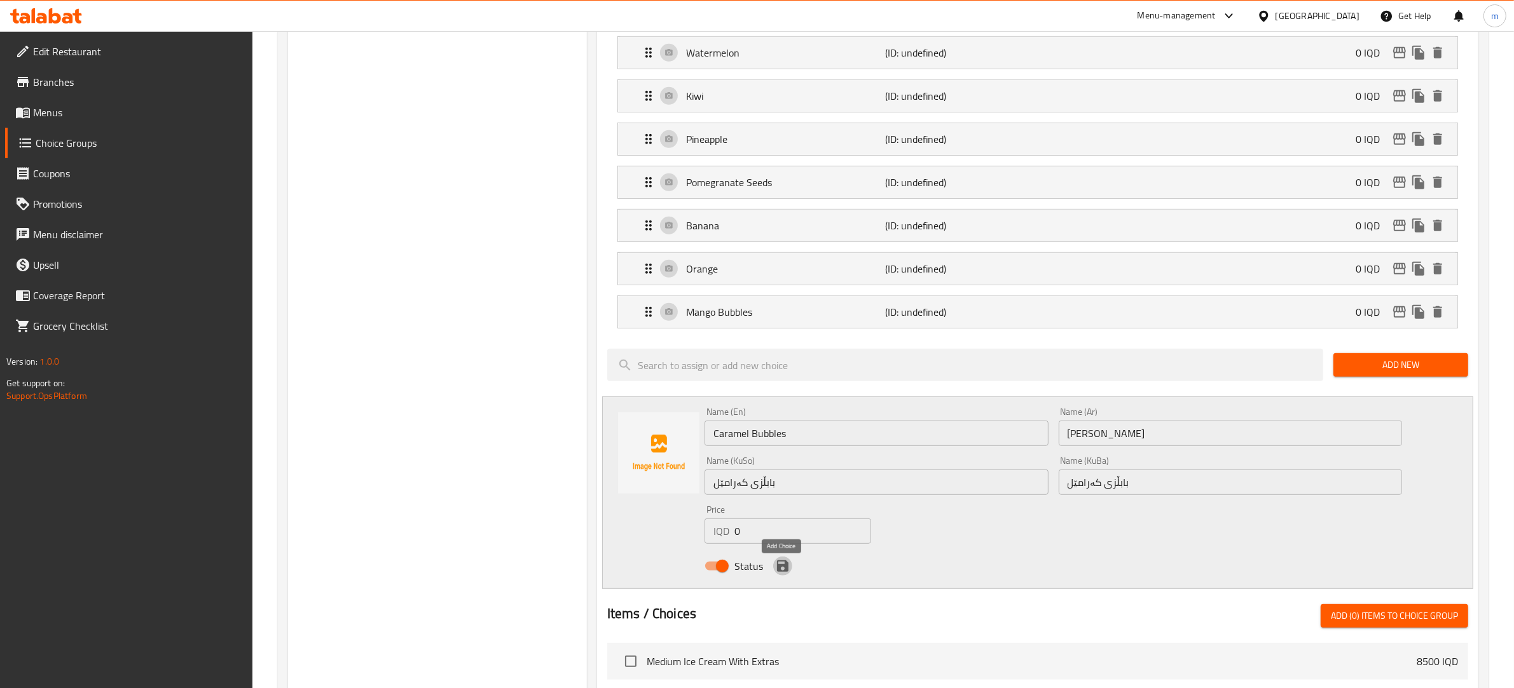
click at [782, 570] on icon "save" at bounding box center [782, 566] width 11 height 11
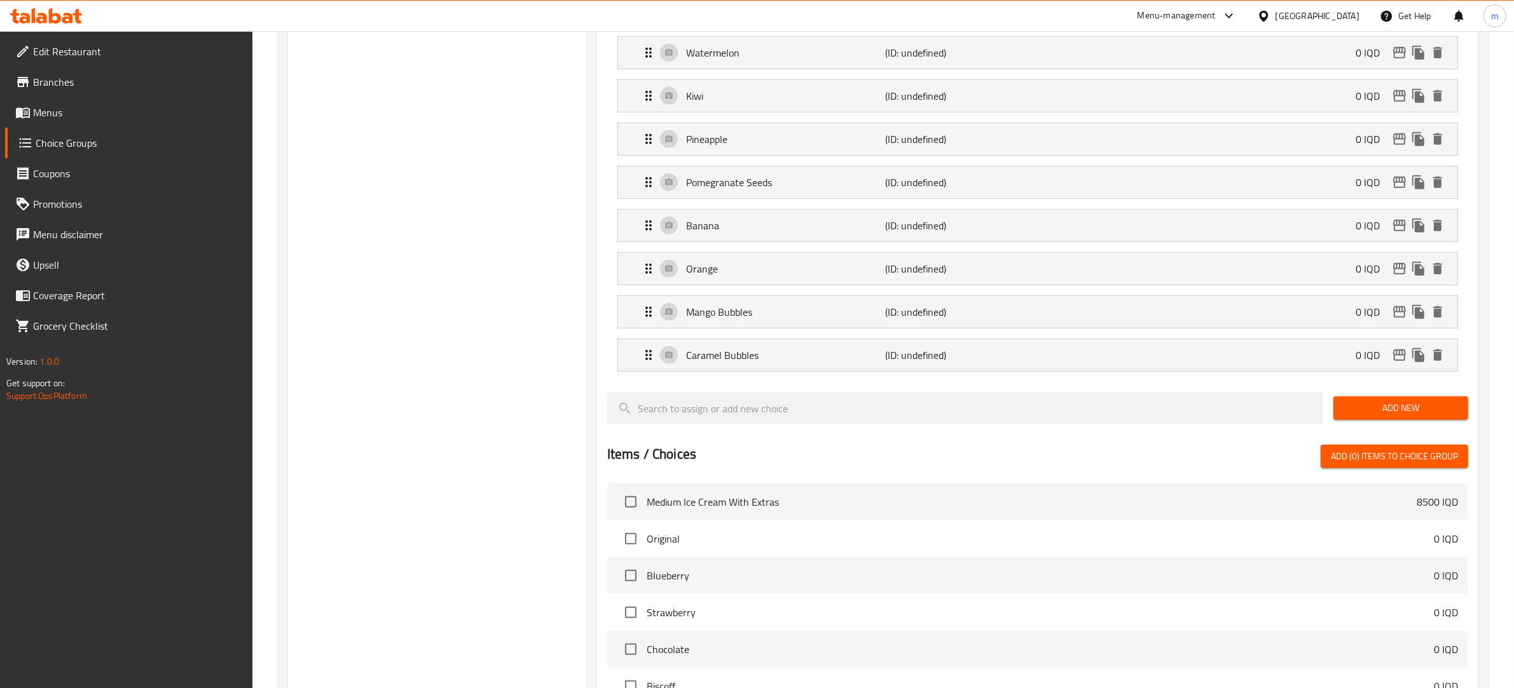
click at [1378, 420] on button "Add New" at bounding box center [1400, 409] width 135 height 24
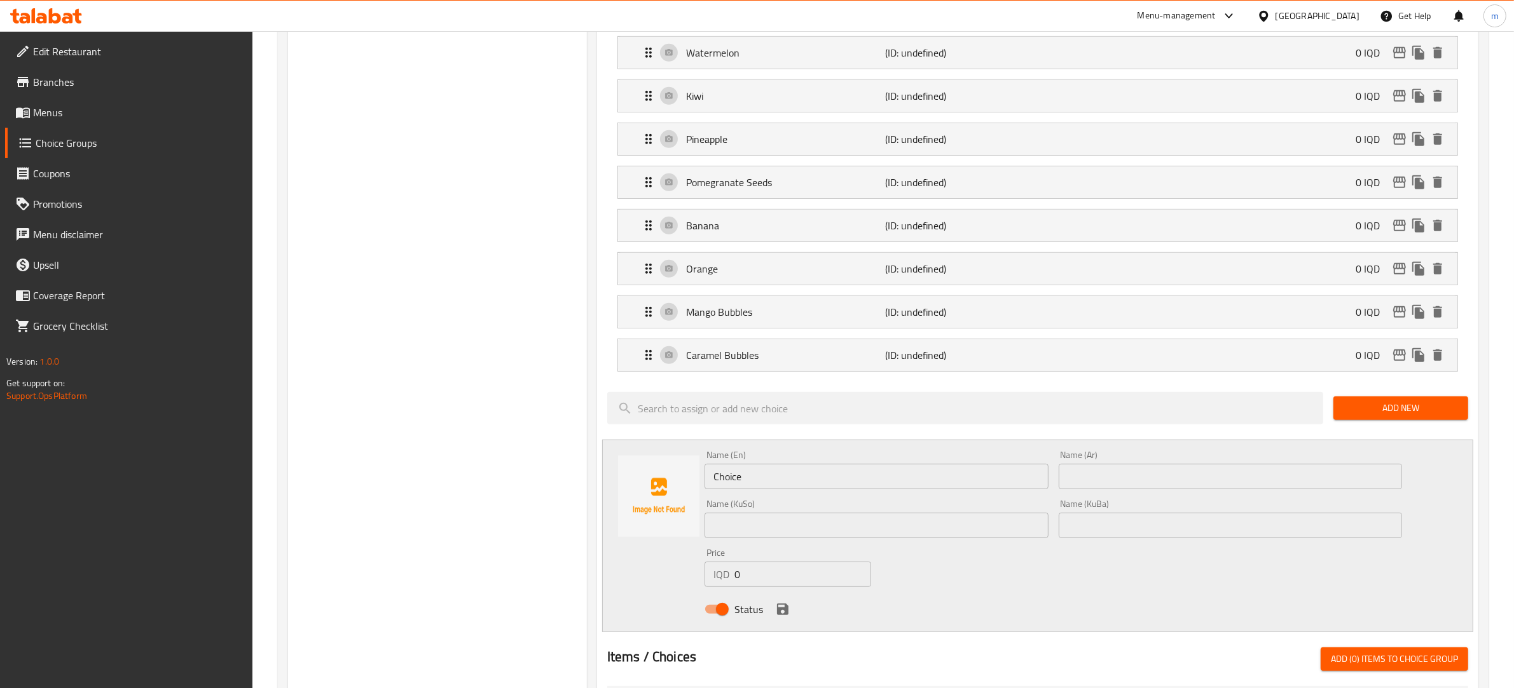
click at [741, 480] on input "Choice" at bounding box center [876, 476] width 344 height 25
paste input "Blueberry Bubbles"
type input "Blueberry Bubbles"
click at [1070, 483] on input "text" at bounding box center [1230, 476] width 344 height 25
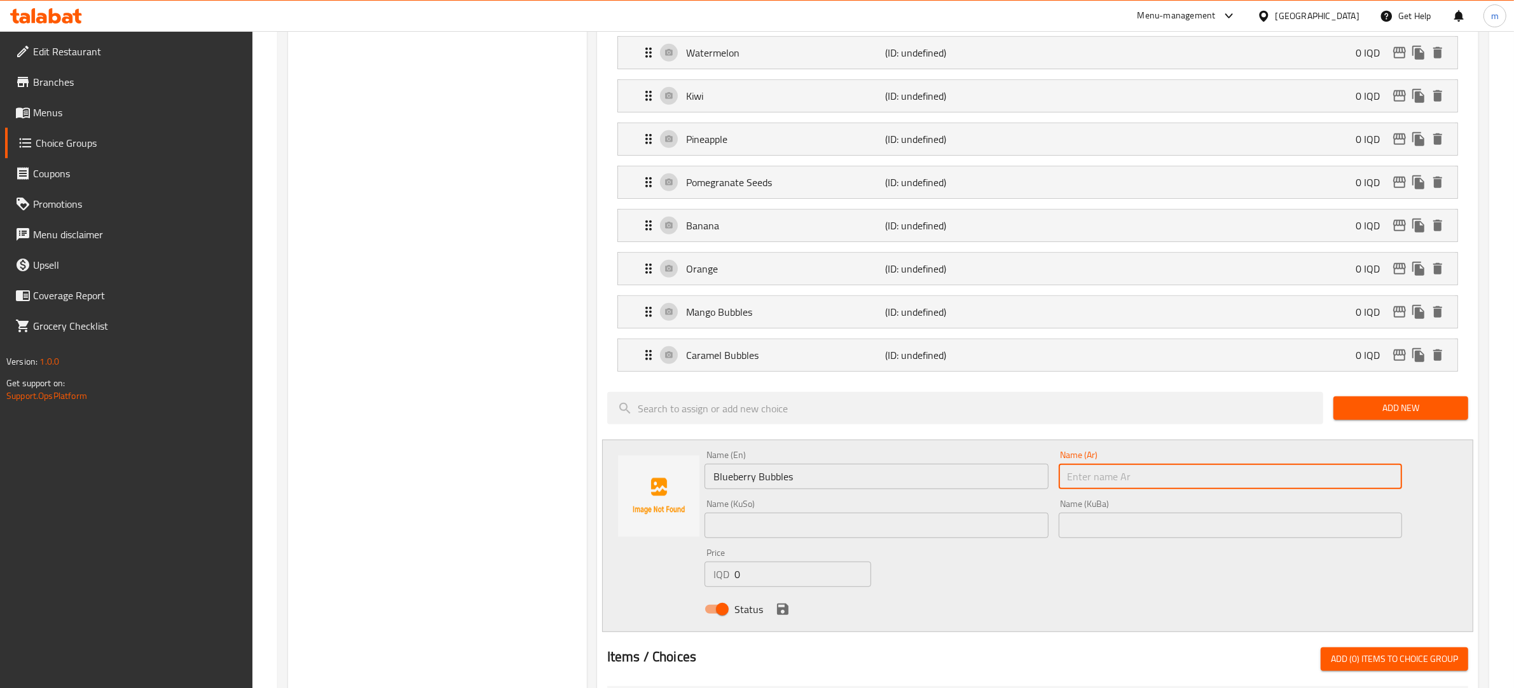
paste input "بابلز توت ازرق"
type input "بابلز توت ازرق"
drag, startPoint x: 855, startPoint y: 531, endPoint x: 851, endPoint y: 525, distance: 7.2
click at [855, 531] on input "text" at bounding box center [876, 525] width 344 height 25
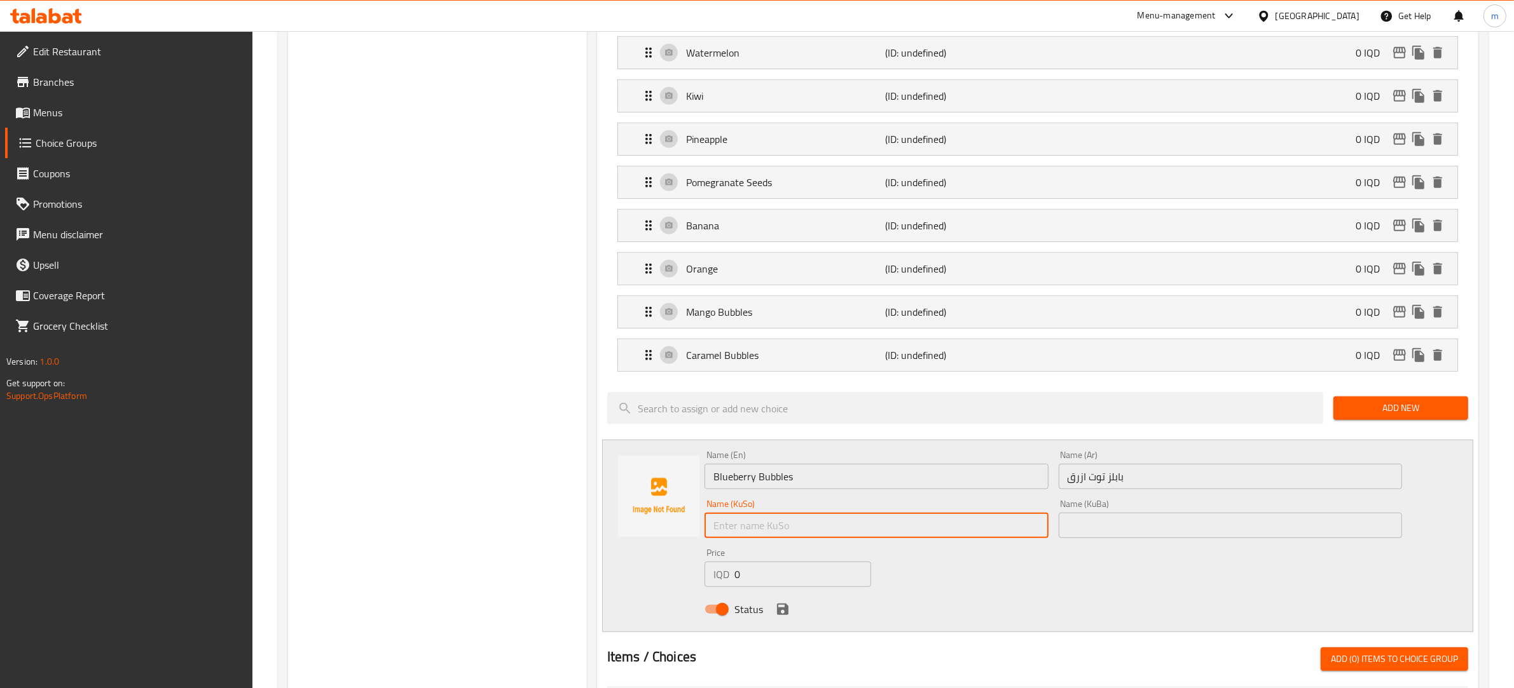
paste input "بابڵزی [PERSON_NAME]"
type input "بابڵزی [PERSON_NAME]"
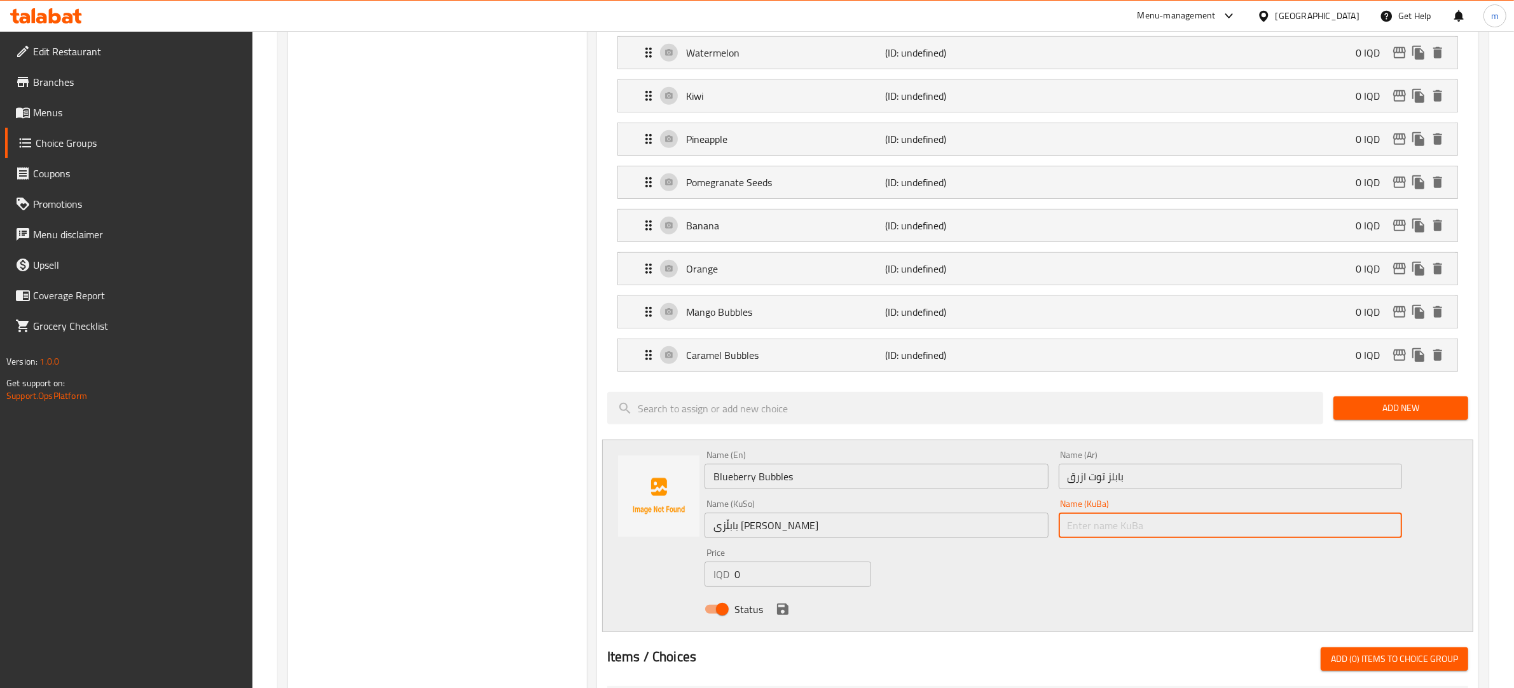
click at [1109, 538] on input "text" at bounding box center [1230, 525] width 344 height 25
paste input "بابڵزی [PERSON_NAME]"
type input "بابڵزی [PERSON_NAME]"
click at [780, 614] on icon "save" at bounding box center [782, 609] width 11 height 11
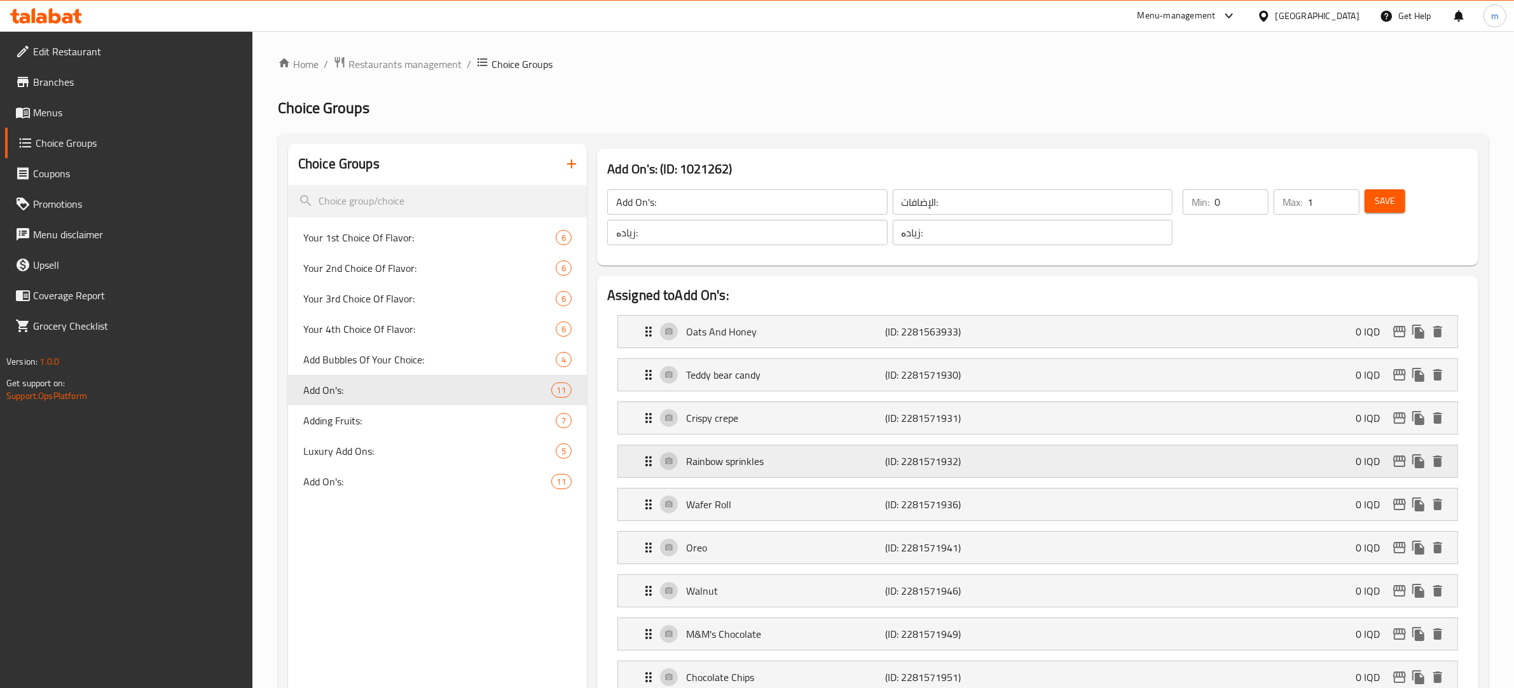
scroll to position [0, 0]
click at [1389, 190] on button "Save" at bounding box center [1384, 202] width 41 height 24
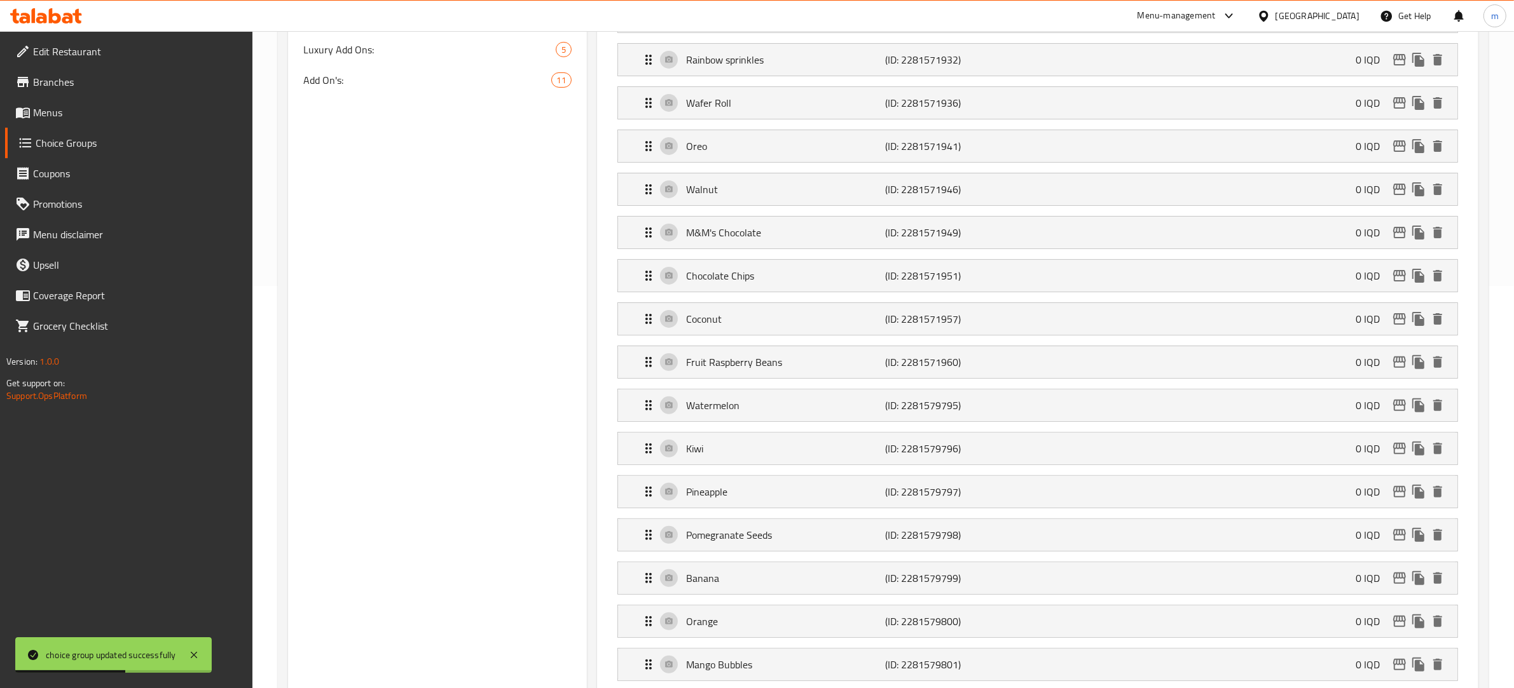
scroll to position [530, 0]
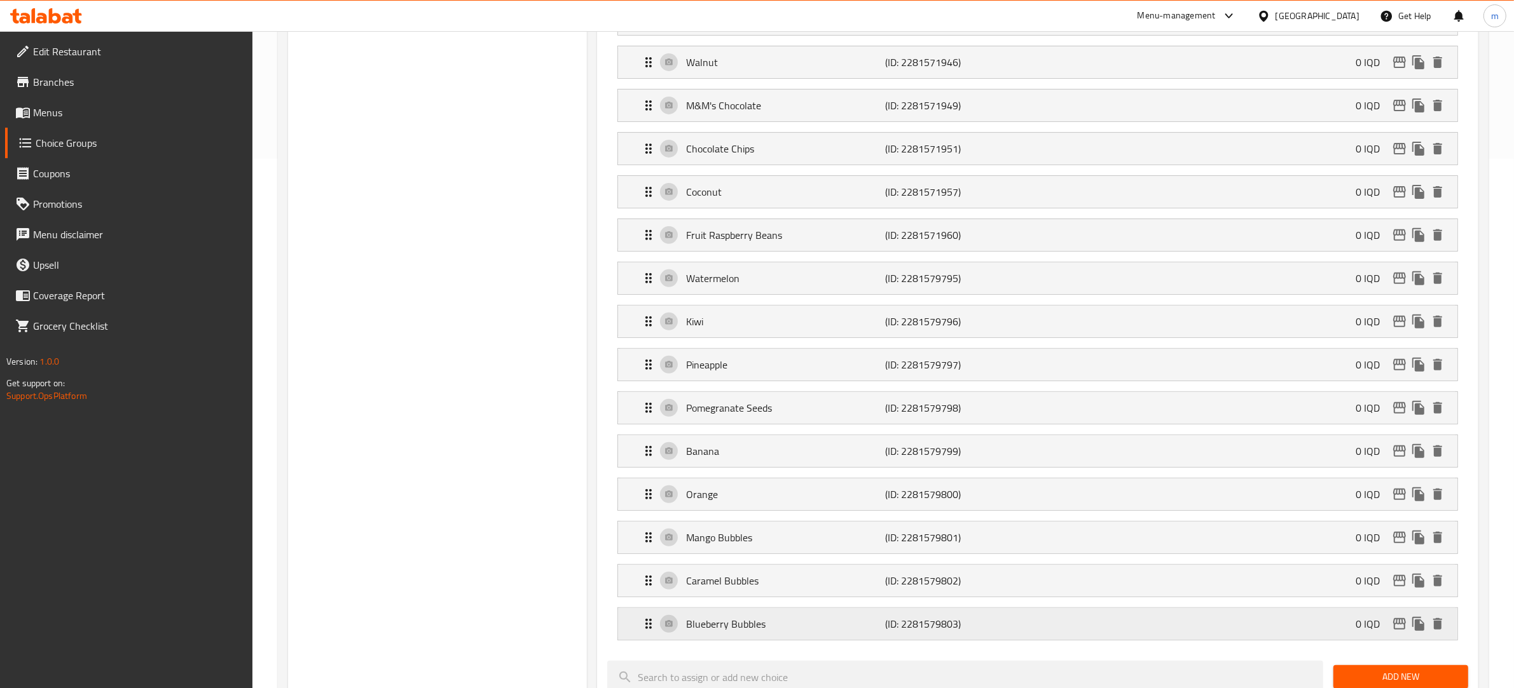
click at [734, 630] on p "Blueberry Bubbles" at bounding box center [786, 624] width 200 height 15
click at [737, 586] on p "Caramel Bubbles" at bounding box center [786, 580] width 200 height 15
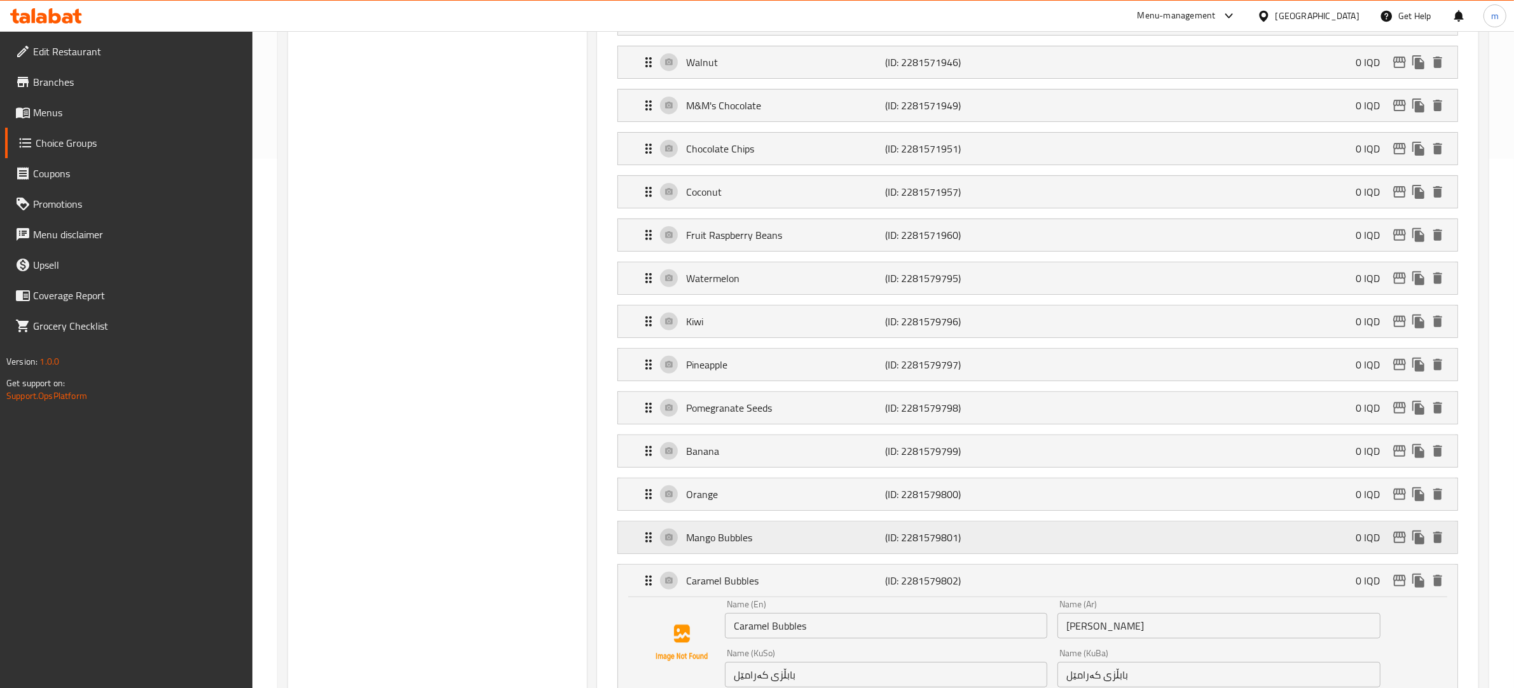
click at [736, 545] on p "Mango Bubbles" at bounding box center [786, 537] width 200 height 15
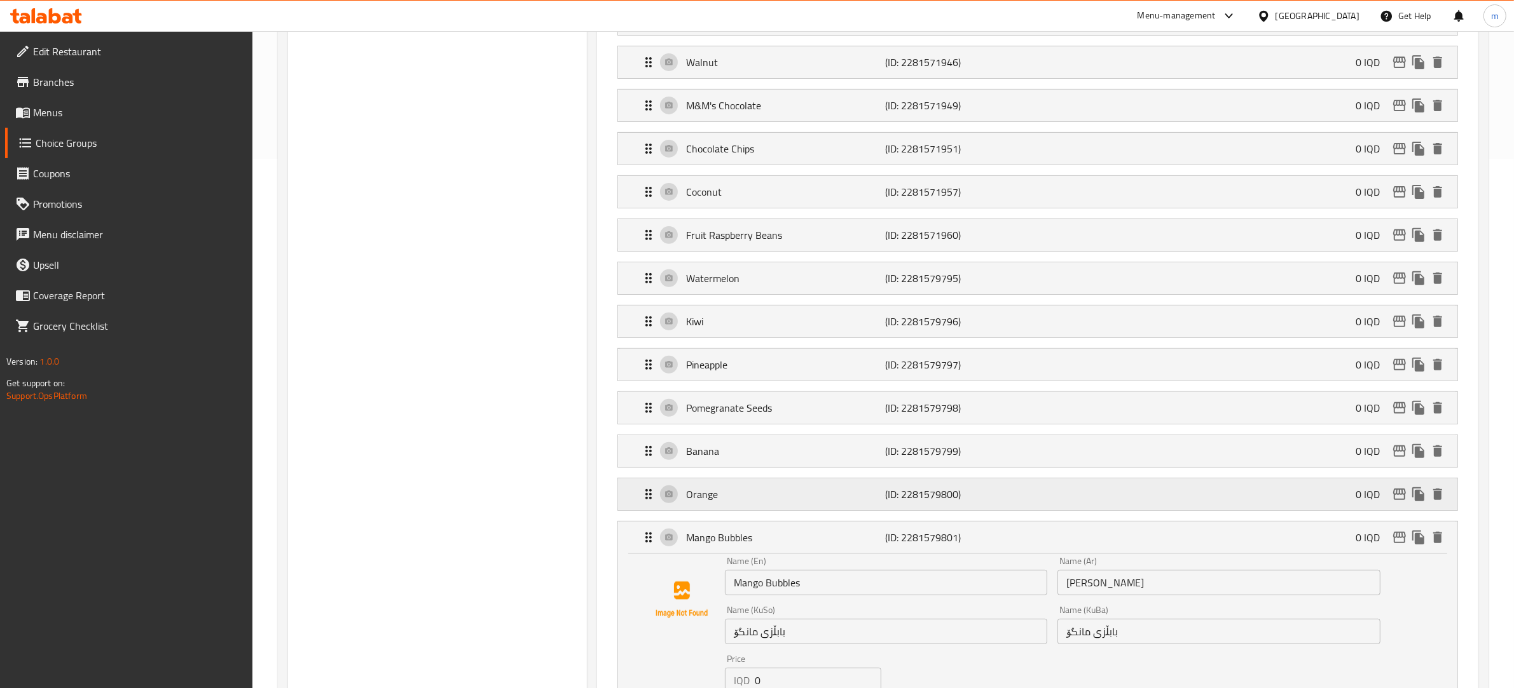
drag, startPoint x: 730, startPoint y: 510, endPoint x: 728, endPoint y: 503, distance: 6.6
click at [730, 510] on div "Orange (ID: 2281579800) 0 IQD" at bounding box center [1041, 495] width 801 height 32
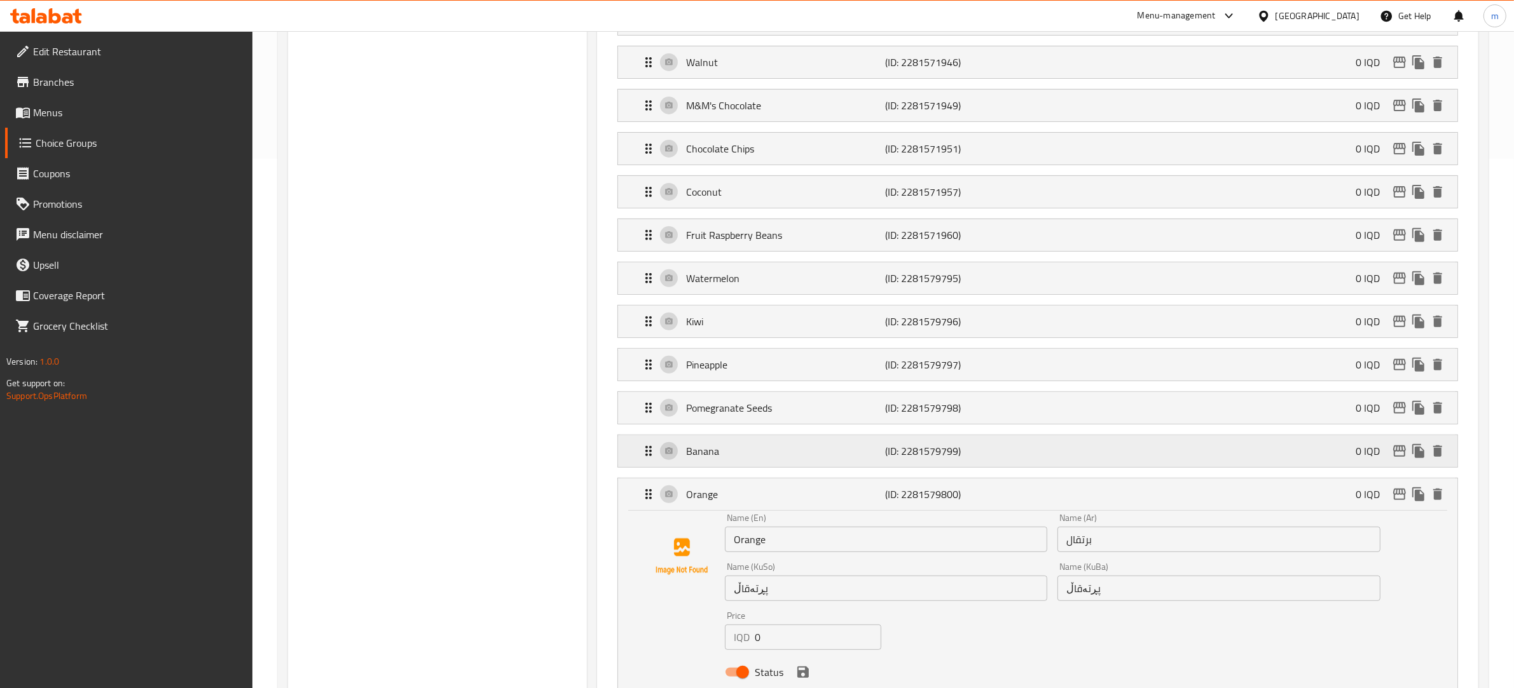
click at [718, 458] on p "Banana" at bounding box center [786, 451] width 200 height 15
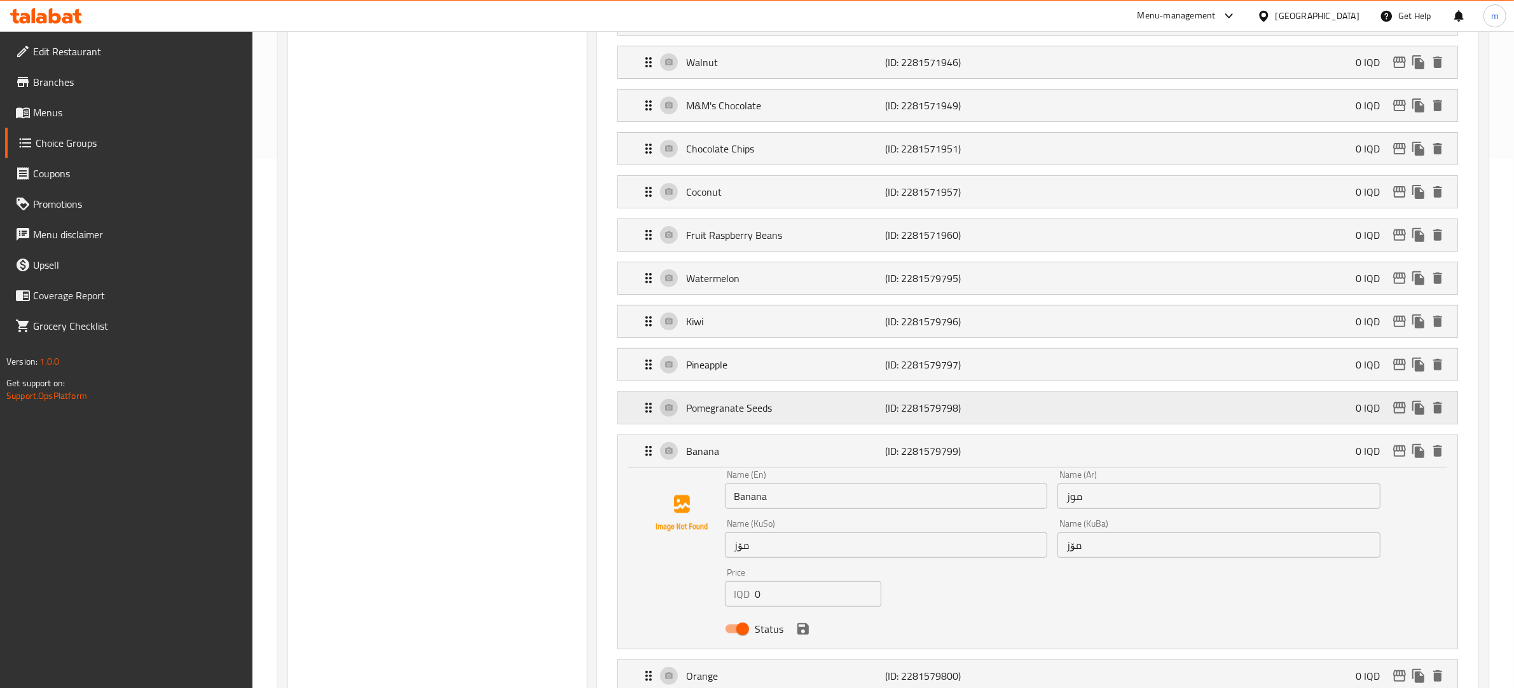
click at [712, 416] on p "Pomegranate Seeds" at bounding box center [786, 408] width 200 height 15
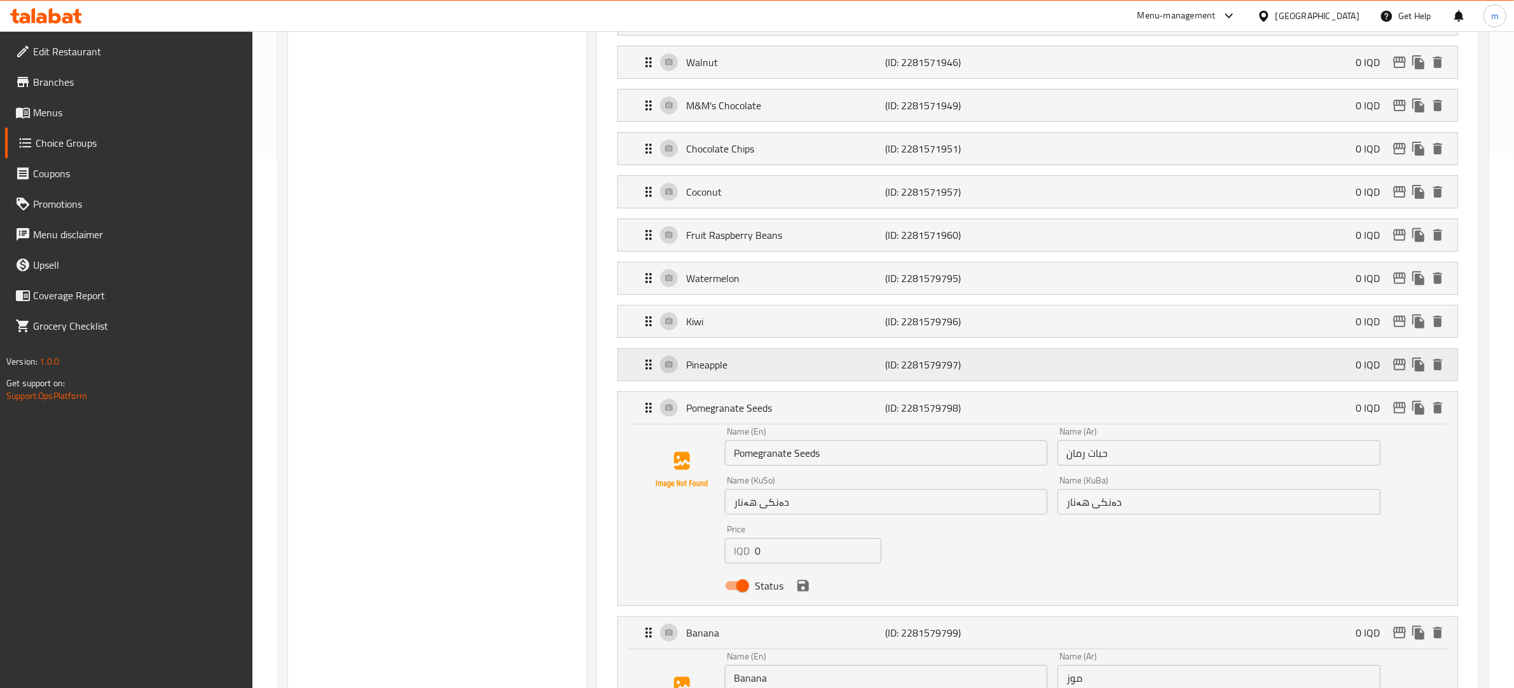
click at [715, 373] on p "Pineapple" at bounding box center [786, 364] width 200 height 15
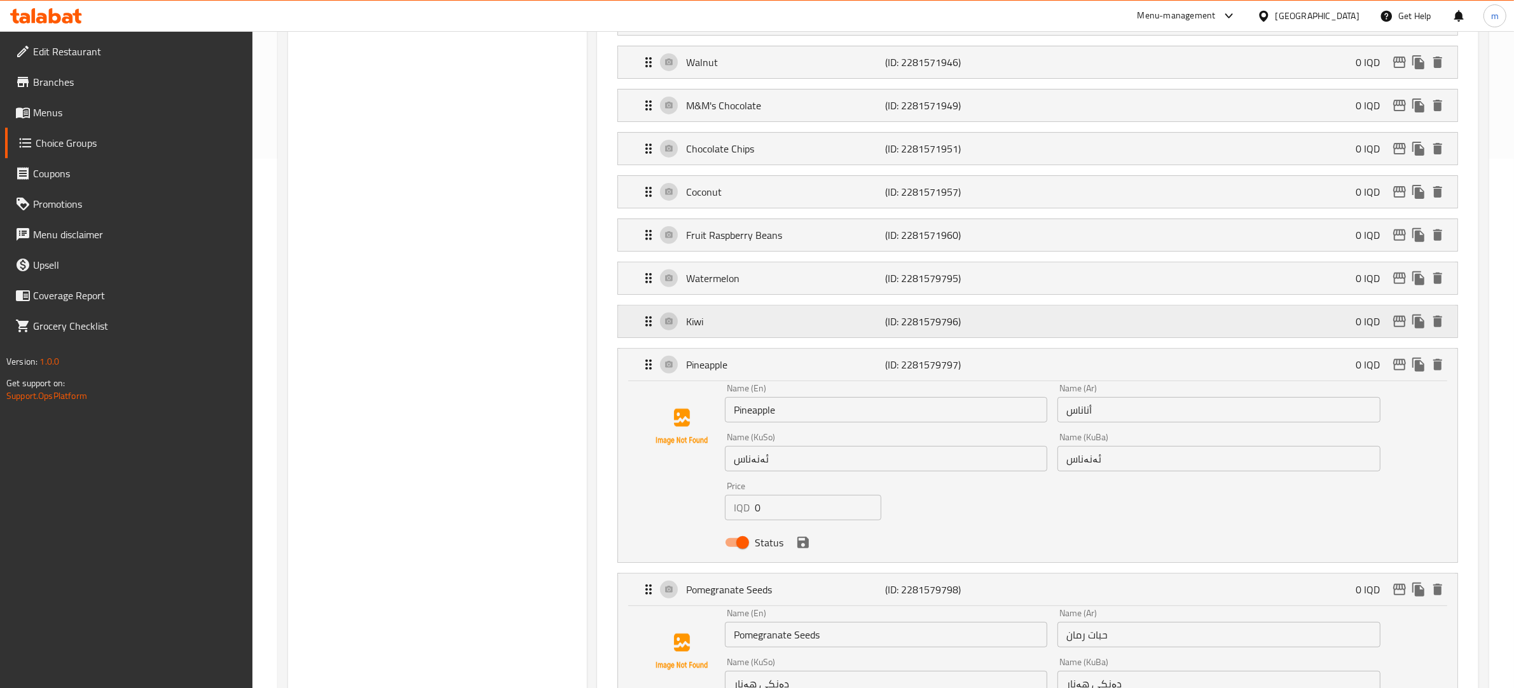
click at [709, 324] on p "Kiwi" at bounding box center [786, 321] width 200 height 15
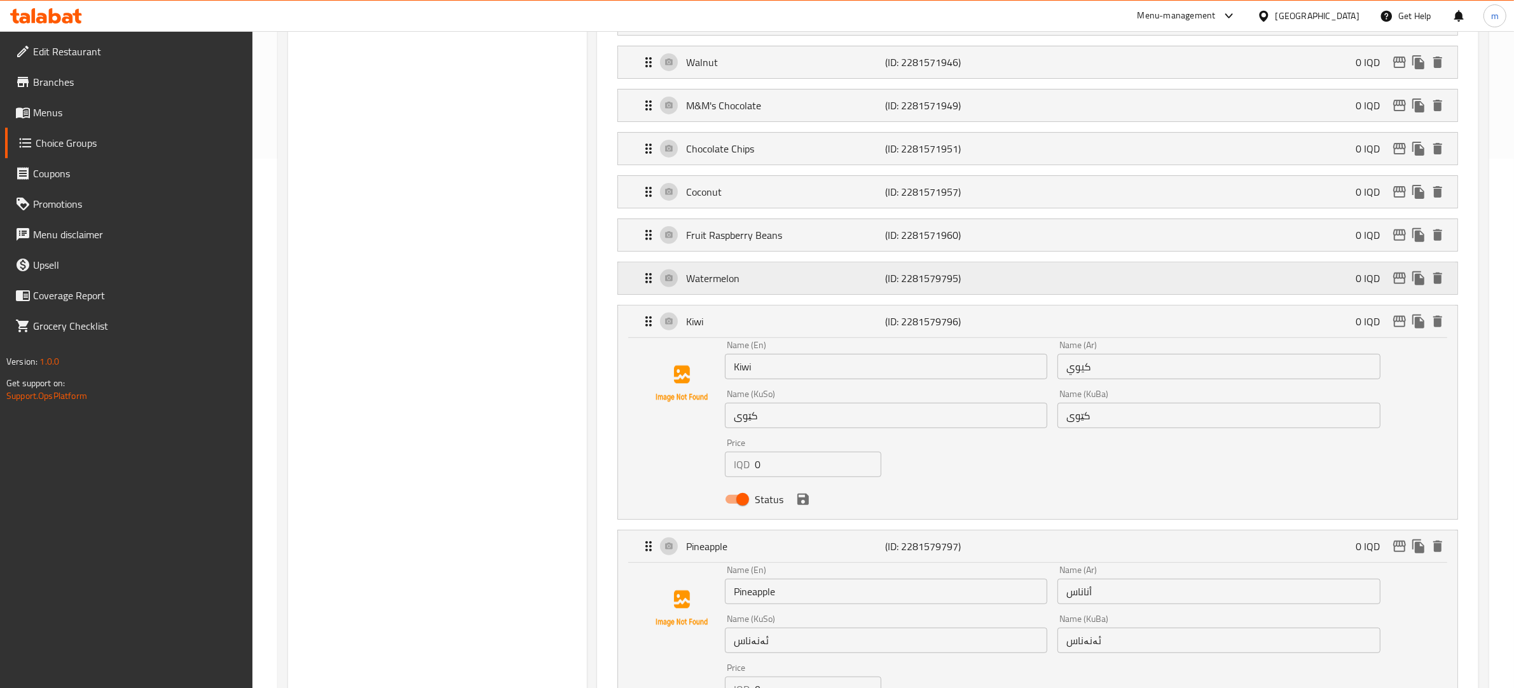
click at [706, 280] on p "Watermelon" at bounding box center [786, 278] width 200 height 15
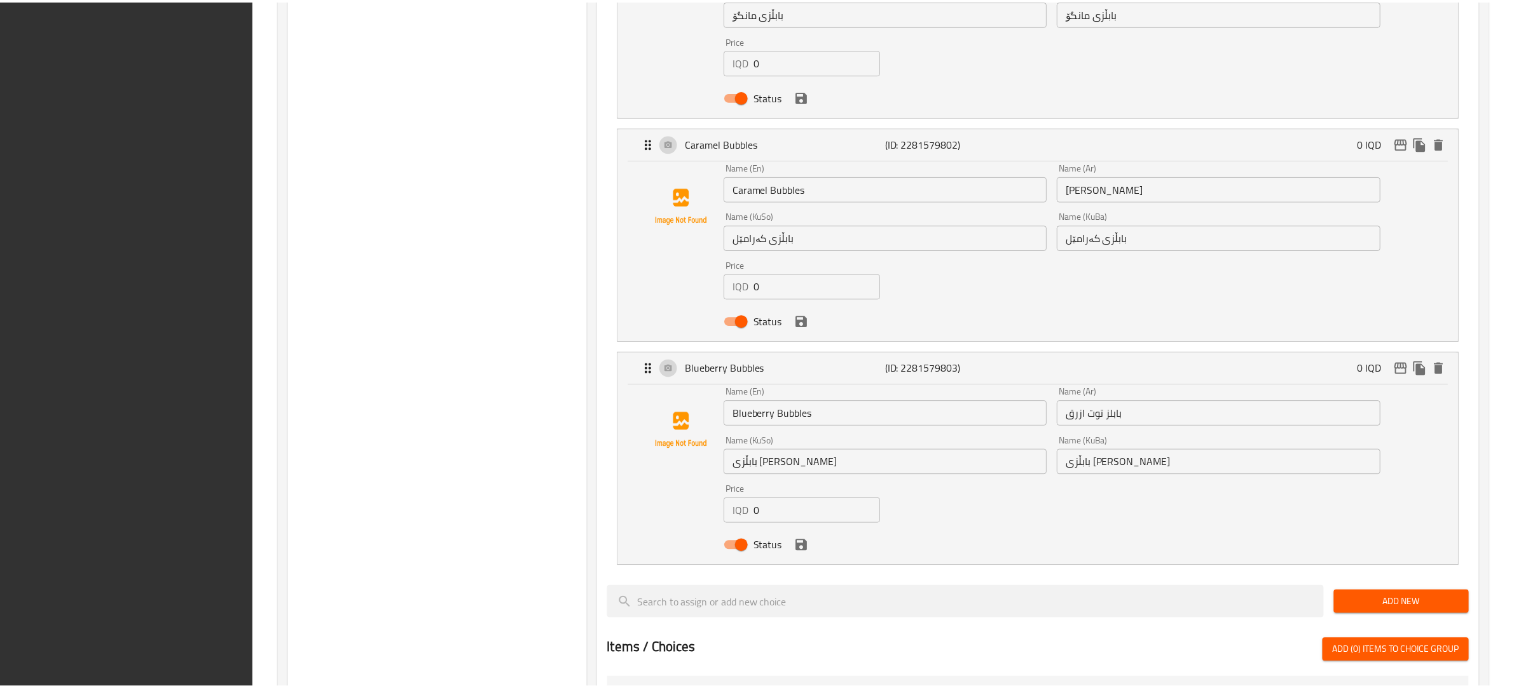
scroll to position [2783, 0]
